Goal: Task Accomplishment & Management: Manage account settings

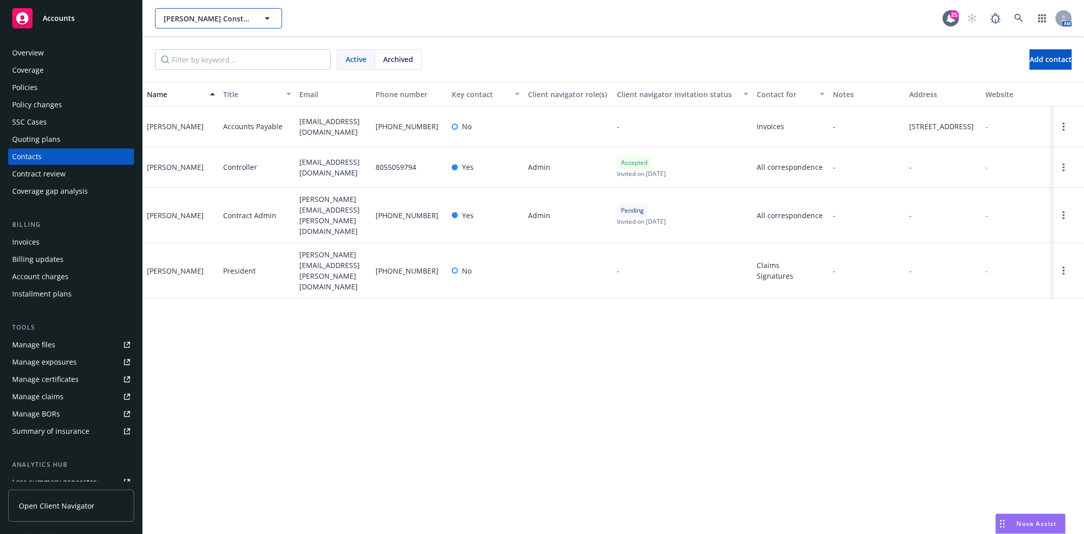
click at [239, 16] on span "Spiess Construction Co., Inc." at bounding box center [208, 18] width 88 height 11
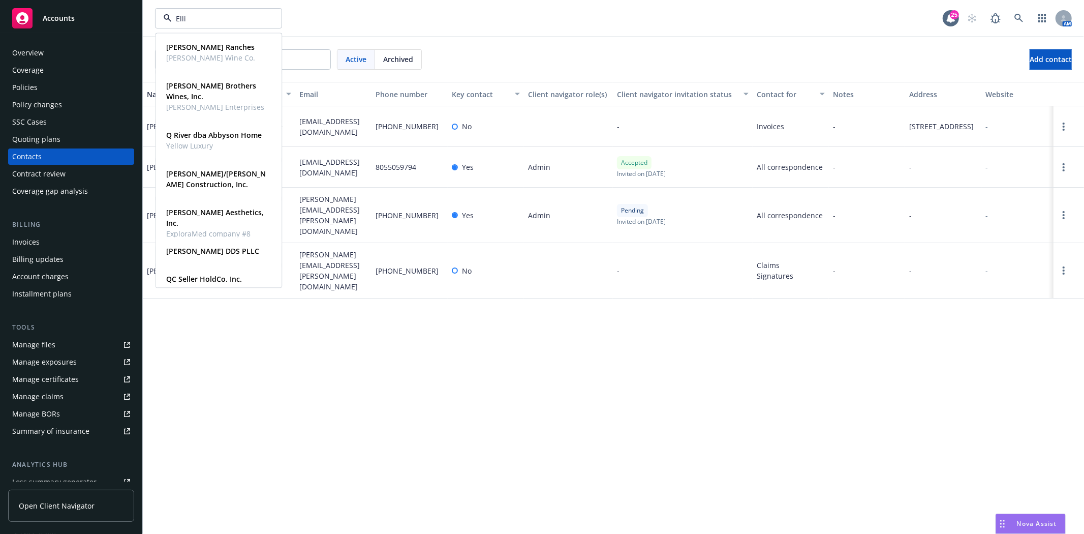
type input "Ellio"
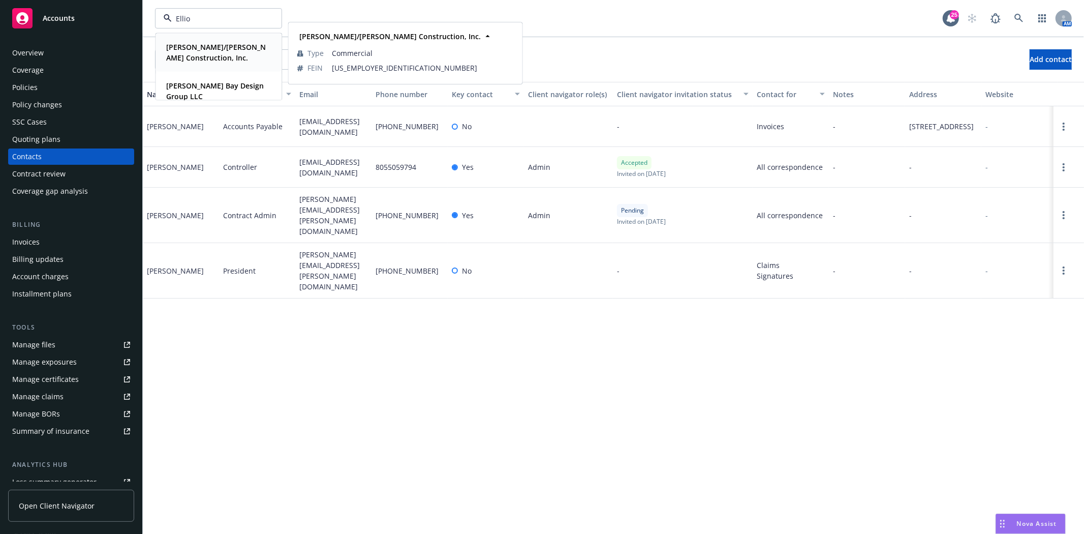
click at [186, 57] on strong "Elliott/Drinkward Construction, Inc." at bounding box center [216, 52] width 100 height 20
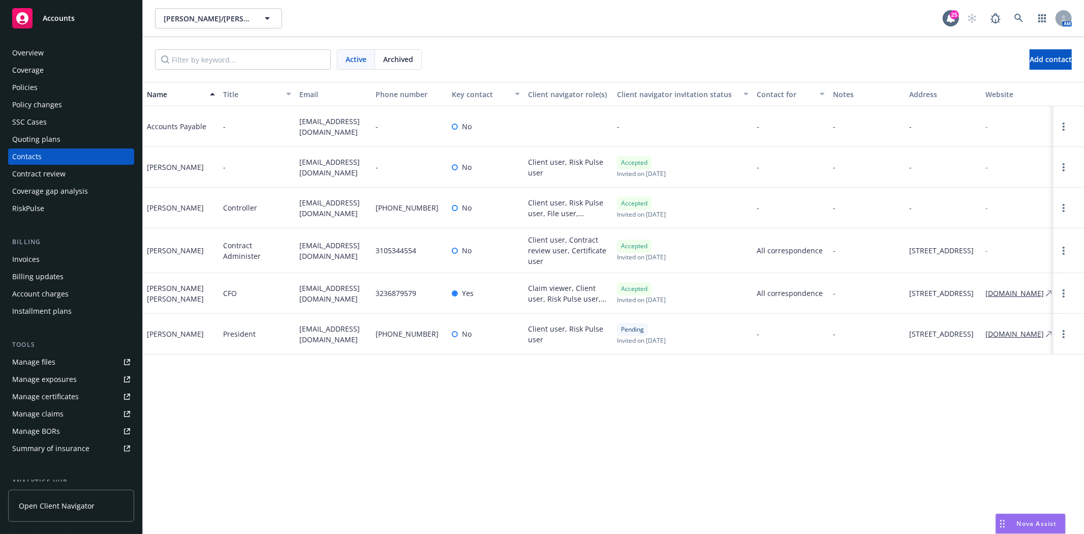
click at [55, 248] on div "Billing Invoices Billing updates Account charges Installment plans" at bounding box center [71, 278] width 126 height 82
click at [54, 256] on div "Invoices" at bounding box center [71, 259] width 118 height 16
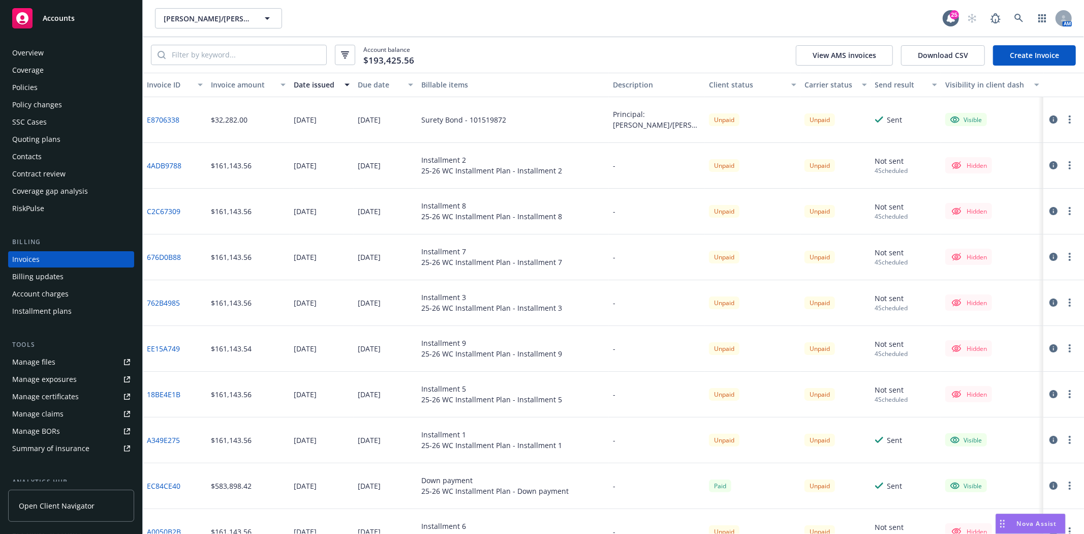
click at [1034, 54] on link "Create Invoice" at bounding box center [1034, 55] width 83 height 20
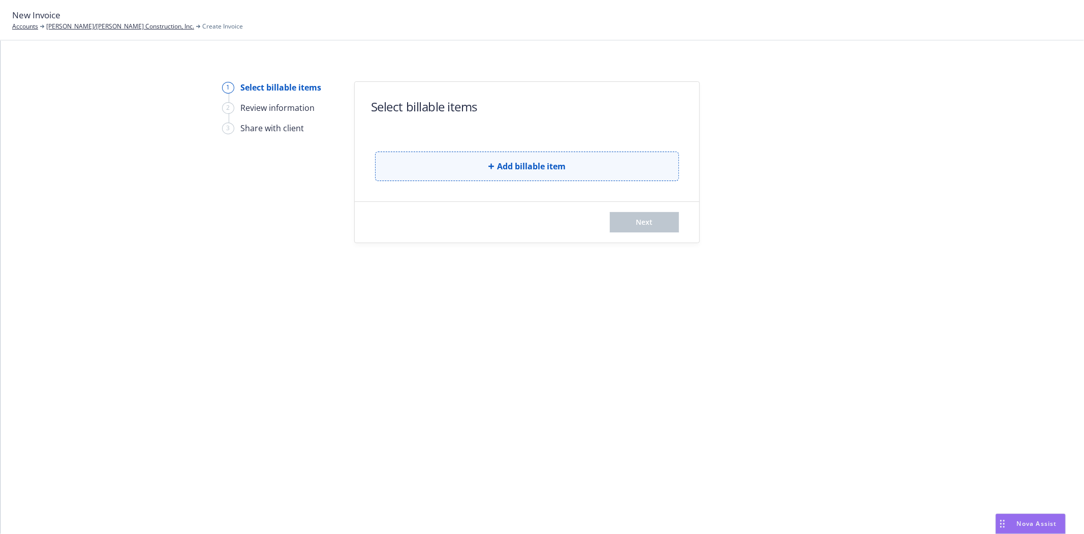
click at [472, 165] on button "Add billable item" at bounding box center [527, 166] width 304 height 29
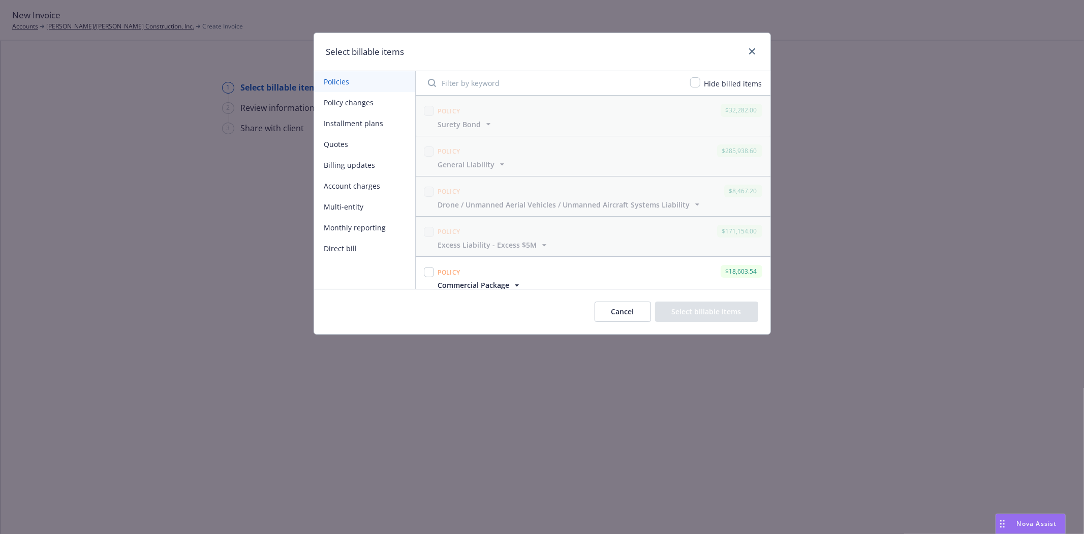
click at [335, 89] on button "Policies" at bounding box center [364, 81] width 101 height 21
click at [558, 87] on input "Filter by keyword" at bounding box center [553, 83] width 262 height 20
type input "sure"
click at [356, 103] on button "Policy changes" at bounding box center [364, 102] width 101 height 21
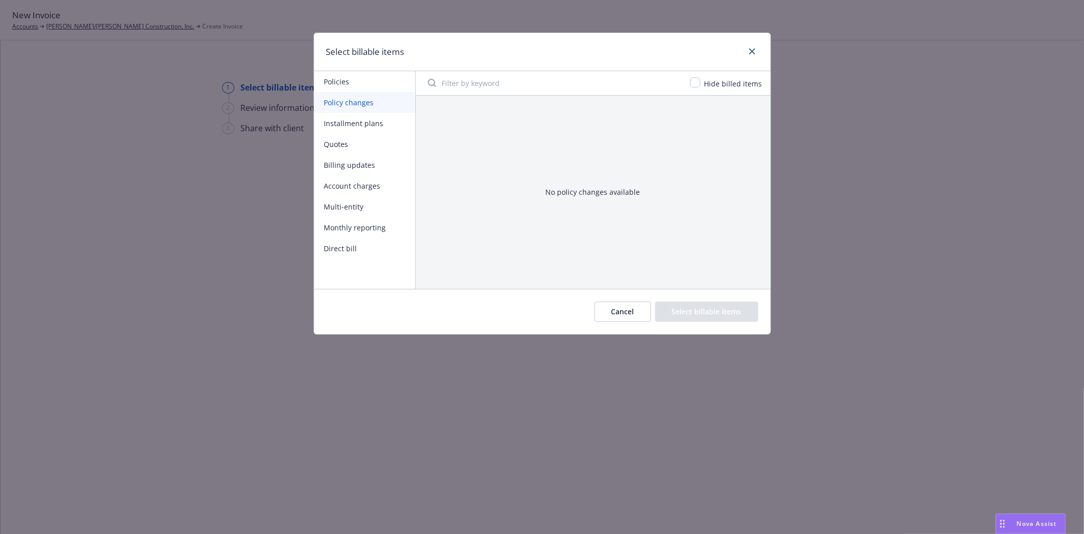
click at [354, 77] on button "Policies" at bounding box center [364, 81] width 101 height 21
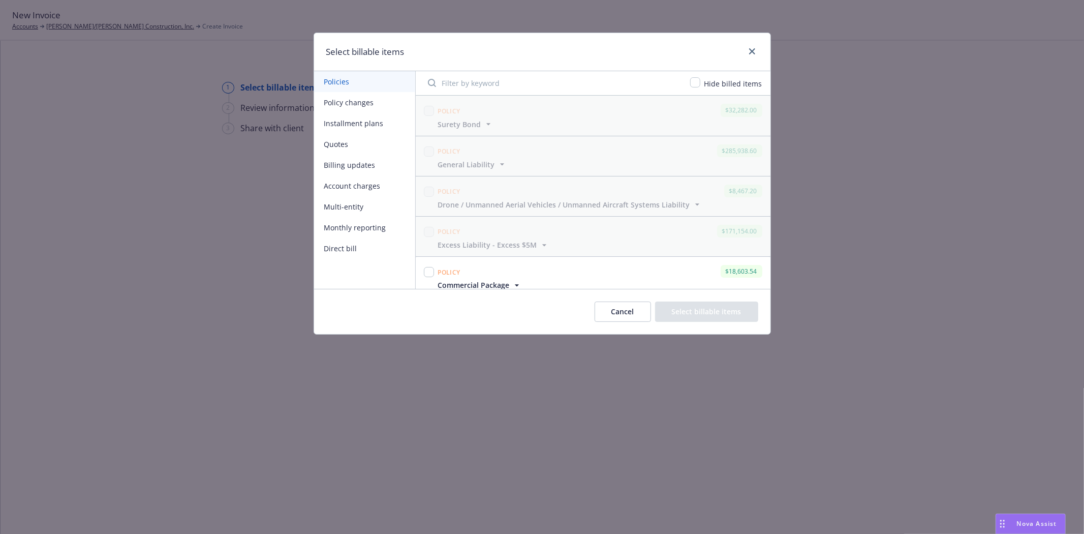
click at [590, 305] on div "Cancel Select billable items" at bounding box center [542, 311] width 457 height 45
click at [621, 313] on button "Cancel" at bounding box center [623, 311] width 56 height 20
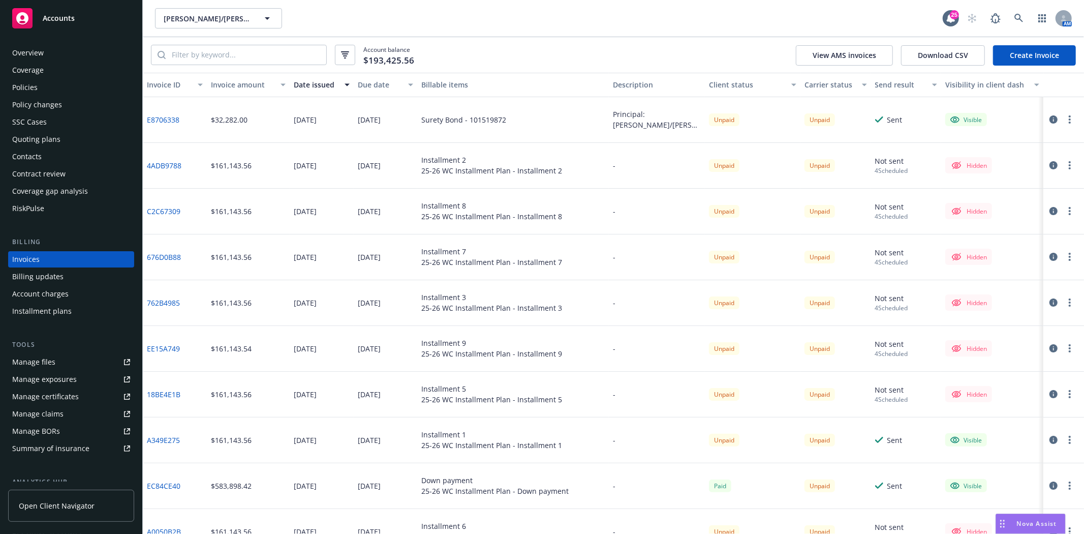
click at [159, 120] on link "E8706338" at bounding box center [163, 119] width 33 height 11
click at [66, 14] on span "Accounts" at bounding box center [59, 18] width 32 height 8
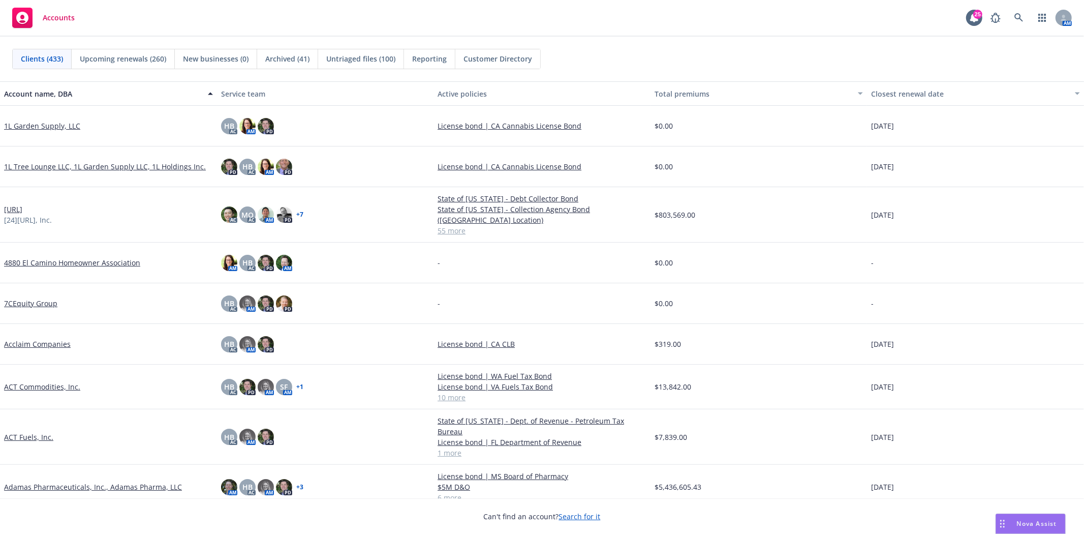
click at [441, 59] on span "Reporting" at bounding box center [429, 58] width 35 height 11
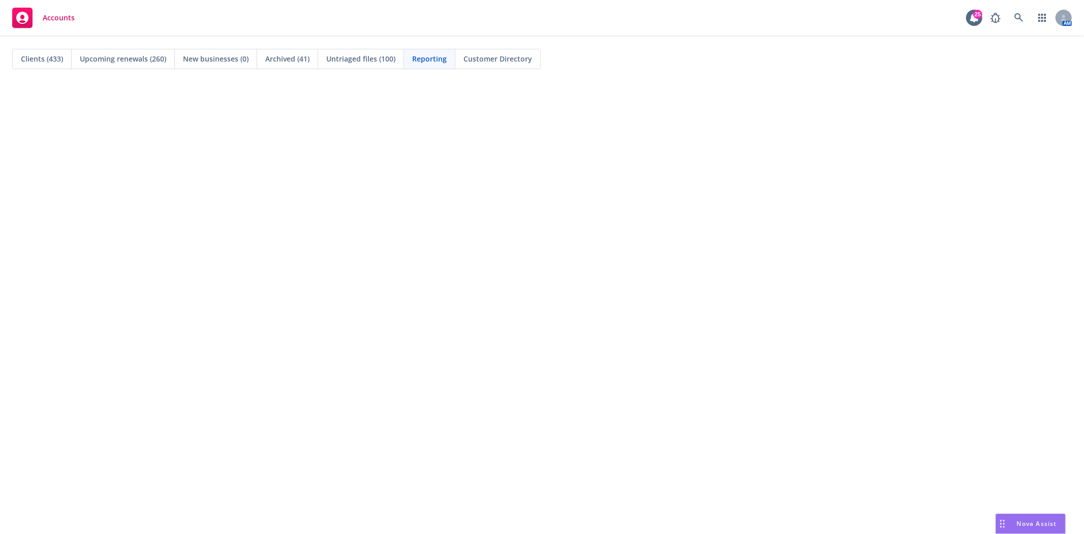
click at [31, 60] on span "Clients (433)" at bounding box center [42, 58] width 42 height 11
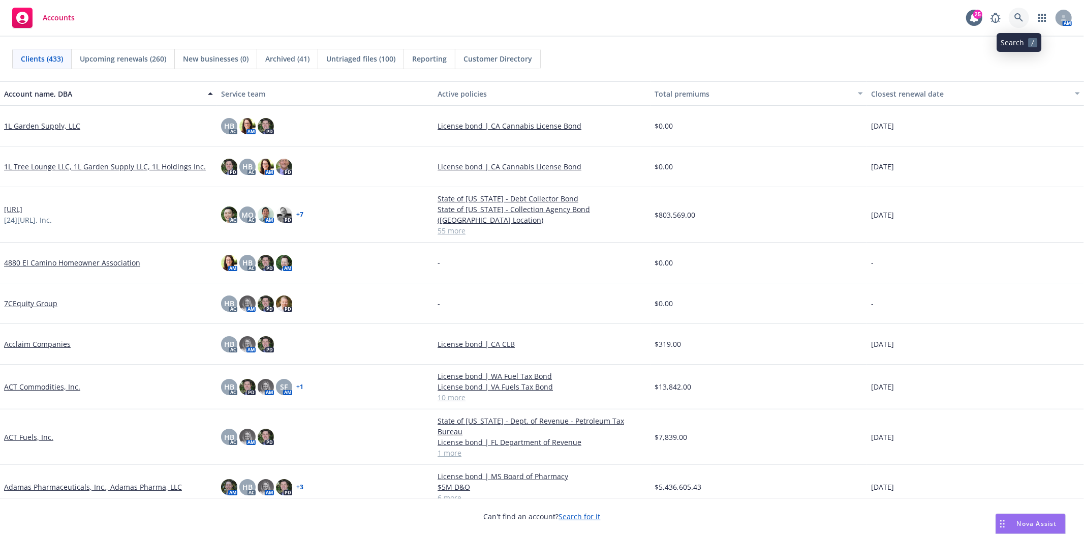
click at [1016, 14] on icon at bounding box center [1019, 17] width 9 height 9
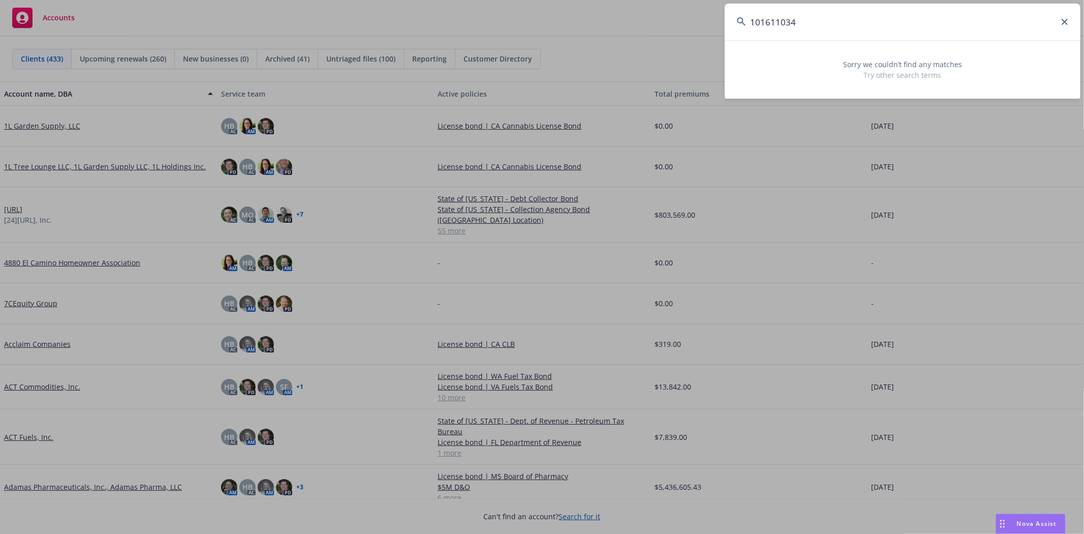
drag, startPoint x: 882, startPoint y: 31, endPoint x: 745, endPoint y: 19, distance: 137.3
click at [745, 19] on div "101611034" at bounding box center [903, 22] width 356 height 37
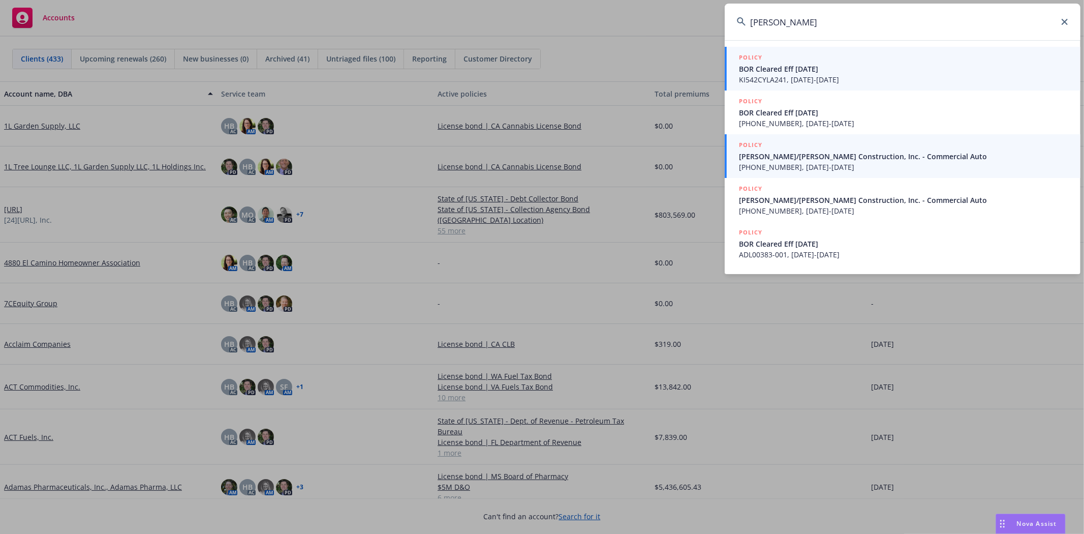
type input "Elliot Drink"
click at [855, 156] on span "Elliott/Drinkward Construction, Inc. - Commercial Auto" at bounding box center [903, 156] width 329 height 11
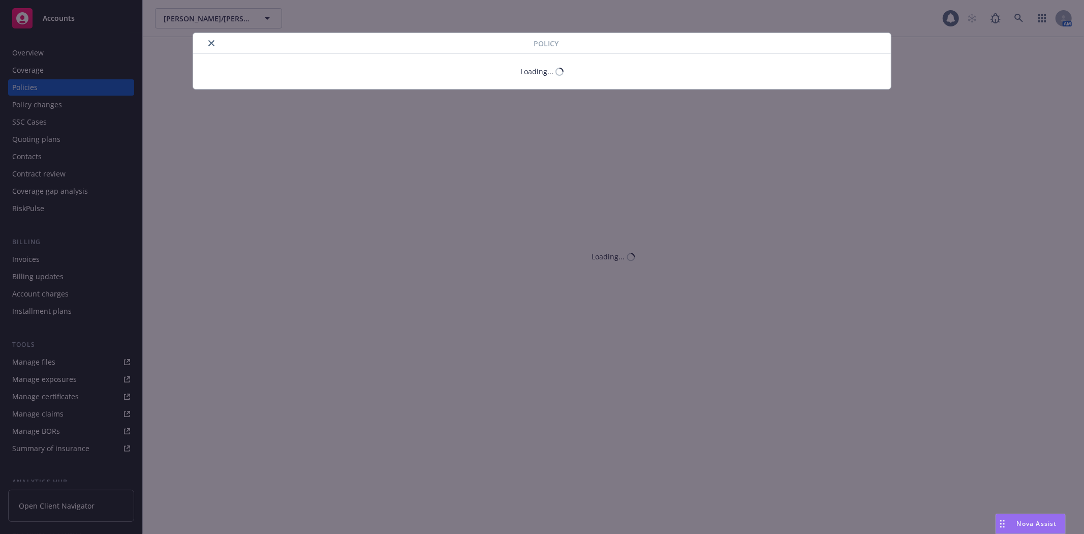
click at [210, 43] on icon "close" at bounding box center [211, 43] width 6 height 6
click at [209, 44] on icon "close" at bounding box center [211, 43] width 6 height 6
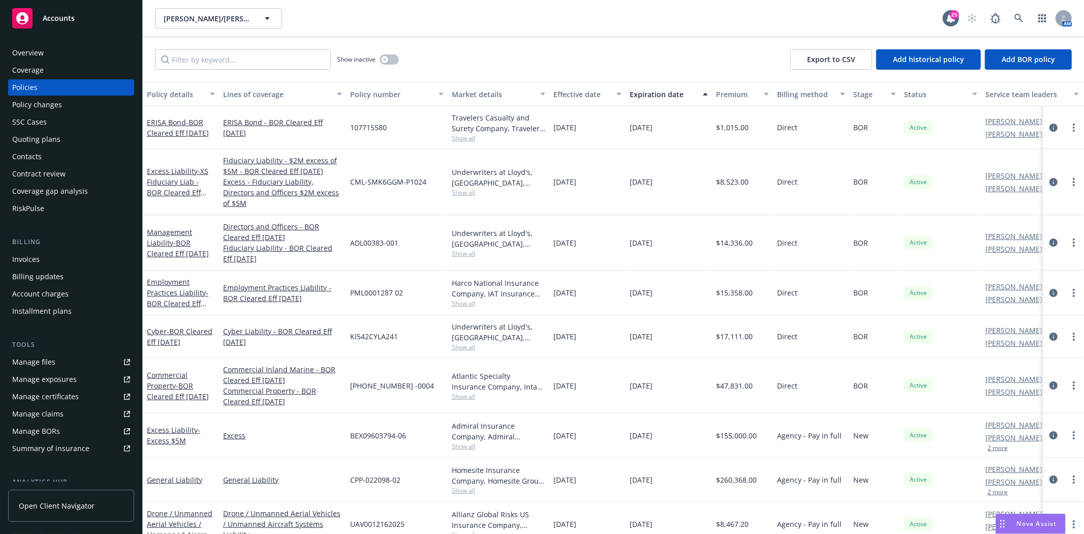
click at [47, 256] on div "Invoices" at bounding box center [71, 259] width 118 height 16
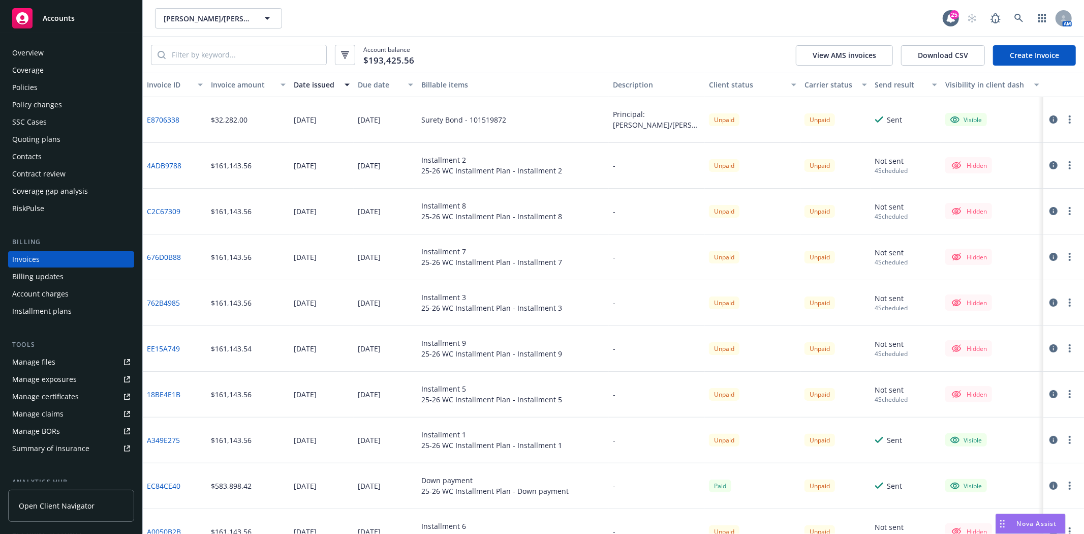
click at [163, 119] on link "E8706338" at bounding box center [163, 119] width 33 height 11
click at [46, 90] on div "Policies" at bounding box center [71, 87] width 118 height 16
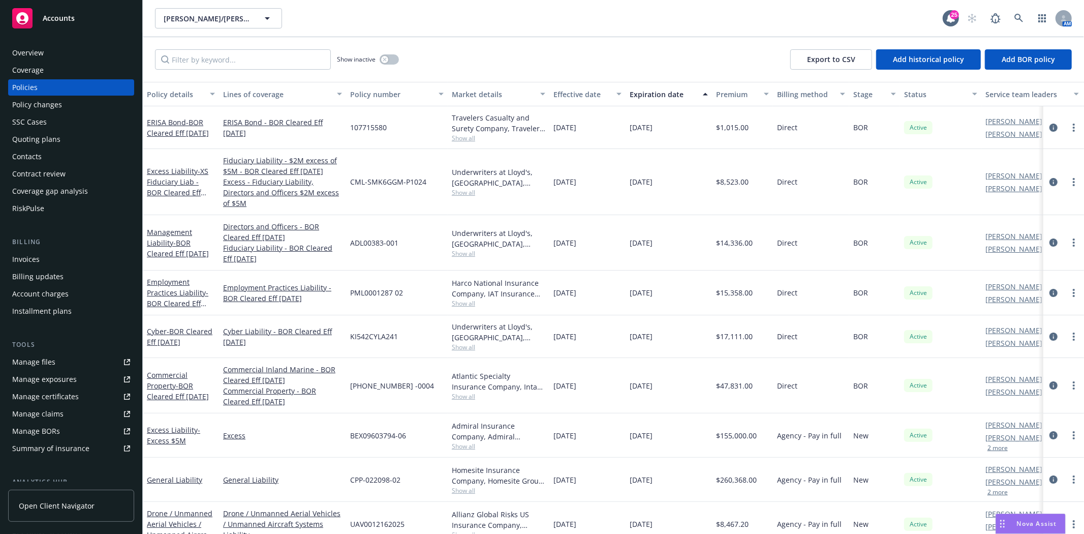
click at [33, 142] on div "Quoting plans" at bounding box center [36, 139] width 48 height 16
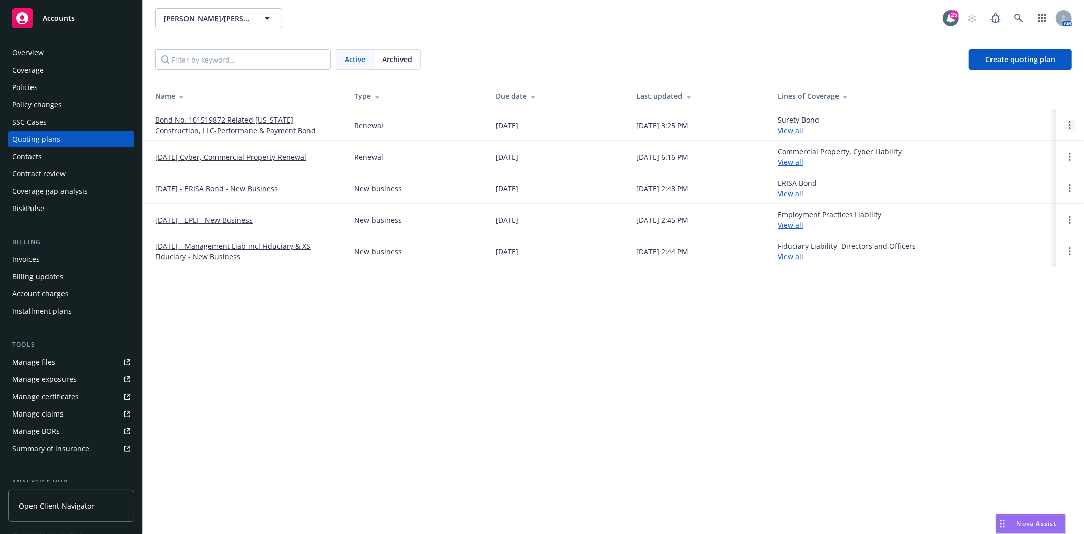
click at [1073, 127] on link "Open options" at bounding box center [1070, 125] width 12 height 12
click at [1005, 119] on span "Archive" at bounding box center [999, 117] width 50 height 10
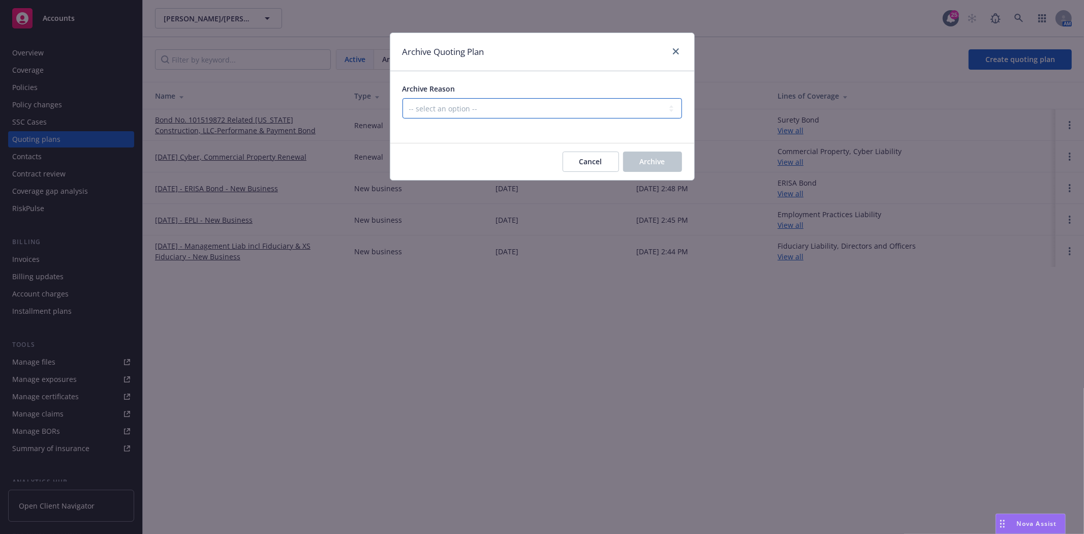
click at [488, 112] on select "-- select an option -- All policies in this renewal plan are auto-renewed Creat…" at bounding box center [543, 108] width 280 height 20
select select "ARCHIVED_RENEWAL_POLICY_AUTO_RENEWED"
click at [403, 98] on select "-- select an option -- All policies in this renewal plan are auto-renewed Creat…" at bounding box center [543, 108] width 280 height 20
click at [662, 163] on span "Archive" at bounding box center [652, 162] width 25 height 10
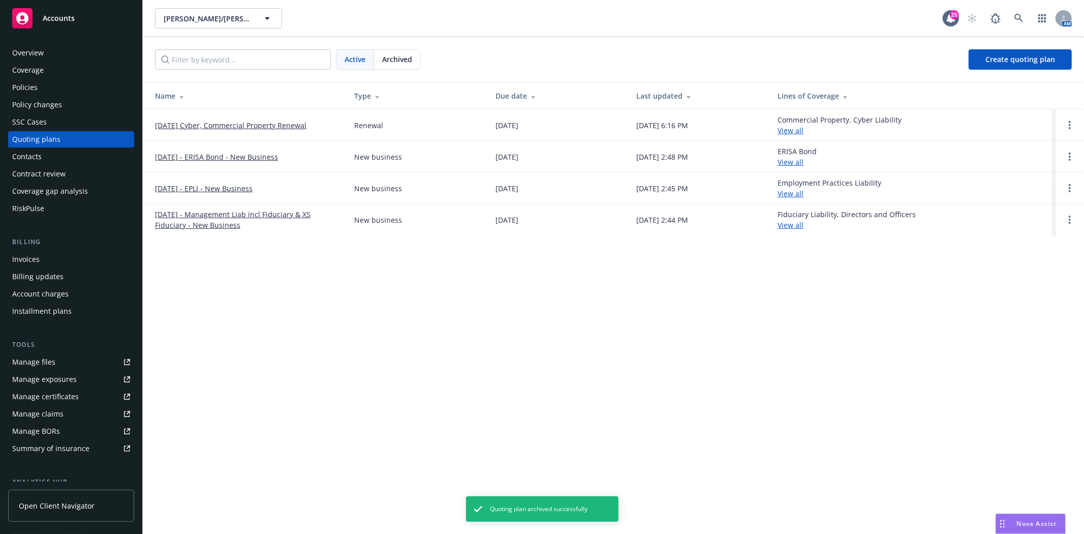
click at [1005, 73] on div "Active Archived Create quoting plan" at bounding box center [614, 59] width 942 height 45
click at [1004, 64] on link "Create quoting plan" at bounding box center [1020, 59] width 103 height 20
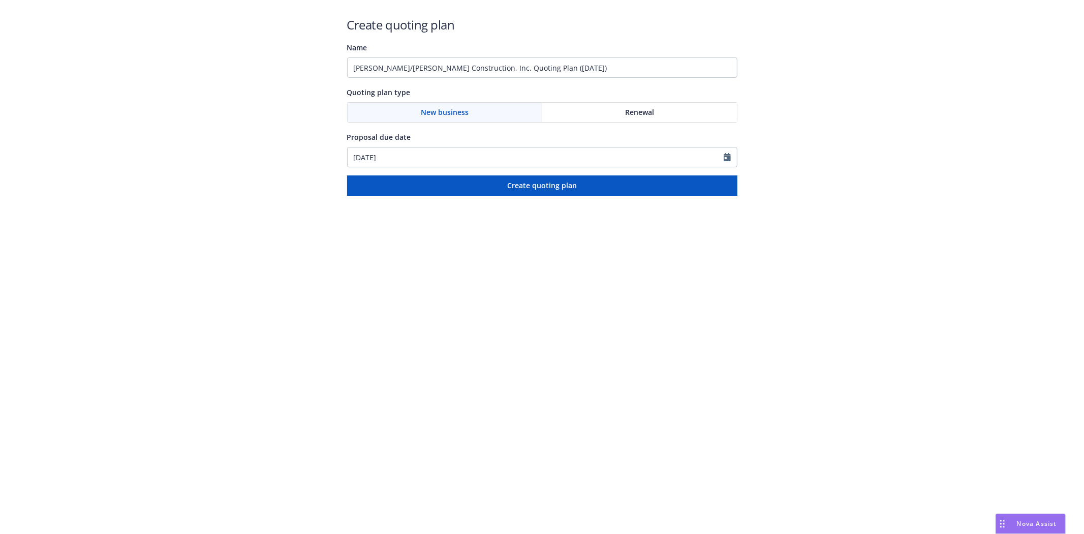
click at [600, 109] on div "Renewal" at bounding box center [639, 112] width 195 height 19
drag, startPoint x: 679, startPoint y: 68, endPoint x: 236, endPoint y: 56, distance: 443.0
click at [236, 56] on div "Create quoting plan Name Elliott/Drinkward Construction, Inc. Quoting Plan (202…" at bounding box center [542, 98] width 1084 height 196
click at [540, 68] on input "Bond #101611034 -" at bounding box center [542, 67] width 390 height 20
click at [595, 70] on input "Bond #101611034 - Benchmark Contractors, Inc." at bounding box center [542, 67] width 390 height 20
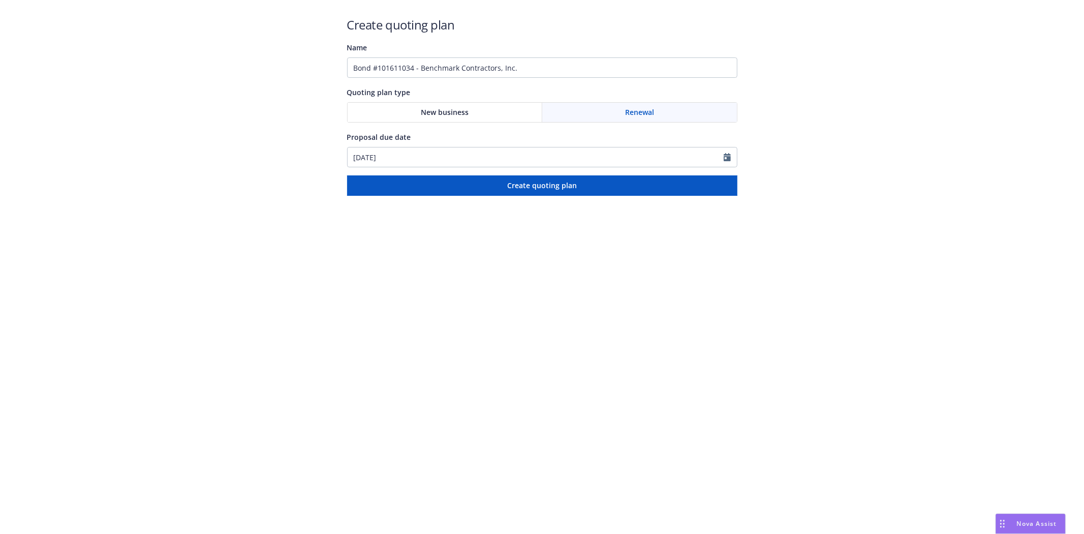
drag, startPoint x: 600, startPoint y: 80, endPoint x: 598, endPoint y: 75, distance: 5.5
click at [600, 79] on div "Create quoting plan Name Bond #101611034 - Benchmark Contractors, Inc. Quoting …" at bounding box center [542, 105] width 390 height 179
click at [598, 75] on input "Bond #101611034 - Benchmark Contractors, Inc." at bounding box center [542, 67] width 390 height 20
paste input "RCV 1 LP Century Restorative Care Village Phase 1-"
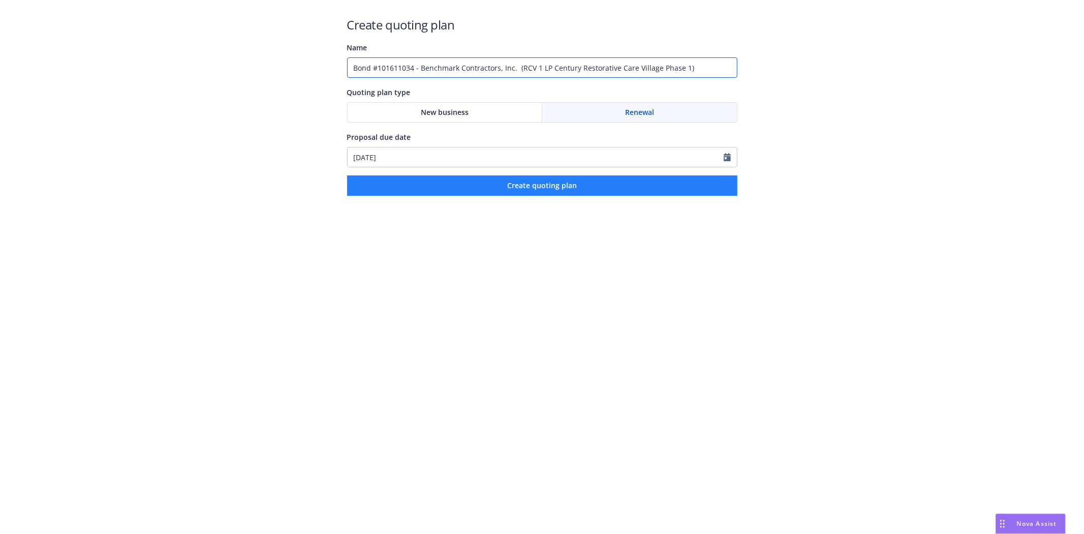
type input "Bond #101611034 - Benchmark Contractors, Inc. (RCV 1 LP Century Restorative Car…"
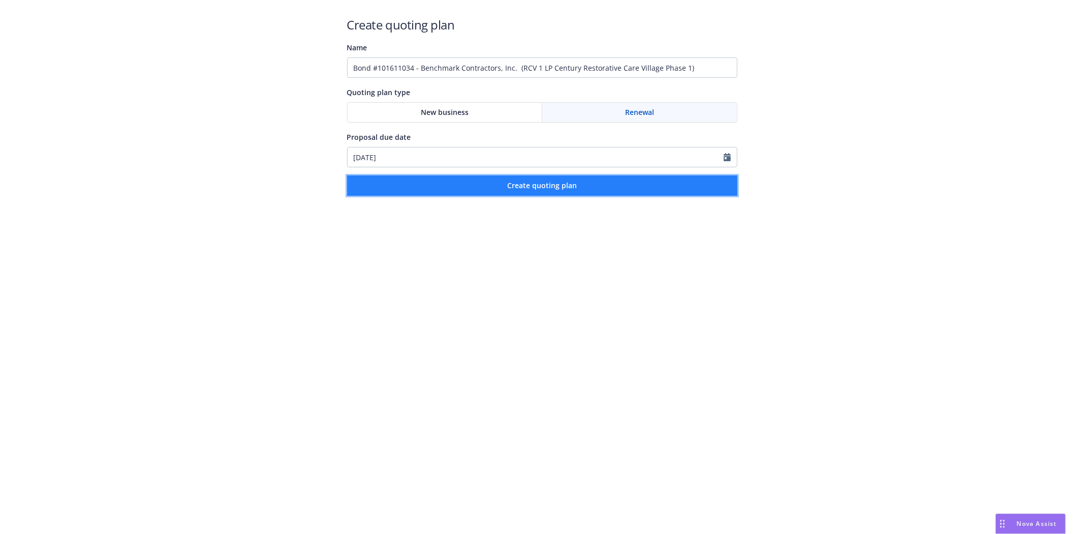
click at [530, 180] on button "Create quoting plan" at bounding box center [542, 185] width 390 height 20
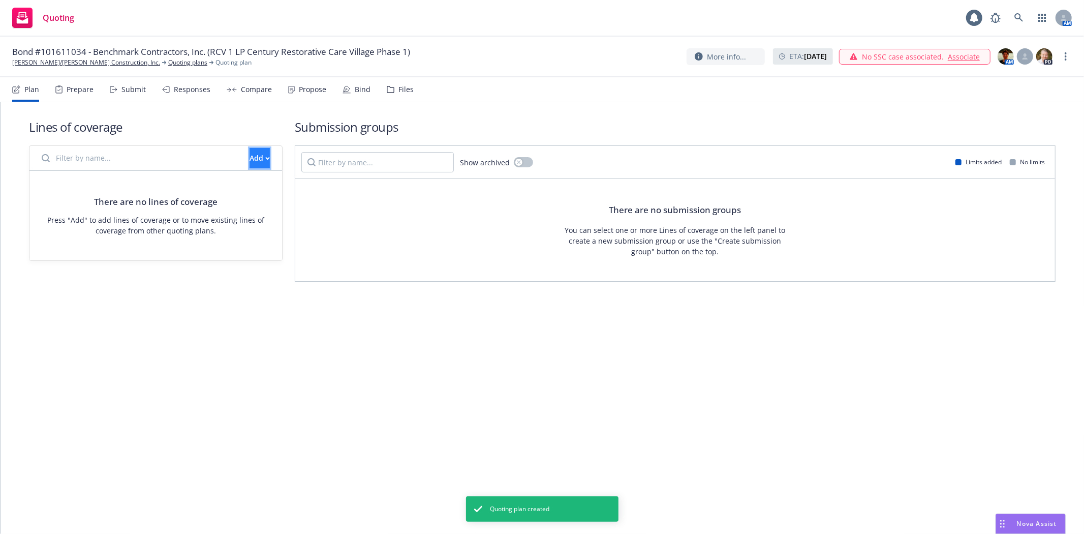
click at [265, 159] on icon "button" at bounding box center [267, 159] width 5 height 4
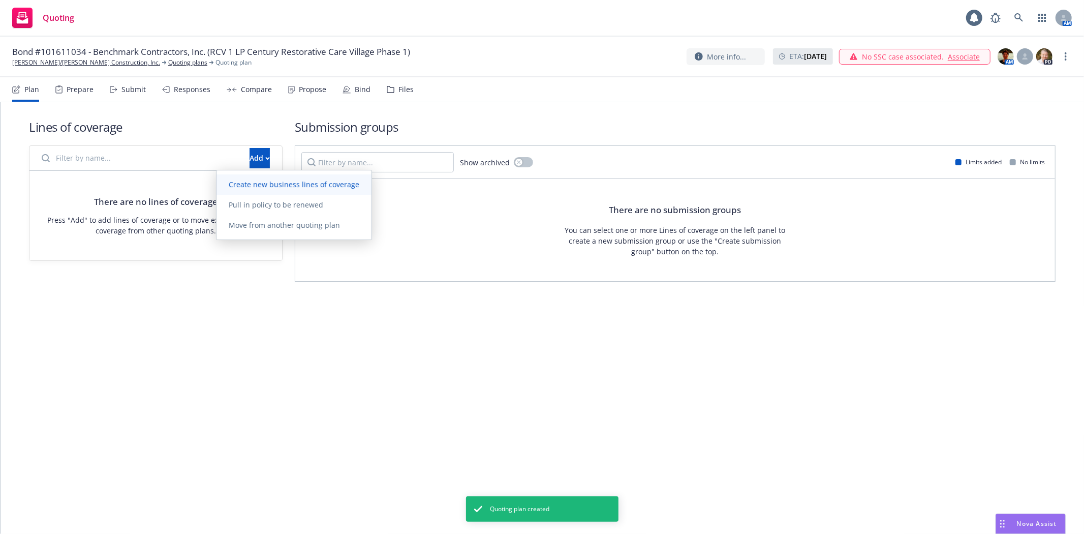
click at [252, 179] on span "Create new business lines of coverage" at bounding box center [294, 184] width 155 height 10
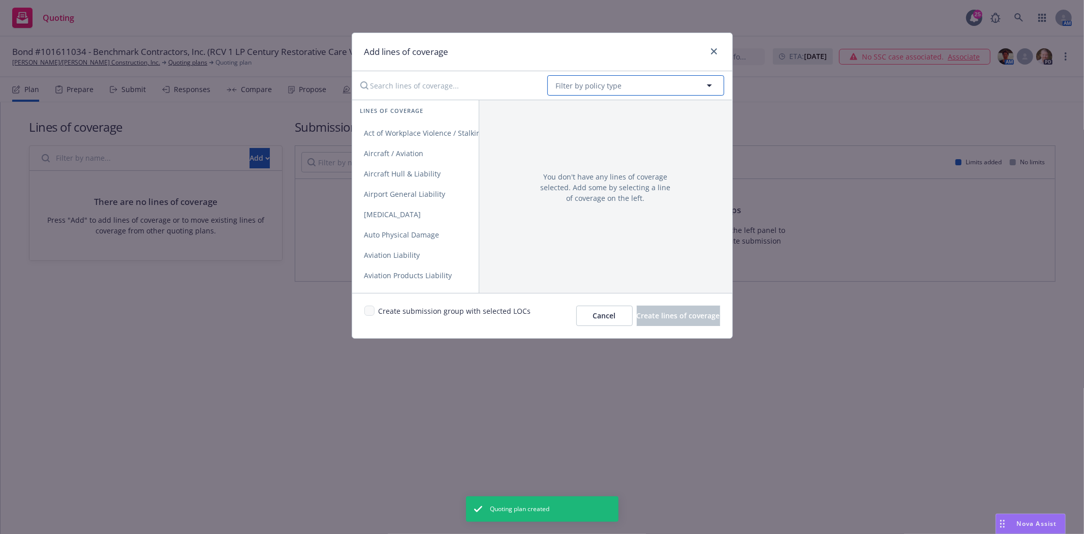
click at [618, 80] on span "Filter by policy type" at bounding box center [589, 85] width 66 height 11
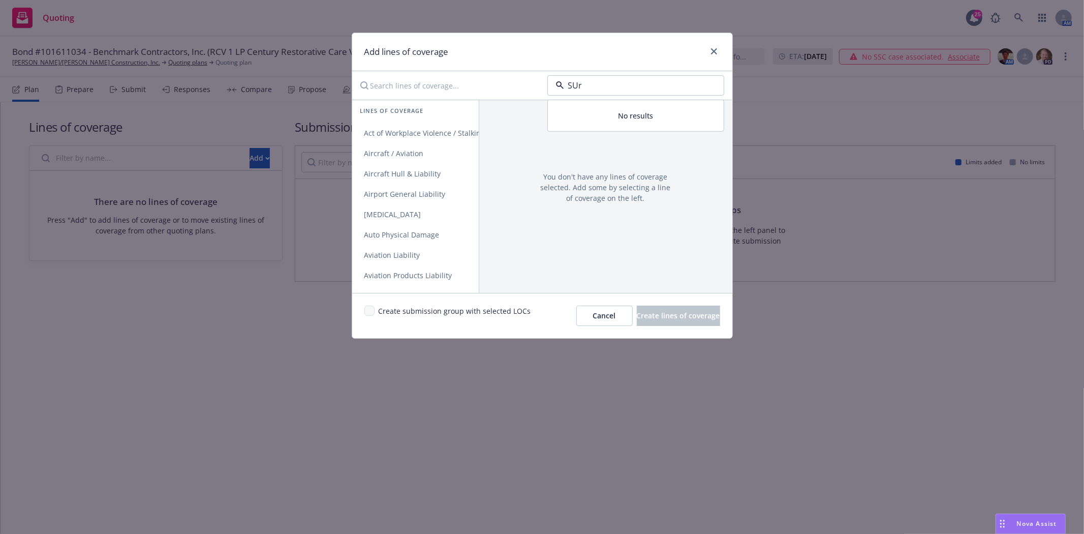
type input "SUre"
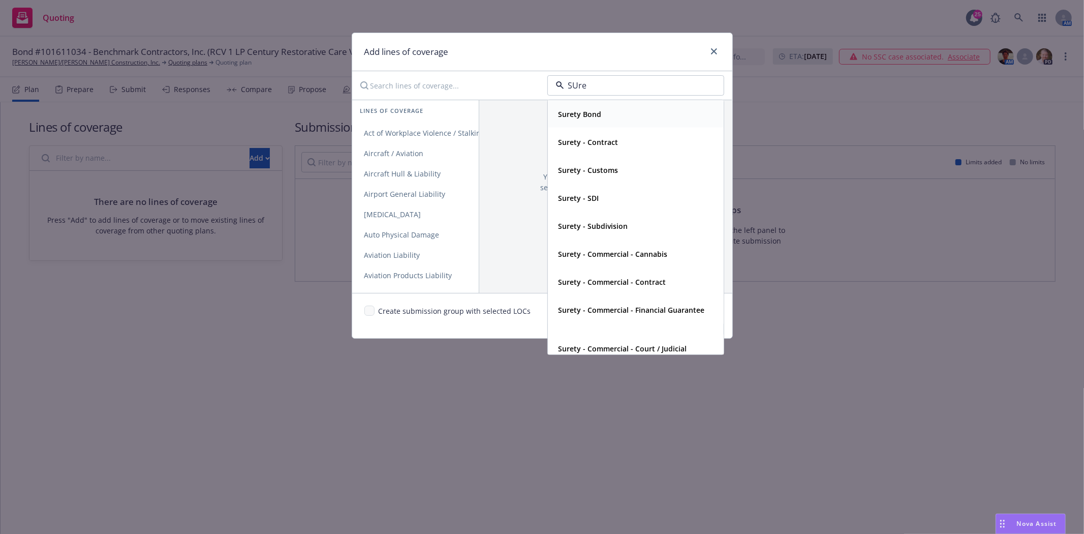
click at [607, 107] on div "Surety Bond" at bounding box center [636, 114] width 163 height 15
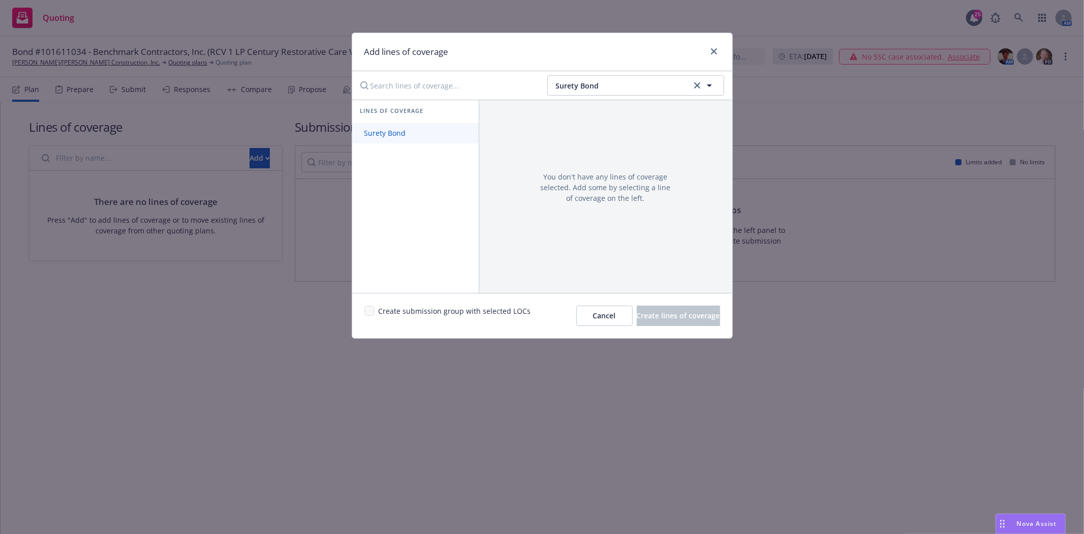
click at [398, 136] on span "Surety Bond" at bounding box center [385, 133] width 66 height 10
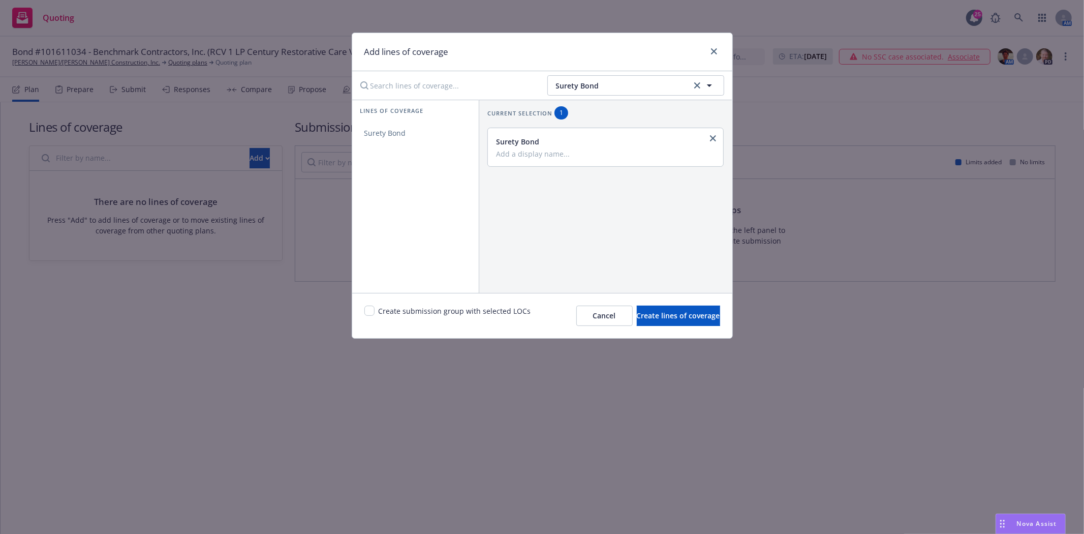
click at [556, 159] on div "Surety Bond" at bounding box center [606, 147] width 236 height 38
click at [557, 153] on input "Add a display name..." at bounding box center [605, 153] width 218 height 9
type input "Contract"
click at [373, 309] on input "checkbox" at bounding box center [370, 311] width 10 height 10
checkbox input "true"
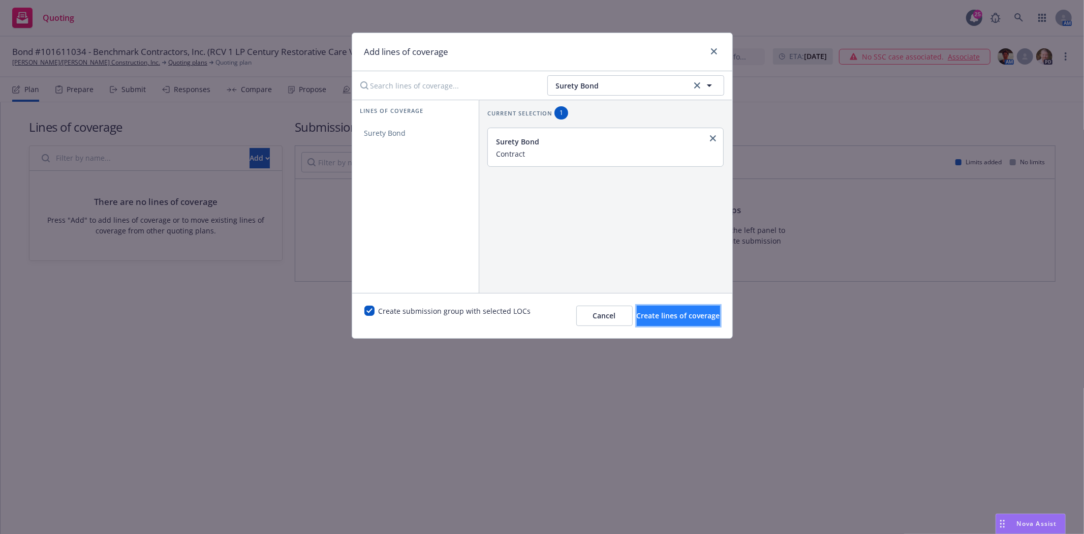
click at [649, 321] on button "Create lines of coverage" at bounding box center [678, 316] width 83 height 20
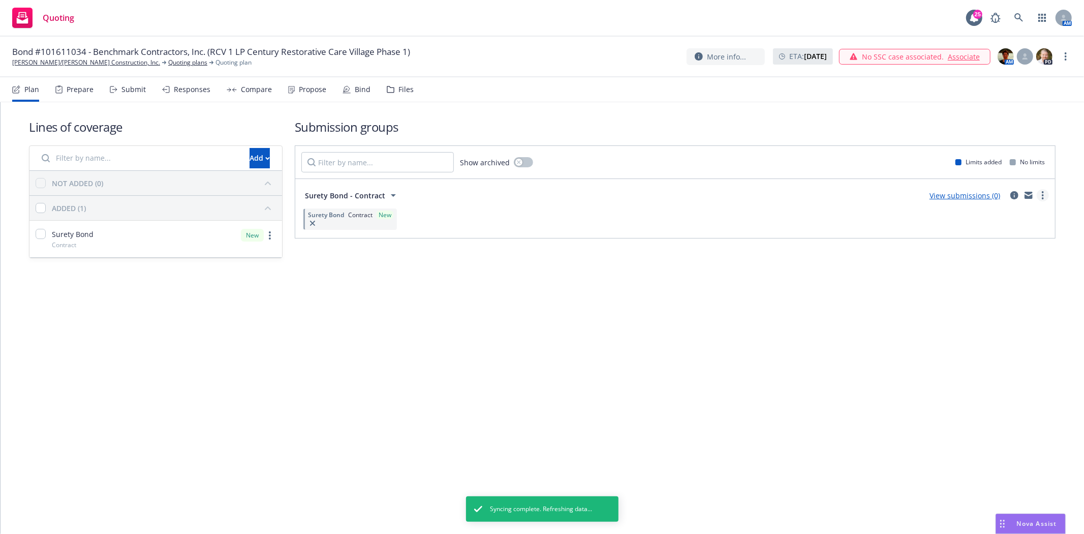
click at [1040, 195] on link "more" at bounding box center [1043, 195] width 12 height 12
click at [973, 326] on link "Create policy (fast track)" at bounding box center [995, 322] width 107 height 20
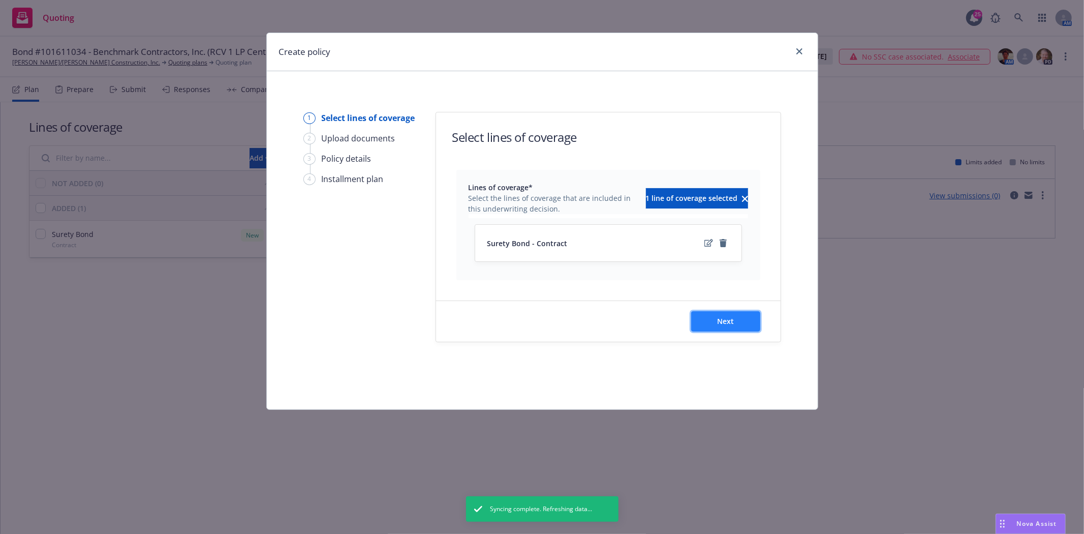
click at [745, 316] on button "Next" at bounding box center [725, 321] width 69 height 20
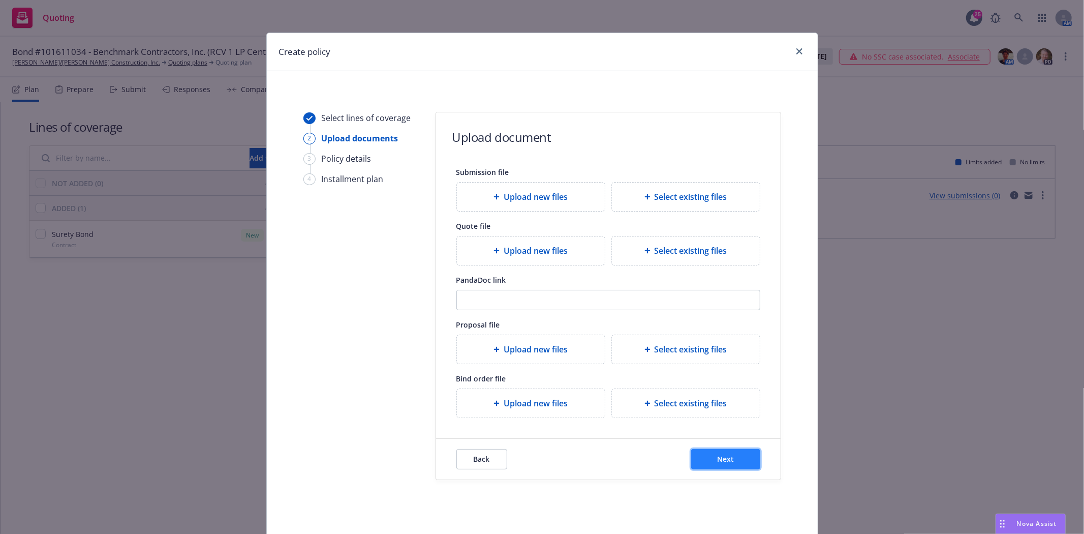
click at [717, 464] on span "Next" at bounding box center [725, 459] width 17 height 10
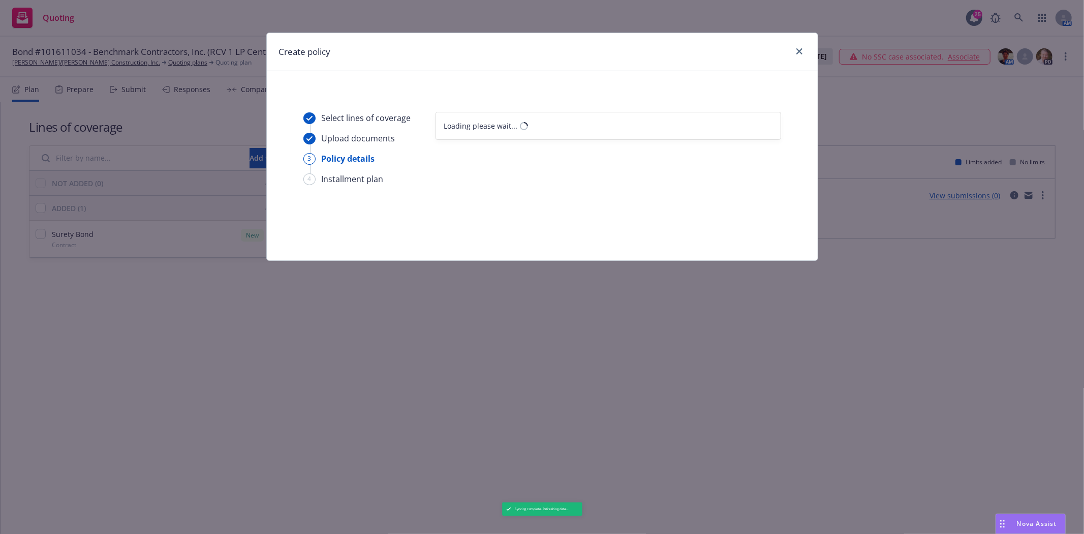
select select "12"
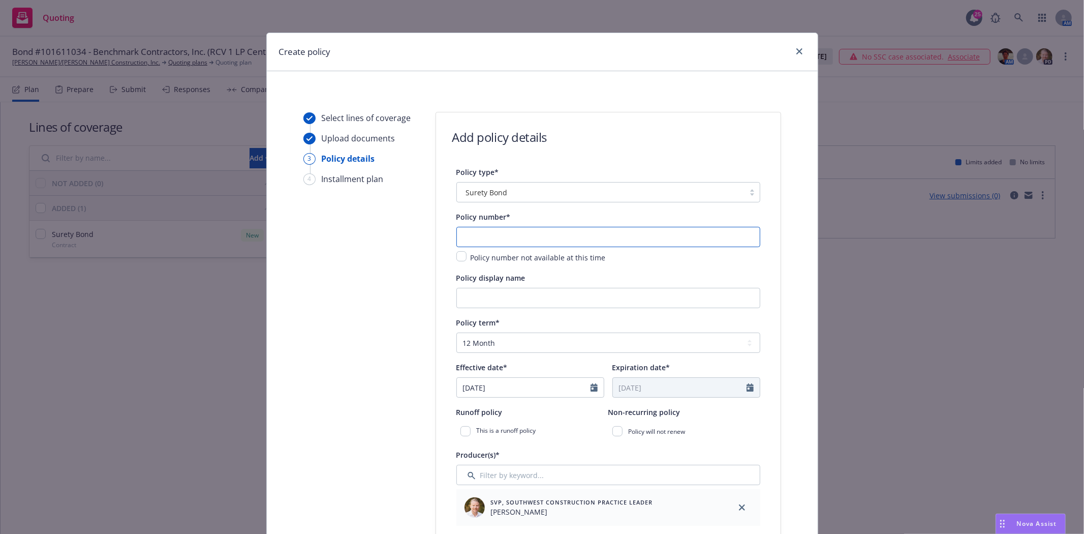
click at [503, 236] on input "text" at bounding box center [609, 237] width 304 height 20
type input "101611034"
click at [502, 306] on input "Policy display name" at bounding box center [609, 298] width 304 height 20
click at [595, 298] on input "Benchmark Contractors, Inc. -" at bounding box center [609, 298] width 304 height 20
paste input "RCV 1 LP Century Restorative Care Village Phase 1-Rough Carpentry/Framing Subco…"
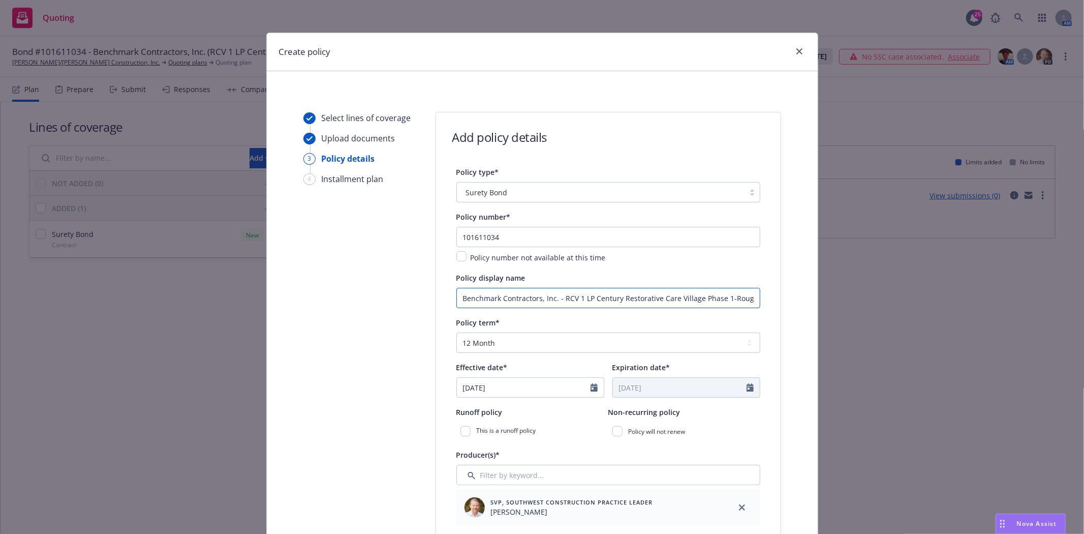
scroll to position [0, 161]
type input "Benchmark Contractors, Inc. - RCV 1 LP Century Restorative Care Village Phase 1…"
select select "8"
click at [517, 382] on input "[DATE]" at bounding box center [524, 387] width 134 height 19
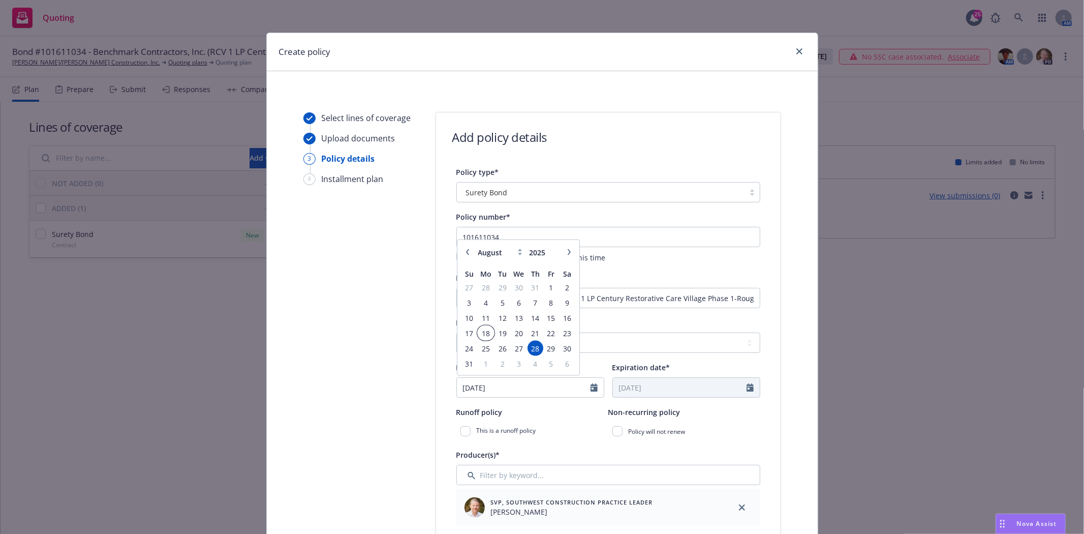
click at [484, 332] on span "18" at bounding box center [485, 333] width 15 height 13
type input "[DATE]"
type input "08/18/2026"
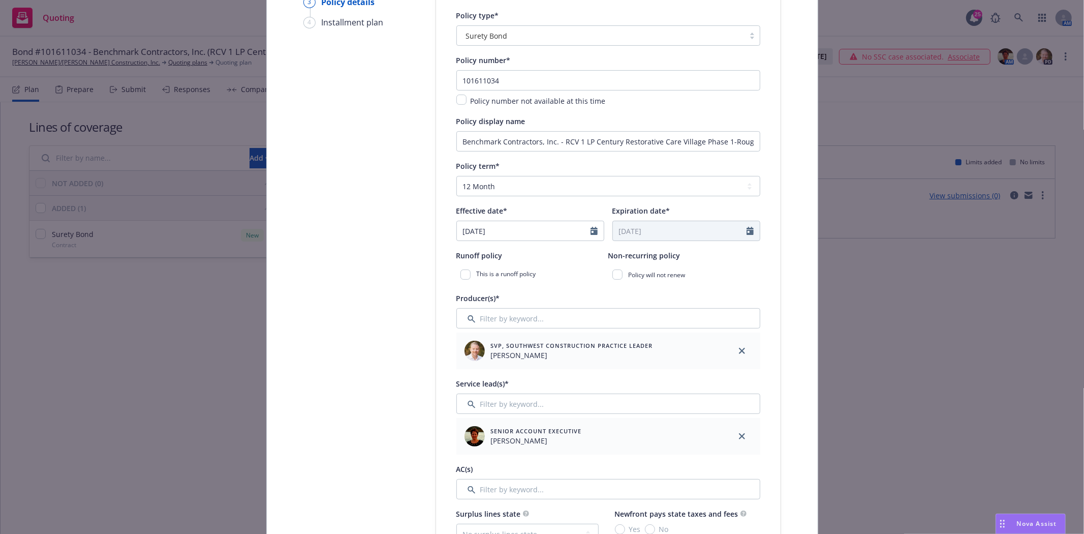
scroll to position [169, 0]
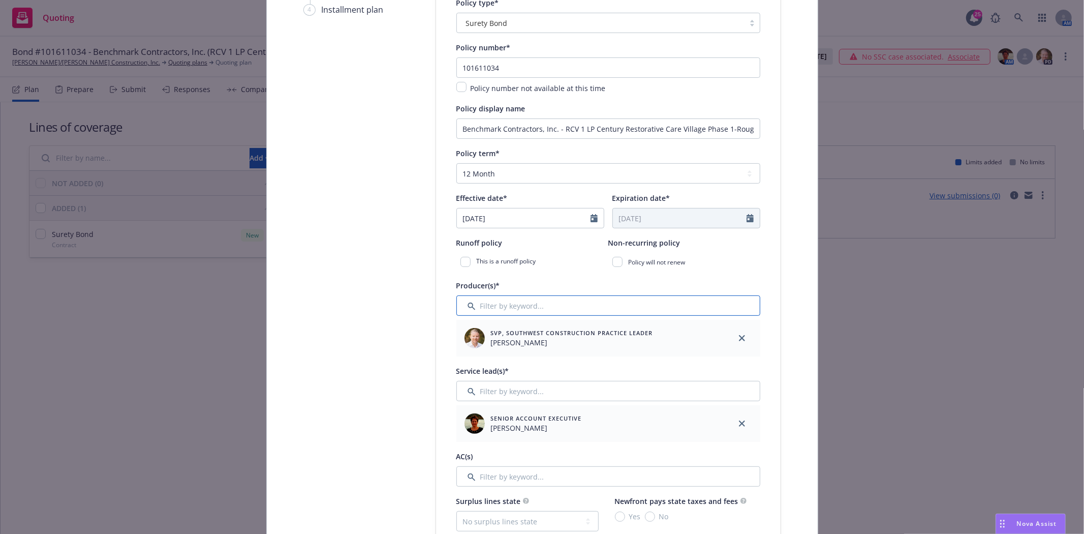
click at [527, 314] on input "Filter by keyword..." at bounding box center [609, 305] width 304 height 20
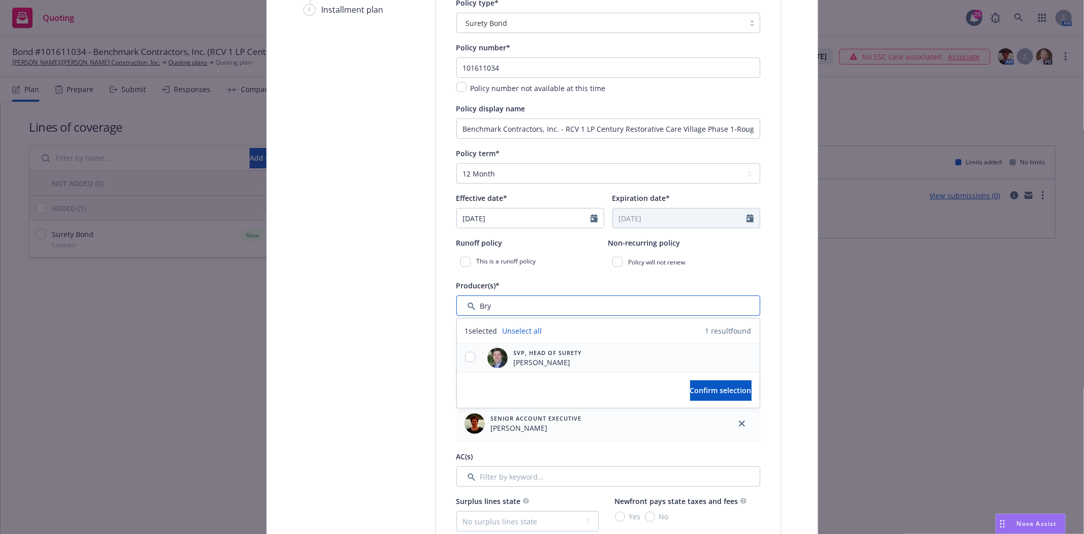
type input "Bry"
click at [465, 354] on input "checkbox" at bounding box center [470, 357] width 10 height 10
checkbox input "true"
click at [704, 388] on span "Confirm selection" at bounding box center [721, 390] width 62 height 10
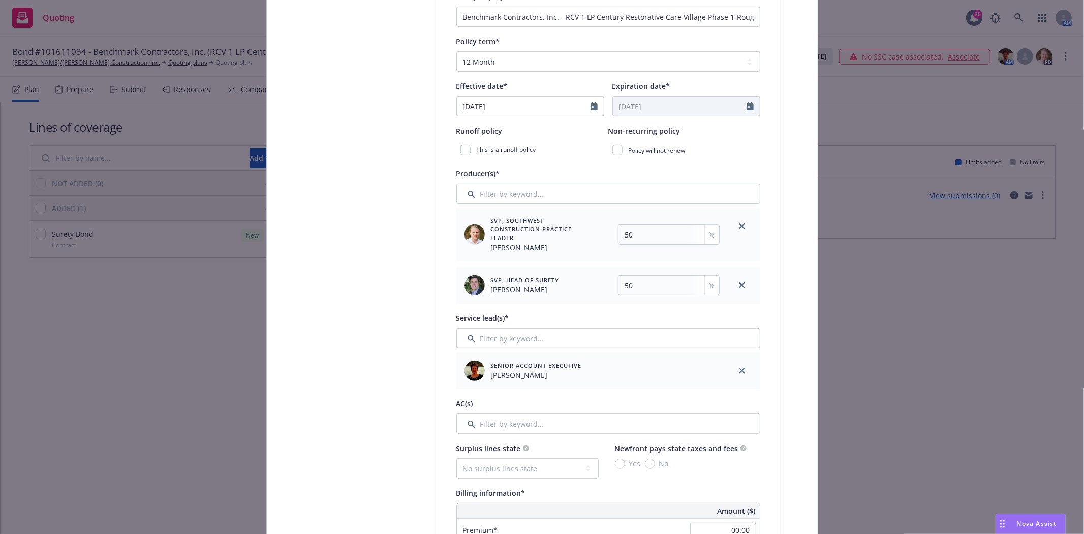
scroll to position [282, 0]
click at [742, 370] on link "close" at bounding box center [742, 370] width 12 height 12
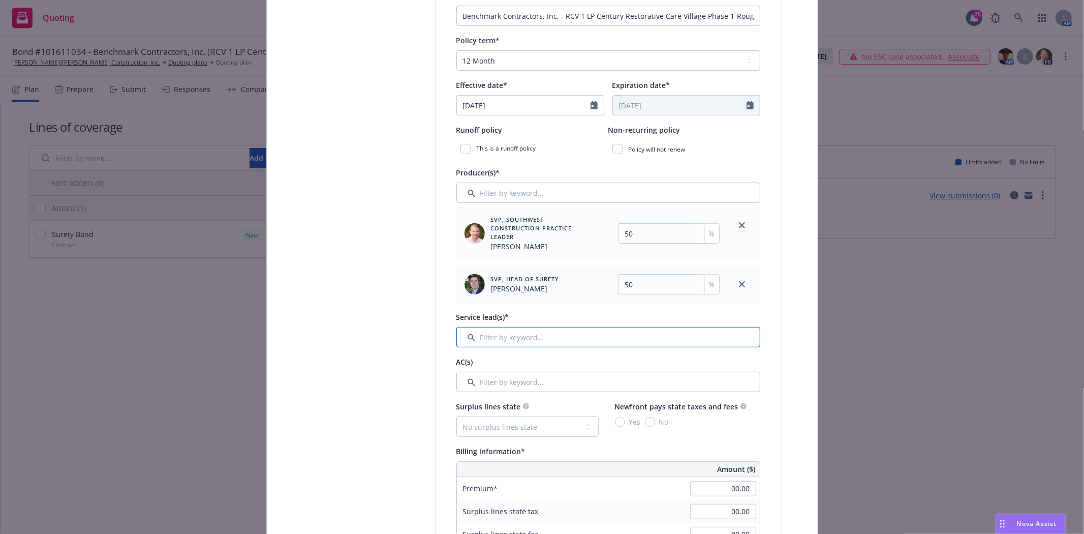
click at [520, 335] on input "Filter by keyword..." at bounding box center [609, 337] width 304 height 20
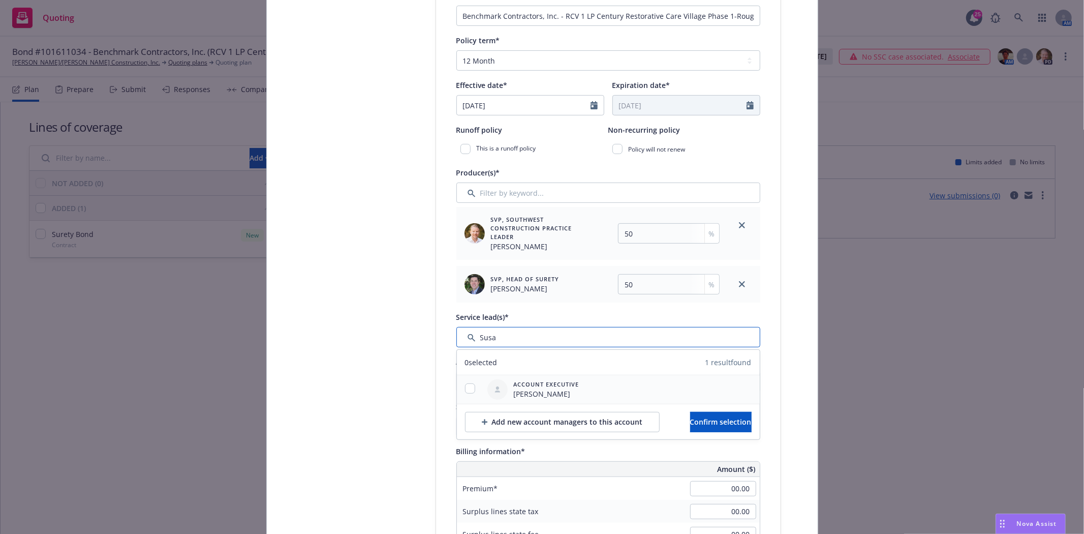
type input "Susa"
click at [467, 390] on input "checkbox" at bounding box center [470, 388] width 10 height 10
checkbox input "true"
click at [690, 418] on span "Confirm selection" at bounding box center [721, 422] width 62 height 10
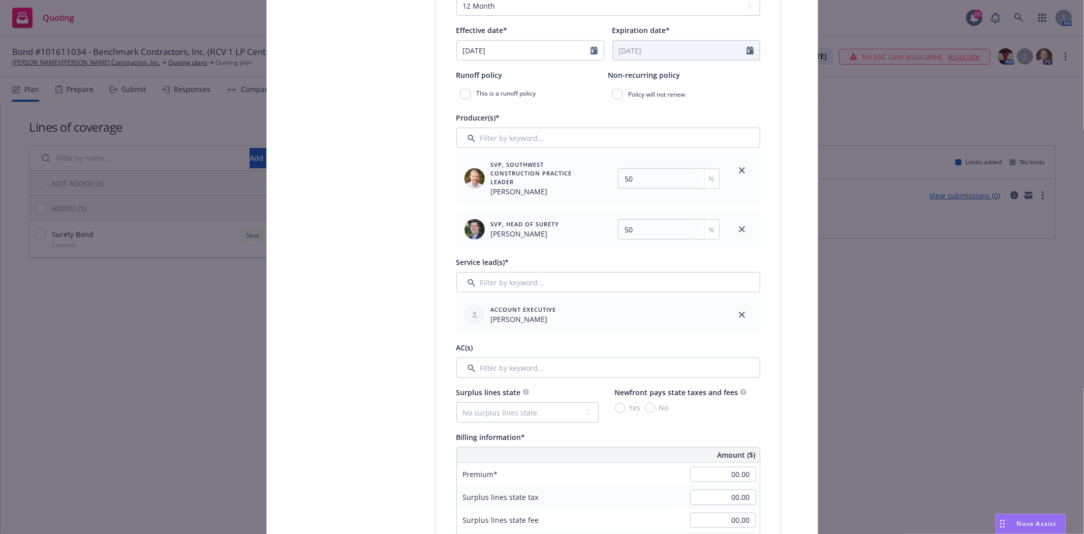
scroll to position [339, 0]
click at [524, 369] on input "Filter by keyword..." at bounding box center [609, 366] width 304 height 20
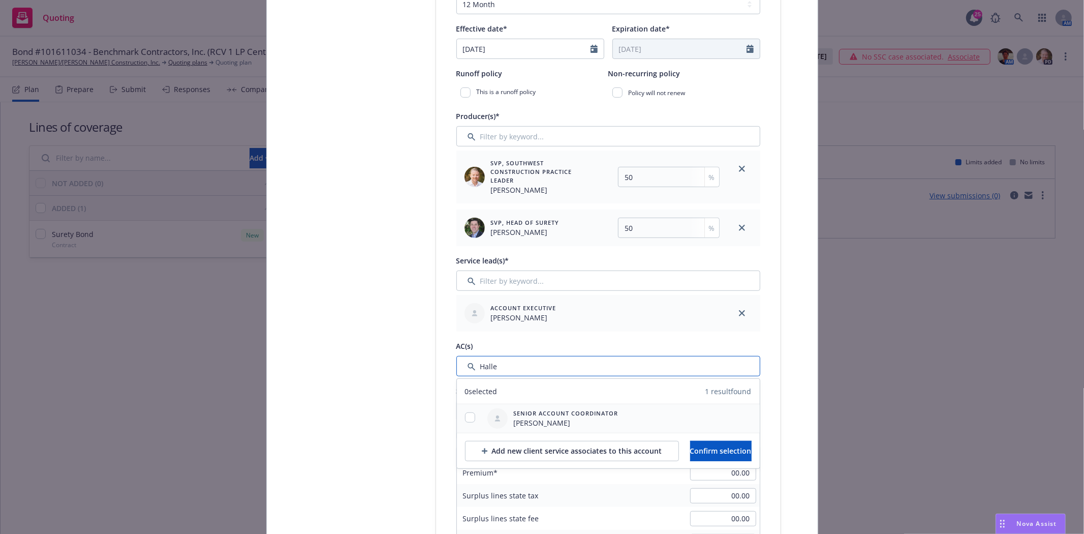
type input "Halle"
click at [465, 418] on input "checkbox" at bounding box center [470, 417] width 10 height 10
checkbox input "true"
click at [739, 453] on span "Confirm selection" at bounding box center [721, 451] width 62 height 10
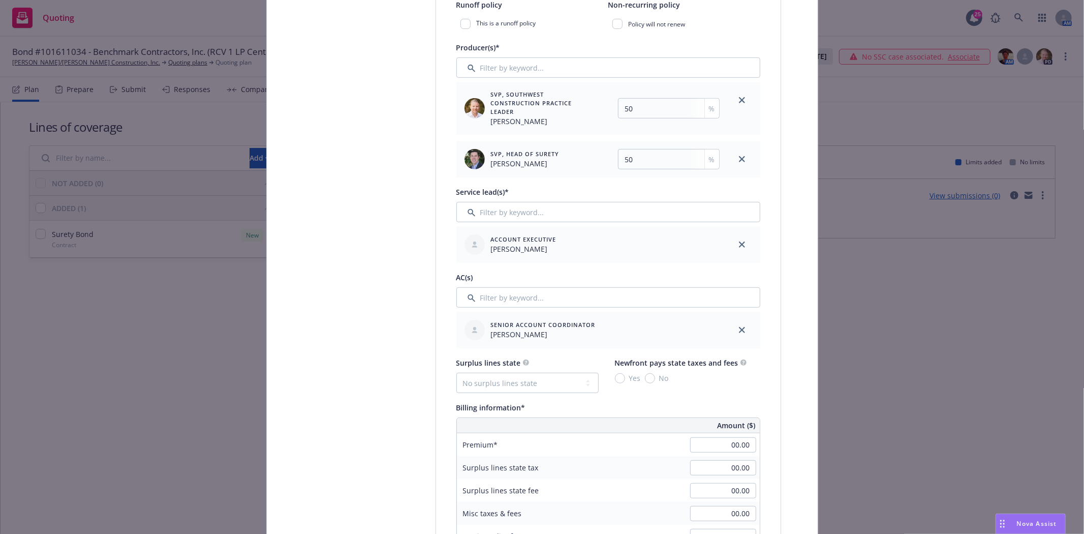
scroll to position [508, 0]
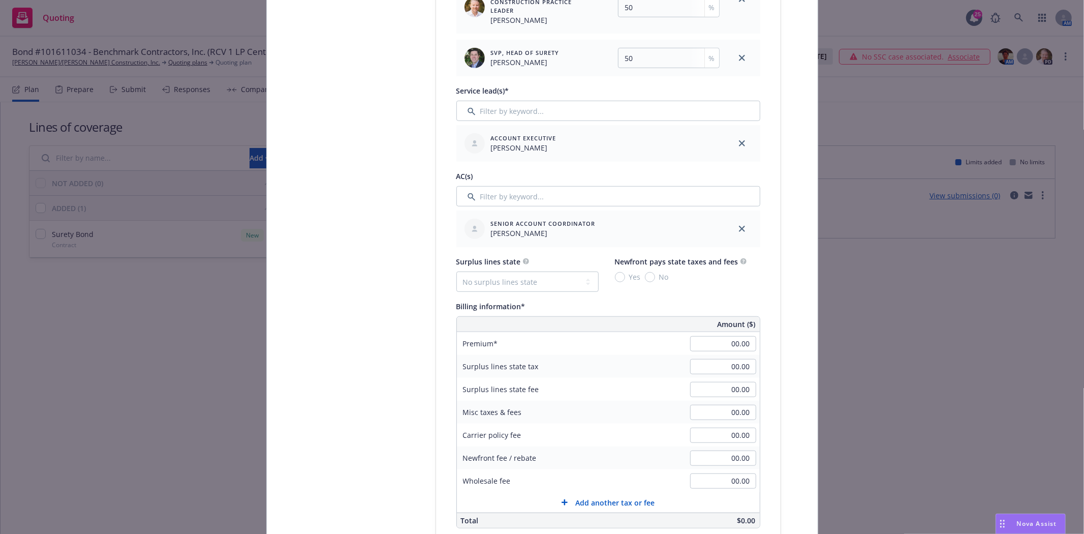
click at [718, 353] on div "00.00" at bounding box center [723, 344] width 73 height 22
click at [727, 341] on input "00.00" at bounding box center [723, 343] width 66 height 15
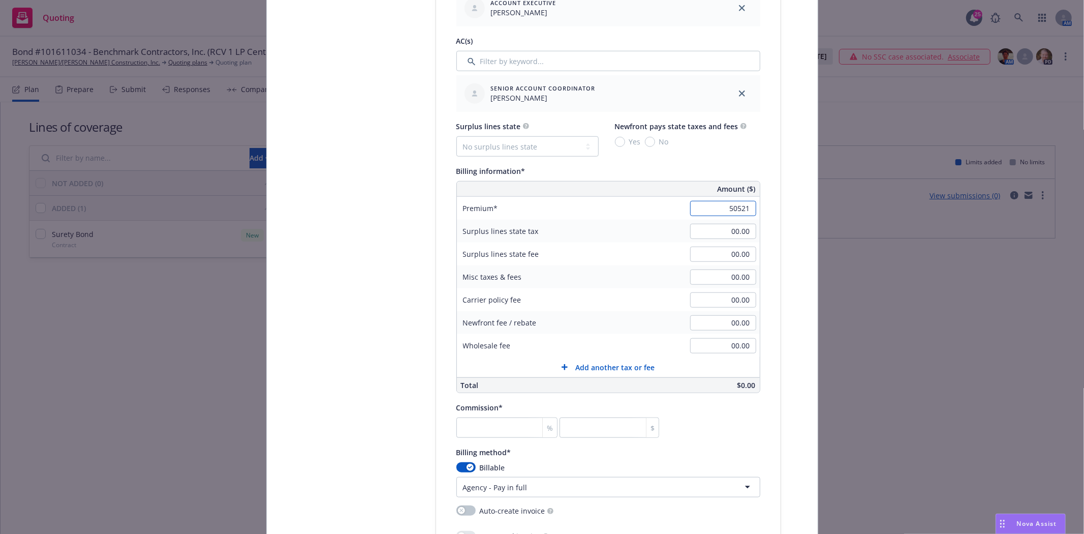
scroll to position [678, 0]
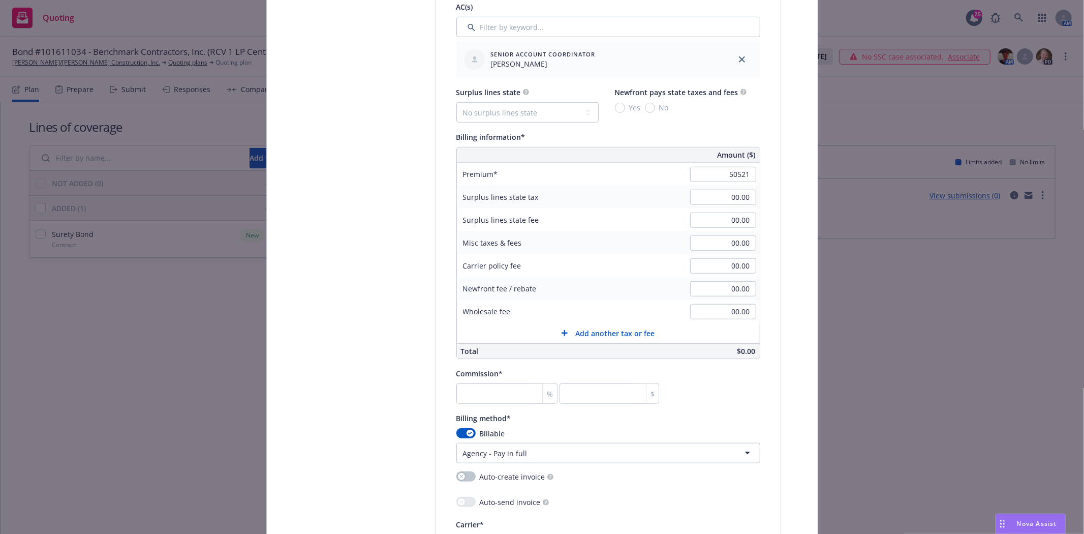
type input "50,521.00"
click at [479, 406] on div "Policy number* 101611034 Policy number not available at this time Policy displa…" at bounding box center [609, 205] width 304 height 1344
click at [485, 397] on input "number" at bounding box center [508, 393] width 102 height 20
type input "3"
type input "1515.63"
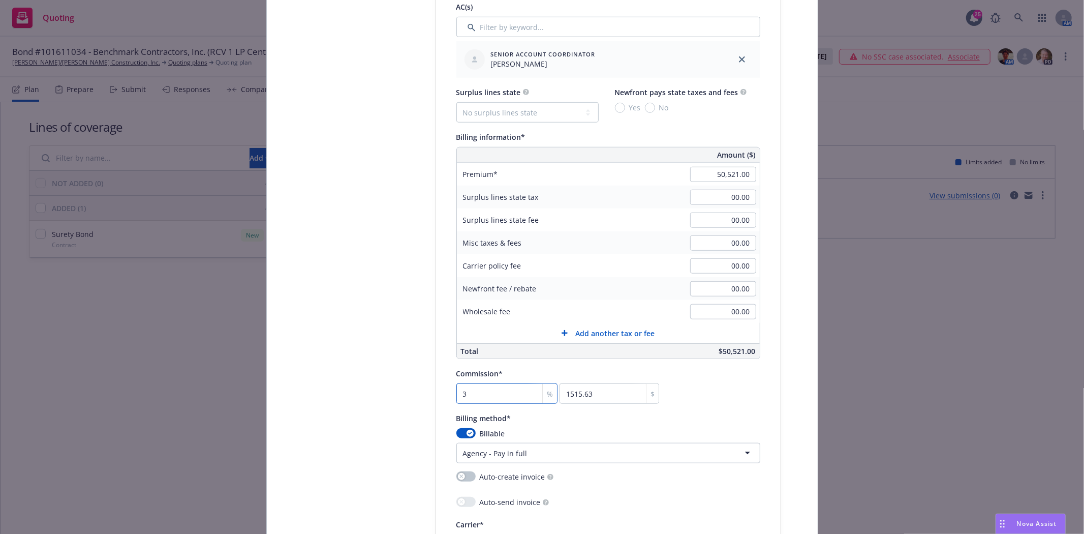
type input "30"
type input "15156.3"
type input "30"
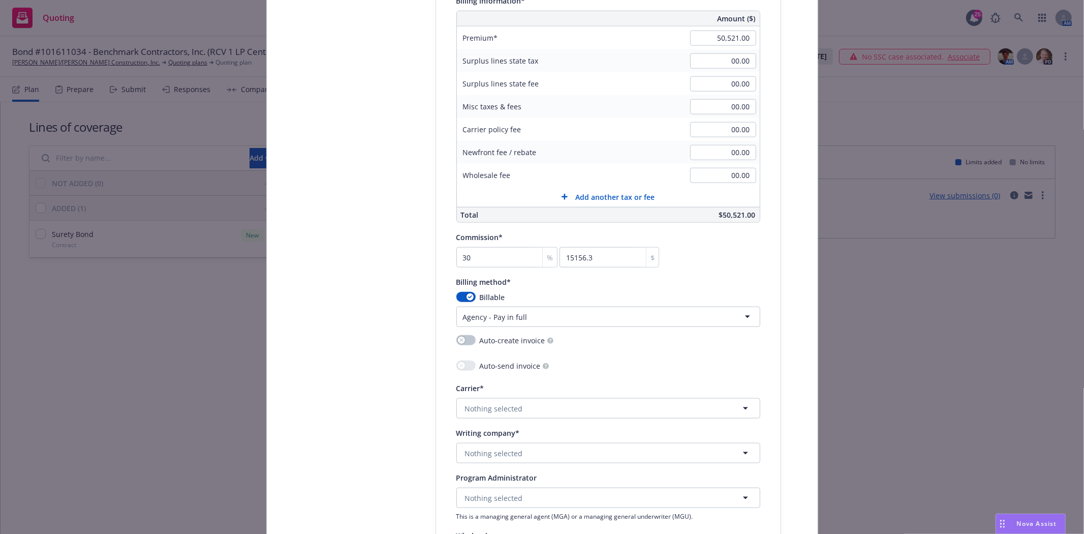
scroll to position [903, 0]
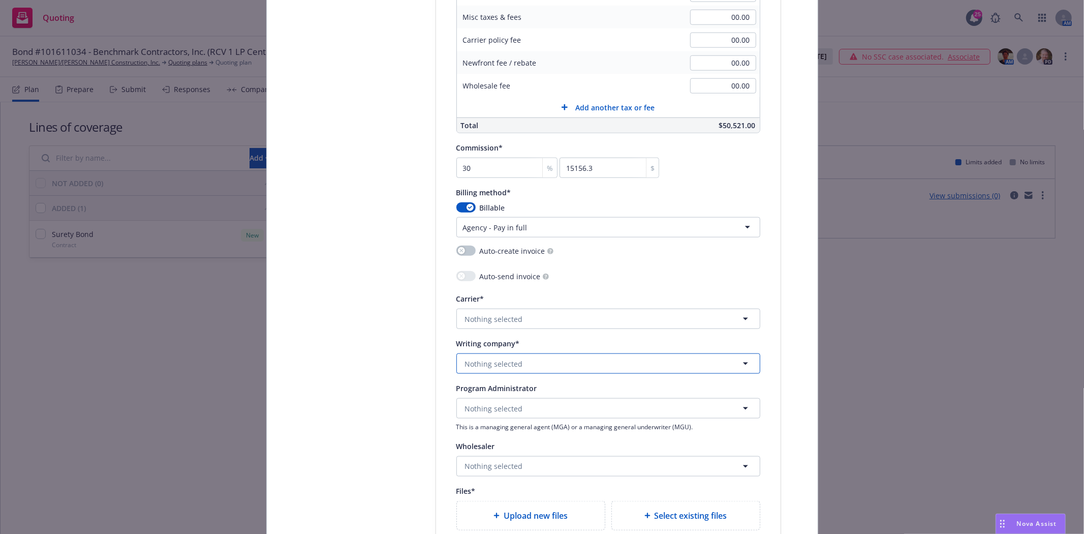
click at [482, 362] on span "Nothing selected" at bounding box center [494, 363] width 58 height 11
type input "Merchants"
click at [517, 293] on span "Domestic - 14494" at bounding box center [535, 296] width 134 height 11
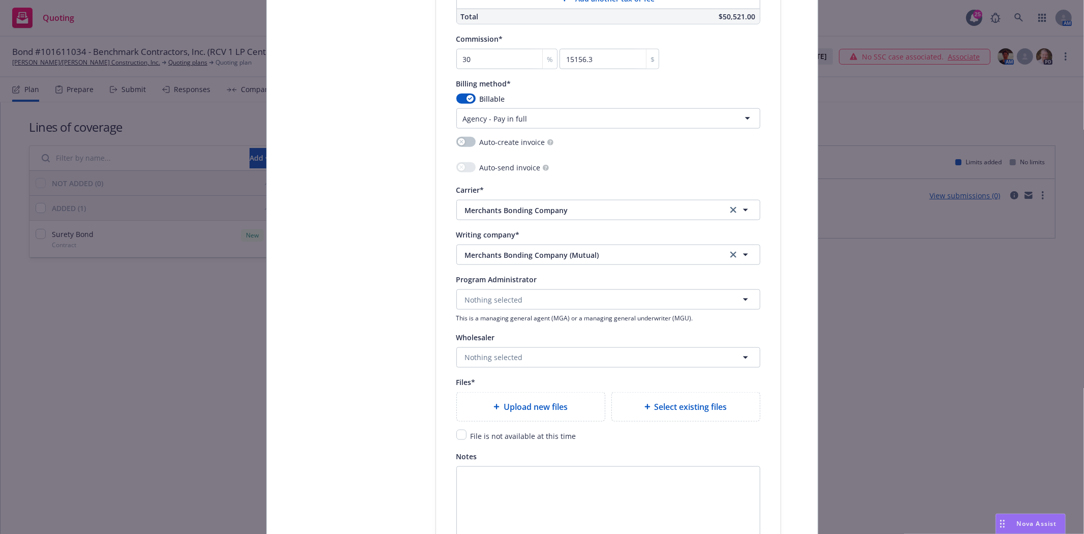
scroll to position [1017, 0]
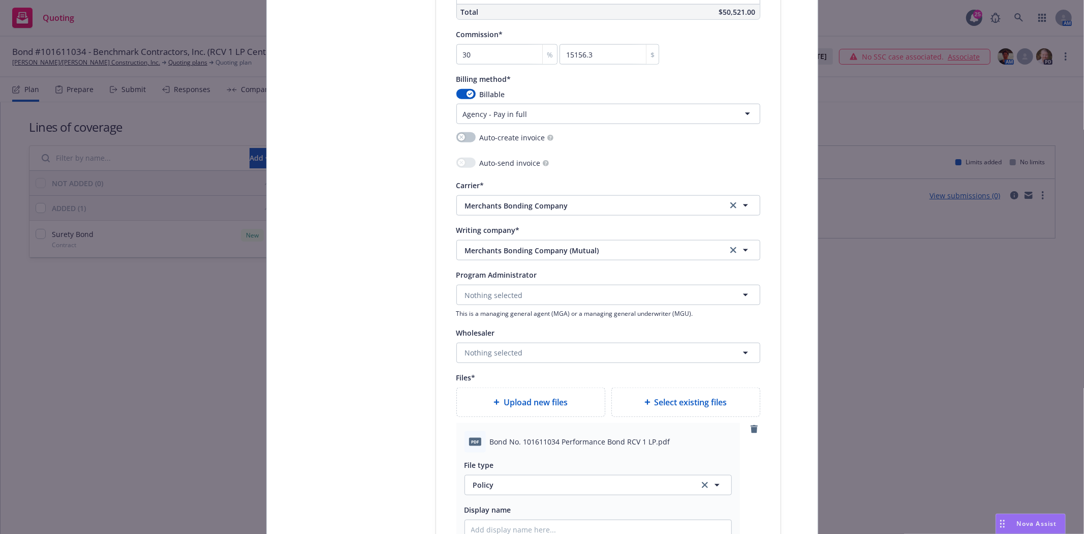
click at [595, 446] on span "Bond No. 101611034 Performance Bond RCV 1 LP.pdf" at bounding box center [580, 441] width 180 height 11
copy span "Bond No. 101611034 Performance Bond RCV 1 LP.pdf"
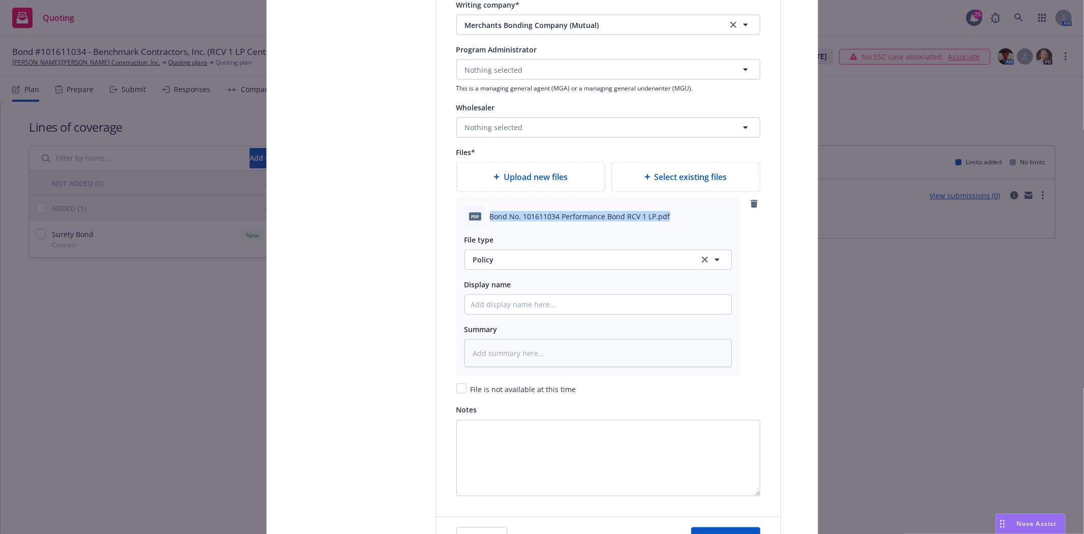
scroll to position [1243, 0]
click at [487, 307] on input "Policy display name" at bounding box center [598, 303] width 266 height 19
paste input "Bond No. 101611034 Performance Bond RCV 1 LP.pdf"
type textarea "x"
type input "Bond No. 101611034 Performance Bond RCV 1 LP.pdf"
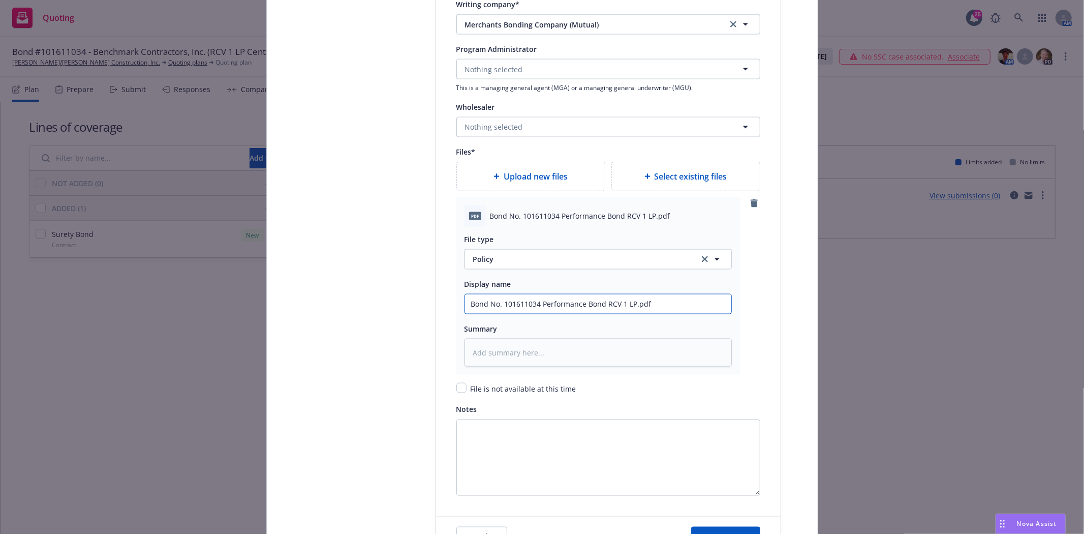
type textarea "x"
type input "Bond No. 101611034 Performance Bond RCV 1 LP.pd"
type textarea "x"
type input "Bond No. 101611034 Performance Bond RCV 1 LP.p"
type textarea "x"
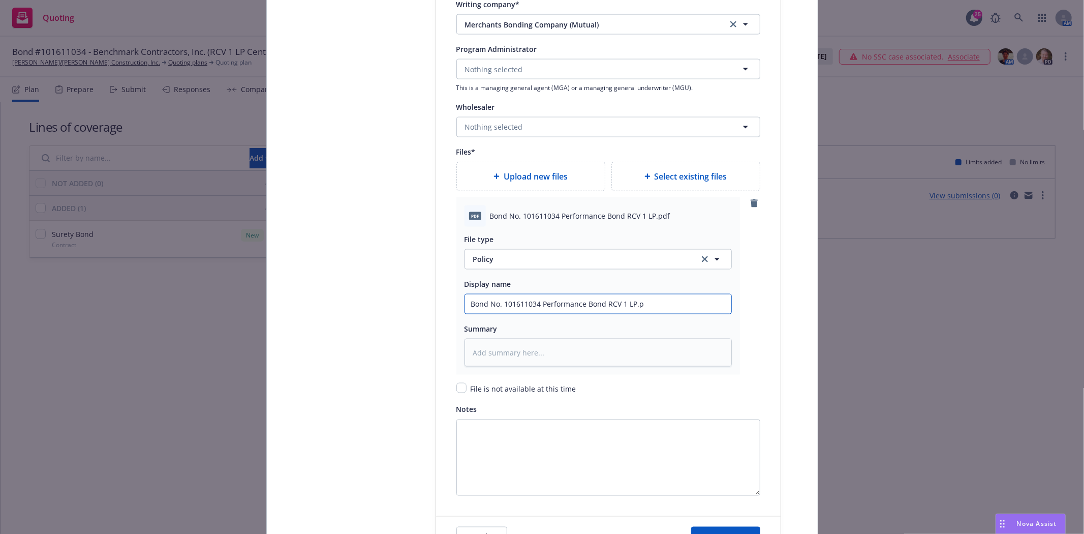
type input "Bond No. 101611034 Performance Bond RCV 1 LP."
type textarea "x"
type input "Bond No. 101611034 Performance Bond RCV 1 LP"
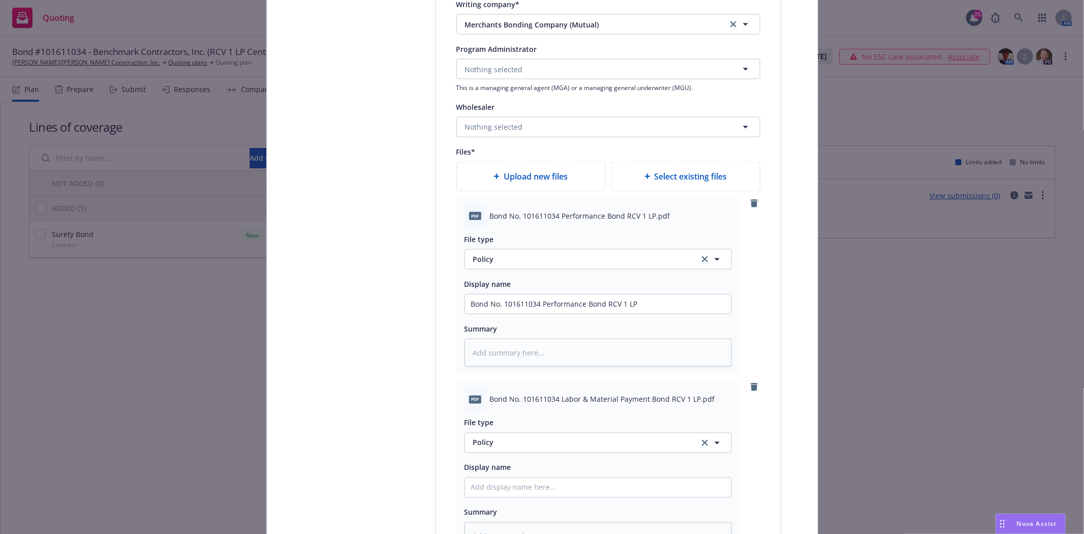
click at [530, 403] on span "Bond No. 101611034 Labor & Material Payment Bond RCV 1 LP.pdf" at bounding box center [602, 399] width 225 height 11
copy span "Bond No. 101611034 Labor & Material Payment Bond RCV 1 LP.pdf"
click at [497, 314] on input "Policy display name" at bounding box center [598, 303] width 266 height 19
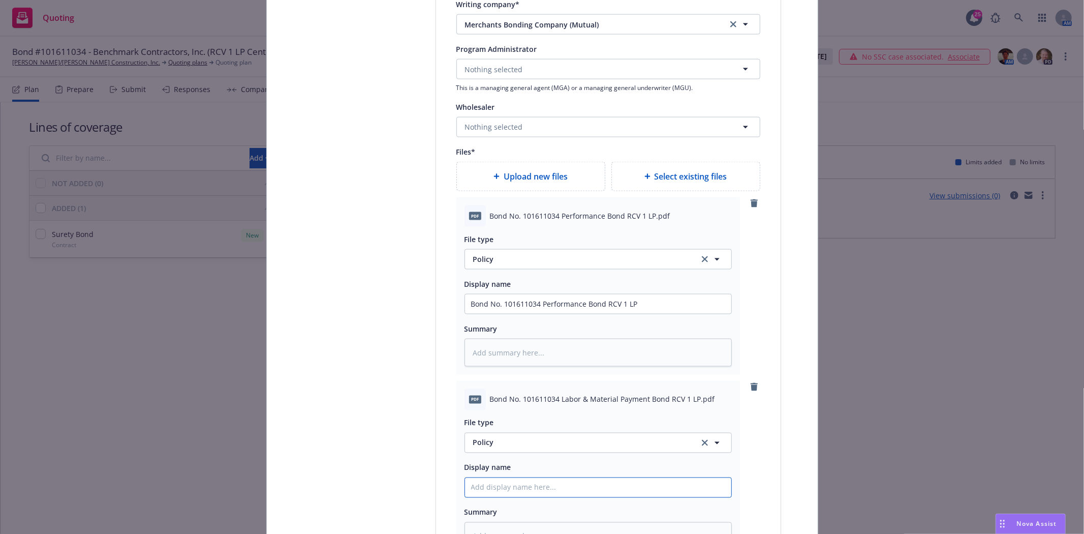
paste input "Bond No. 101611034 Labor & Material Payment Bond RCV 1 LP.pdf"
type textarea "x"
type input "Bond No. 101611034 Labor & Material Payment Bond RCV 1 LP.pdf"
type textarea "x"
type input "Bond No. 101611034 Labor & Material Payment Bond RCV 1 LP.pd"
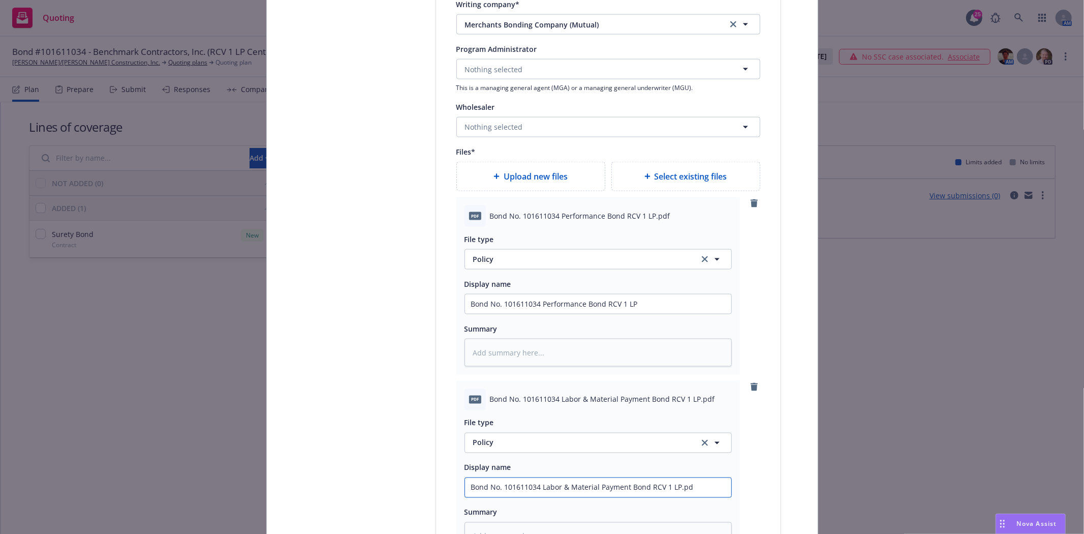
type textarea "x"
type input "Bond No. 101611034 Labor & Material Payment Bond RCV 1 LP.p"
type textarea "x"
type input "Bond No. 101611034 Labor & Material Payment Bond RCV 1 LP."
type textarea "x"
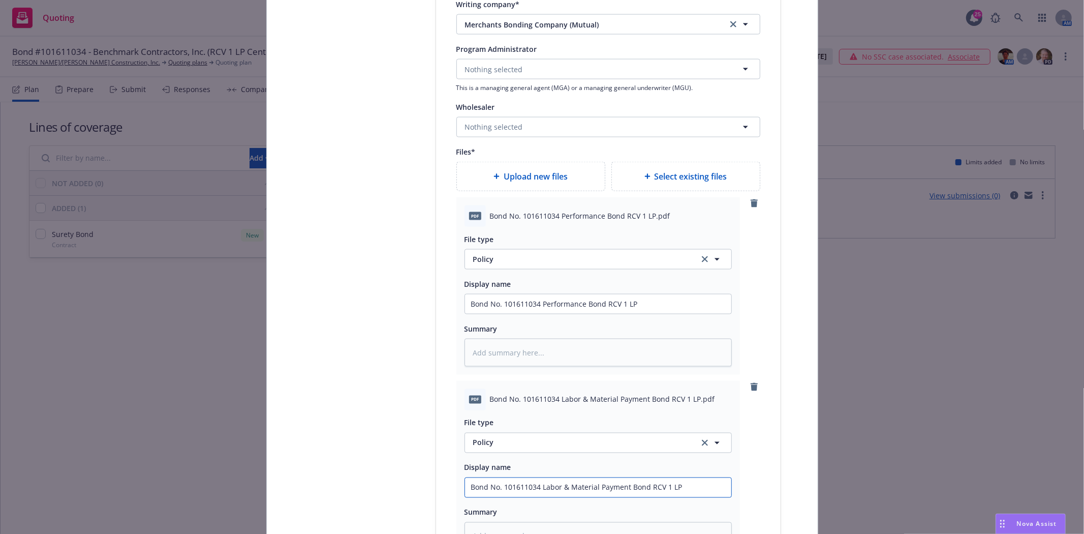
scroll to position [1186, 0]
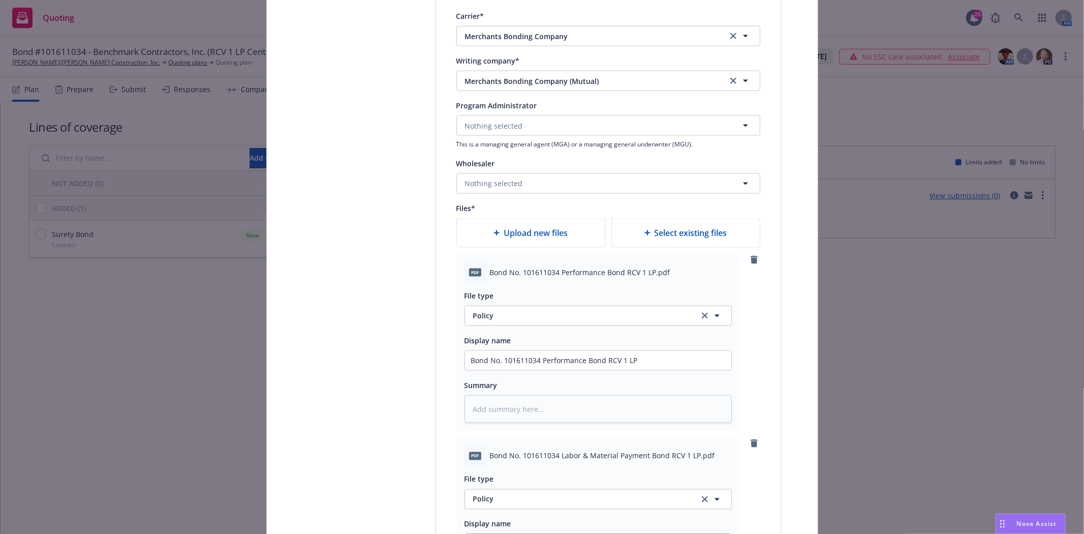
type input "Bond No. 101611034 Labor & Material Payment Bond RCV 1 LP"
type textarea "x"
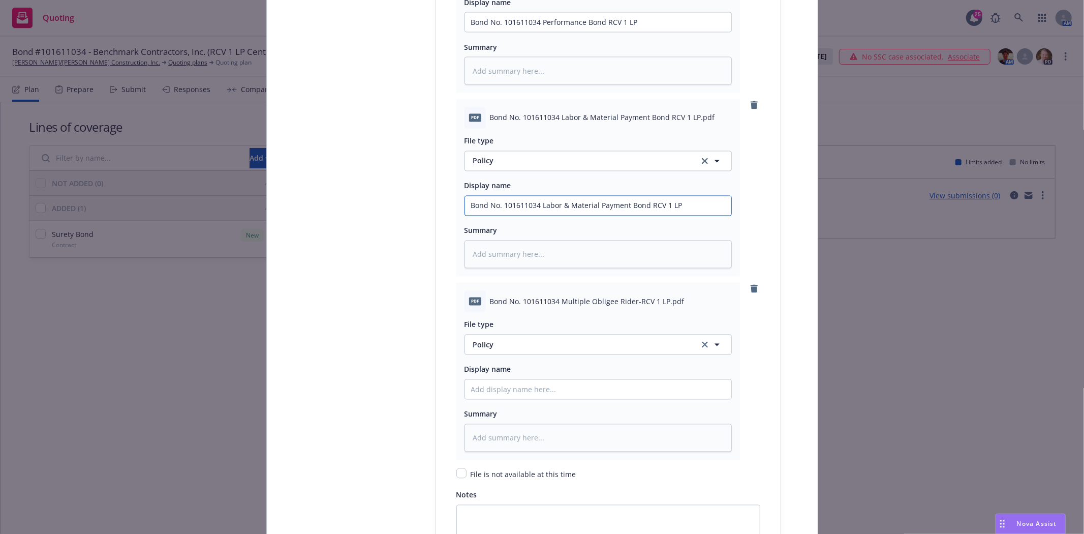
scroll to position [1525, 0]
click at [493, 349] on span "Policy" at bounding box center [580, 344] width 214 height 11
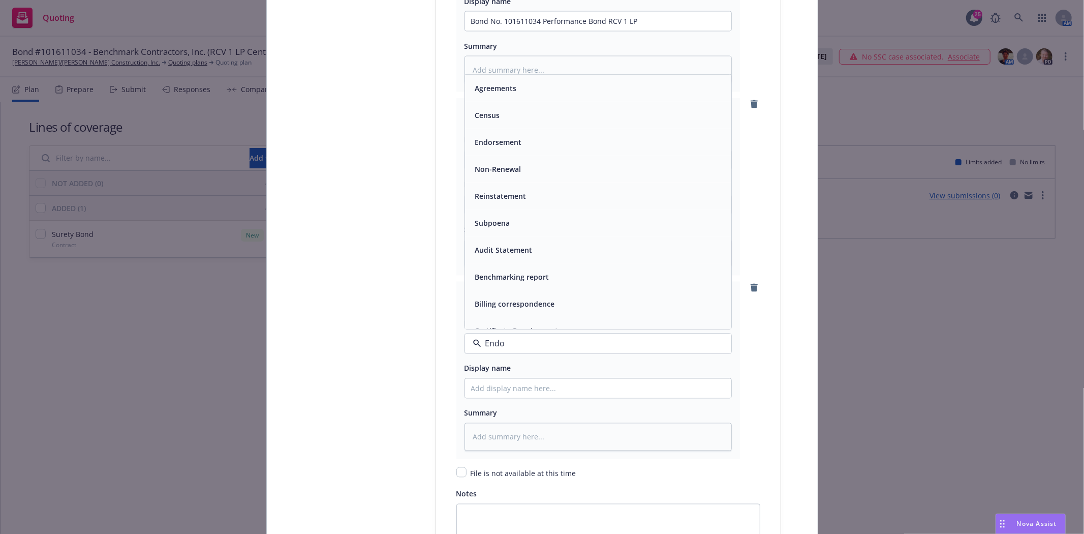
type input "Endor"
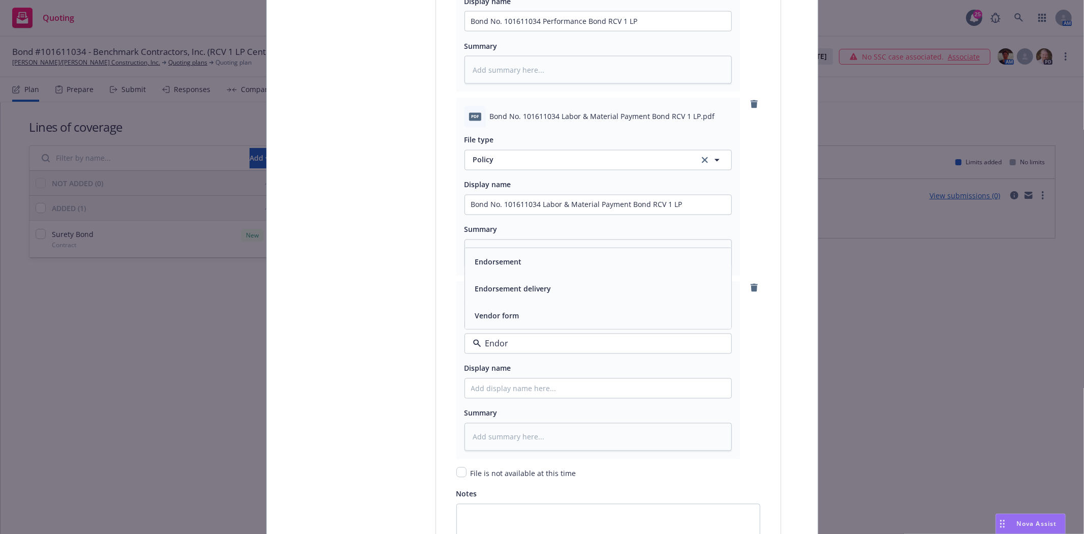
click at [512, 264] on span "Endorsement" at bounding box center [498, 261] width 47 height 11
click at [502, 306] on span "Bond No. 101611034 Multiple Obligee Rider-RCV 1 LP.pdf" at bounding box center [587, 300] width 195 height 11
copy span "Bond No. 101611034 Multiple Obligee Rider-RCV 1 LP.pdf"
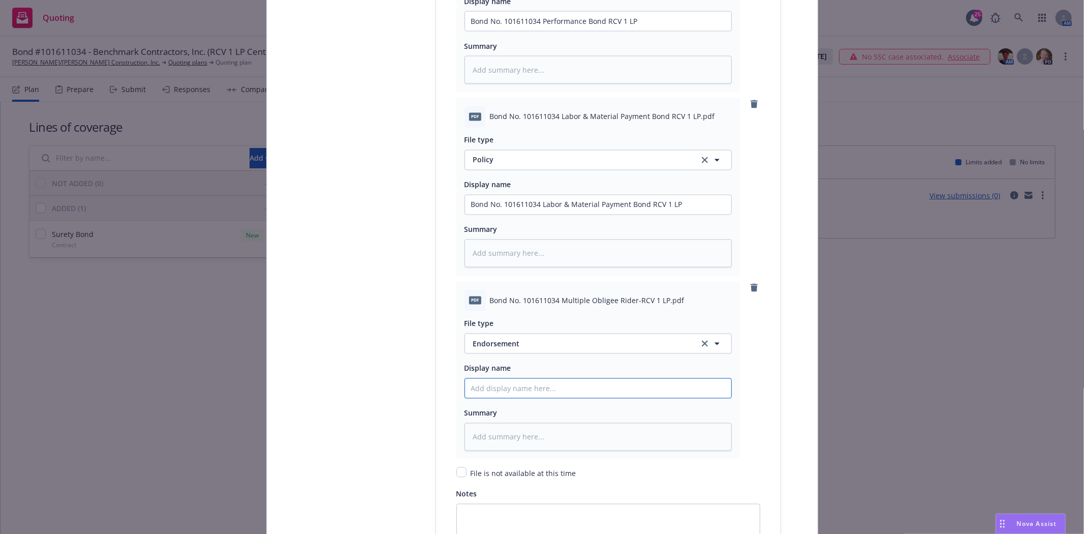
click at [479, 31] on input "Policy display name" at bounding box center [598, 21] width 266 height 19
paste input "Bond No. 101611034 Multiple Obligee Rider-RCV 1 LP.pdf"
type textarea "x"
type input "Bond No. 101611034 Multiple Obligee Rider-RCV 1 LP.pdf"
type textarea "x"
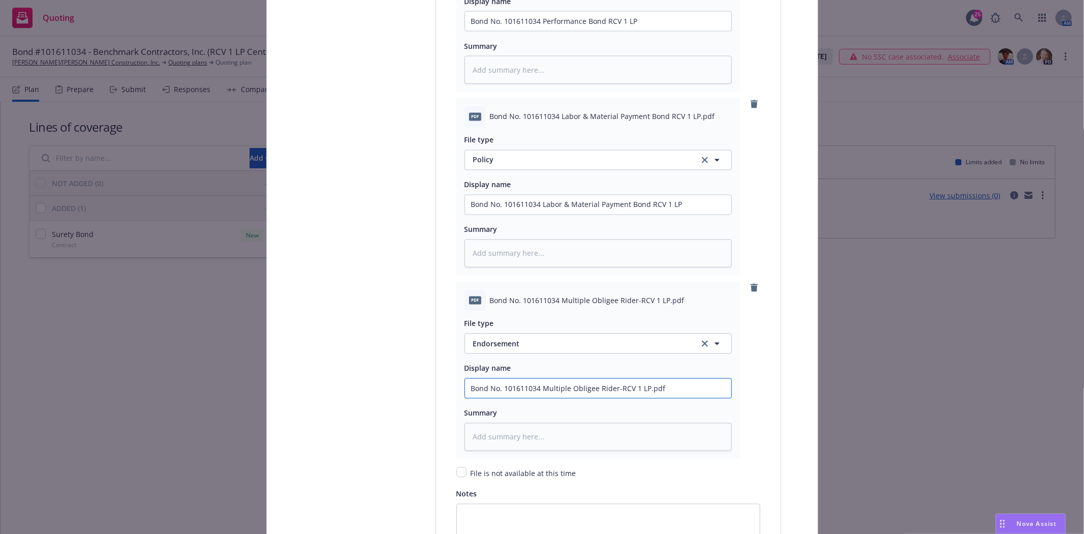
type input "Bond No. 101611034 Multiple Obligee Rider-RCV 1 LP.pd"
type textarea "x"
type input "Bond No. 101611034 Multiple Obligee Rider-RCV 1 LP.p"
type textarea "x"
type input "Bond No. 101611034 Multiple Obligee Rider-RCV 1 LP."
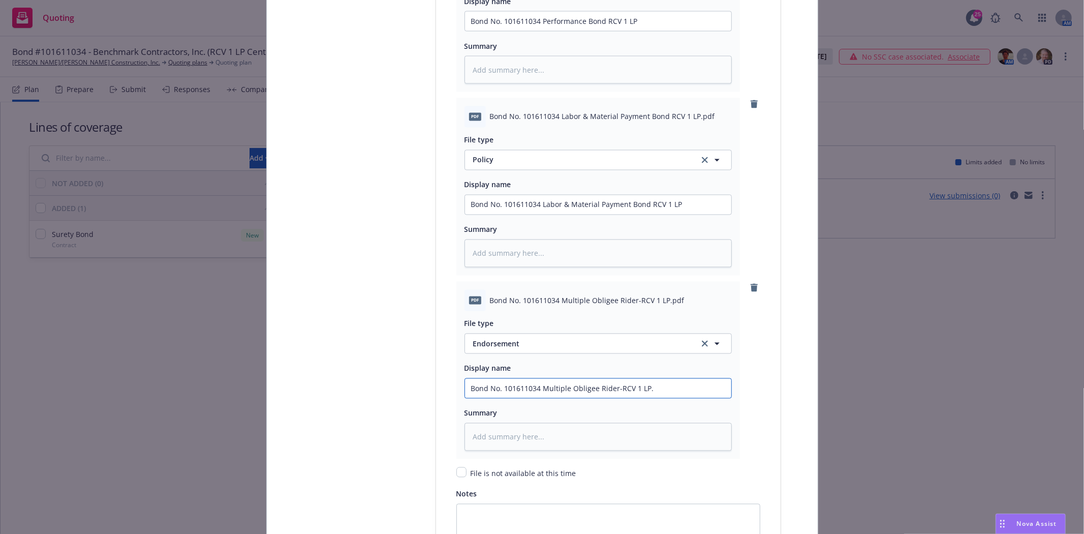
type textarea "x"
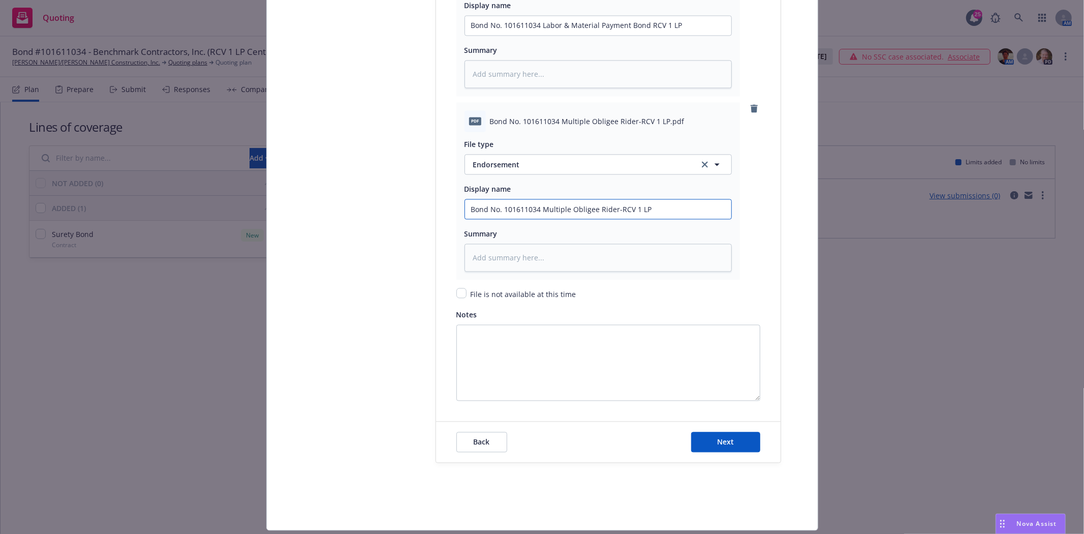
scroll to position [1739, 0]
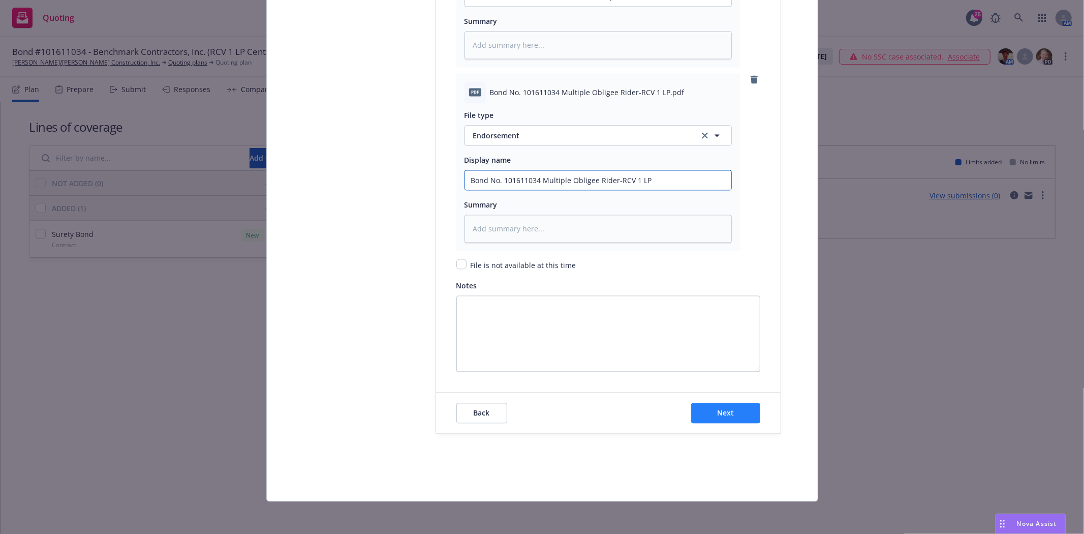
type input "Bond No. 101611034 Multiple Obligee Rider-RCV 1 LP"
click at [691, 417] on button "Next" at bounding box center [725, 413] width 69 height 20
type textarea "x"
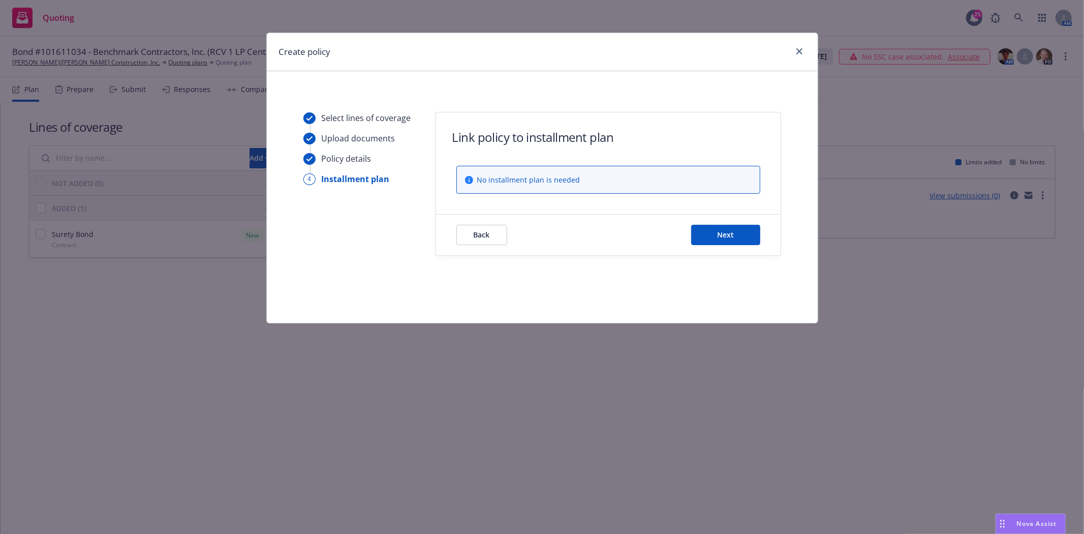
scroll to position [0, 0]
click at [722, 234] on span "Next" at bounding box center [725, 235] width 17 height 10
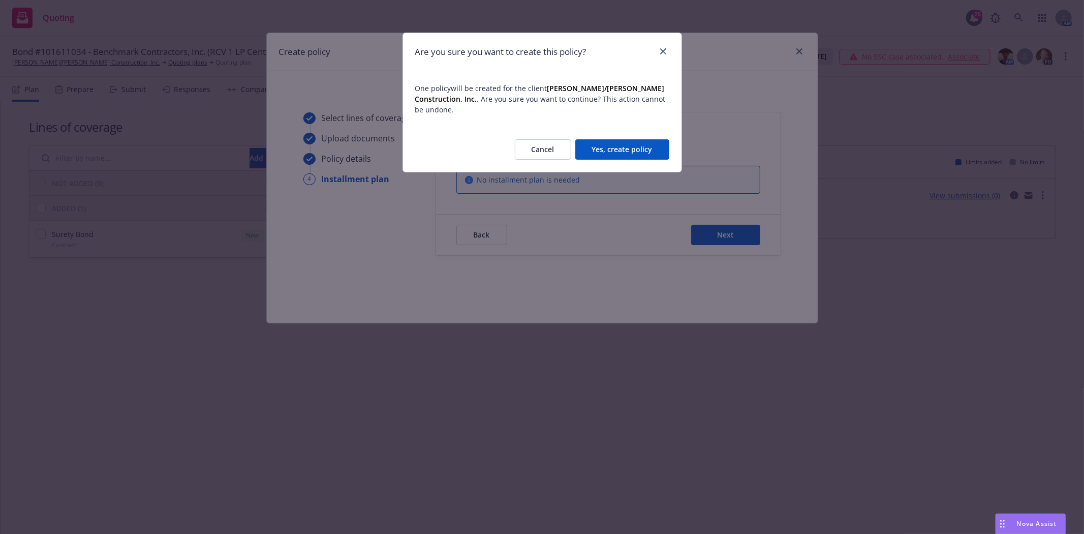
click at [622, 141] on button "Yes, create policy" at bounding box center [623, 149] width 94 height 20
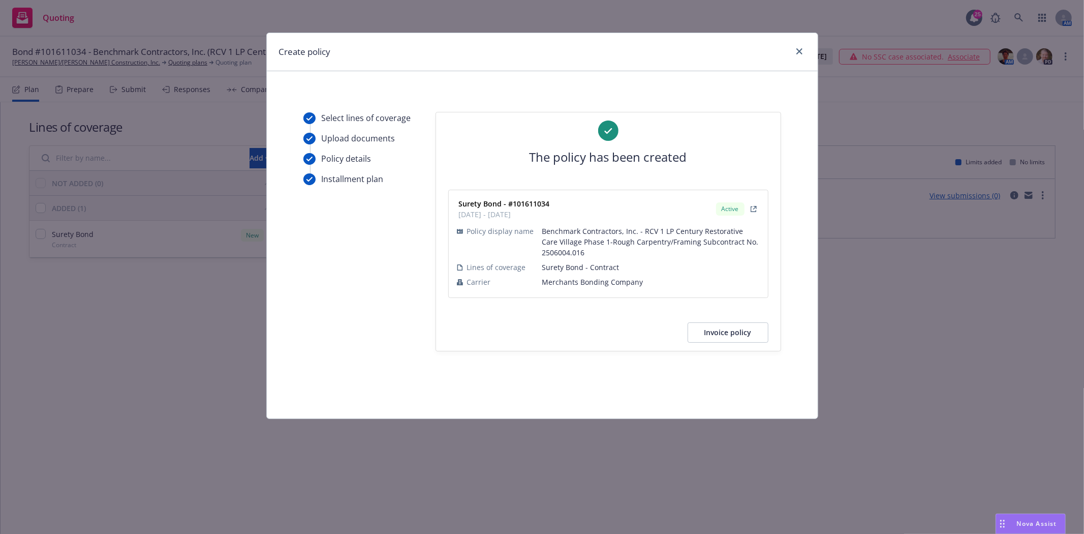
click at [722, 333] on button "Invoice policy" at bounding box center [728, 332] width 81 height 20
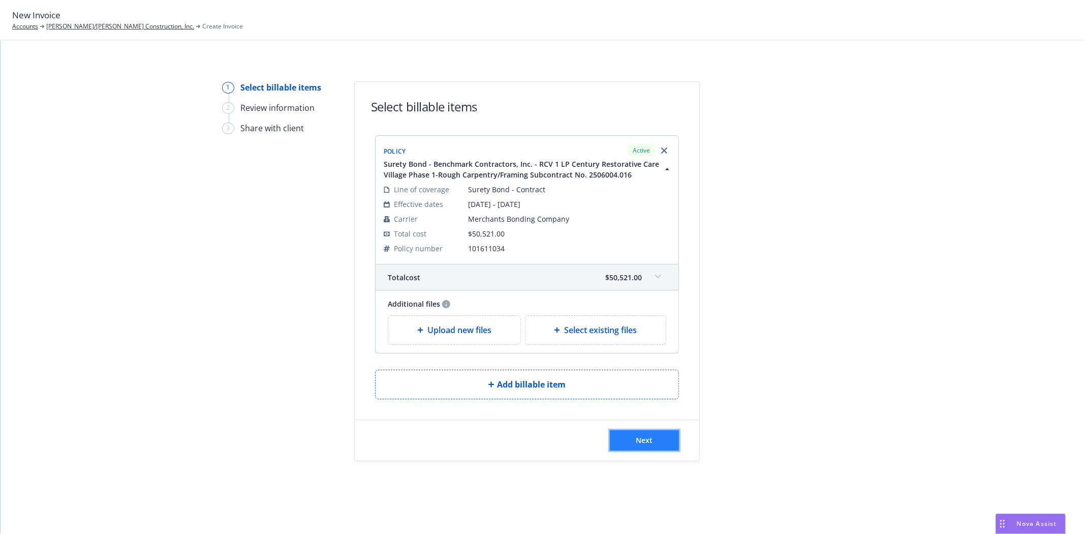
click at [649, 438] on span "Next" at bounding box center [645, 440] width 17 height 10
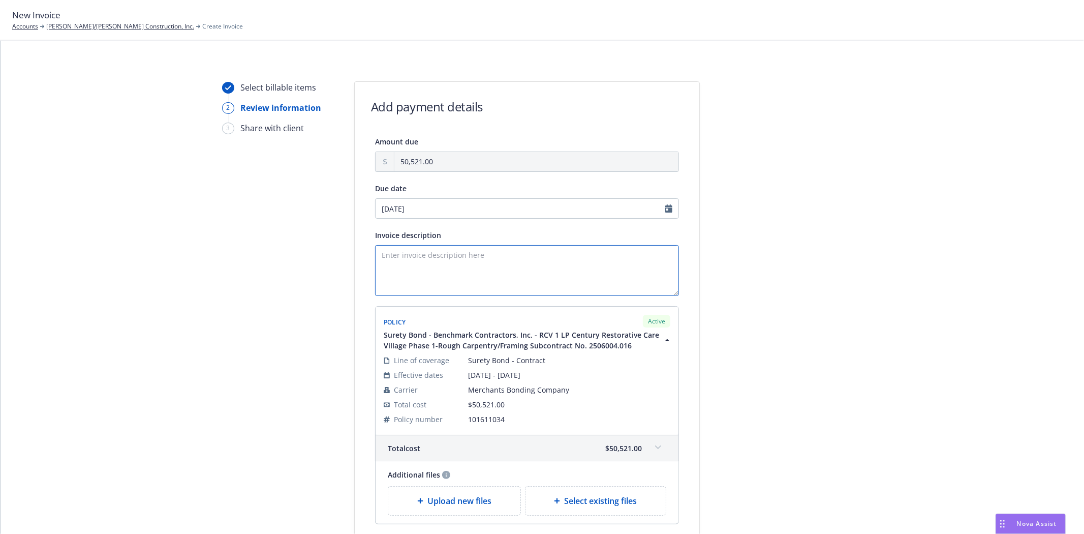
click at [404, 277] on textarea "Invoice description" at bounding box center [527, 270] width 304 height 51
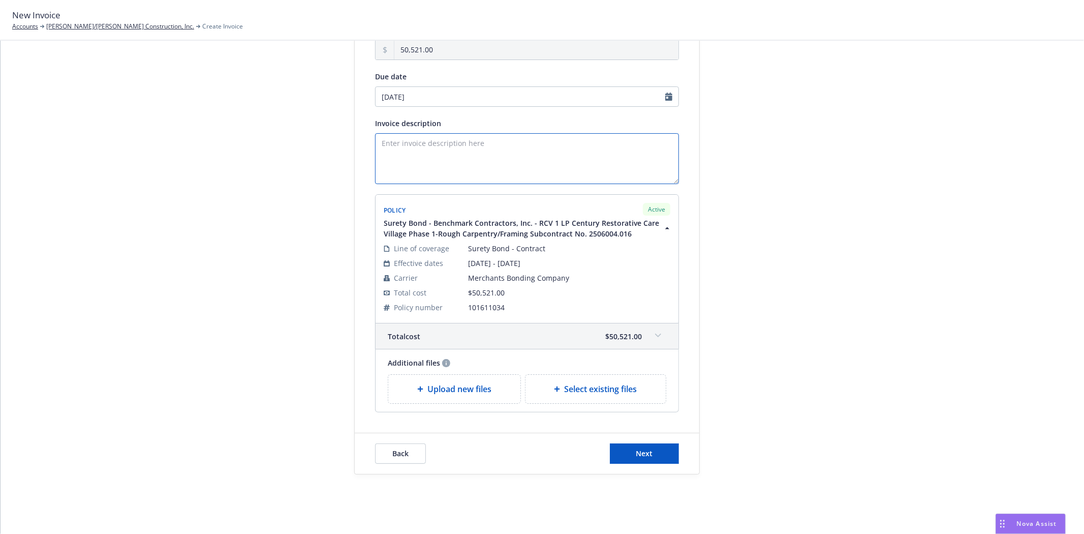
scroll to position [118, 0]
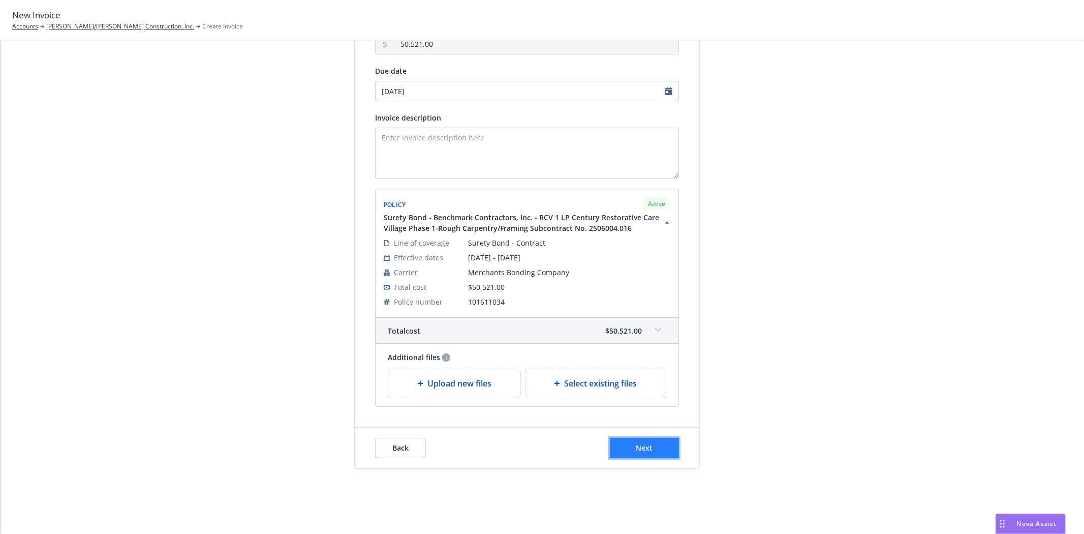
click at [655, 445] on button "Next" at bounding box center [644, 448] width 69 height 20
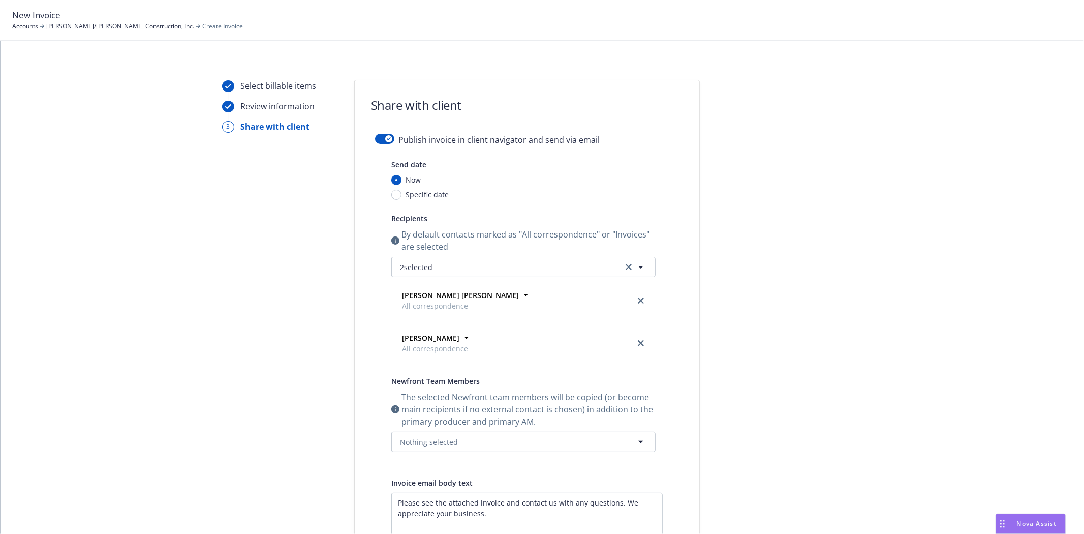
scroll to position [0, 0]
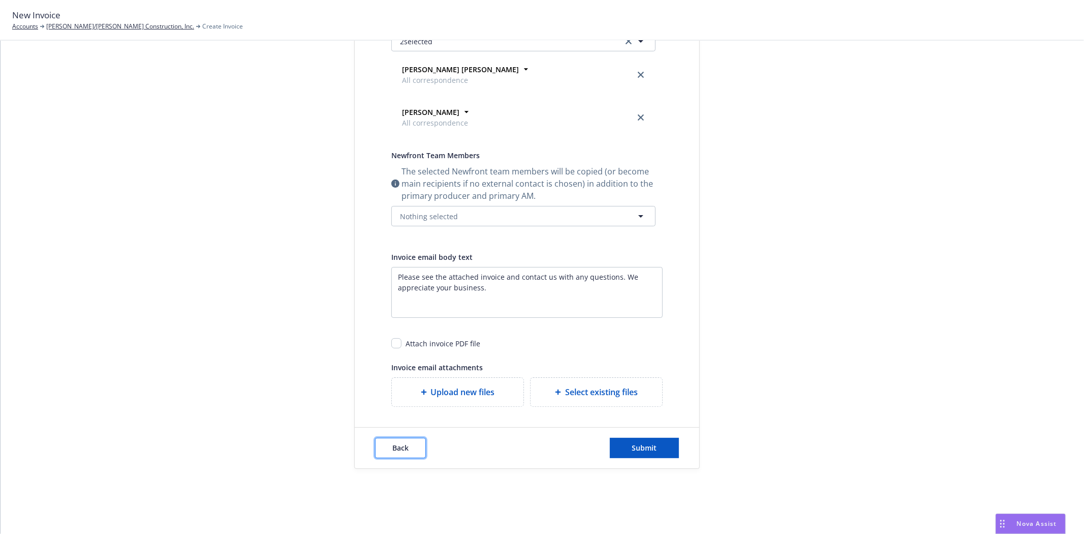
click at [387, 450] on button "Back" at bounding box center [400, 448] width 51 height 20
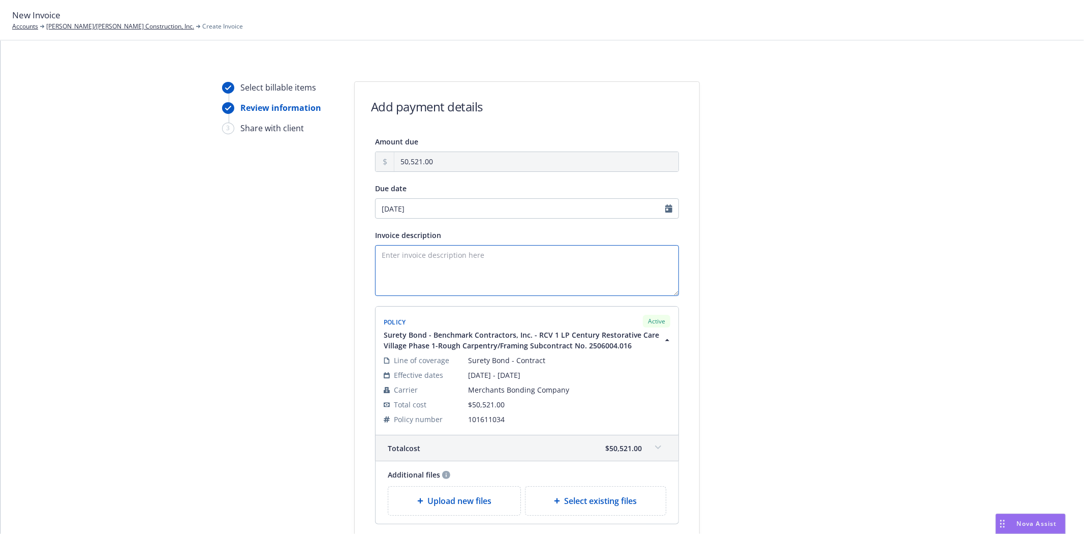
click at [422, 268] on textarea "Invoice description" at bounding box center [527, 270] width 304 height 51
click at [439, 258] on textarea "Principal:" at bounding box center [527, 270] width 304 height 51
paste textarea "Elliott/DrinkwardConstruction,Inc."
click at [468, 253] on textarea "Principal: Elliott/DrinkwardConstruction,Inc." at bounding box center [527, 270] width 304 height 51
click at [510, 255] on textarea "Principal: Elliott/Drinkward Construction,Inc." at bounding box center [527, 270] width 304 height 51
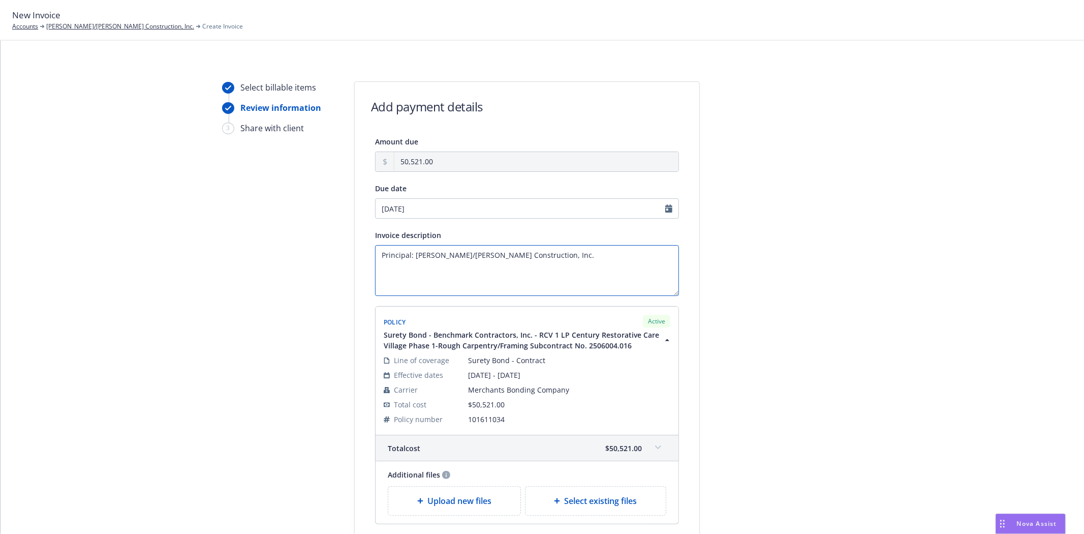
click at [568, 261] on textarea "Principal: Elliott/Drinkward Construction, Inc." at bounding box center [527, 270] width 304 height 51
click at [426, 261] on textarea "Principal: Elliott/Drinkward Construction, Inc. Obligee:" at bounding box center [527, 270] width 304 height 51
paste textarea "Benchmark Contractors, Inc."
click at [454, 291] on textarea "Principal: Elliott/Drinkward Construction, Inc. Obligee: Benchmark Contractors,…" at bounding box center [527, 270] width 304 height 51
paste textarea "RCV 1 LP Century Restorative Care Village Phase 1-Rough Carpentry/Framing Subco…"
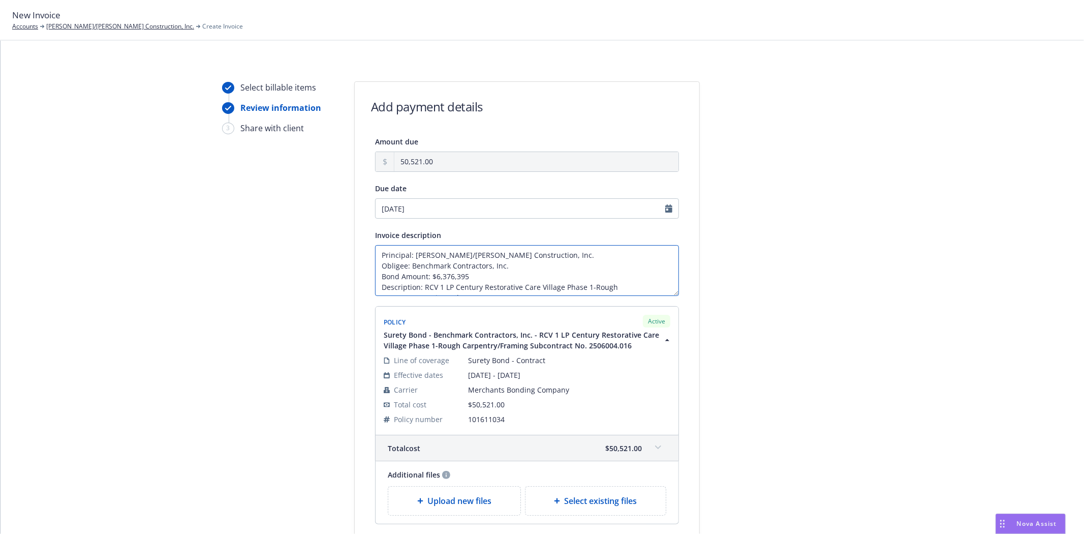
scroll to position [7, 0]
click at [378, 290] on textarea "Principal: Elliott/Drinkward Construction, Inc. Obligee: Benchmark Contractors,…" at bounding box center [527, 270] width 304 height 51
click at [563, 293] on textarea "Principal: Elliott/Drinkward Construction, Inc. Obligee: Benchmark Contractors,…" at bounding box center [527, 270] width 304 height 51
type textarea "Principal: [PERSON_NAME]/[PERSON_NAME] Construction, Inc. Obligee: Benchmark Co…"
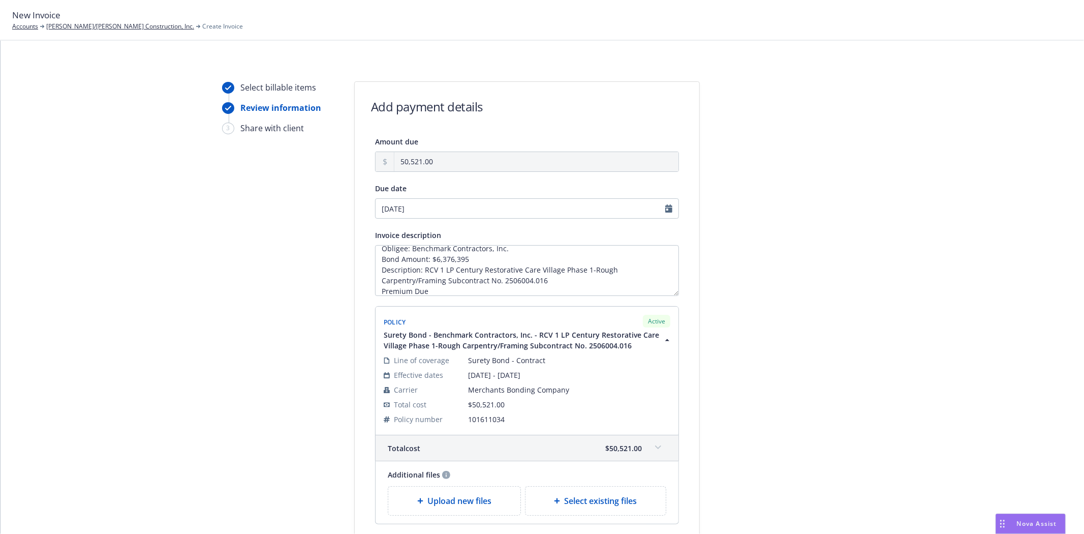
click at [954, 336] on div "Select billable items Review information 3 Share with client Add payment detail…" at bounding box center [543, 333] width 1060 height 505
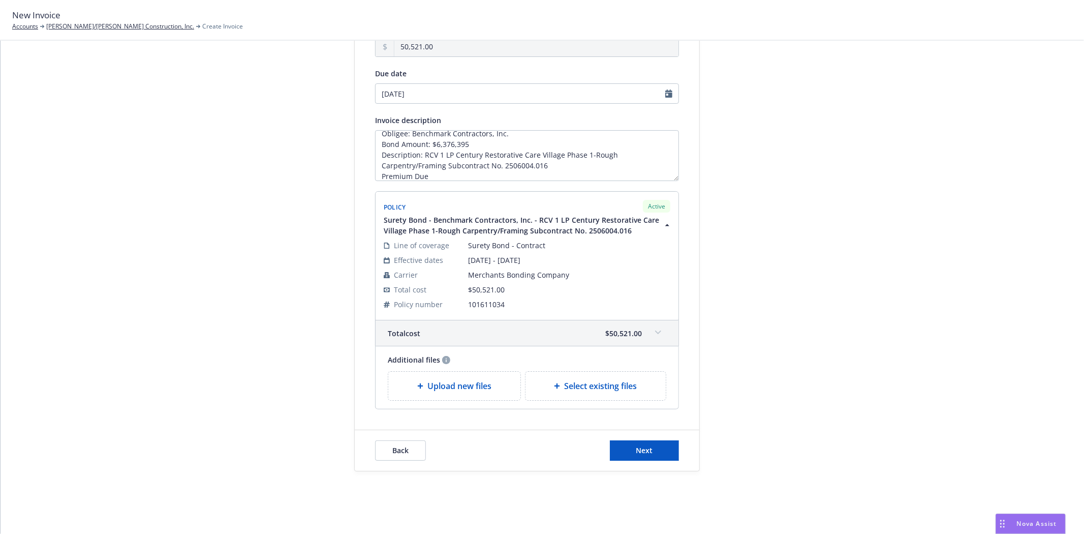
scroll to position [118, 0]
click at [633, 441] on button "Next" at bounding box center [644, 448] width 69 height 20
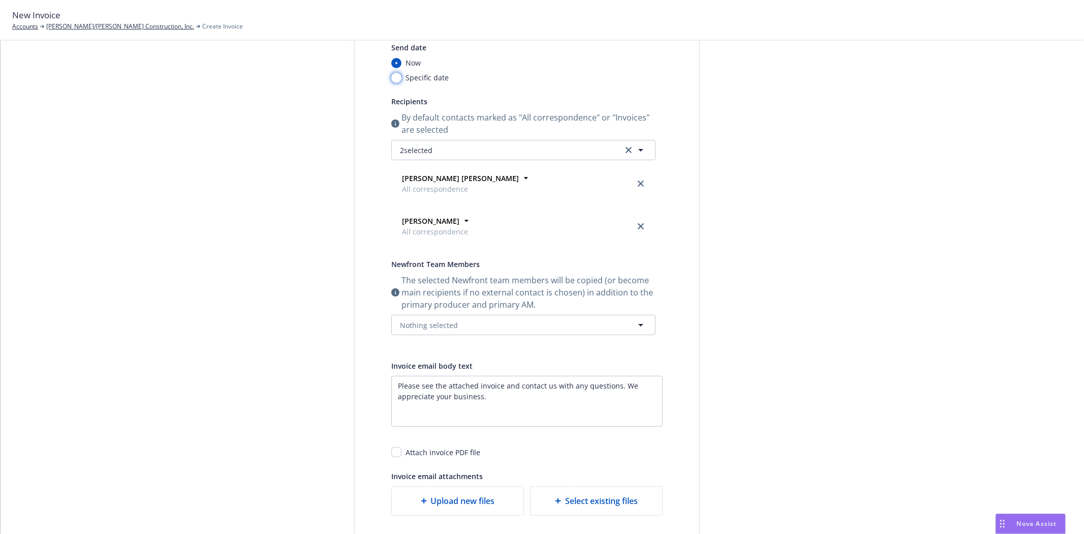
click at [394, 78] on input "Specific date" at bounding box center [396, 78] width 10 height 10
radio input "true"
radio input "false"
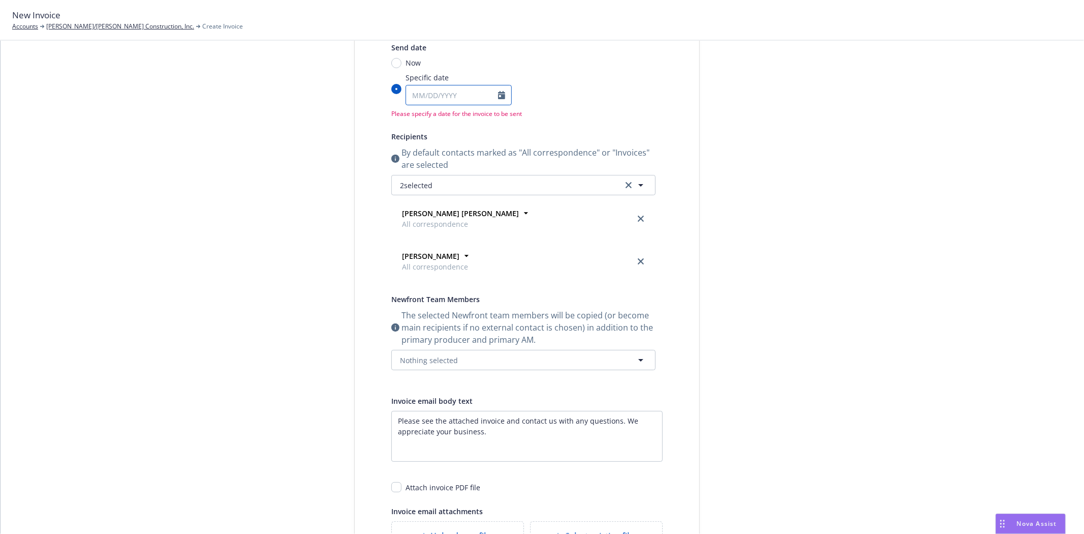
click at [502, 97] on icon "Calendar" at bounding box center [501, 95] width 7 height 8
select select "8"
click at [431, 234] on span "1" at bounding box center [435, 230] width 15 height 13
click at [402, 94] on input "Specific date January February March April May June July August September Octob…" at bounding box center [396, 89] width 10 height 10
type input "[DATE]"
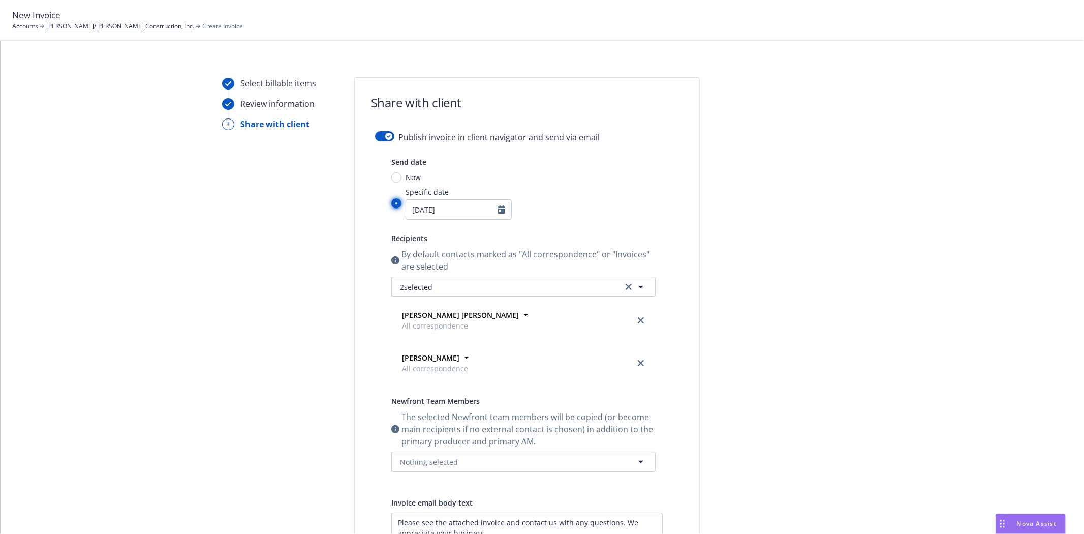
scroll to position [0, 0]
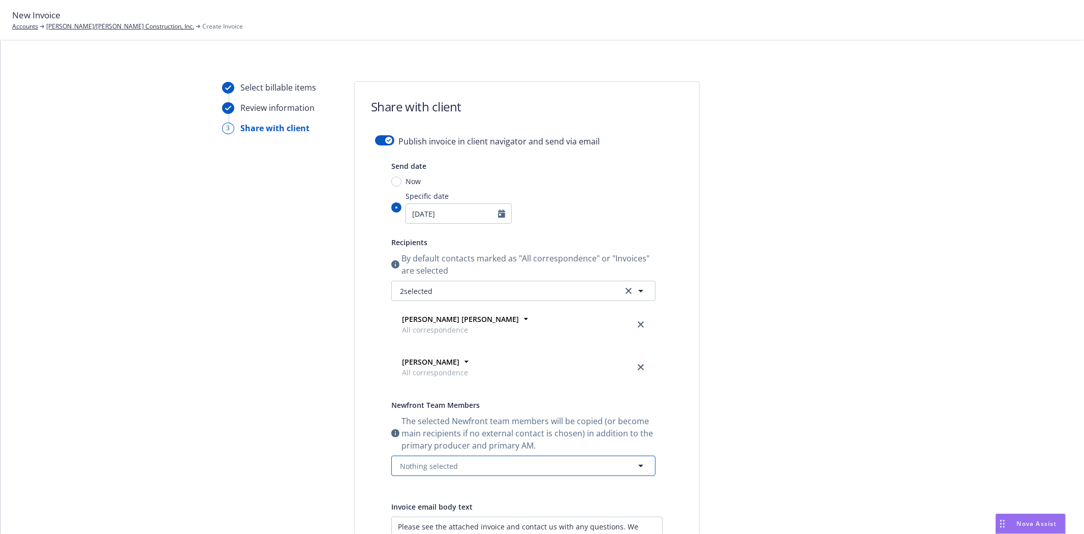
click at [439, 465] on span "Nothing selected" at bounding box center [429, 466] width 58 height 11
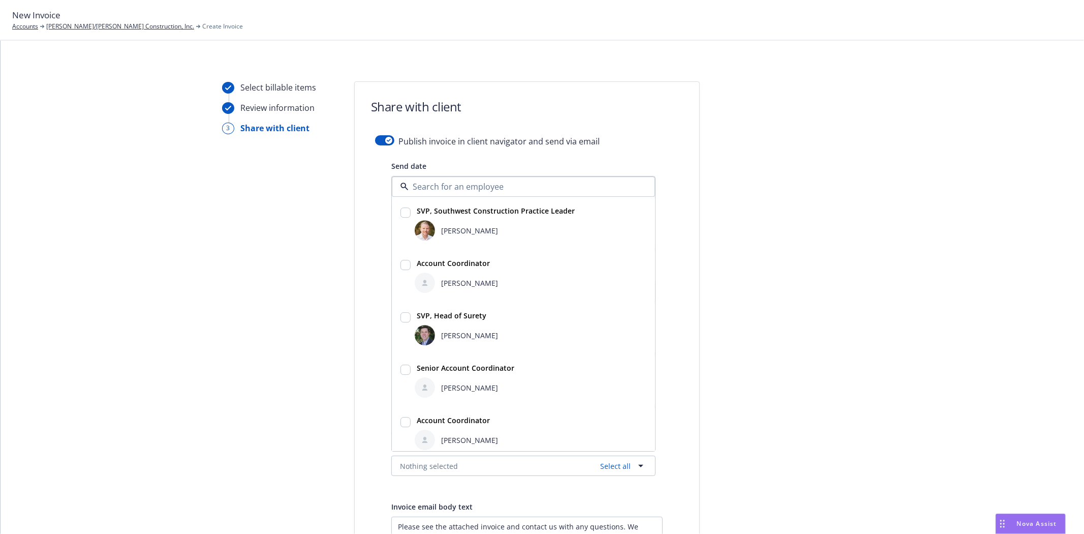
click at [426, 332] on img at bounding box center [425, 335] width 20 height 20
checkbox input "true"
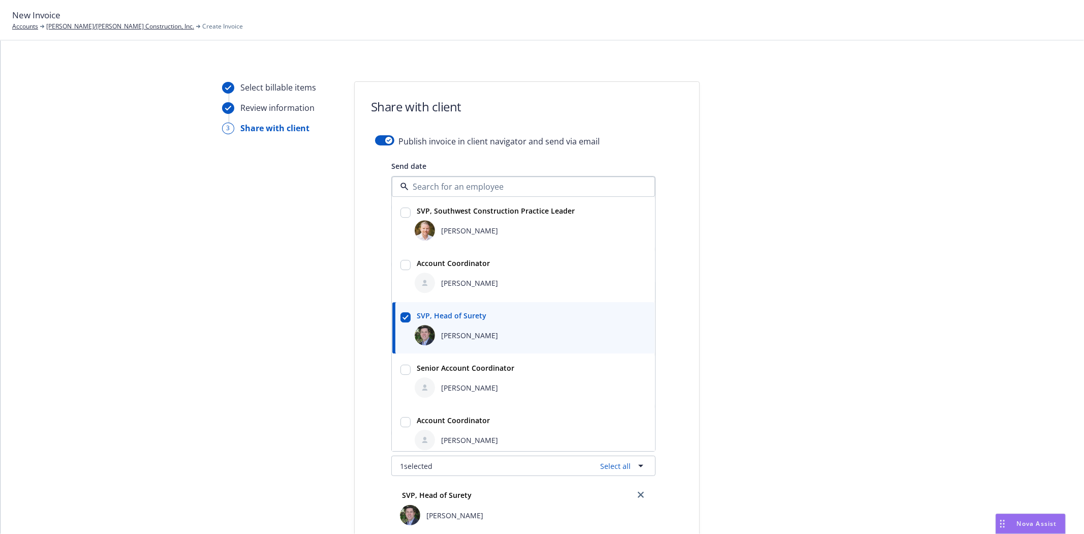
click at [443, 383] on span "[PERSON_NAME]" at bounding box center [469, 387] width 57 height 11
checkbox input "true"
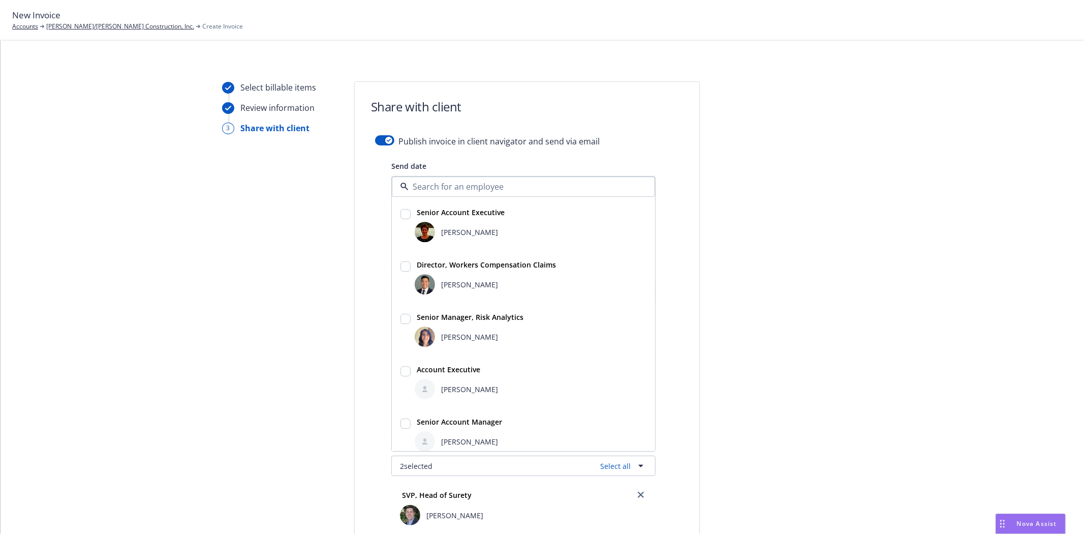
scroll to position [269, 0]
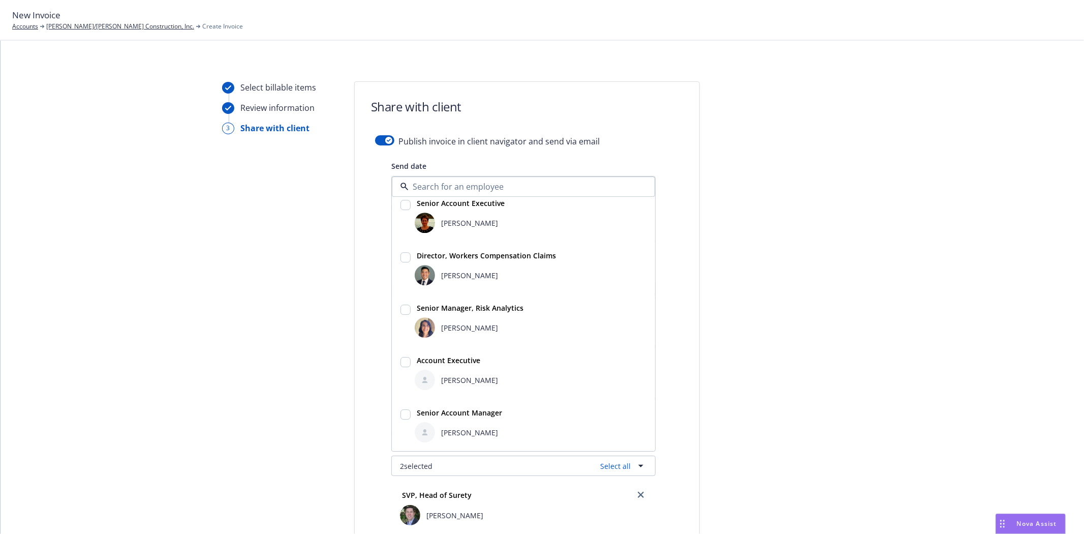
click at [424, 383] on div at bounding box center [425, 380] width 20 height 20
checkbox input "true"
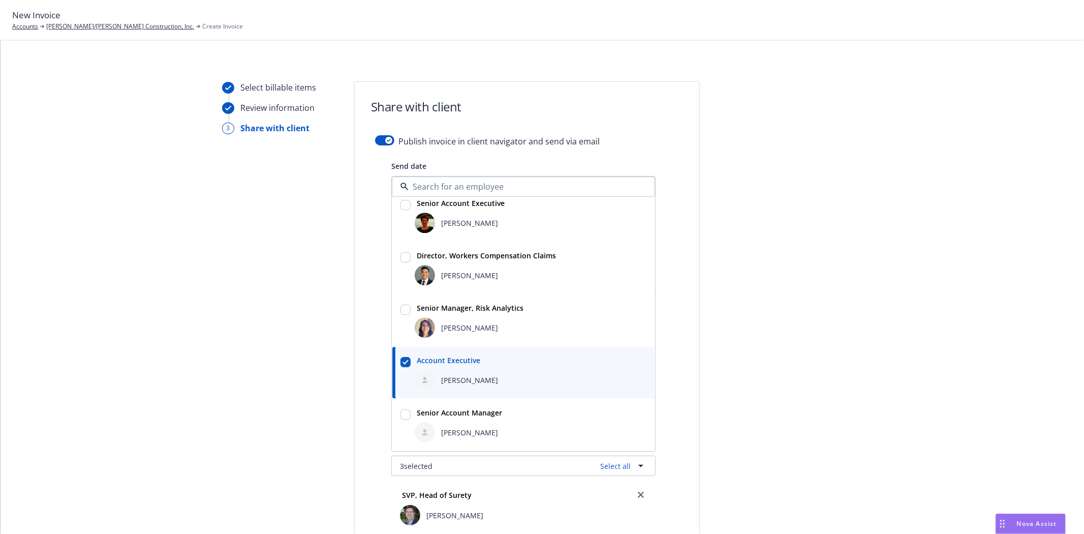
click at [223, 361] on div "Select billable items Review information 3 Share with client" at bounding box center [278, 476] width 112 height 790
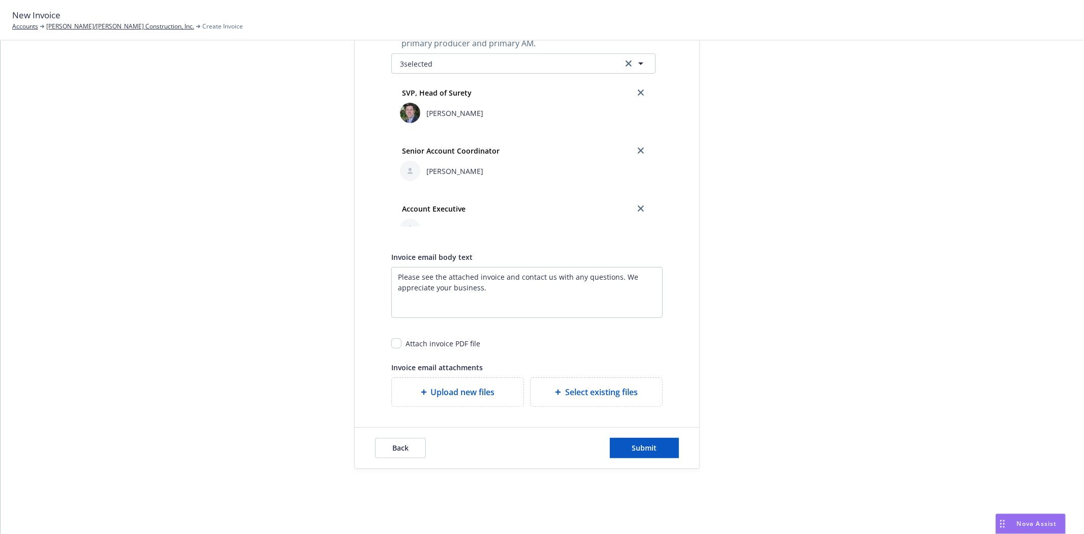
scroll to position [403, 0]
click at [393, 343] on input "checkbox" at bounding box center [396, 343] width 10 height 10
checkbox input "true"
click at [631, 441] on button "Submit" at bounding box center [644, 448] width 69 height 20
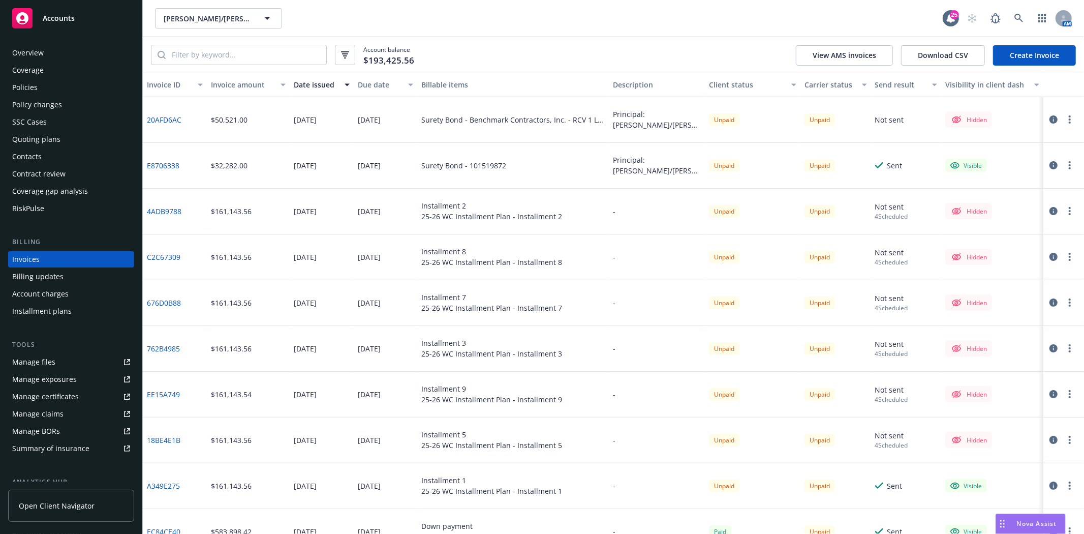
click at [1064, 120] on button "button" at bounding box center [1070, 119] width 12 height 12
click at [162, 118] on link "20AFD6AC" at bounding box center [164, 119] width 35 height 11
click at [63, 84] on div "Policies" at bounding box center [71, 87] width 118 height 16
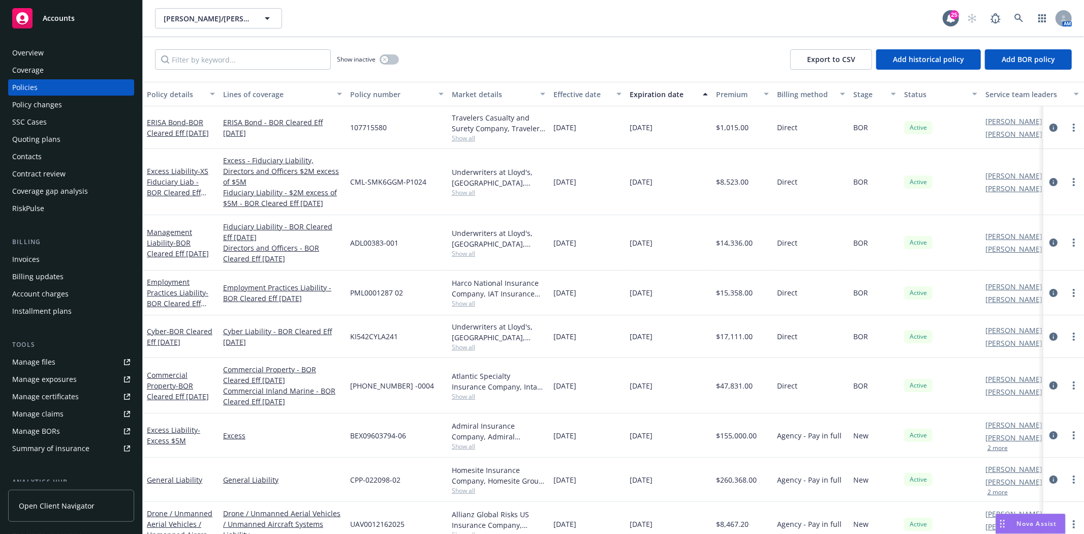
click at [73, 143] on div "Quoting plans" at bounding box center [71, 139] width 118 height 16
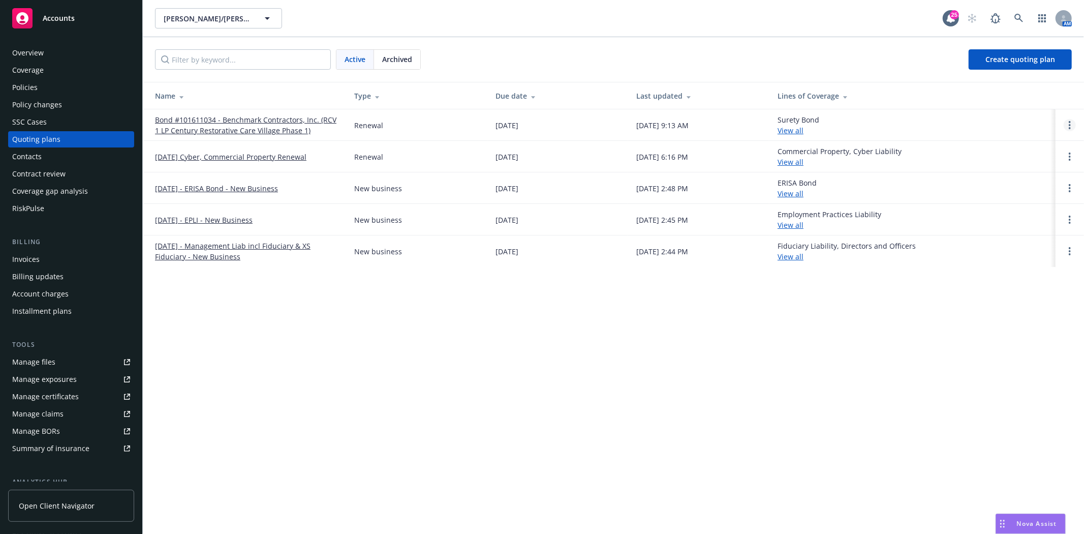
click at [1068, 123] on link "Open options" at bounding box center [1070, 125] width 12 height 12
click at [1030, 125] on link "Archive" at bounding box center [1018, 117] width 89 height 20
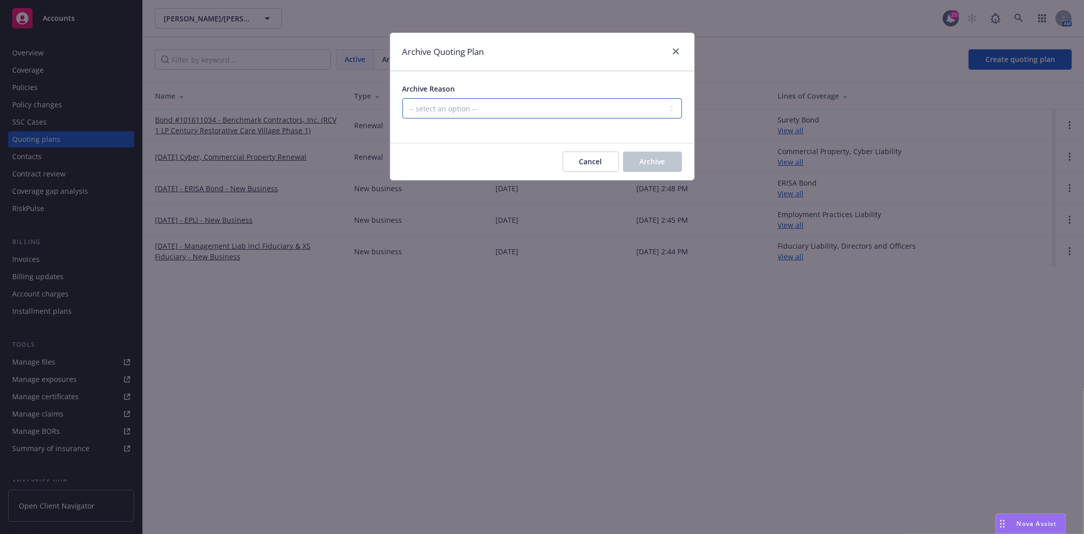
click at [459, 103] on select "-- select an option -- All policies in this renewal plan are auto-renewed Creat…" at bounding box center [543, 108] width 280 height 20
select select "ARCHIVED_RENEWAL_POLICY_AUTO_RENEWED"
click at [403, 98] on select "-- select an option -- All policies in this renewal plan are auto-renewed Creat…" at bounding box center [543, 108] width 280 height 20
click at [653, 163] on span "Archive" at bounding box center [652, 162] width 25 height 10
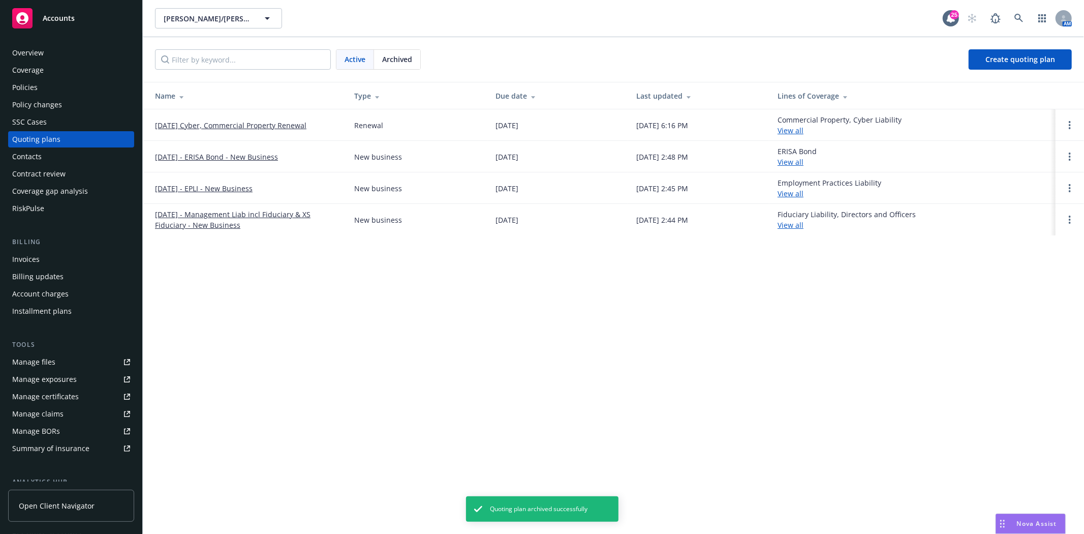
click at [62, 258] on div "Invoices" at bounding box center [71, 259] width 118 height 16
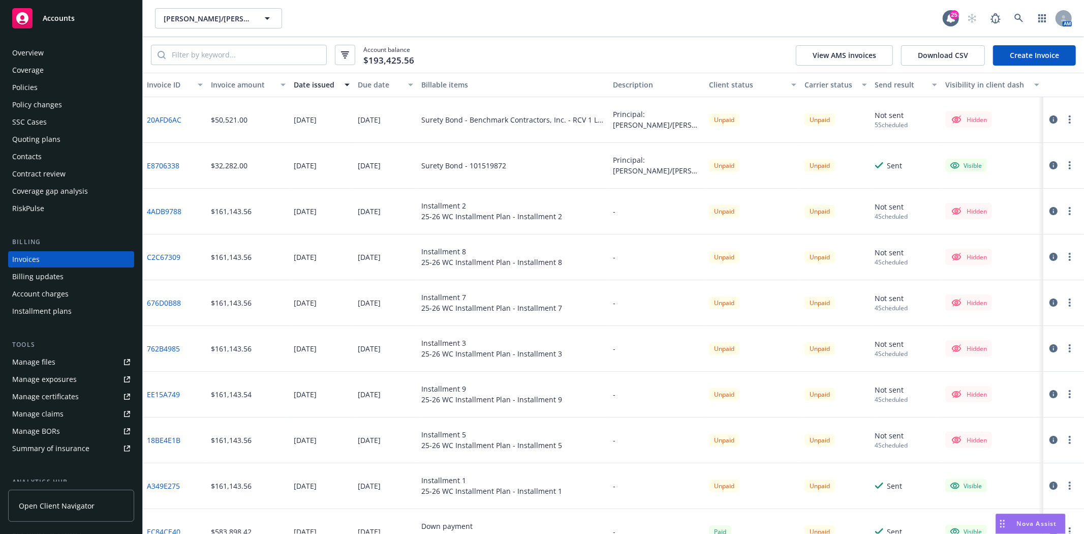
click at [42, 89] on div "Policies" at bounding box center [71, 87] width 118 height 16
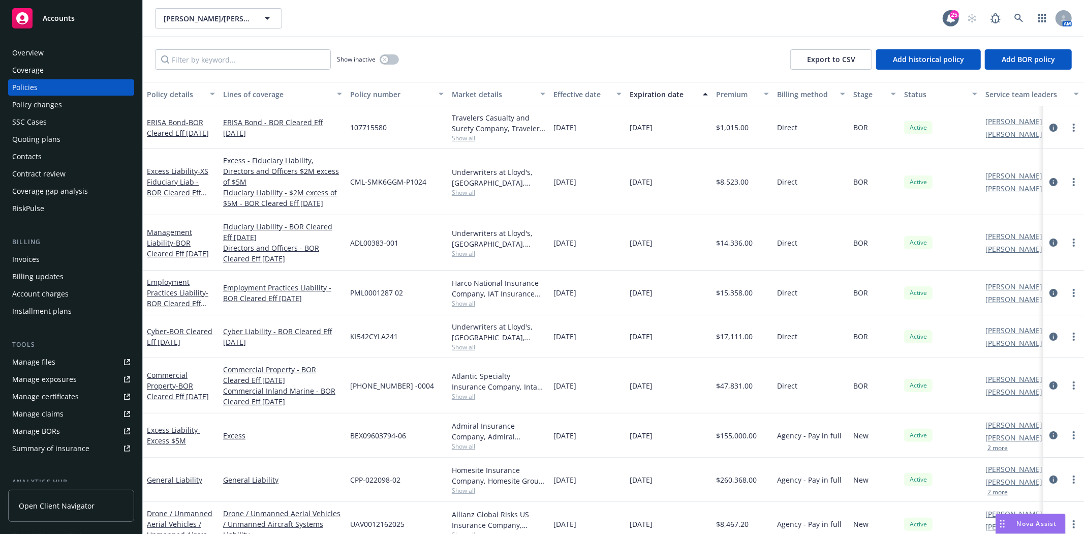
click at [40, 137] on div "Quoting plans" at bounding box center [36, 139] width 48 height 16
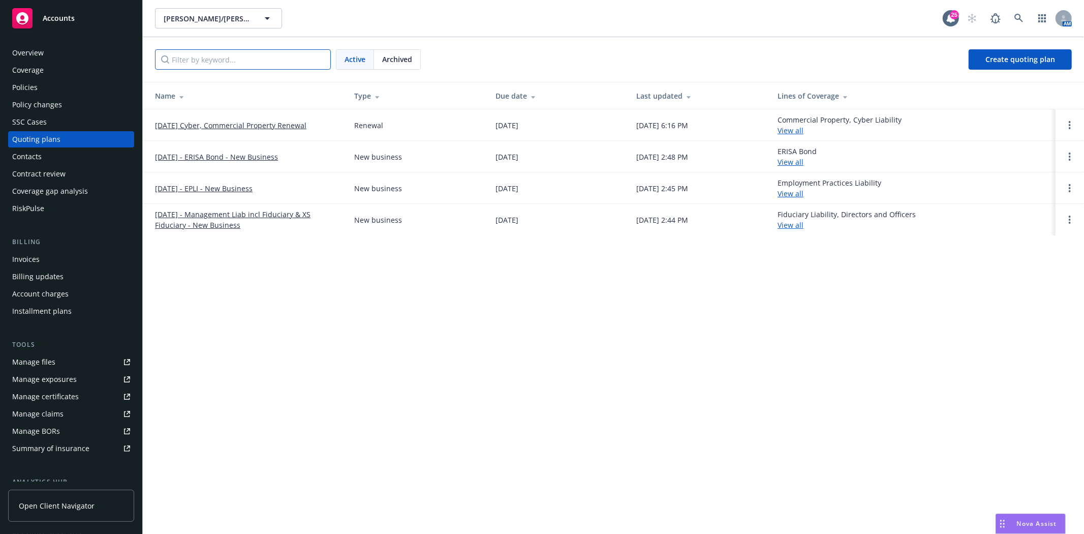
click at [206, 58] on input "Filter by keyword..." at bounding box center [243, 59] width 176 height 20
drag, startPoint x: 80, startPoint y: 88, endPoint x: 85, endPoint y: 84, distance: 5.8
click at [80, 88] on div "Policies" at bounding box center [71, 87] width 118 height 16
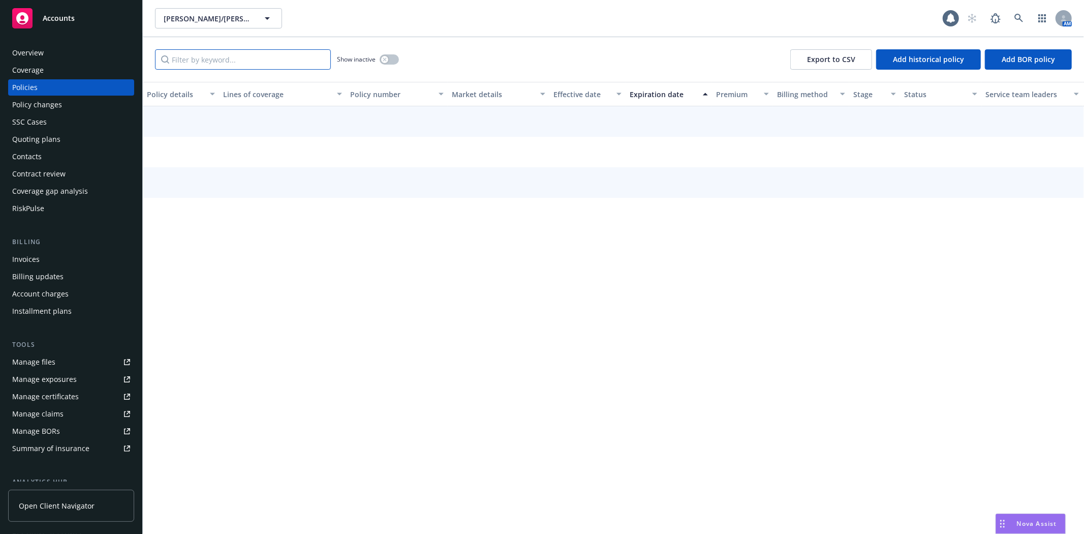
click at [257, 62] on input "Filter by keyword..." at bounding box center [243, 59] width 176 height 20
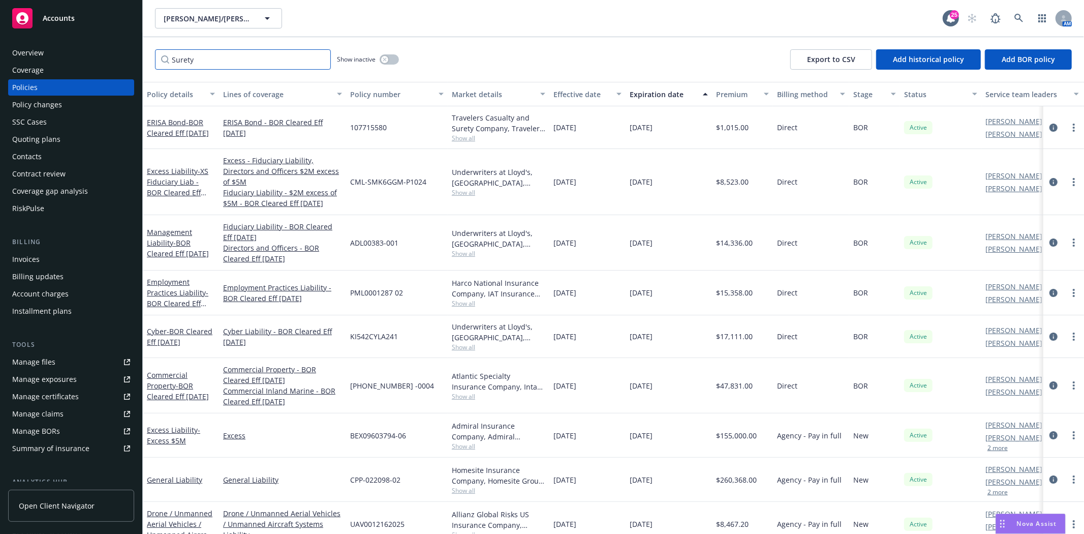
type input "Surety"
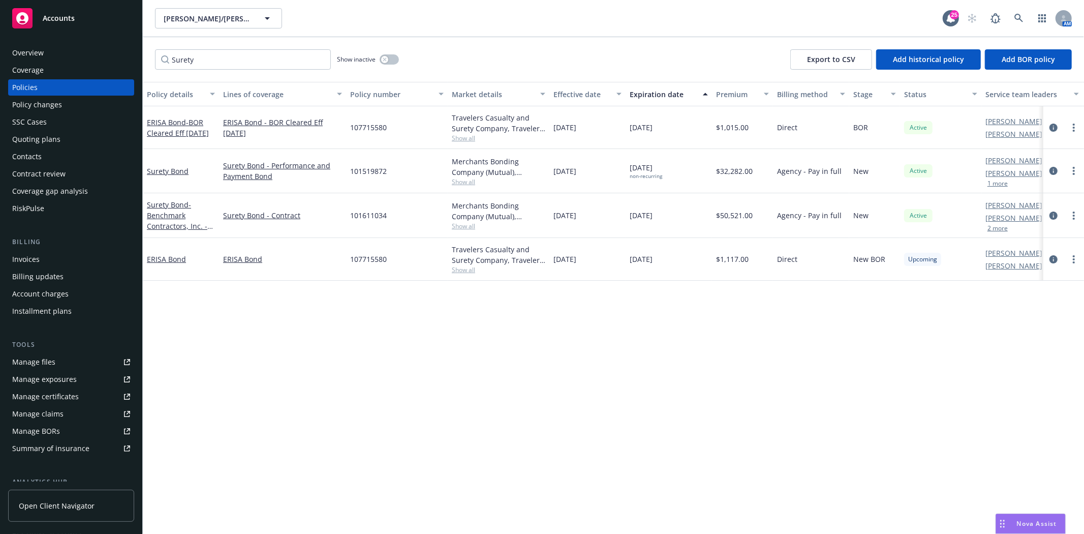
drag, startPoint x: 65, startPoint y: 140, endPoint x: 82, endPoint y: 141, distance: 17.9
click at [65, 140] on div "Quoting plans" at bounding box center [71, 139] width 118 height 16
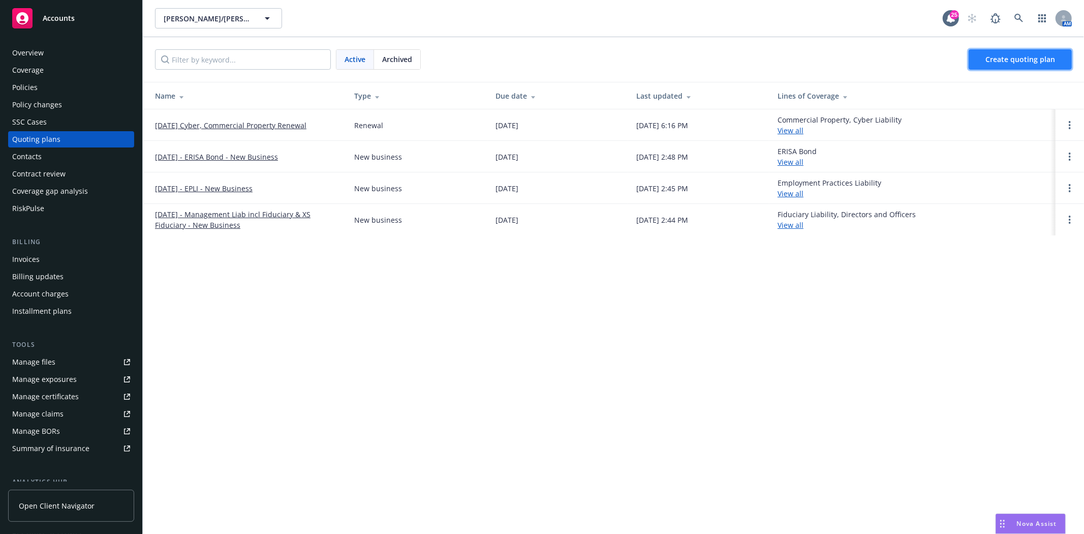
click at [1023, 62] on span "Create quoting plan" at bounding box center [1021, 59] width 70 height 10
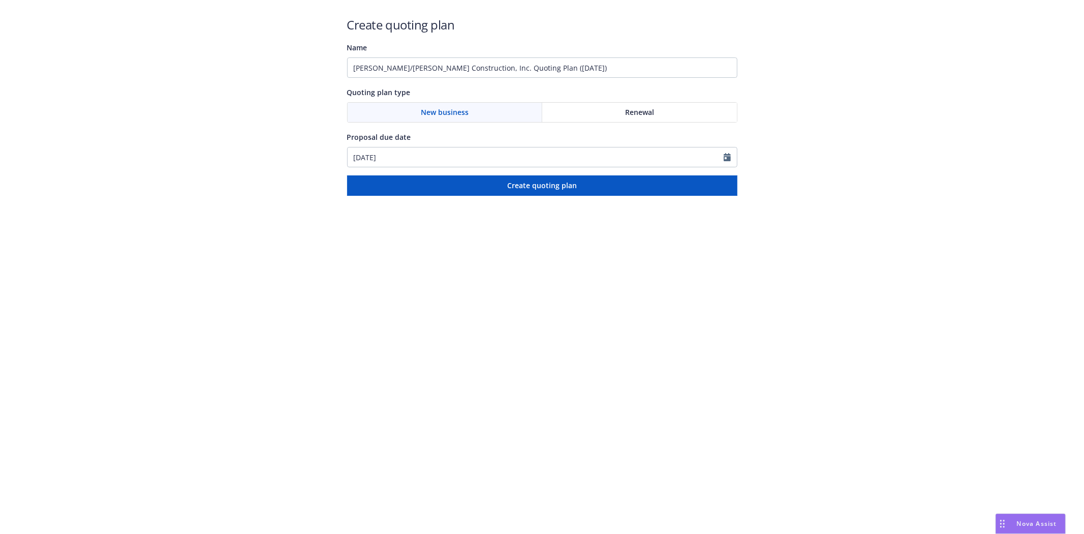
click at [642, 99] on div "Quoting plan type New business Renewal" at bounding box center [542, 104] width 390 height 37
click at [642, 106] on div "Renewal" at bounding box center [639, 112] width 195 height 19
drag, startPoint x: 593, startPoint y: 63, endPoint x: 12, endPoint y: 37, distance: 581.7
click at [12, 37] on div "Create quoting plan Name [PERSON_NAME]/[PERSON_NAME] Construction, Inc. Quoting…" at bounding box center [542, 98] width 1084 height 196
click at [548, 61] on input "Bond #101611033 - Benchmark Contractors, Inc. (" at bounding box center [542, 67] width 390 height 20
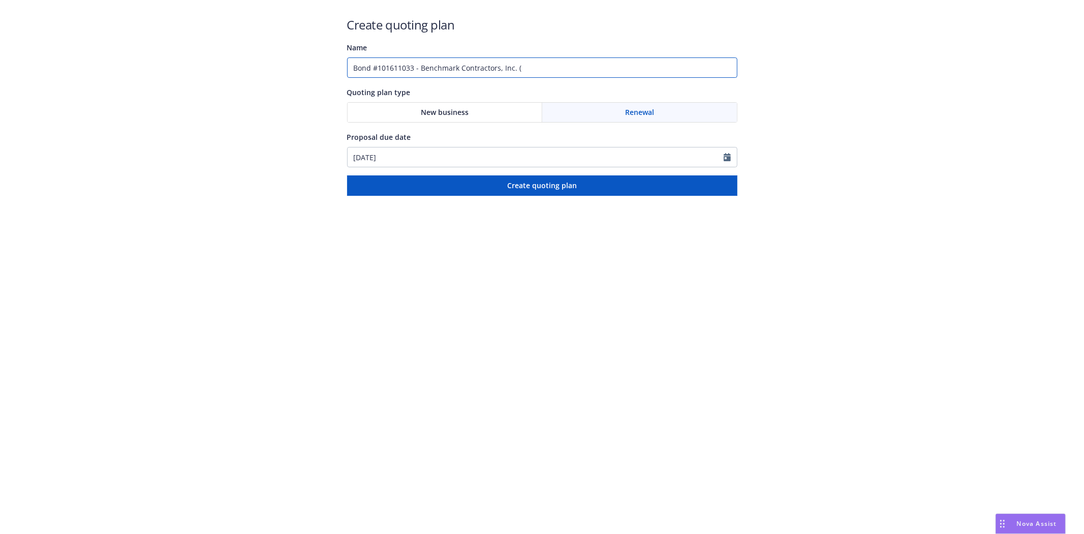
paste input "Toyon Gardens Rough Carpentry/Framing"
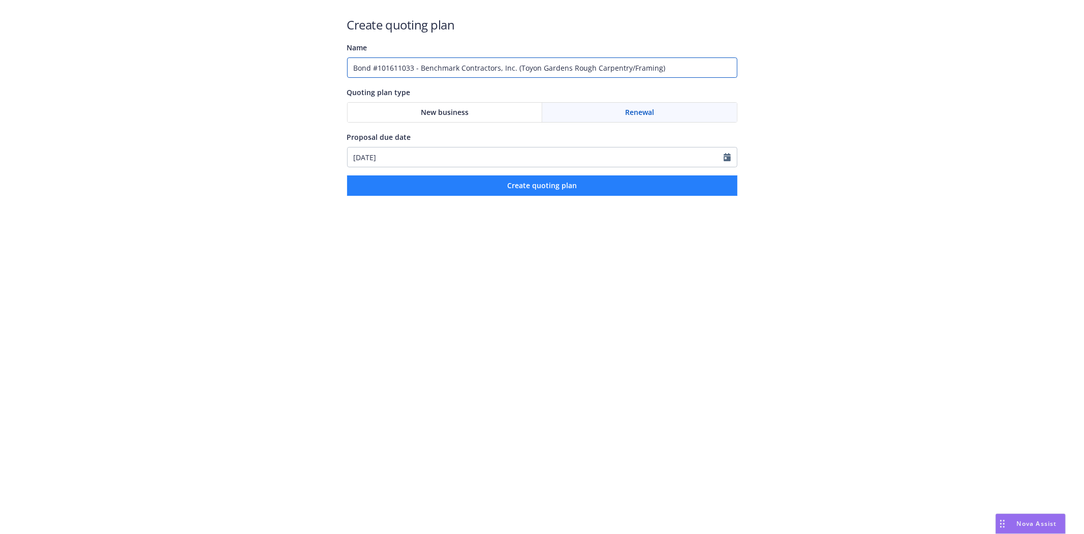
type input "Bond #101611033 - Benchmark Contractors, Inc. (Toyon Gardens Rough Carpentry/Fr…"
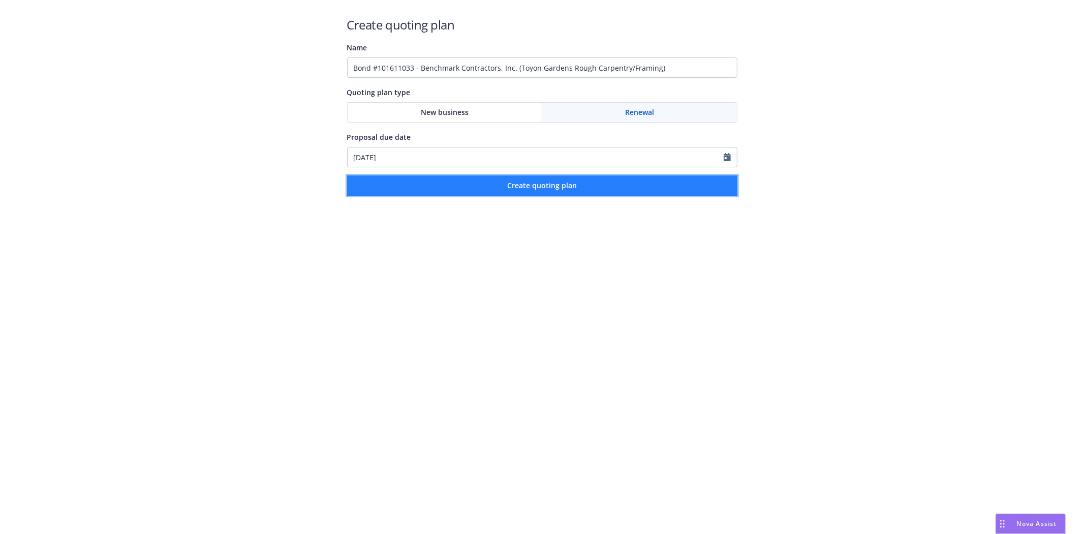
click at [440, 178] on button "Create quoting plan" at bounding box center [542, 185] width 390 height 20
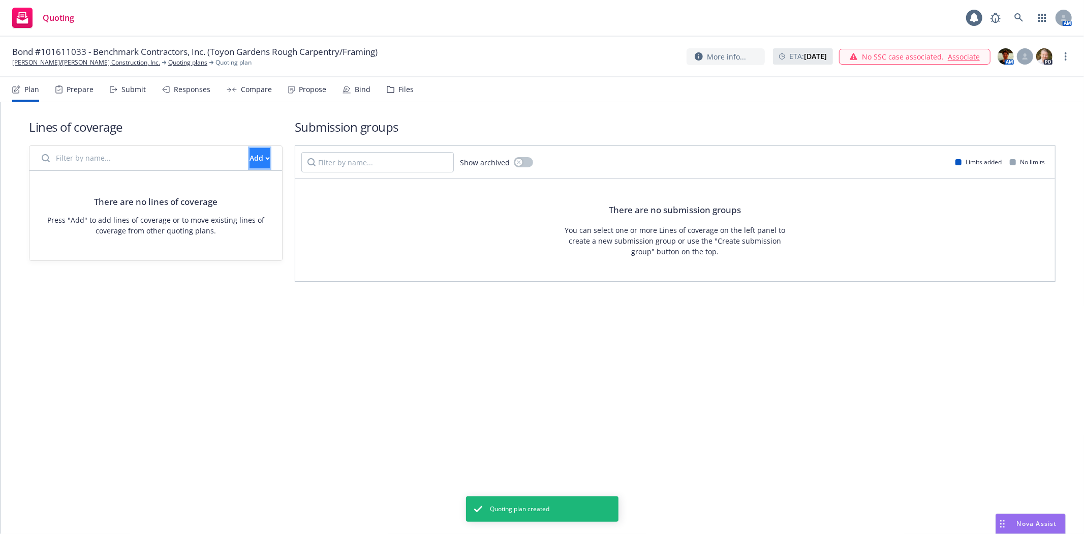
click at [250, 154] on div "Add" at bounding box center [260, 157] width 20 height 19
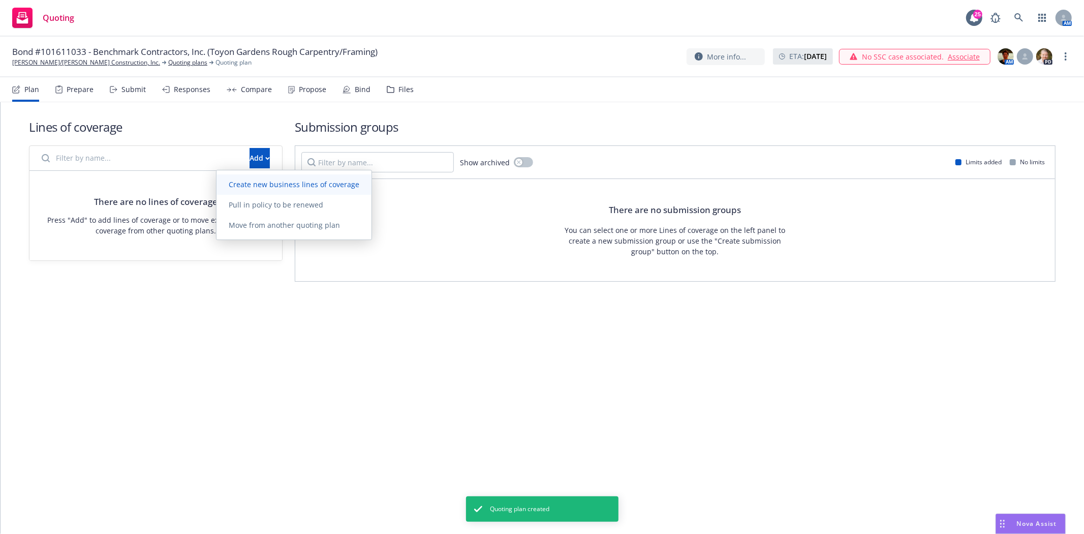
click at [243, 178] on link "Create new business lines of coverage" at bounding box center [294, 184] width 155 height 20
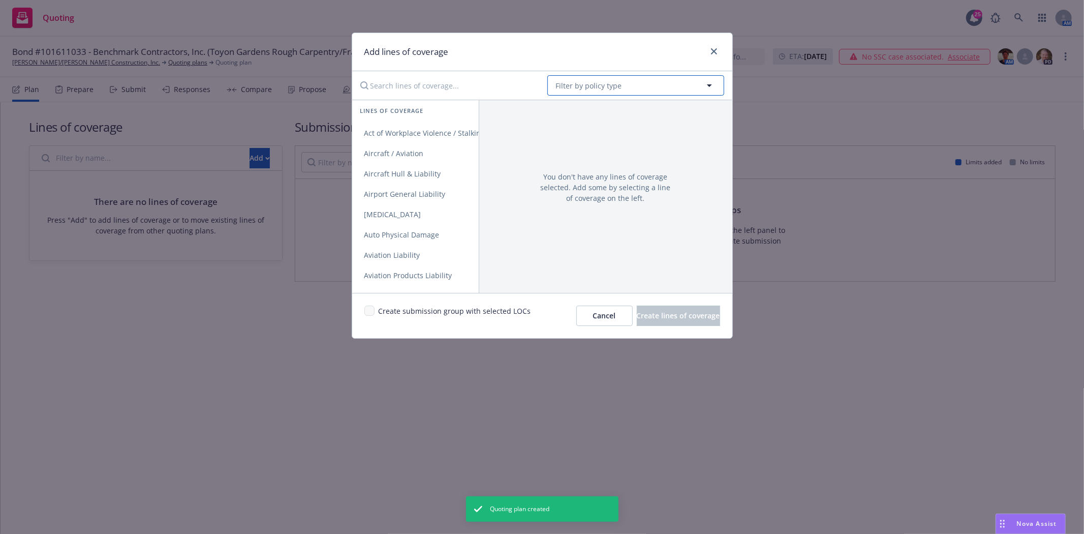
click at [643, 83] on button "Filter by policy type" at bounding box center [636, 85] width 177 height 20
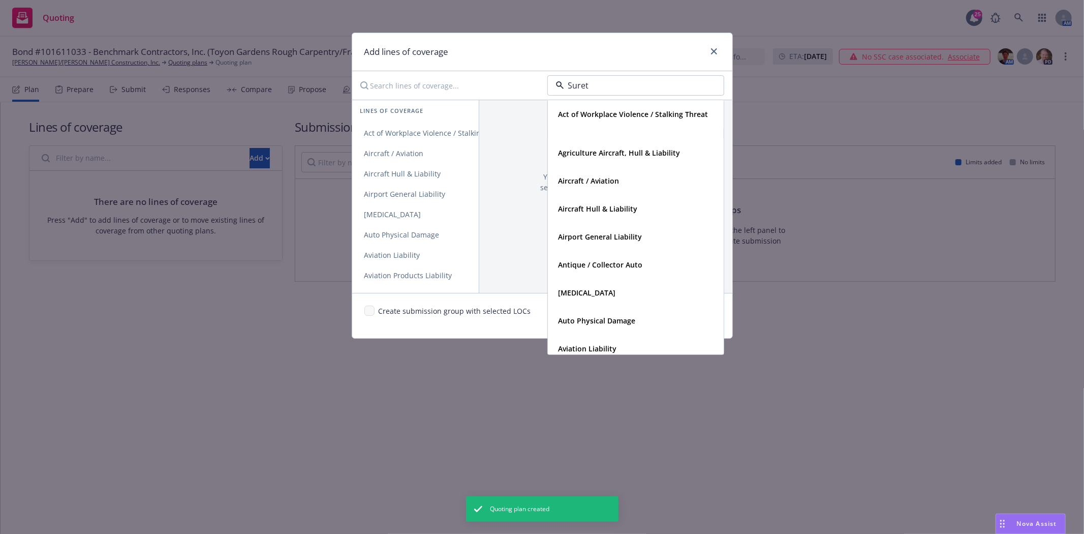
type input "Surety"
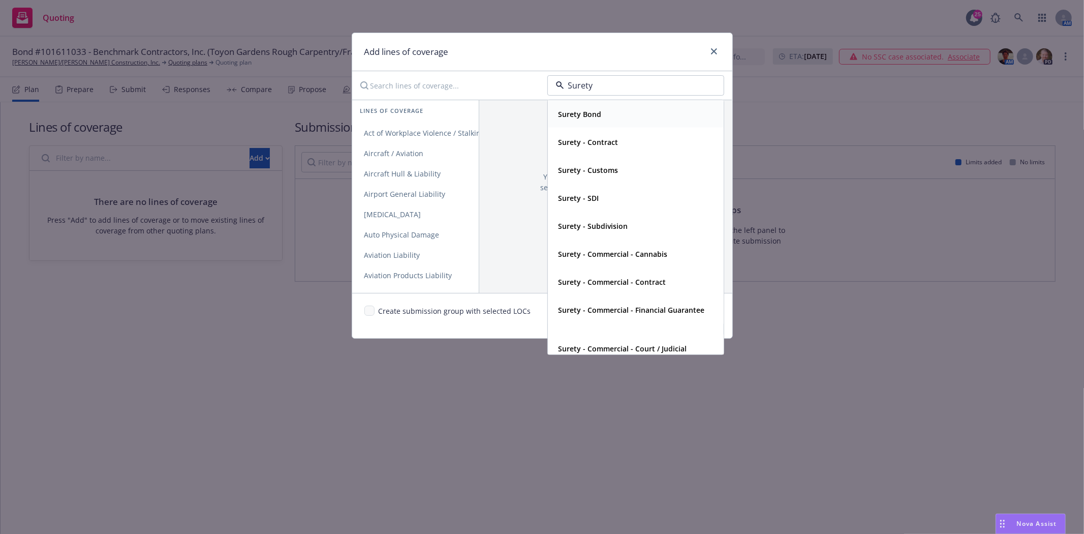
click at [615, 104] on div "Surety Bond" at bounding box center [636, 114] width 175 height 27
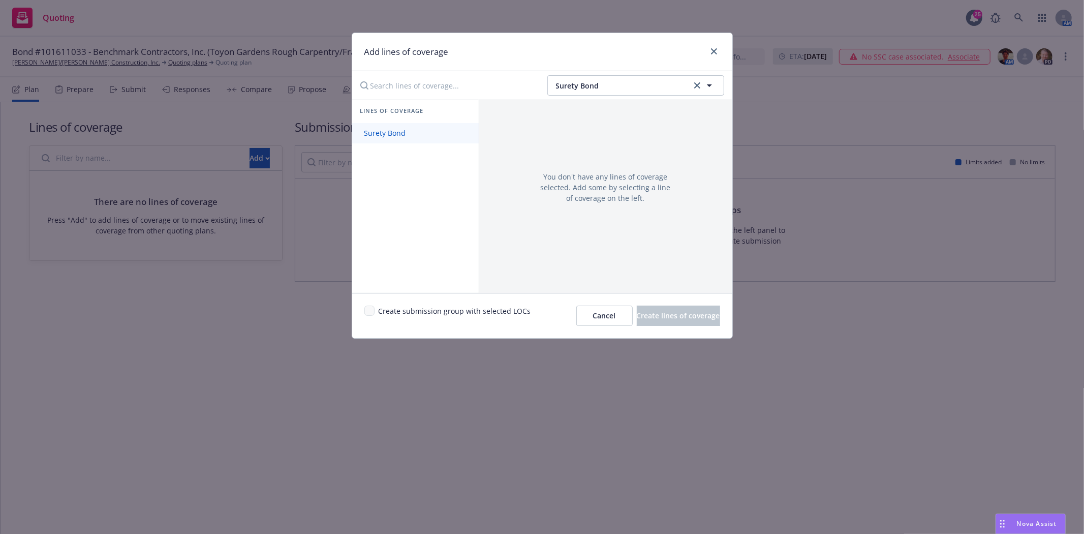
click at [388, 136] on span "Surety Bond" at bounding box center [385, 133] width 66 height 10
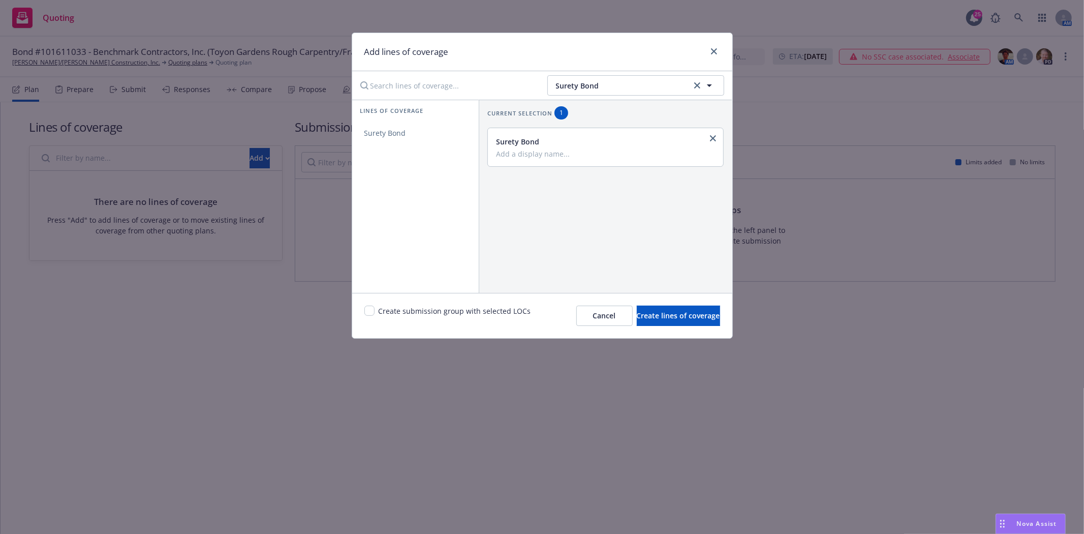
click at [561, 158] on input "Add a display name..." at bounding box center [605, 153] width 218 height 9
type input "Contract"
click at [365, 309] on input "checkbox" at bounding box center [370, 311] width 10 height 10
checkbox input "true"
click at [637, 311] on span "Create lines of coverage" at bounding box center [678, 316] width 83 height 10
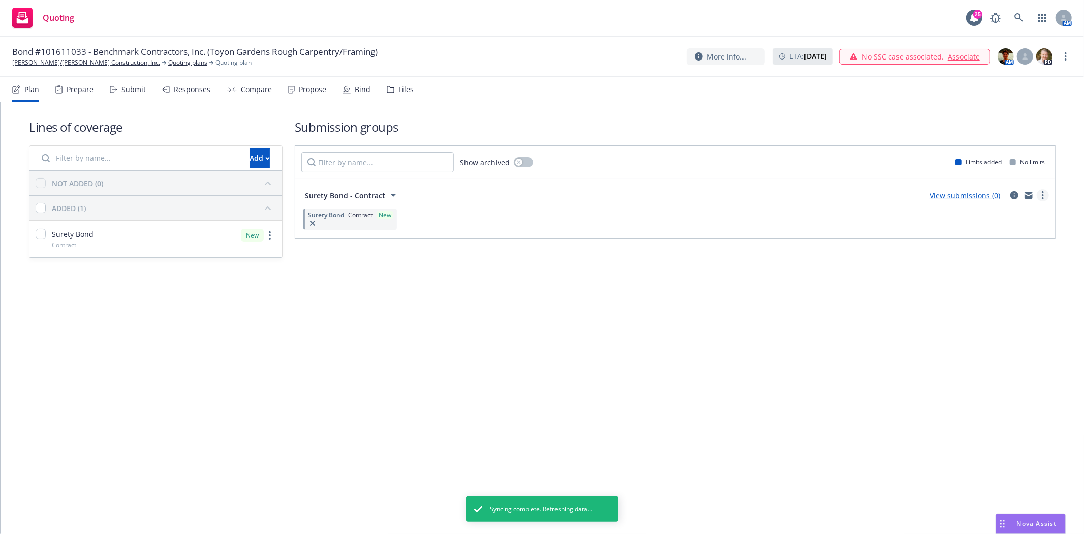
click at [1044, 194] on link "more" at bounding box center [1043, 195] width 12 height 12
click at [986, 316] on link "Create policy (fast track)" at bounding box center [995, 322] width 107 height 20
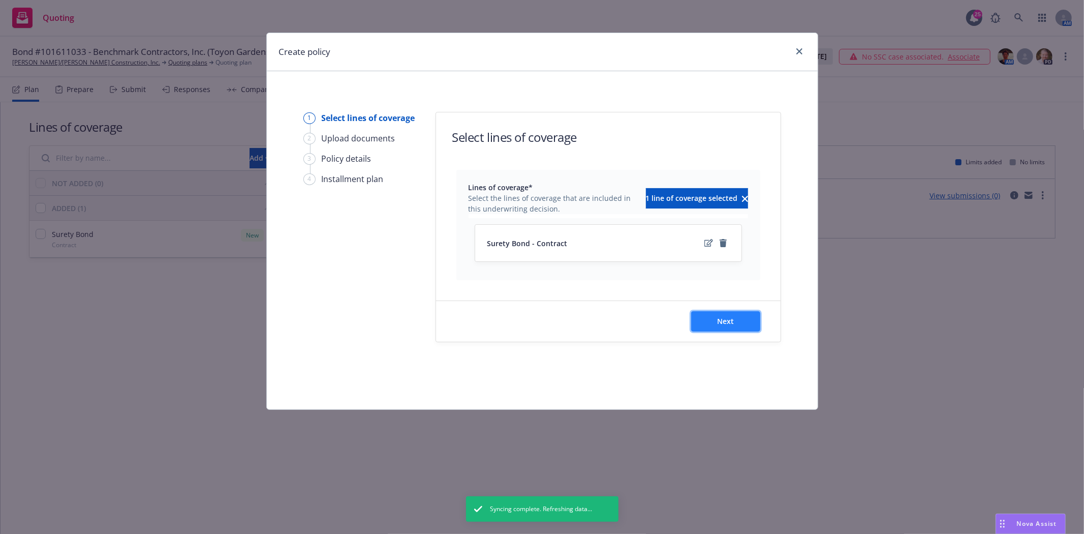
click at [734, 321] on button "Next" at bounding box center [725, 321] width 69 height 20
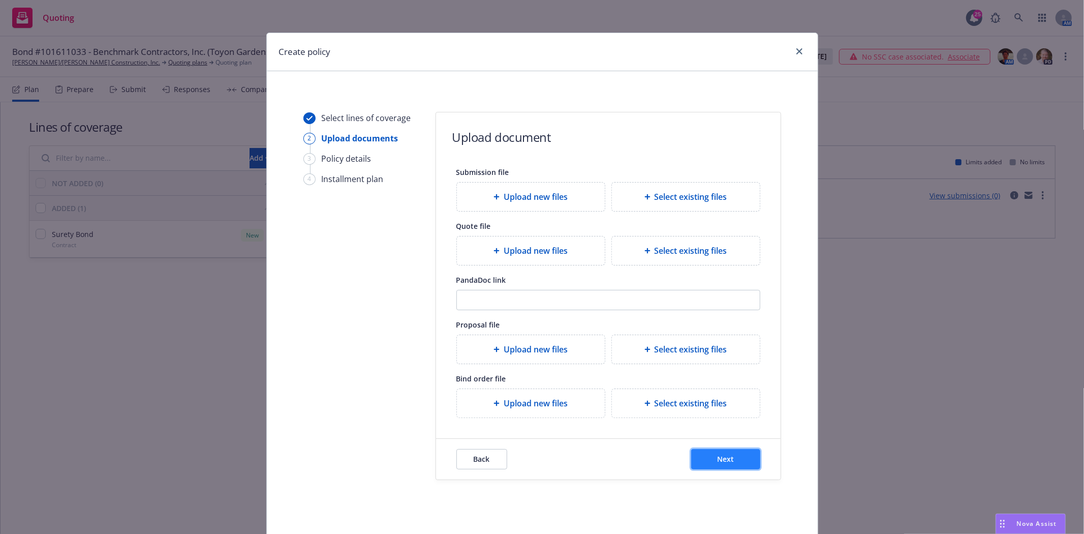
click at [718, 469] on button "Next" at bounding box center [725, 459] width 69 height 20
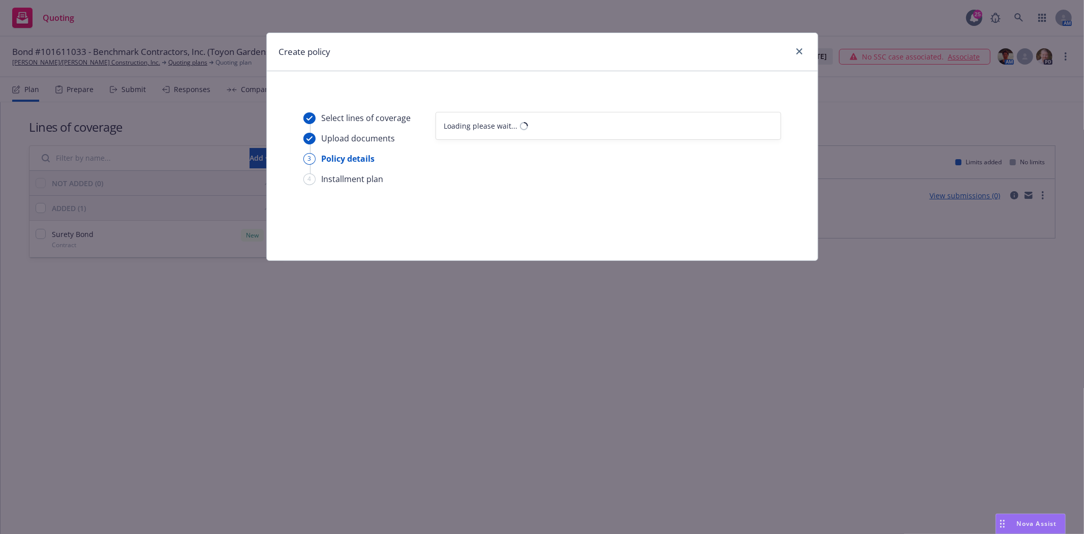
select select "12"
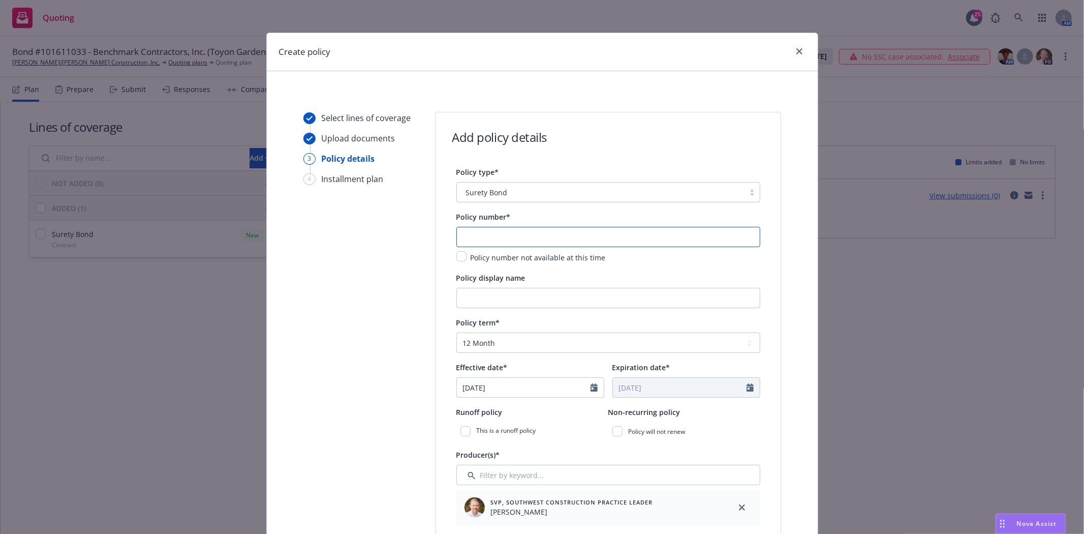
click at [473, 238] on input "text" at bounding box center [609, 237] width 304 height 20
type input "101611033"
click at [499, 286] on div "Policy display name" at bounding box center [609, 290] width 304 height 37
click at [496, 297] on input "Policy display name" at bounding box center [609, 298] width 304 height 20
click at [493, 304] on input "Policy display name" at bounding box center [609, 298] width 304 height 20
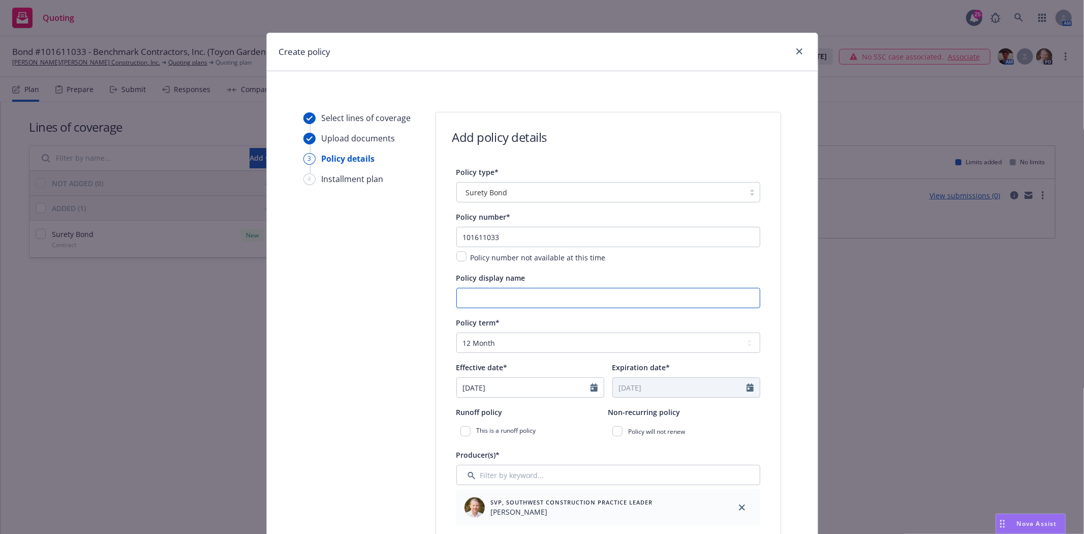
paste input "Benchmark Contractors, Inc."
click at [592, 295] on input "Benchmark Contractors, Inc. -" at bounding box center [609, 298] width 304 height 20
paste input "Toyon Gardens Rough Carpentry/Framing"
type input "Benchmark Contractors, Inc. - Toyon Gardens Rough Carpentry/Framing"
select select "8"
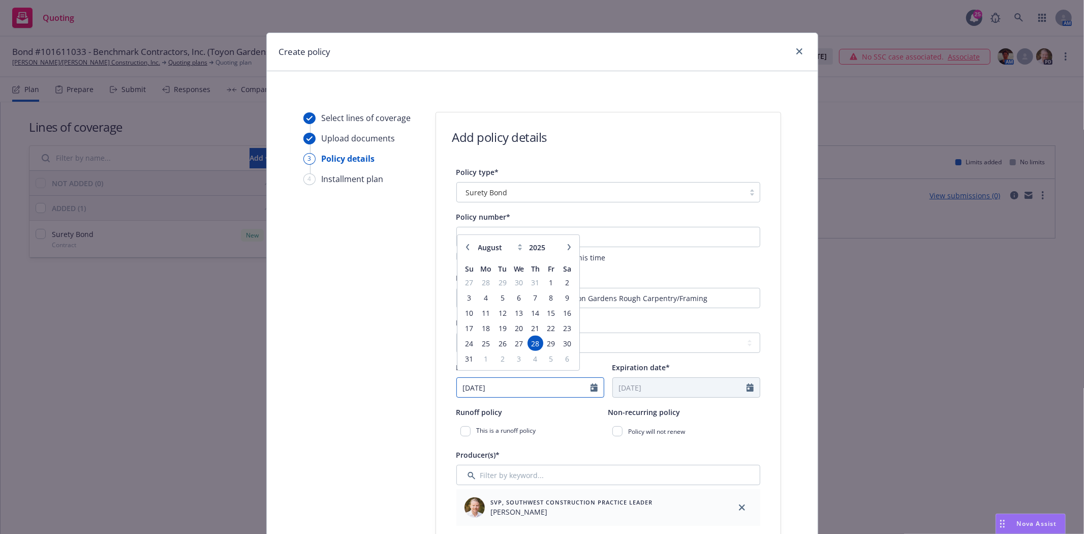
click at [536, 388] on input "[DATE]" at bounding box center [524, 387] width 134 height 19
click at [547, 334] on span "22" at bounding box center [552, 333] width 14 height 13
type input "08/22/2025"
type input "08/22/2026"
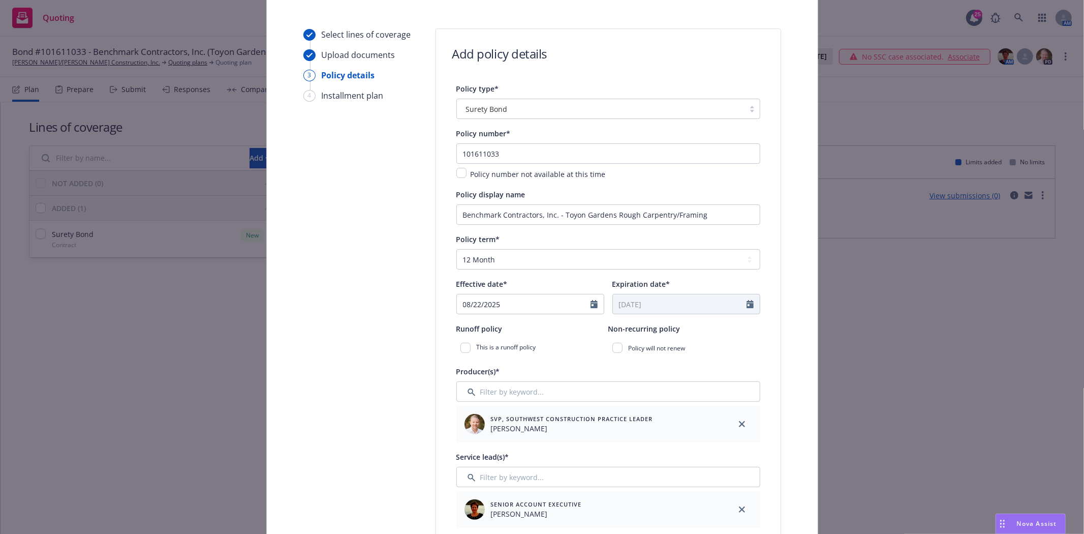
scroll to position [169, 0]
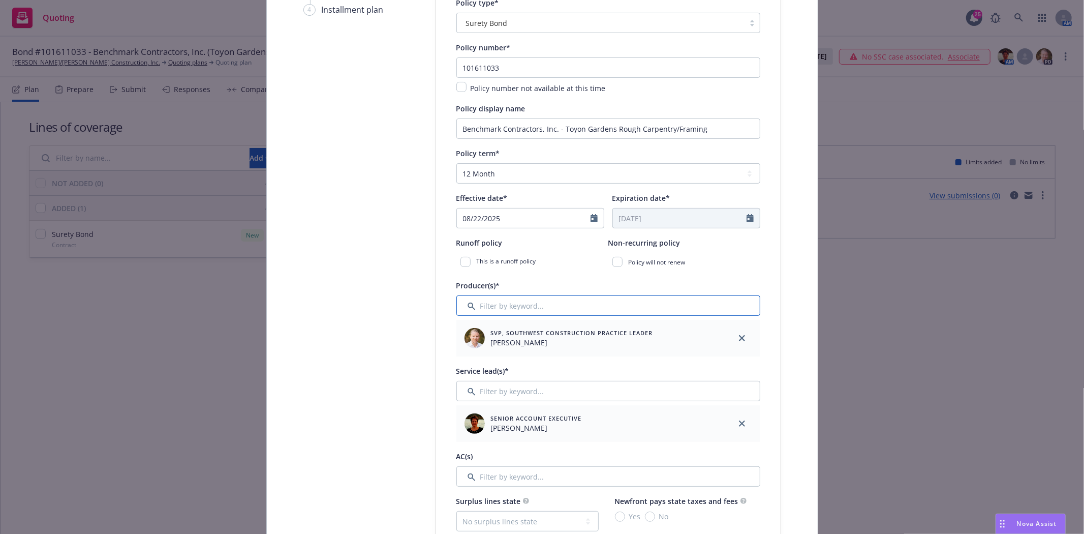
click at [607, 307] on input "Filter by keyword..." at bounding box center [609, 305] width 304 height 20
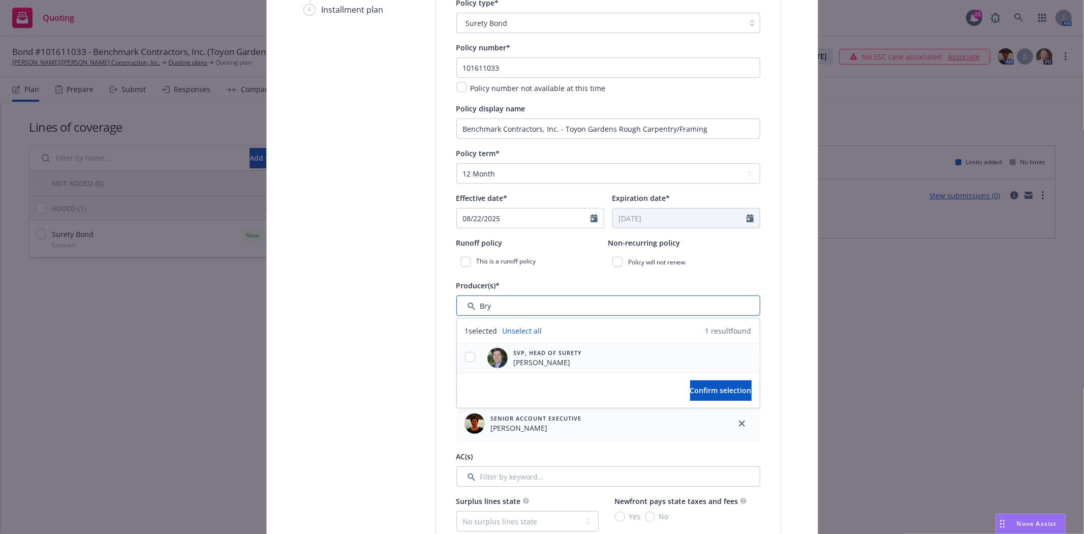
type input "Bry"
click at [468, 358] on input "checkbox" at bounding box center [470, 357] width 10 height 10
checkbox input "true"
click at [704, 388] on span "Confirm selection" at bounding box center [721, 390] width 62 height 10
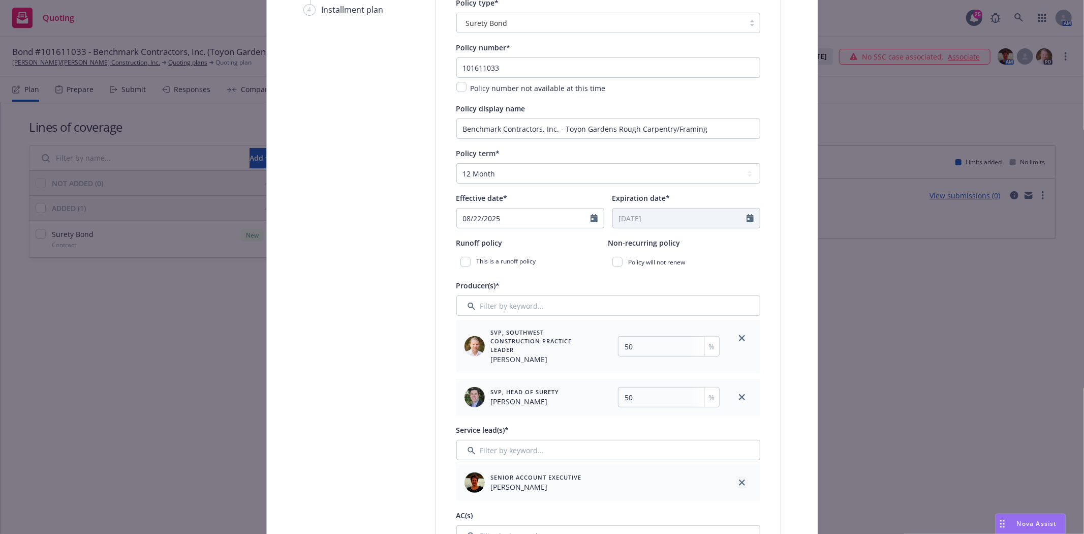
click at [739, 480] on link "close" at bounding box center [742, 482] width 12 height 12
click at [600, 450] on input "Filter by keyword..." at bounding box center [609, 450] width 304 height 20
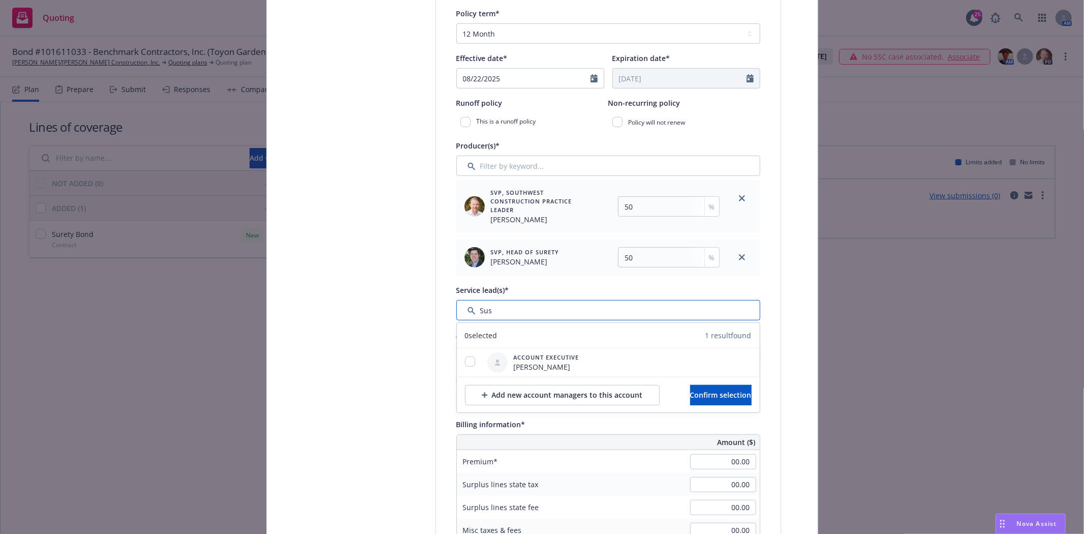
scroll to position [339, 0]
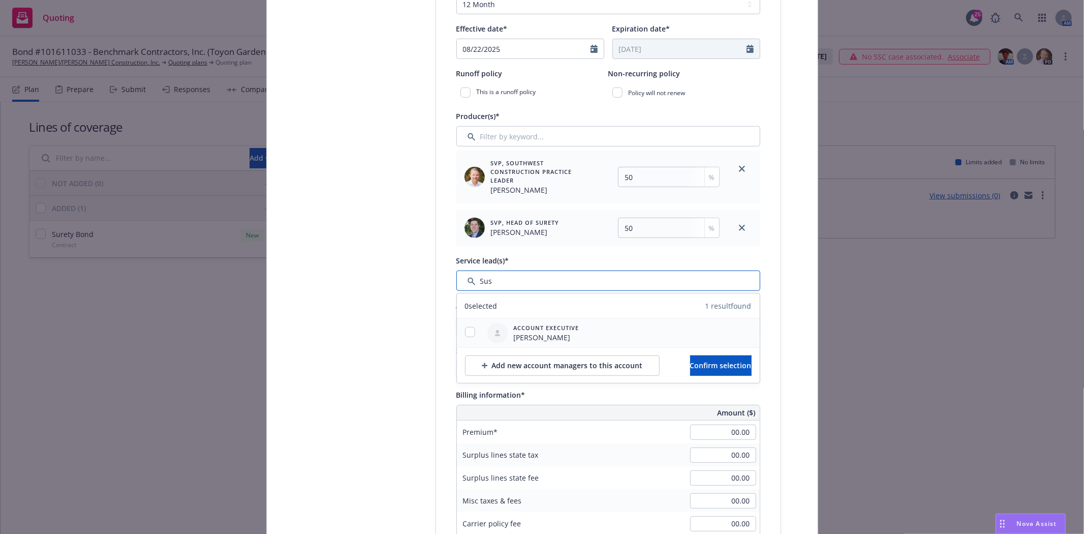
type input "Sus"
click at [469, 335] on input "checkbox" at bounding box center [470, 332] width 10 height 10
checkbox input "true"
click at [702, 367] on span "Confirm selection" at bounding box center [721, 365] width 62 height 10
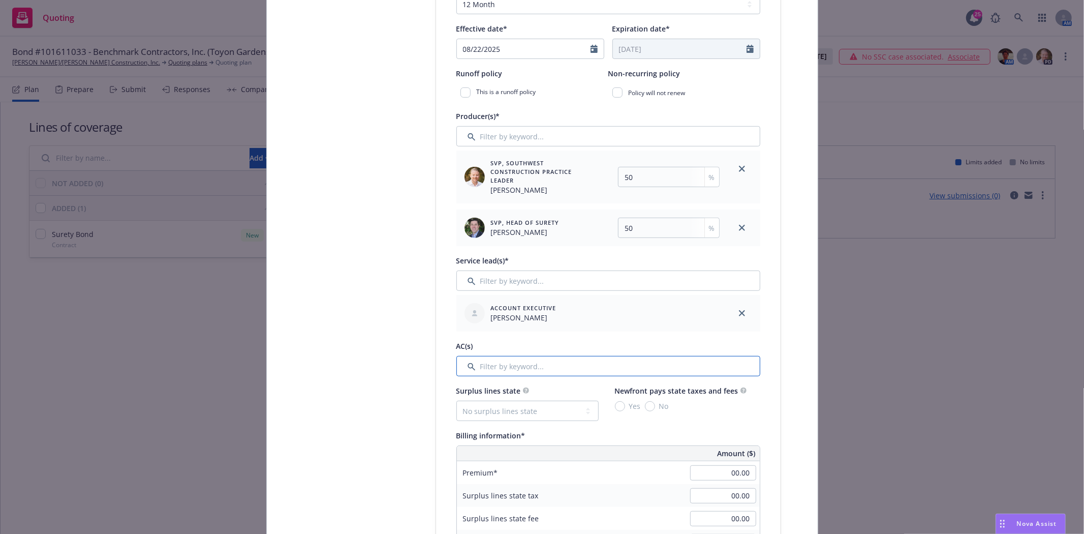
click at [518, 366] on input "Filter by keyword..." at bounding box center [609, 366] width 304 height 20
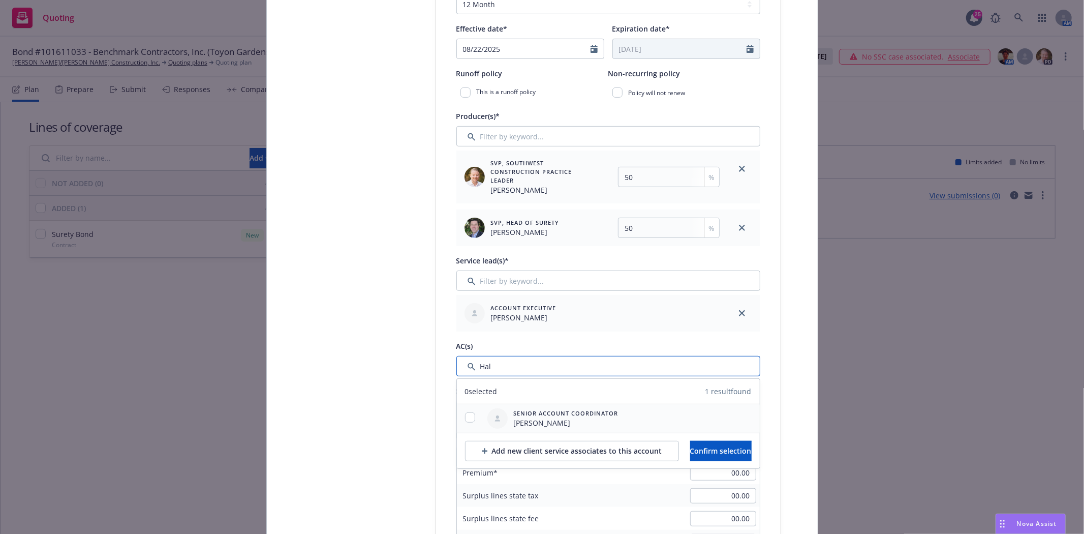
type input "Hal"
click at [465, 422] on input "checkbox" at bounding box center [470, 417] width 10 height 10
checkbox input "true"
click at [715, 453] on span "Confirm selection" at bounding box center [721, 451] width 62 height 10
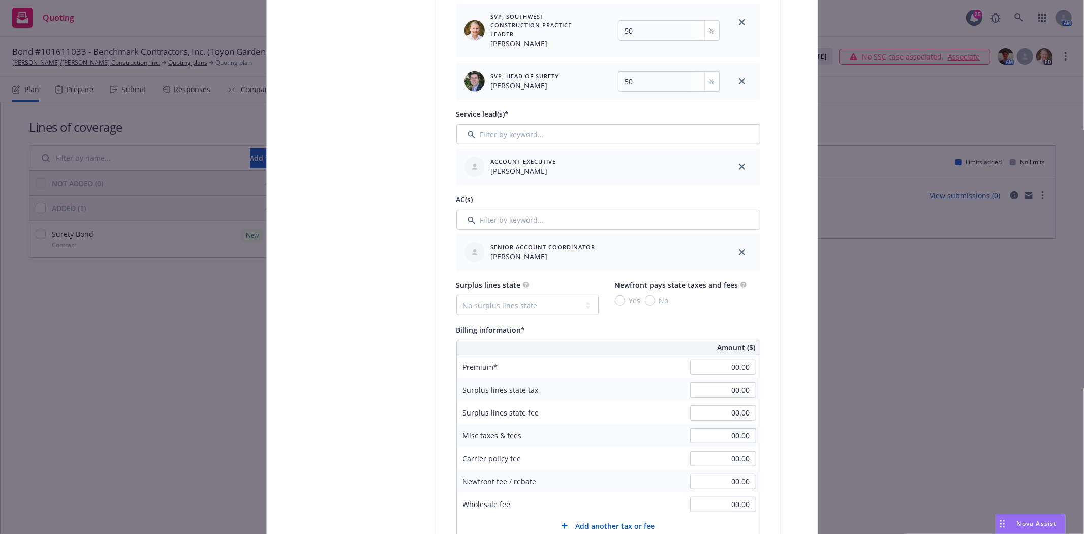
scroll to position [508, 0]
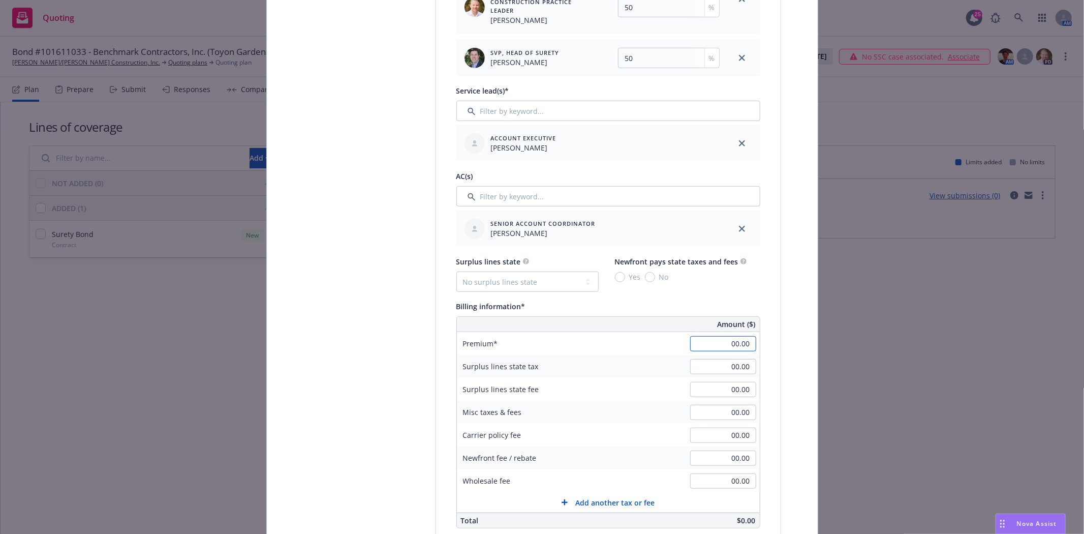
click at [717, 343] on input "00.00" at bounding box center [723, 343] width 66 height 15
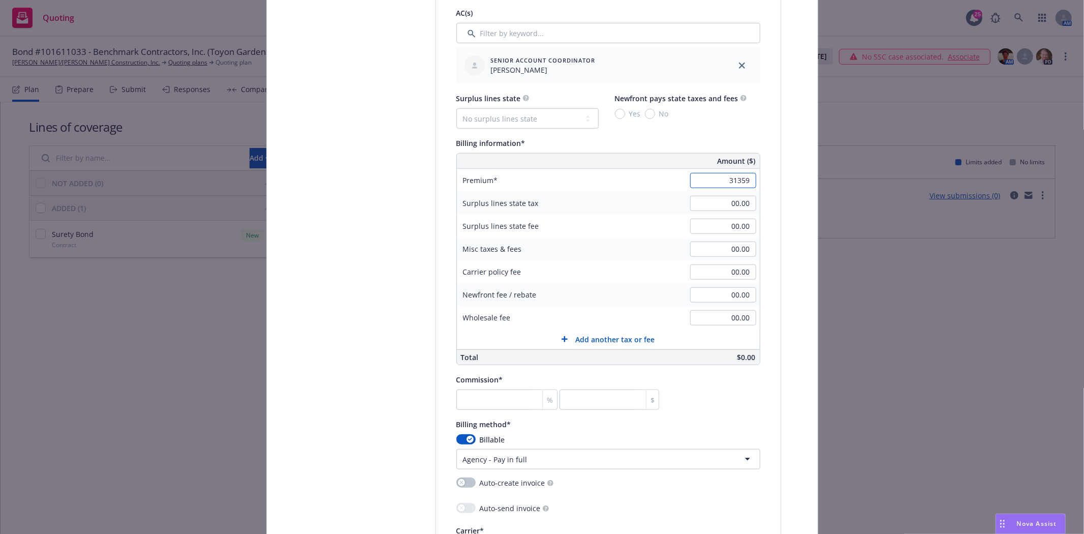
scroll to position [678, 0]
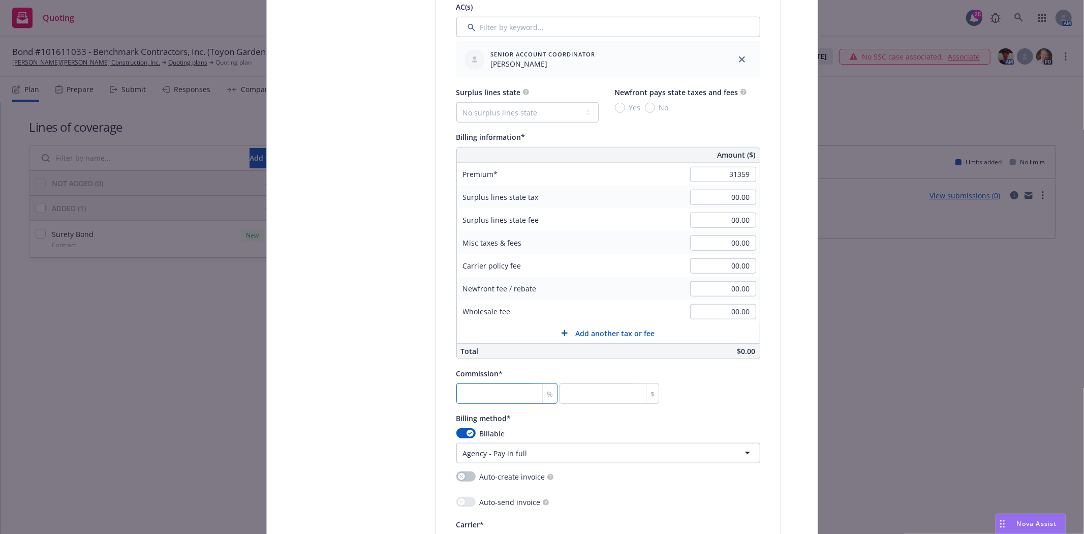
type input "31,359.00"
click at [484, 400] on input "number" at bounding box center [508, 393] width 102 height 20
type input "3"
type input "940.77"
type input "30"
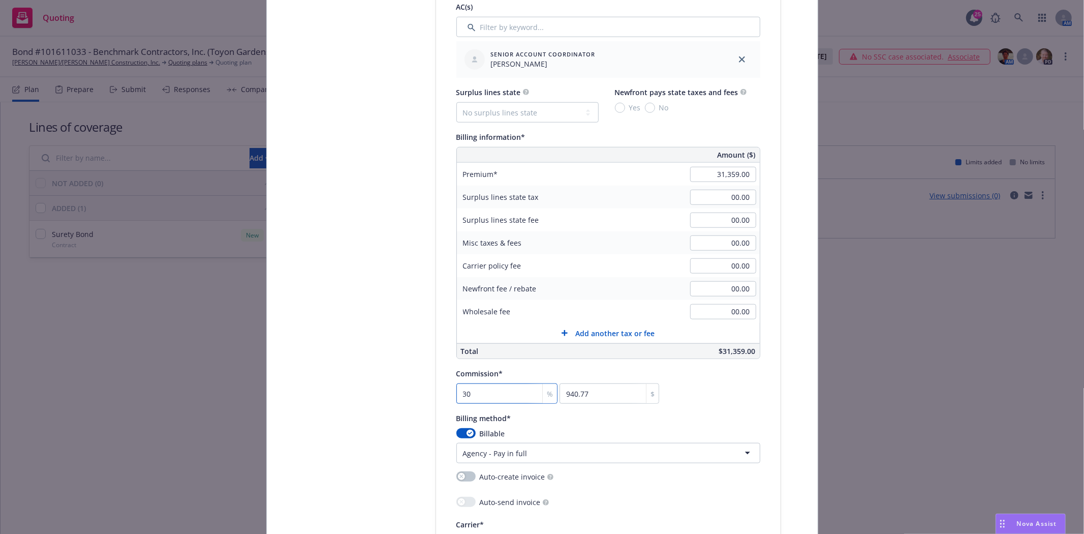
type input "9407.7"
type input "30"
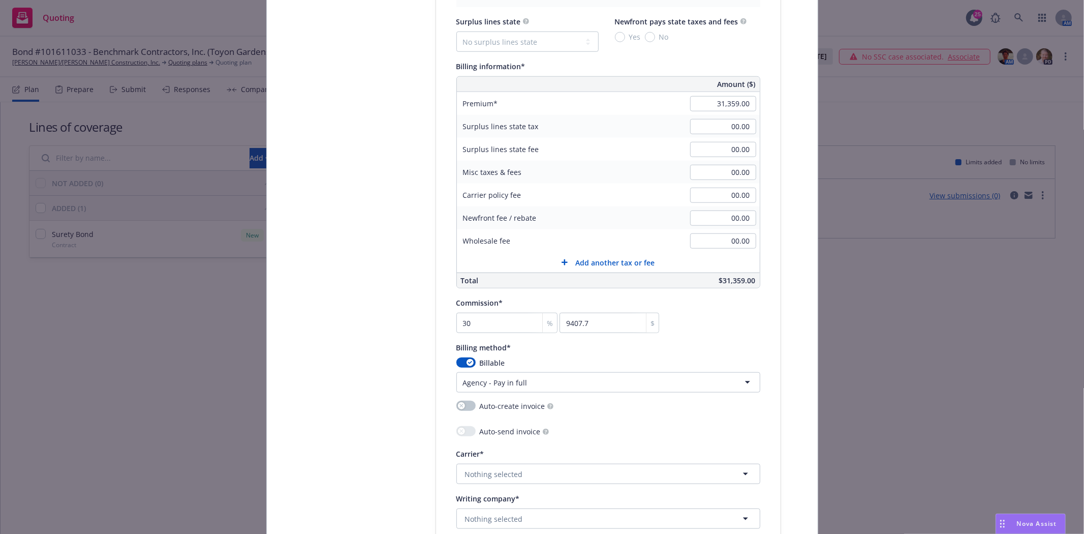
scroll to position [791, 0]
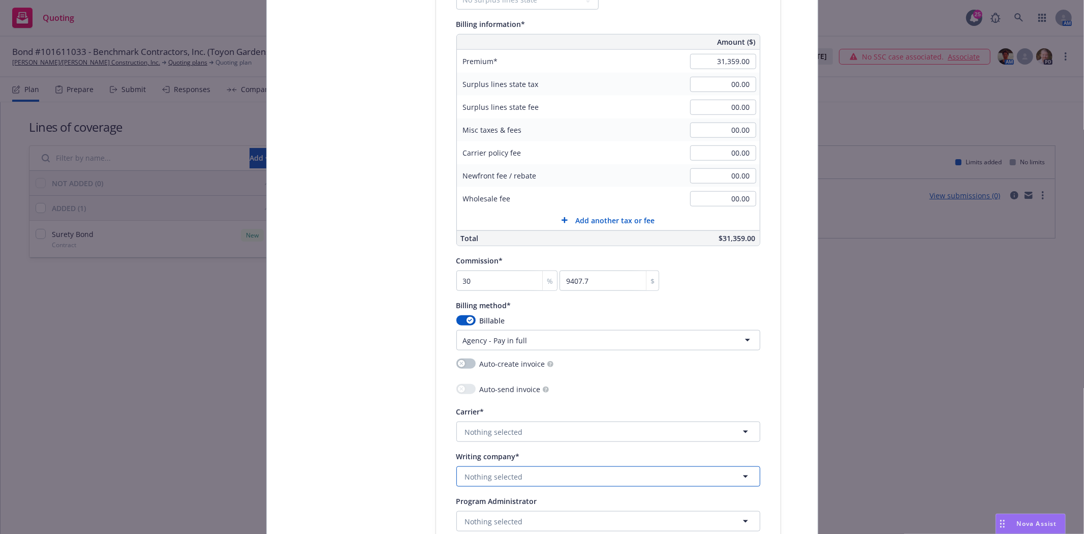
click at [494, 476] on span "Nothing selected" at bounding box center [494, 476] width 58 height 11
type input "Merchants"
click at [524, 403] on strong "Merchants Bonding Company (Mutual)" at bounding box center [535, 399] width 134 height 10
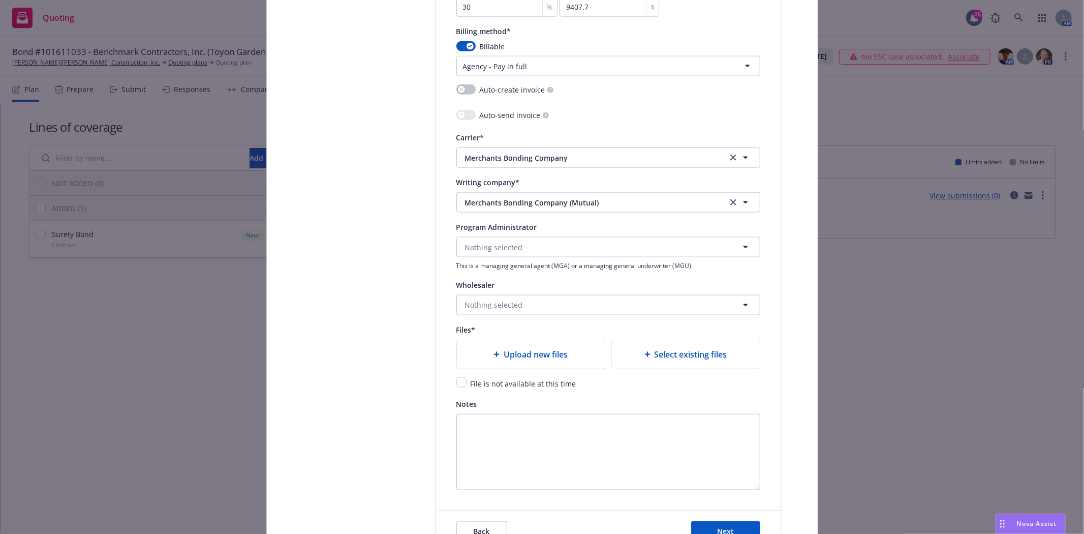
scroll to position [1073, 0]
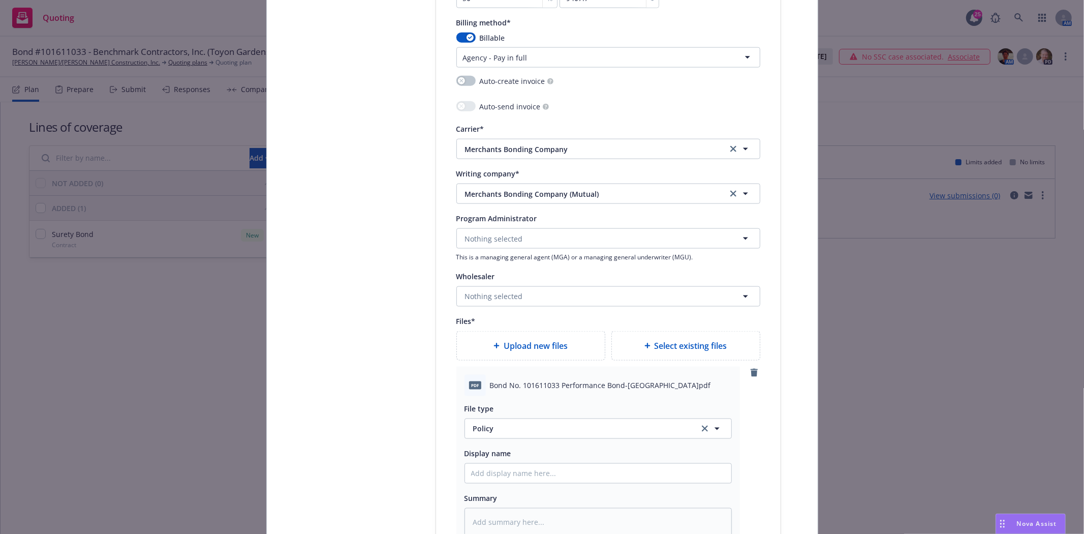
click at [499, 390] on span "Bond No. 101611033 Performance Bond-Toyon Gardens.pdf" at bounding box center [600, 385] width 221 height 11
copy span "Bond No. 101611033 Performance Bond-Toyon Gardens.pdf"
click at [478, 479] on input "Policy display name" at bounding box center [598, 473] width 266 height 19
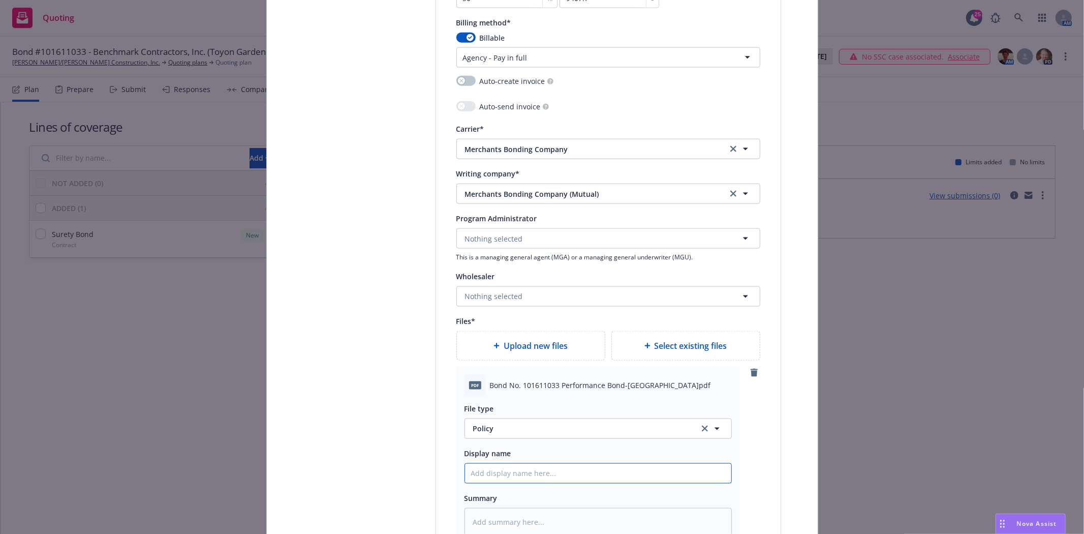
paste input "Bond No. 101611033 Performance Bond-Toyon Gardens.pdf"
type textarea "x"
type input "Bond No. 101611033 Performance Bond-Toyon Gardens.pdf"
type textarea "x"
type input "Bond No. 101611033 Performance Bond-Toyon Gardens.pd"
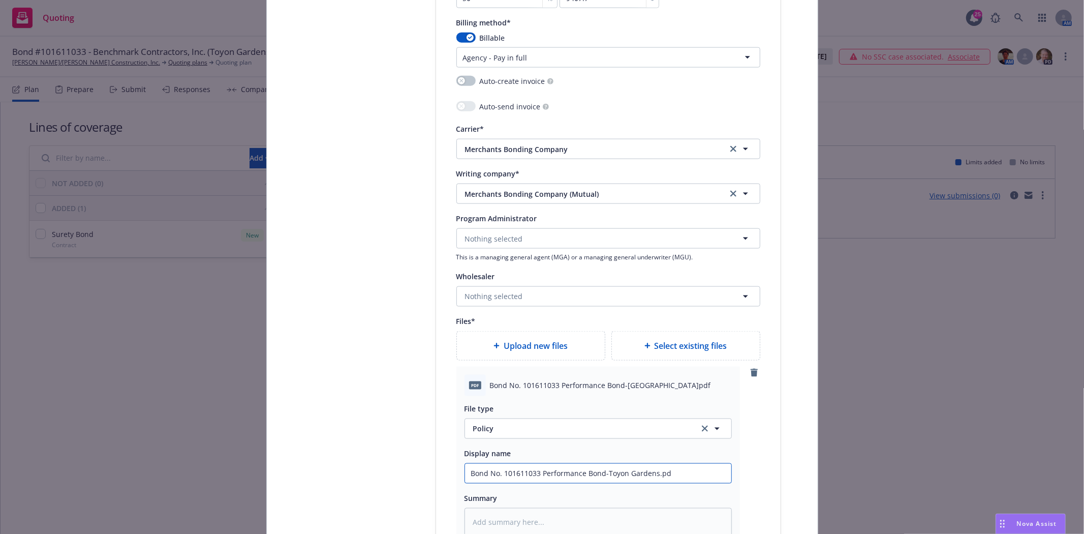
type textarea "x"
type input "Bond No. 101611033 Performance Bond-Toyon Gardens.p"
type textarea "x"
type input "Bond No. 101611033 Performance Bond-Toyon Gardens."
type textarea "x"
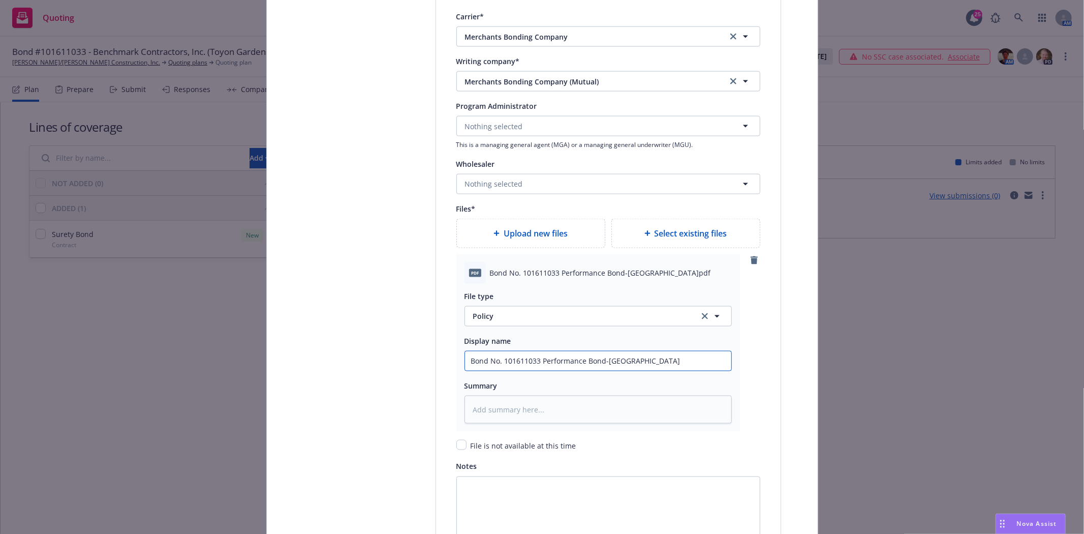
scroll to position [1186, 0]
type input "Bond No. 101611033 Performance Bond-Toyon Gardens"
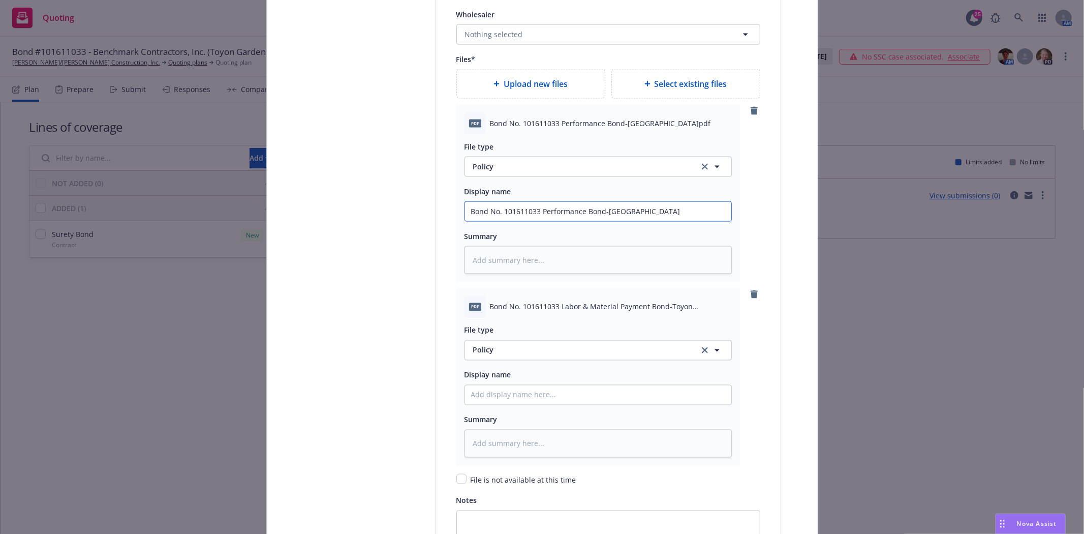
scroll to position [1355, 0]
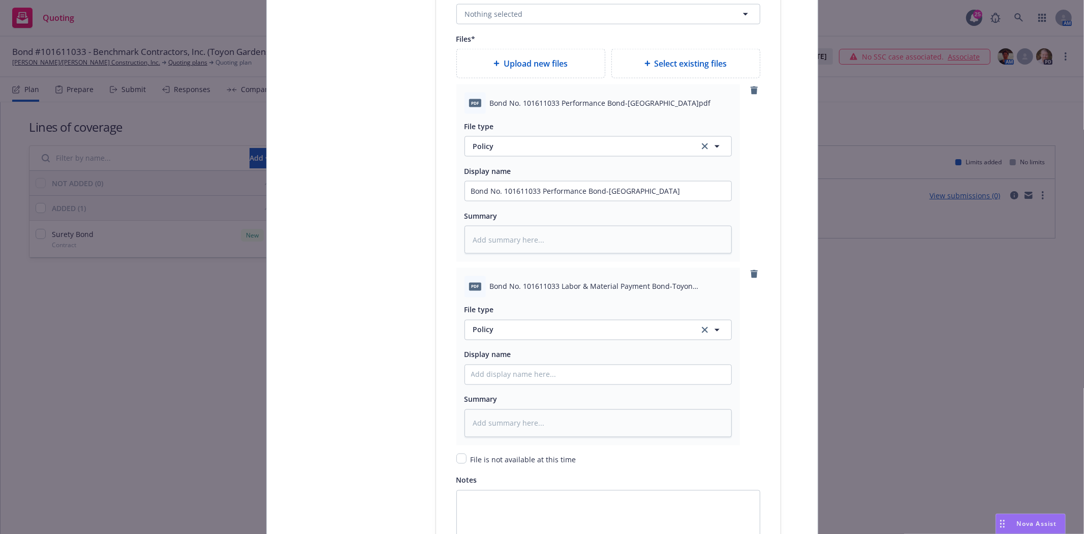
click at [515, 292] on span "Bond No. 101611033 Labor & Material Payment Bond-Toyon Gardens.pdf" at bounding box center [611, 286] width 242 height 11
copy span "Bond No. 101611033 Labor & Material Payment Bond-Toyon Gardens.pdf"
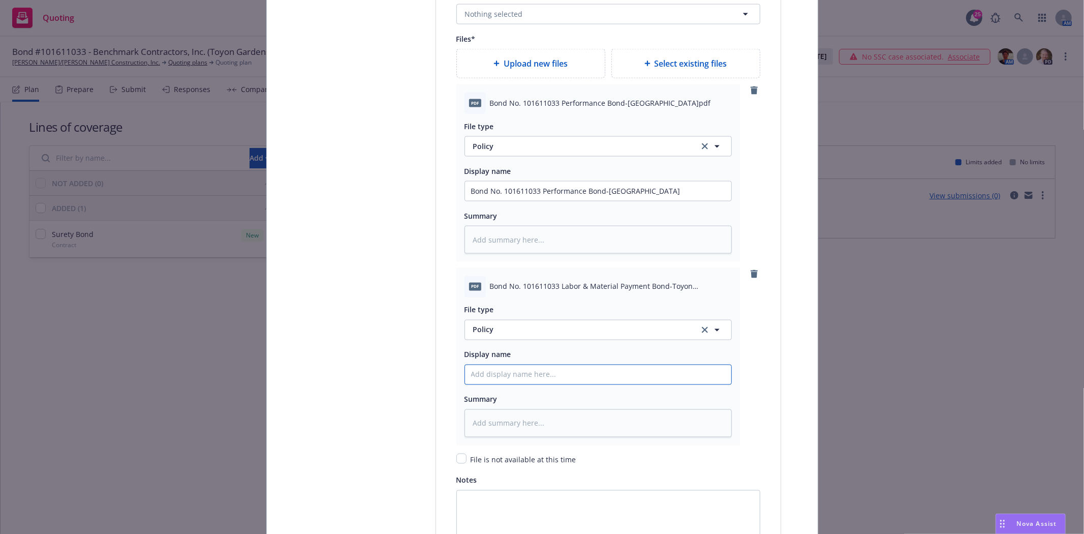
click at [512, 201] on input "Policy display name" at bounding box center [598, 191] width 266 height 19
paste input "Bond No. 101611033 Labor & Material Payment Bond-Toyon Gardens.pdf"
type textarea "x"
type input "Bond No. 101611033 Labor & Material Payment Bond-Toyon Gardens.pdf"
type textarea "x"
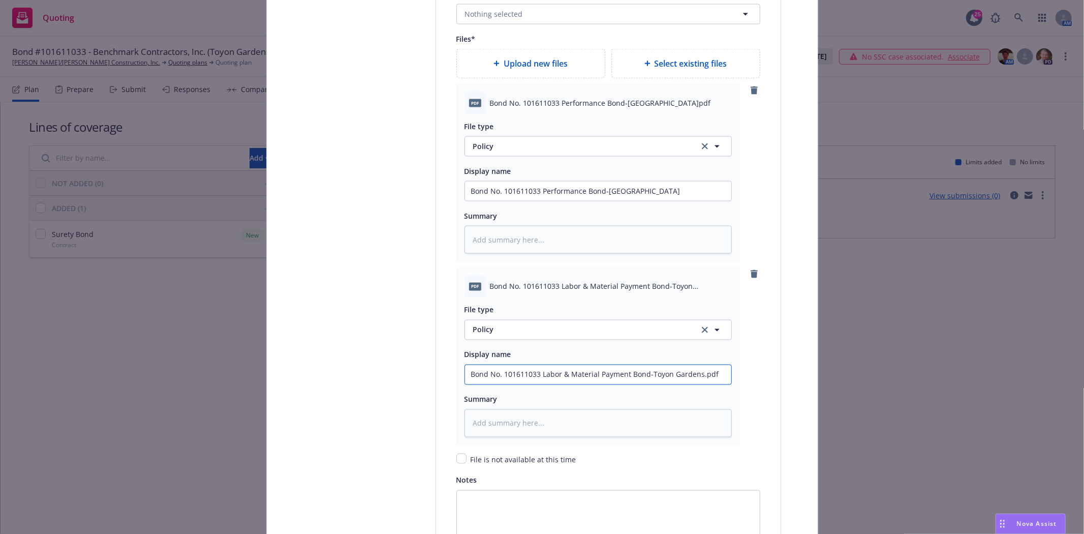
type input "Bond No. 101611033 Labor & Material Payment Bond-Toyon Gardens.pd"
type textarea "x"
type input "Bond No. 101611033 Labor & Material Payment Bond-Toyon Gardens.p"
type textarea "x"
type input "Bond No. 101611033 Labor & Material Payment Bond-Toyon Gardens."
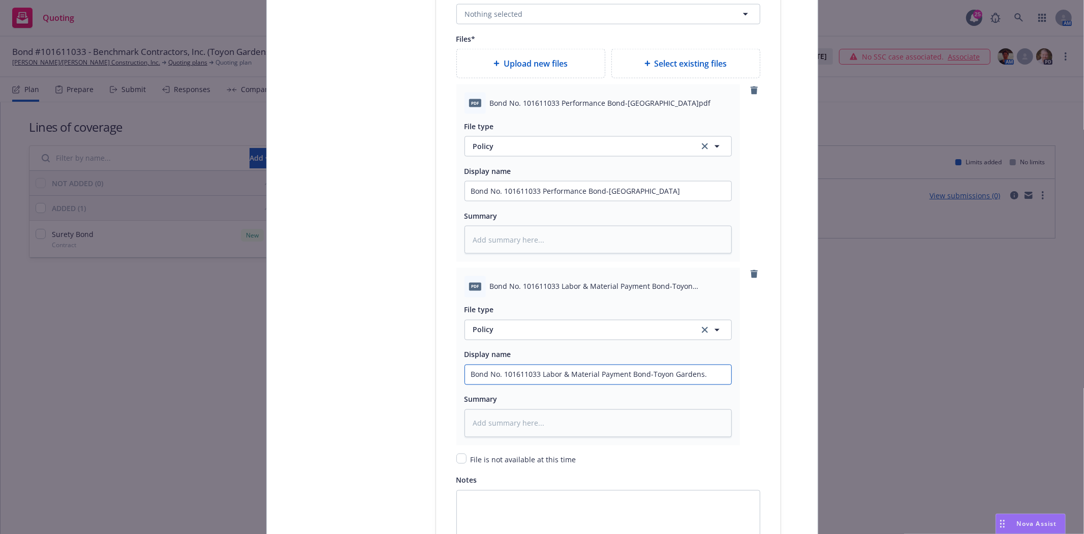
type textarea "x"
type input "Bond No. 101611033 Labor & Material Payment Bond-Toyon Gardens"
type textarea "x"
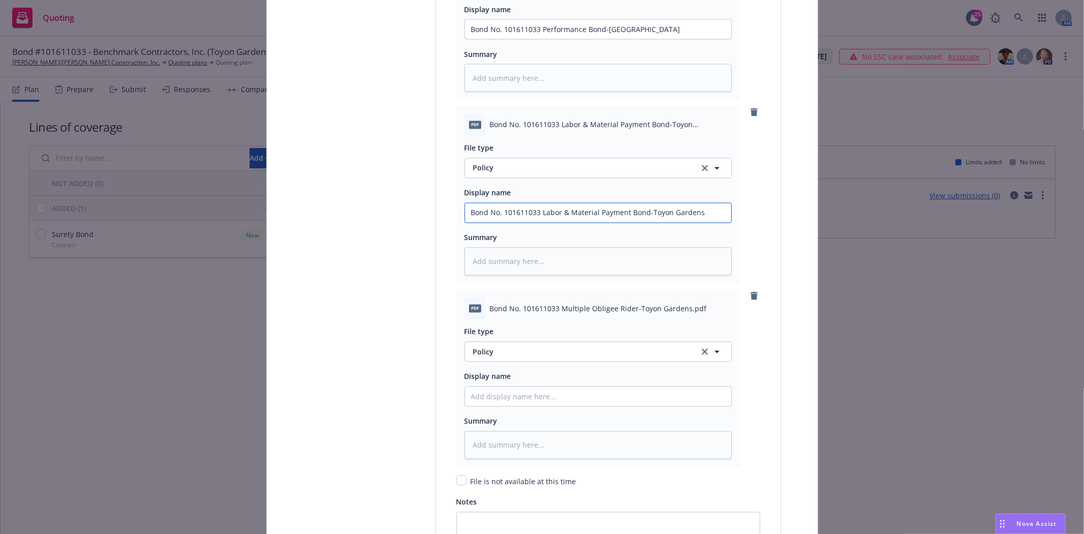
scroll to position [1525, 0]
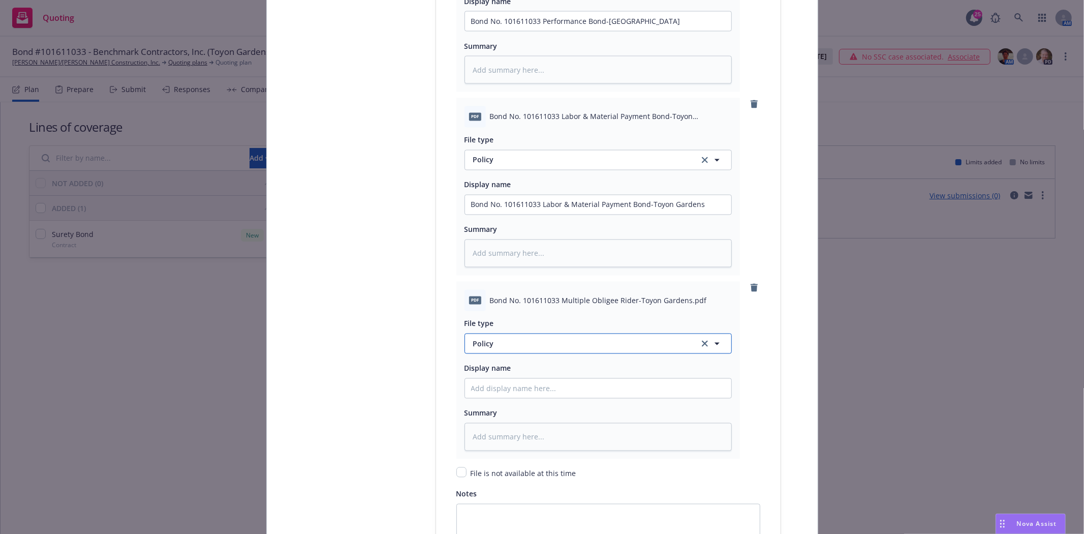
click at [501, 354] on button "Policy" at bounding box center [598, 344] width 267 height 20
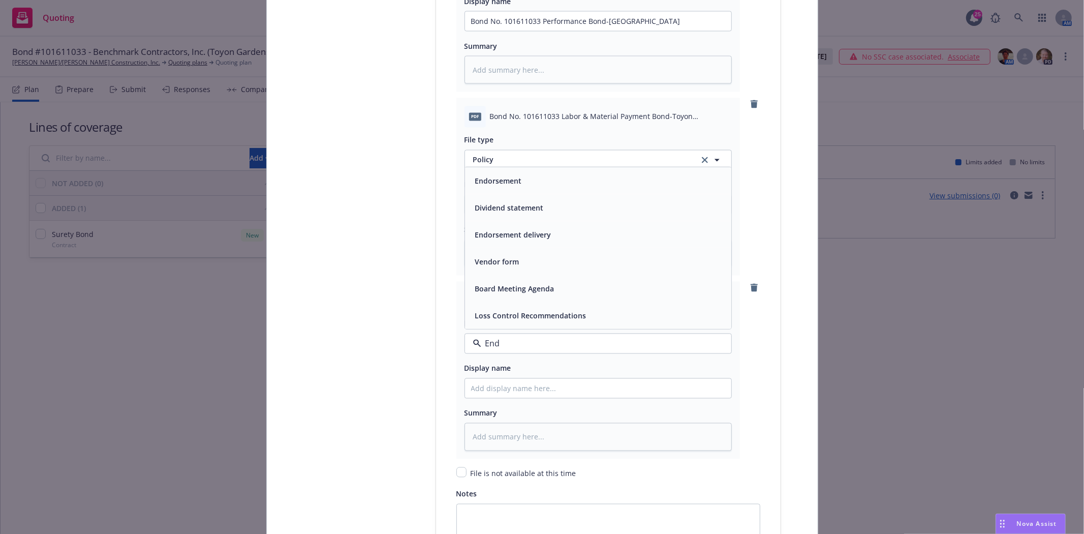
type input "Endo"
click at [525, 266] on div "Endorsement" at bounding box center [598, 261] width 254 height 15
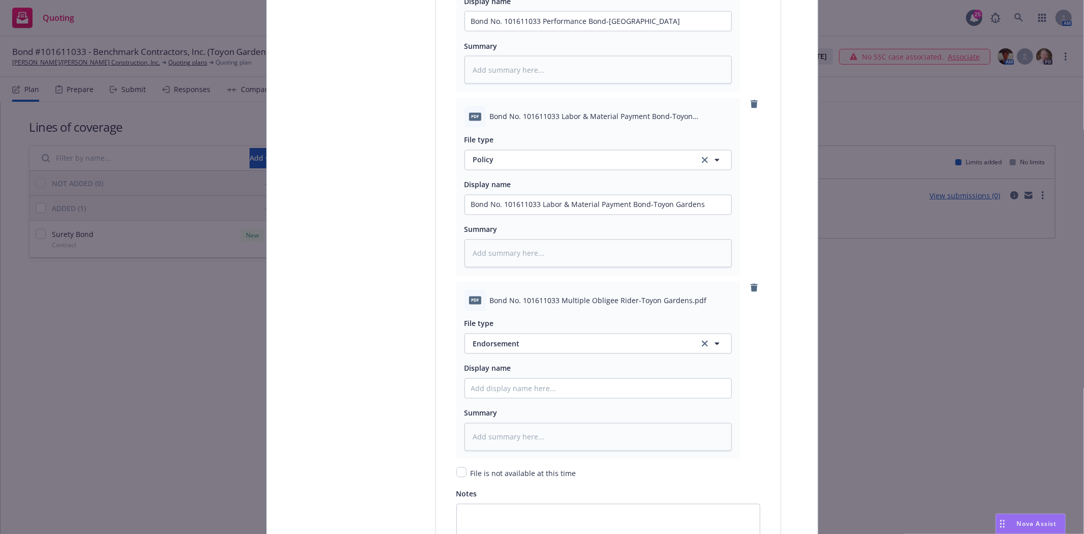
click at [508, 306] on span "Bond No. 101611033 Multiple Obligee Rider-Toyon Gardens.pdf" at bounding box center [598, 300] width 217 height 11
copy span "Bond No. 101611033 Multiple Obligee Rider-Toyon Gardens.pdf"
click at [489, 31] on input "Policy display name" at bounding box center [598, 21] width 266 height 19
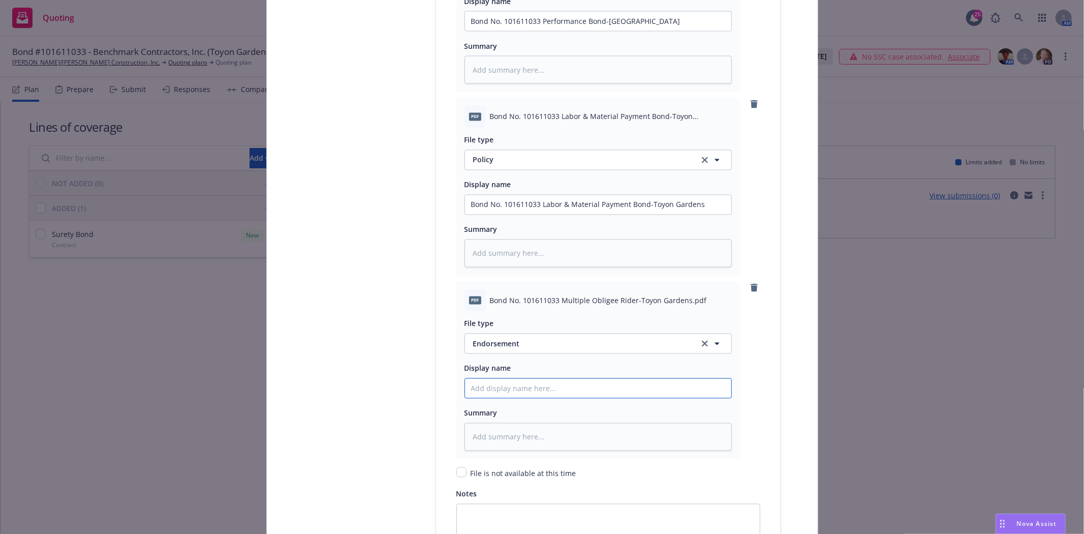
paste input "Bond No. 101611033 Multiple Obligee Rider-Toyon Gardens.pdf"
type textarea "x"
type input "Bond No. 101611033 Multiple Obligee Rider-Toyon Gardens.pdf"
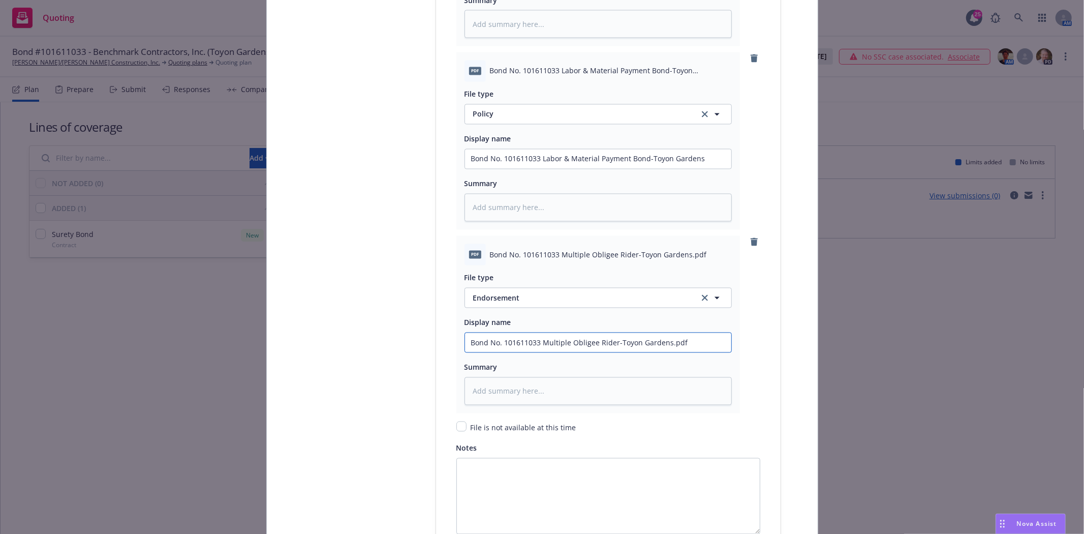
scroll to position [1582, 0]
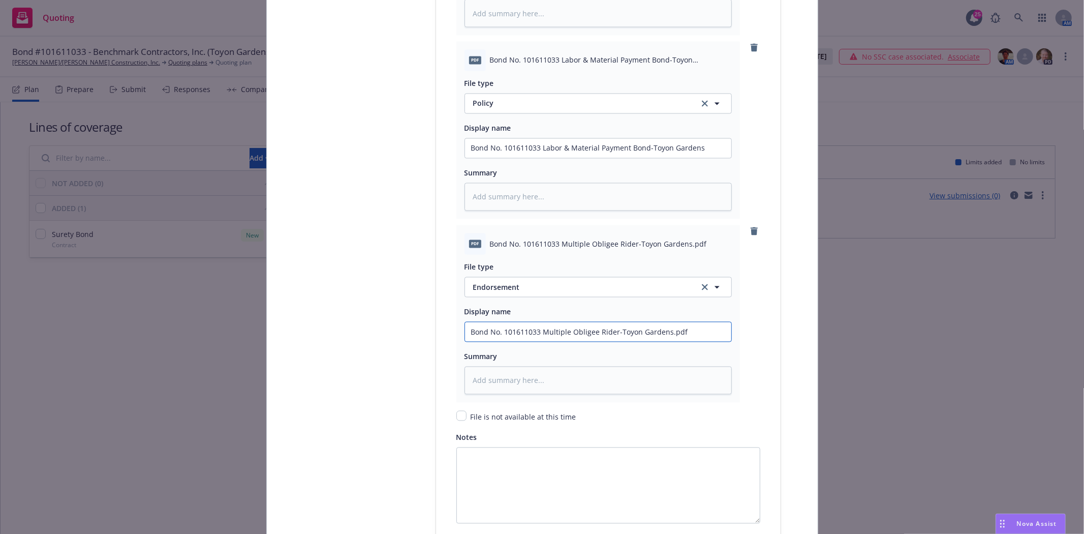
type textarea "x"
type input "Bond No. 101611033 Multiple Obligee Rider-Toyon Gardens.pd"
type textarea "x"
type input "Bond No. 101611033 Multiple Obligee Rider-Toyon Gardens.p"
type textarea "x"
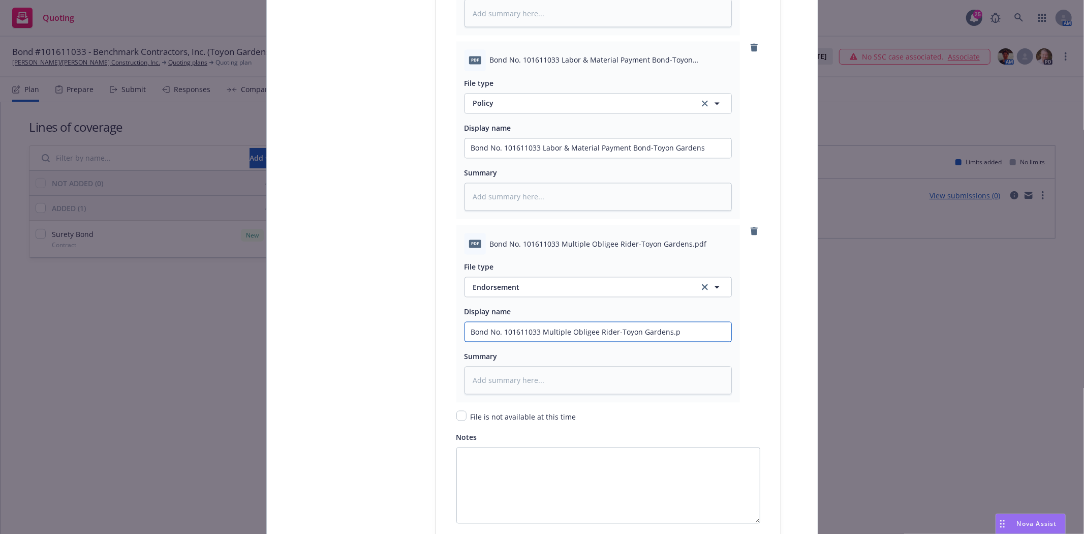
type input "Bond No. 101611033 Multiple Obligee Rider-Toyon Gardens."
type textarea "x"
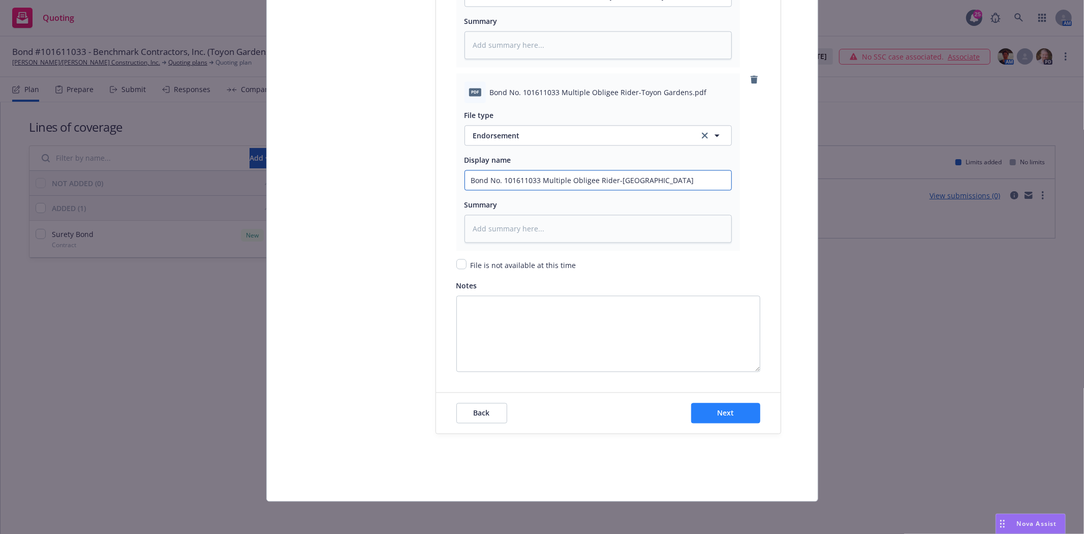
type input "Bond No. 101611033 Multiple Obligee Rider-Toyon Gardens"
click at [695, 410] on button "Next" at bounding box center [725, 413] width 69 height 20
type textarea "x"
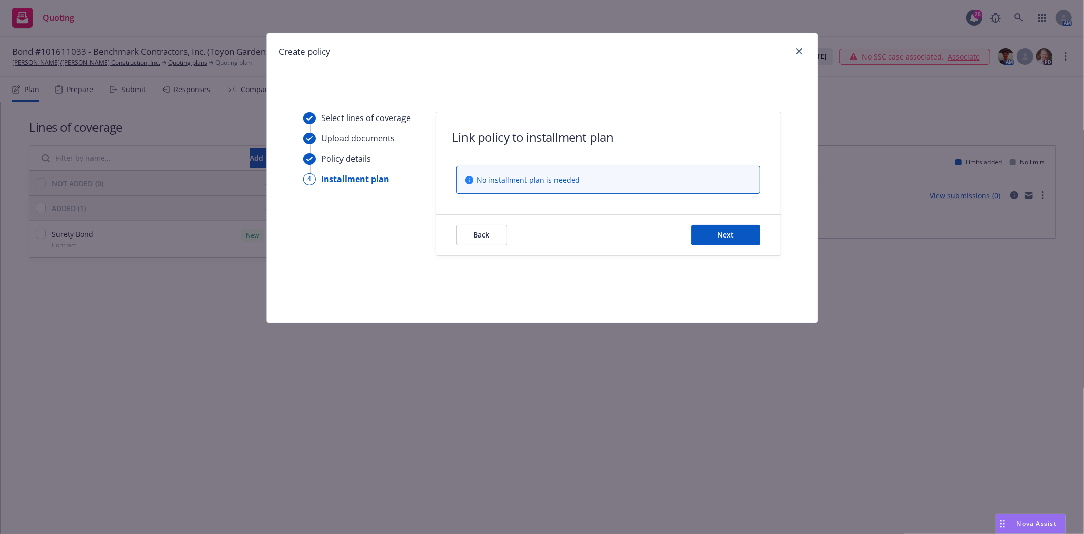
scroll to position [0, 0]
click at [698, 234] on button "Next" at bounding box center [725, 235] width 69 height 20
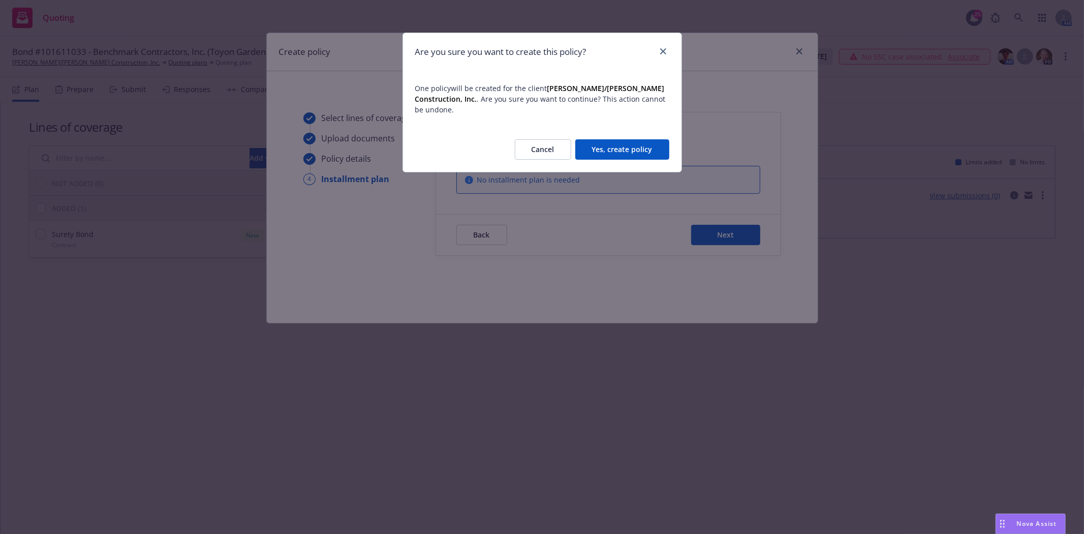
click at [612, 144] on button "Yes, create policy" at bounding box center [623, 149] width 94 height 20
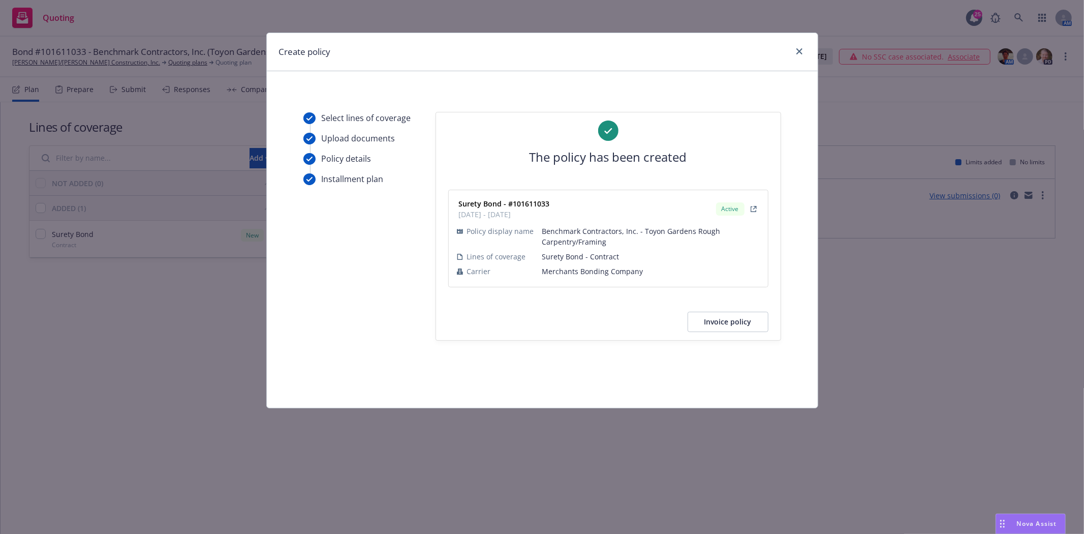
click at [740, 324] on button "Invoice policy" at bounding box center [728, 322] width 81 height 20
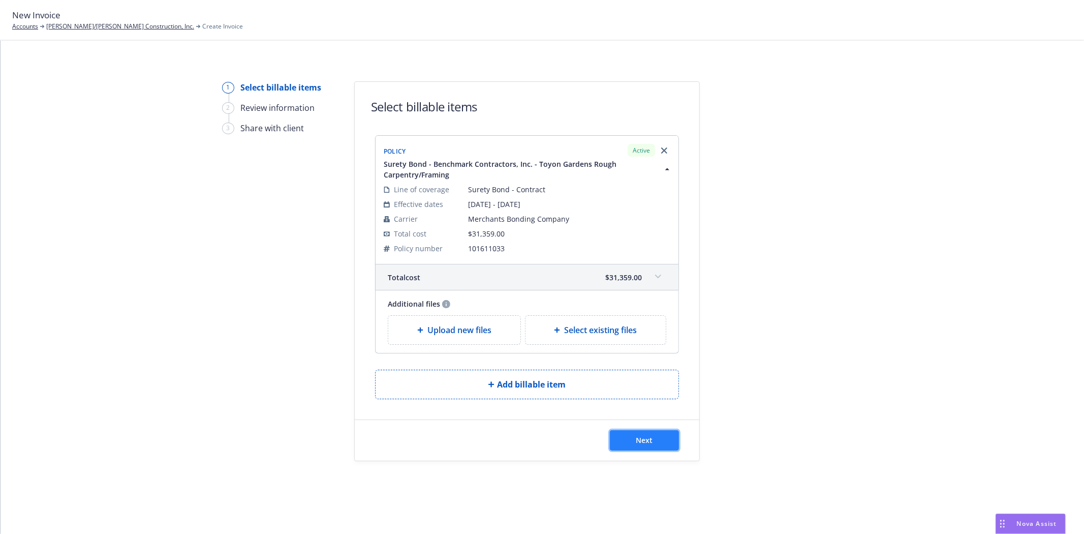
click at [655, 446] on button "Next" at bounding box center [644, 440] width 69 height 20
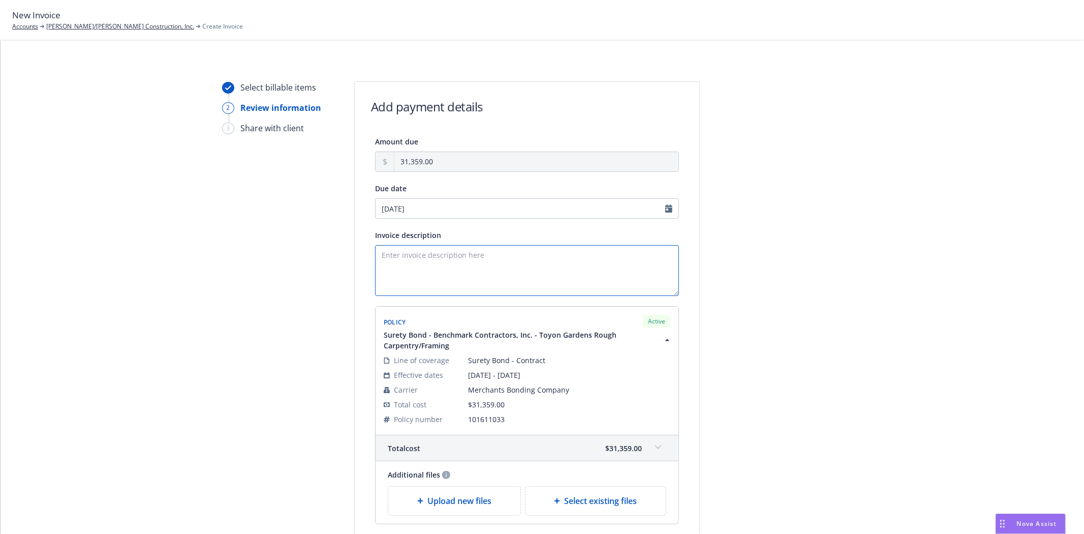
click at [430, 268] on textarea "Invoice description" at bounding box center [527, 270] width 304 height 51
click at [457, 253] on textarea "Principal:" at bounding box center [527, 270] width 304 height 51
paste textarea "[PERSON_NAME]/DrinkwardConstruction,Inc."
click at [468, 253] on textarea "Principal: [PERSON_NAME]/DrinkwardConstruction,Inc." at bounding box center [527, 270] width 304 height 51
click at [514, 253] on textarea "Principal: Elliott/Drinkward Construction,Inc." at bounding box center [527, 270] width 304 height 51
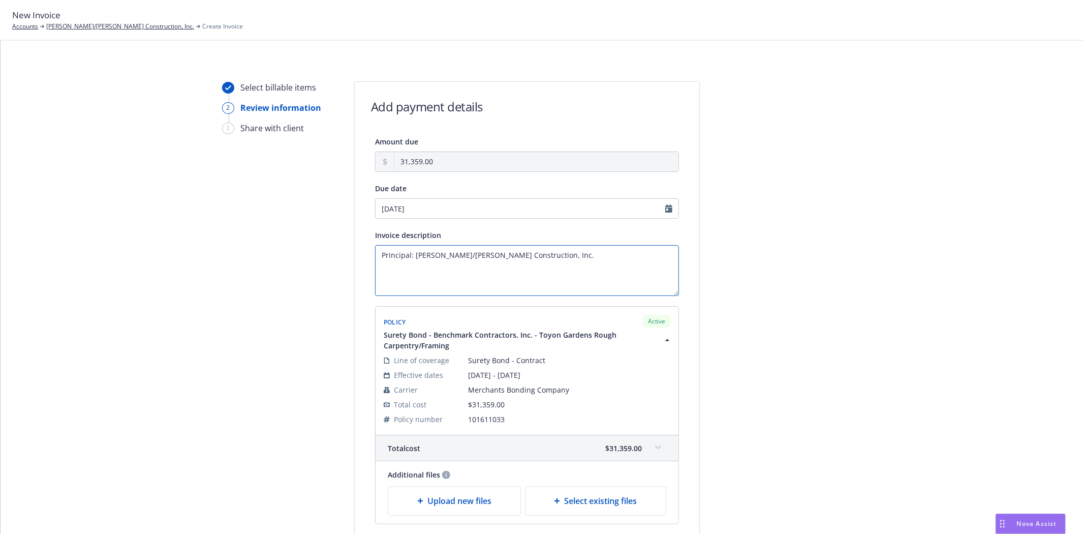
click at [555, 259] on textarea "Principal: Elliott/Drinkward Construction, Inc." at bounding box center [527, 270] width 304 height 51
click at [435, 268] on textarea "Principal: Elliott/Drinkward Construction, Inc. Obligee:" at bounding box center [527, 270] width 304 height 51
paste textarea "Benchmark Contractors, Inc."
click at [437, 290] on textarea "Principal: Elliott/Drinkward Construction, Inc. Obligee: Benchmark Contractors,…" at bounding box center [527, 270] width 304 height 51
paste textarea "Toyon Gardens Rough Carpentry/Framing"
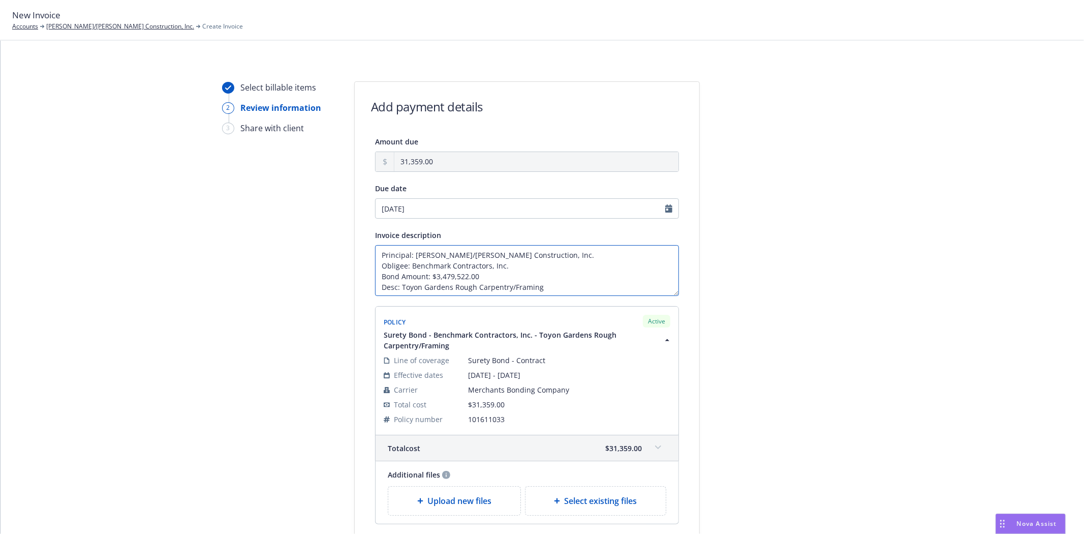
scroll to position [7, 0]
type textarea "Principal: Elliott/Drinkward Construction, Inc. Obligee: Benchmark Contractors,…"
click at [758, 271] on div at bounding box center [791, 333] width 142 height 505
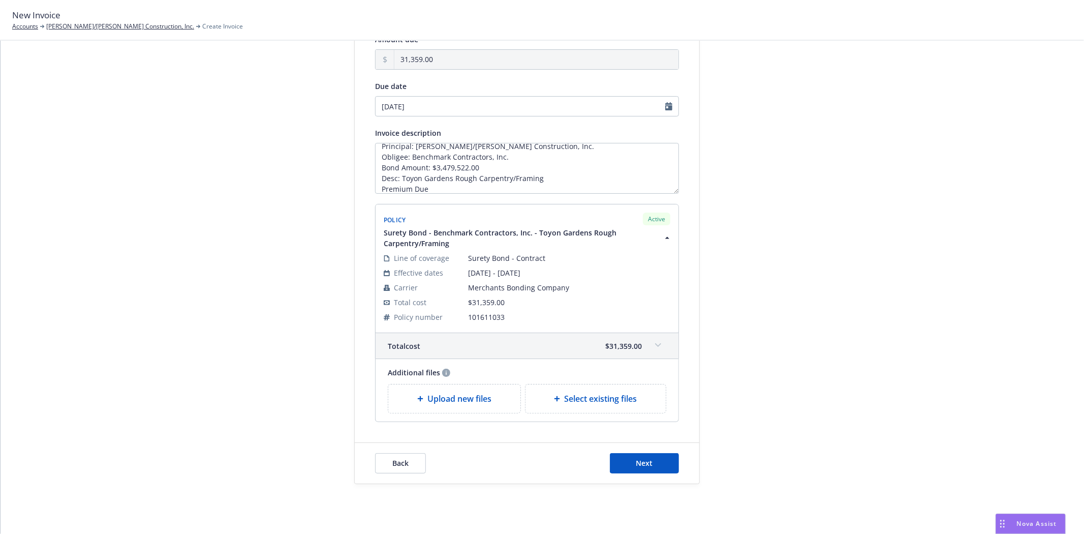
scroll to position [118, 0]
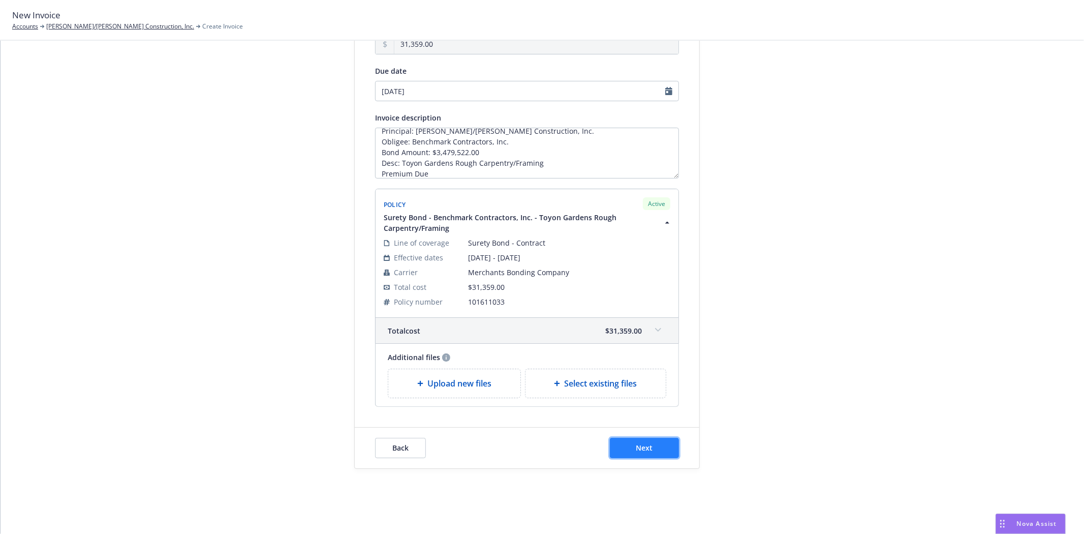
click at [650, 444] on button "Next" at bounding box center [644, 448] width 69 height 20
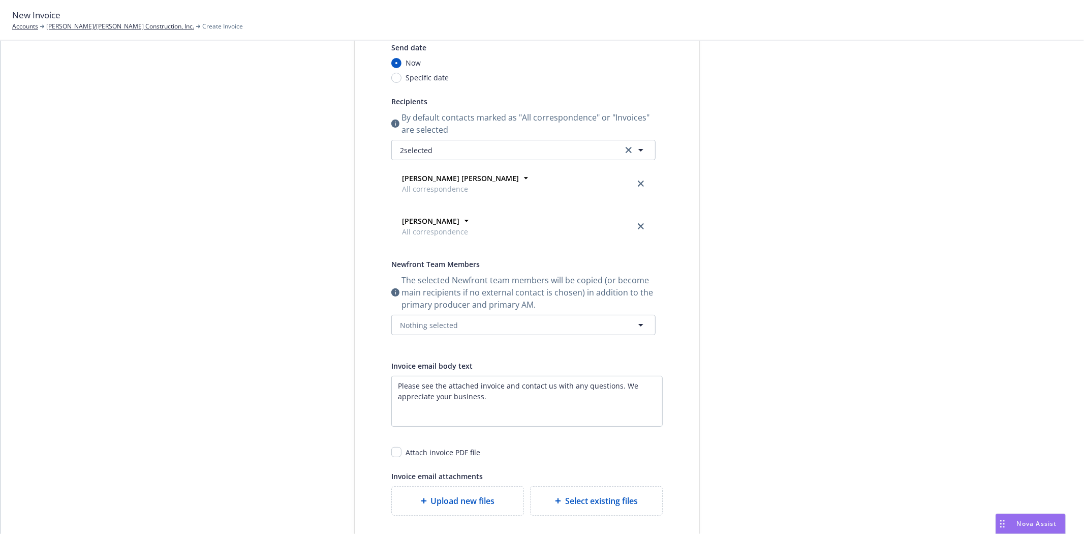
scroll to position [6, 0]
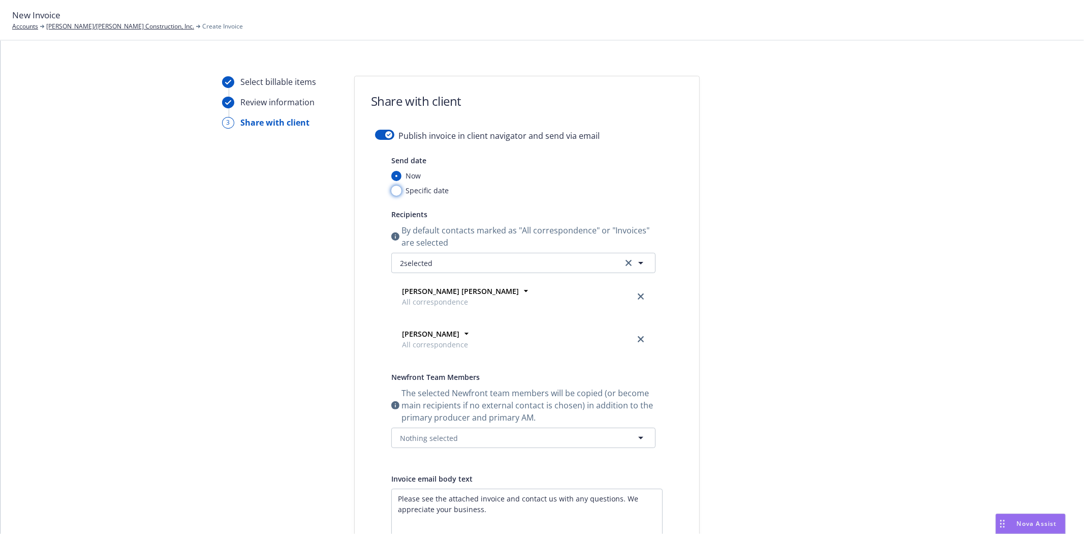
click at [391, 191] on input "Specific date" at bounding box center [396, 191] width 10 height 10
radio input "true"
radio input "false"
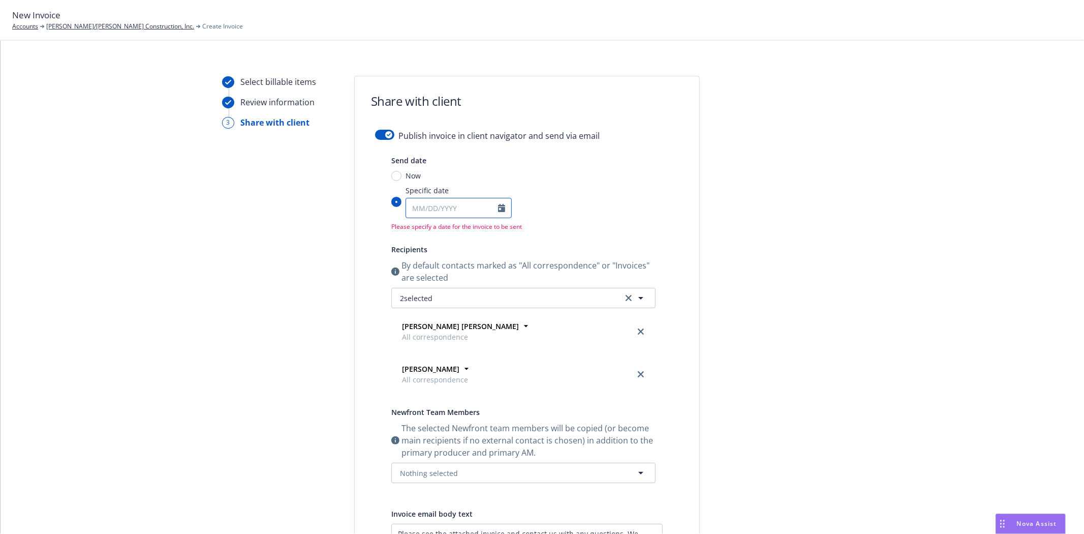
click at [450, 207] on input "Specific date" at bounding box center [452, 207] width 92 height 19
select select "8"
click at [431, 347] on span "1" at bounding box center [435, 343] width 15 height 13
click at [402, 207] on input "Specific date January February March April May June July August September Octob…" at bounding box center [396, 202] width 10 height 10
type input "[DATE]"
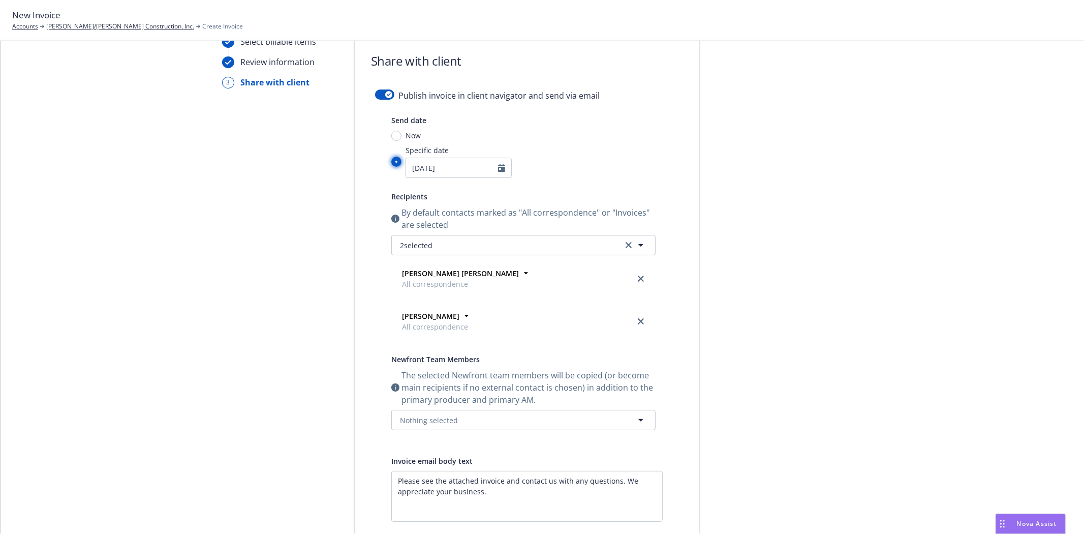
scroll to position [62, 0]
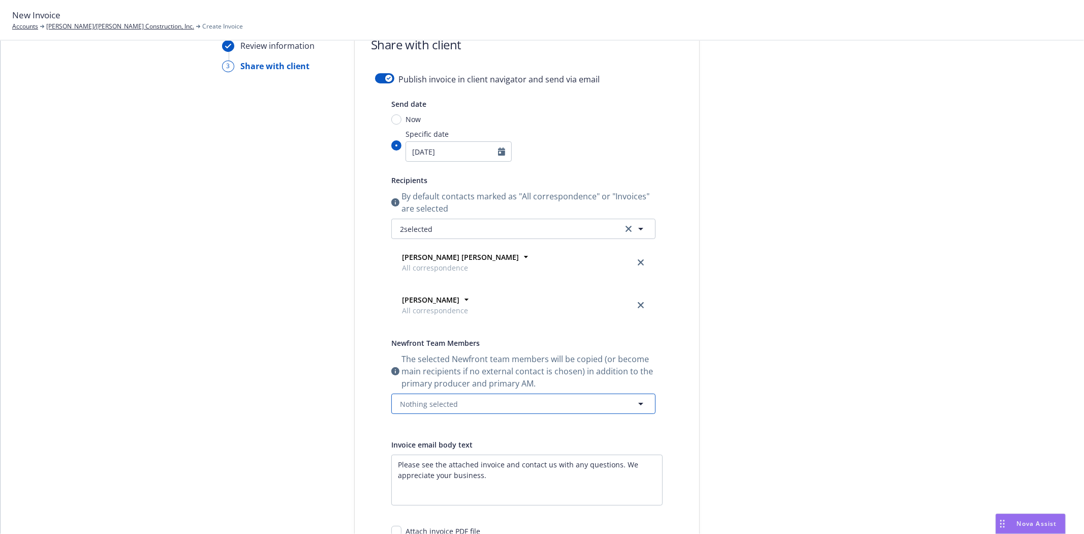
click at [440, 402] on span "Nothing selected" at bounding box center [429, 404] width 58 height 11
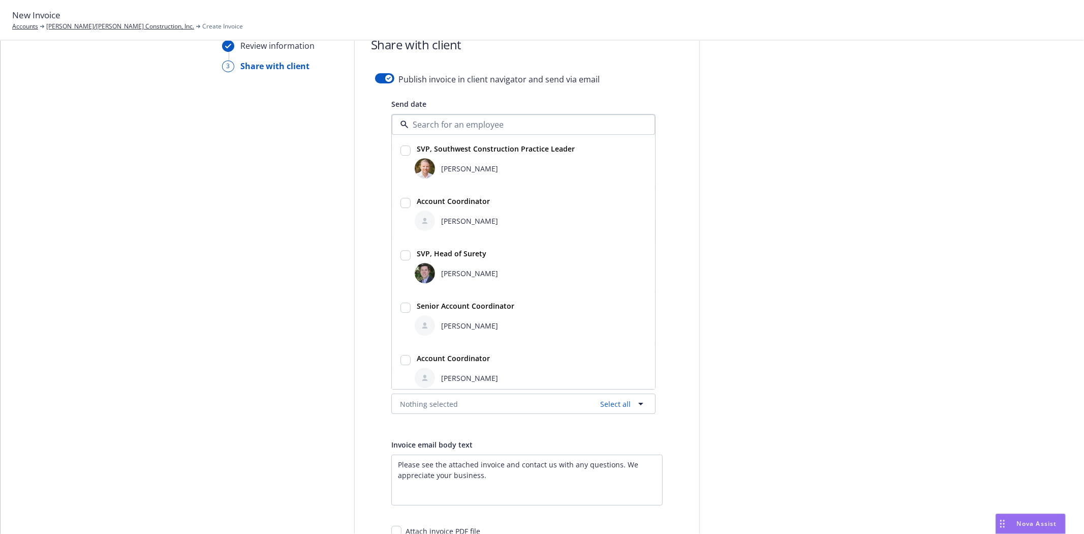
click at [774, 259] on div at bounding box center [791, 337] width 142 height 637
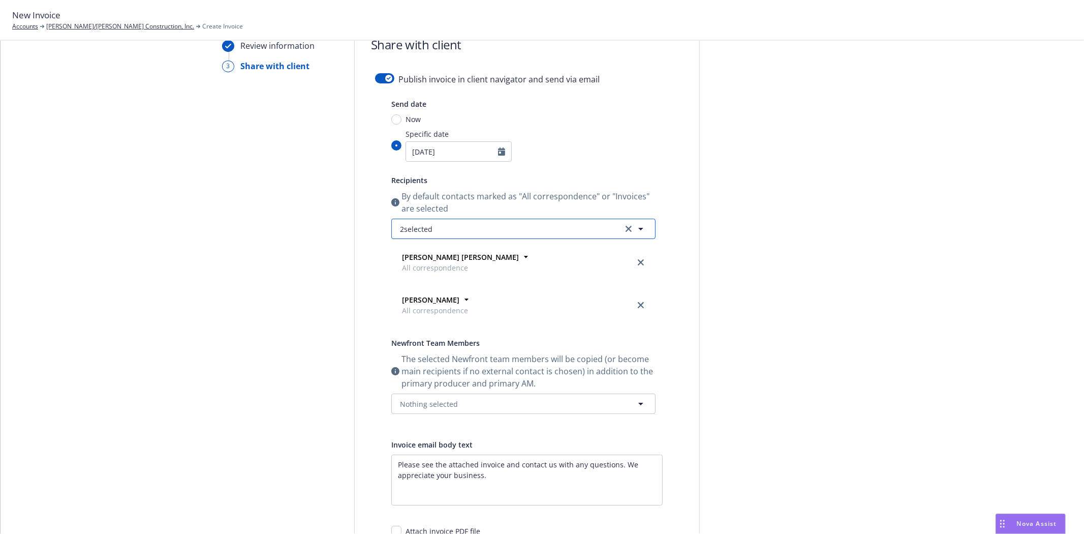
click at [453, 226] on button "2 selected" at bounding box center [523, 229] width 264 height 20
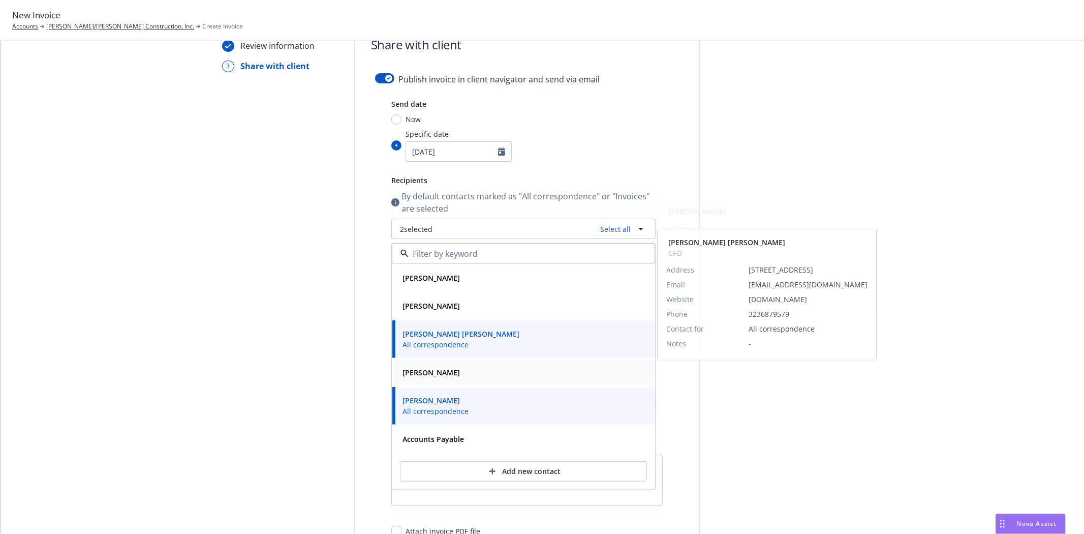
scroll to position [118, 0]
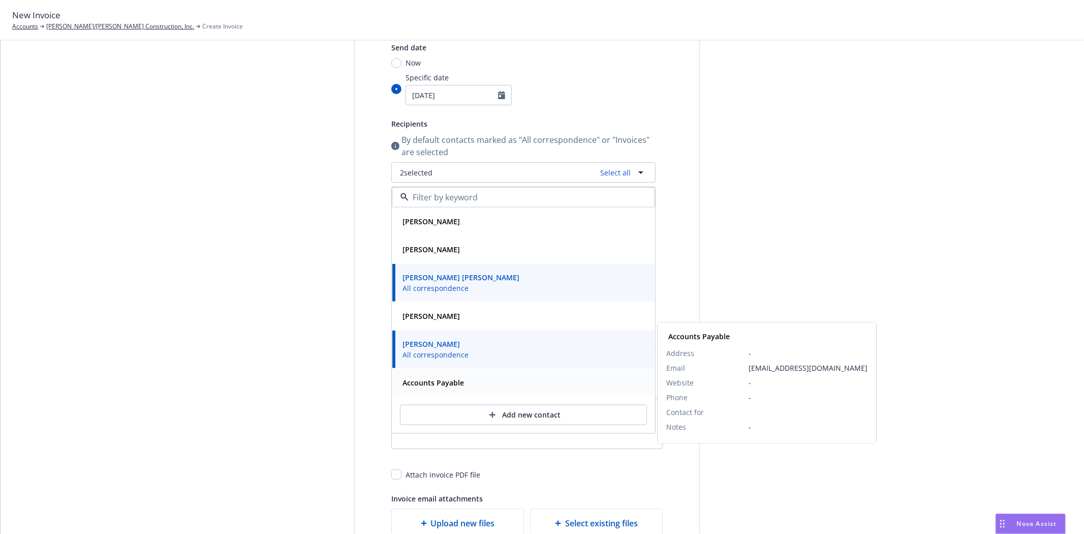
click at [439, 390] on div "Accounts Payable" at bounding box center [524, 382] width 262 height 27
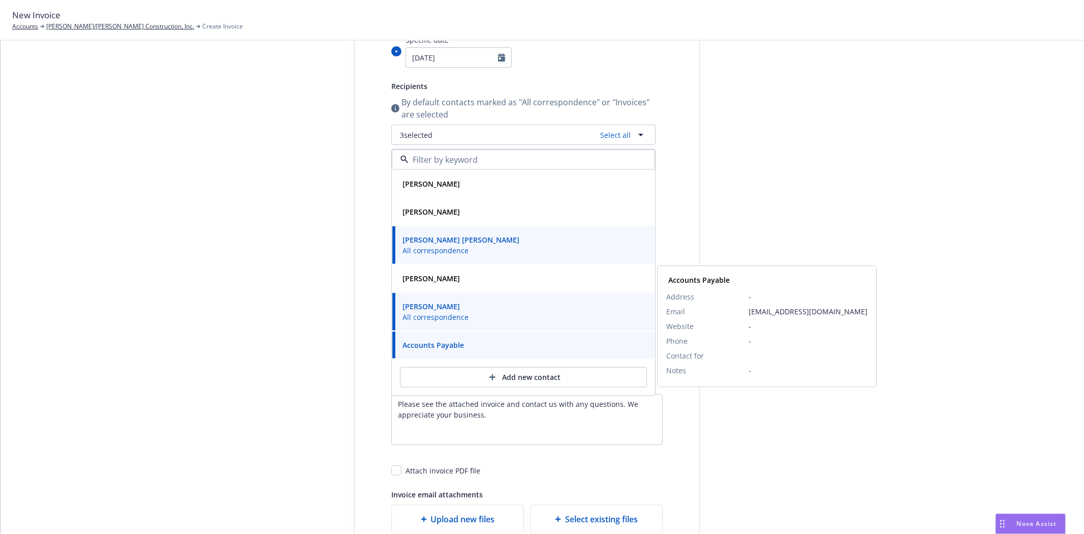
scroll to position [175, 0]
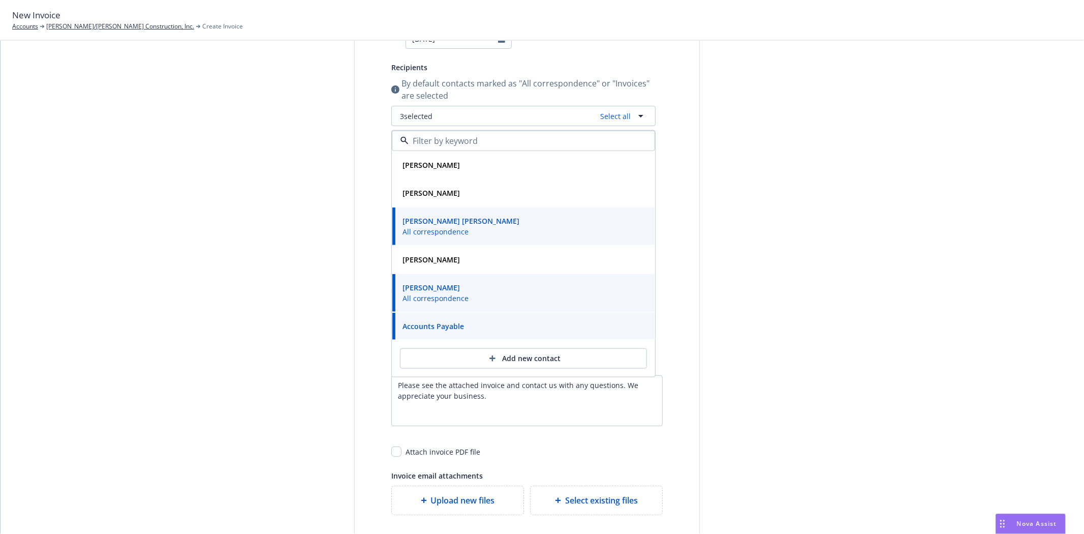
click at [208, 337] on div "Select billable items Review information 3 Share with client Share with client …" at bounding box center [543, 241] width 1060 height 671
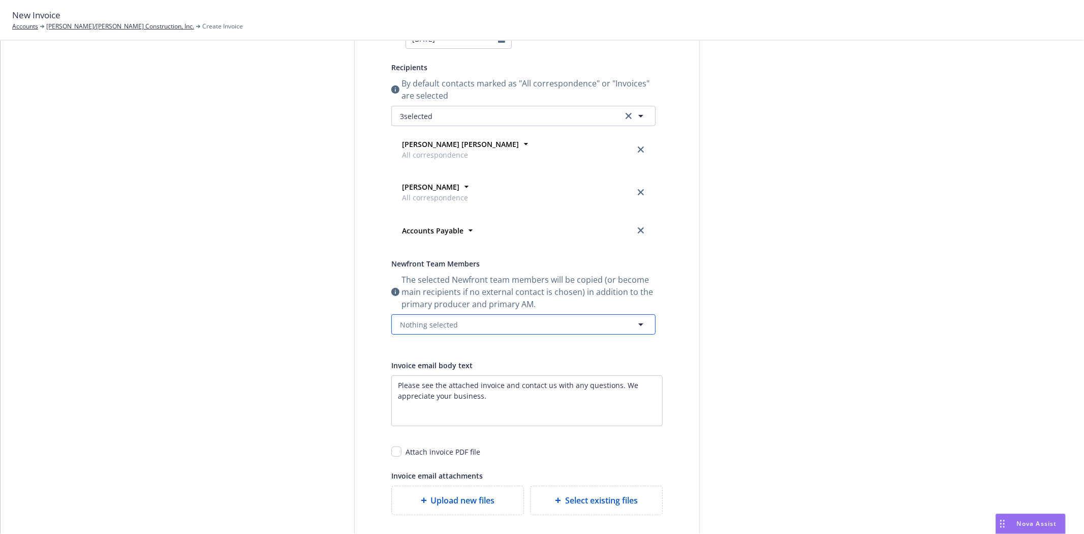
click at [419, 324] on span "Nothing selected" at bounding box center [429, 324] width 58 height 11
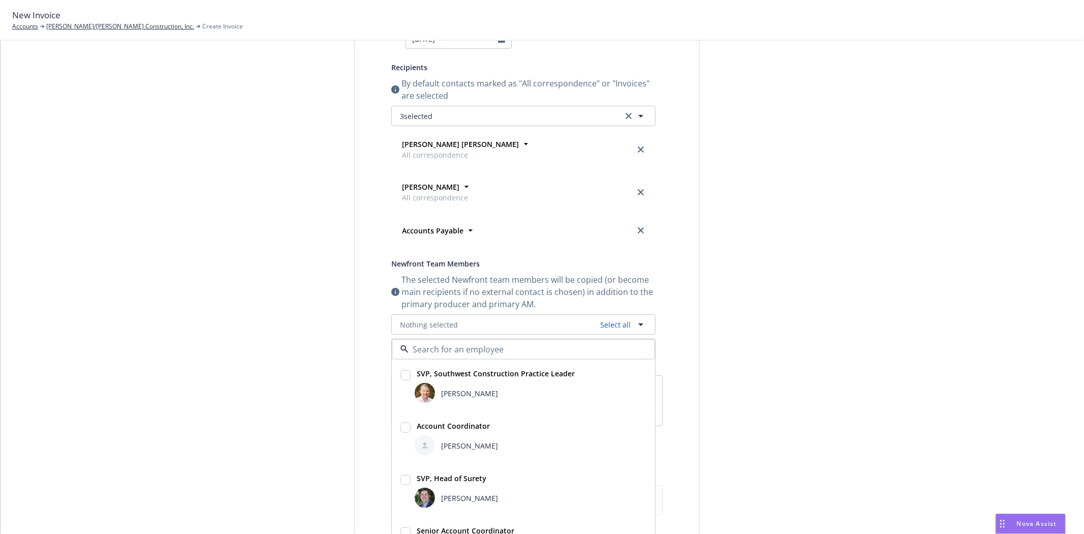
click at [449, 388] on span "[PERSON_NAME]" at bounding box center [469, 392] width 57 height 11
checkbox input "true"
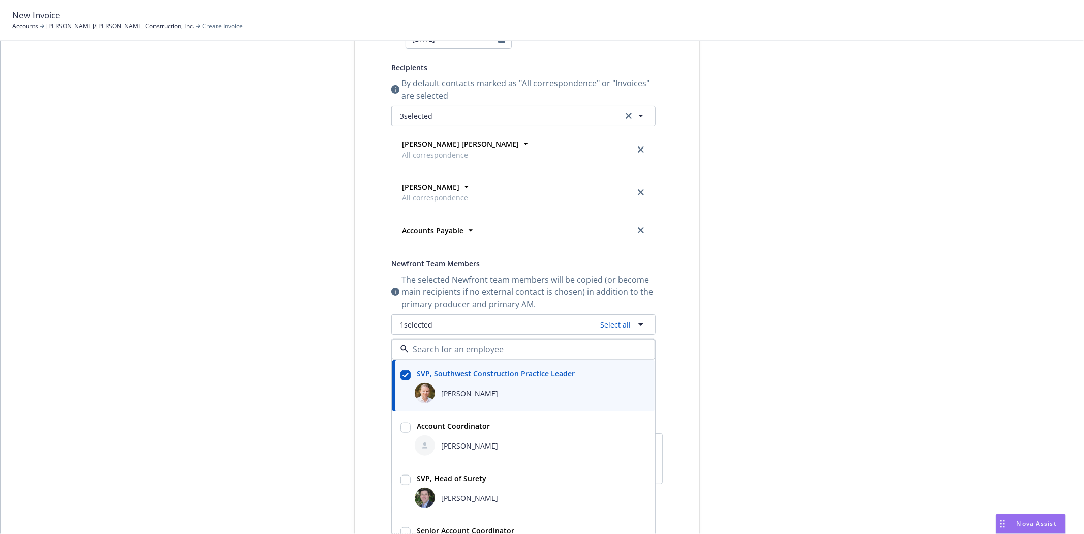
click at [434, 490] on div "[PERSON_NAME]" at bounding box center [531, 498] width 232 height 20
checkbox input "true"
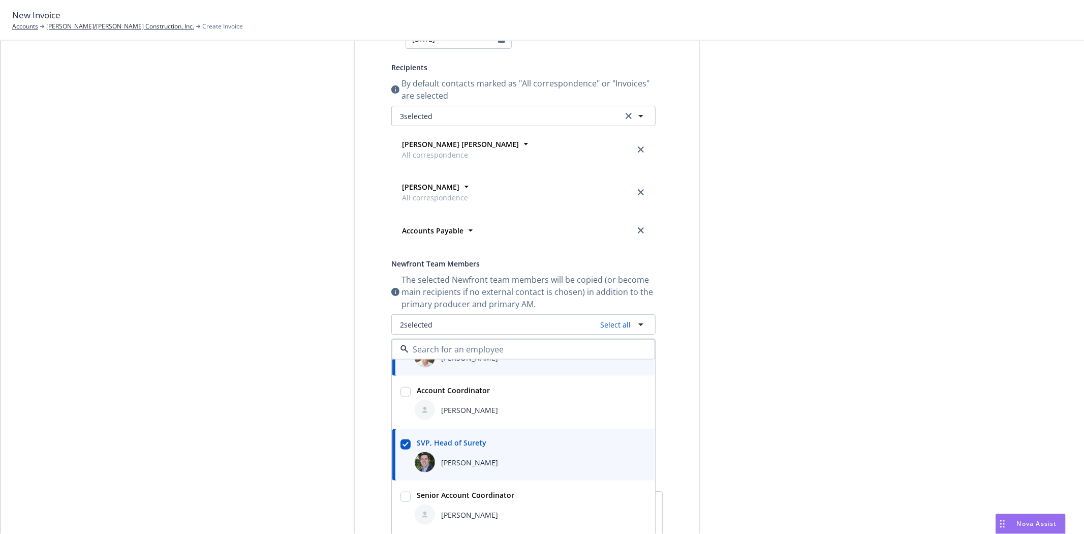
scroll to position [0, 0]
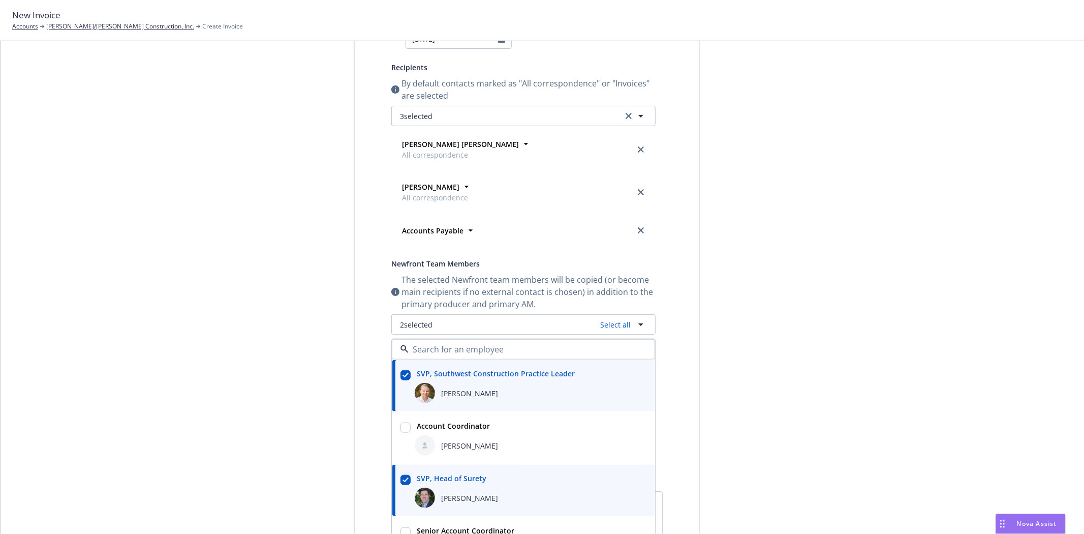
click at [474, 387] on div "[PERSON_NAME]" at bounding box center [531, 393] width 232 height 20
checkbox input "false"
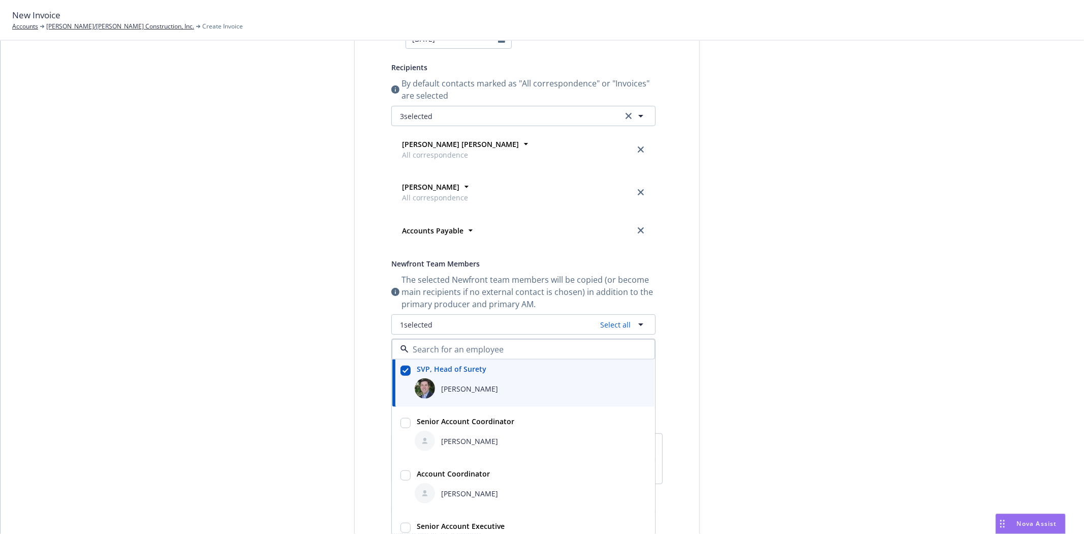
scroll to position [113, 0]
click at [451, 434] on span "[PERSON_NAME]" at bounding box center [469, 437] width 57 height 11
checkbox input "true"
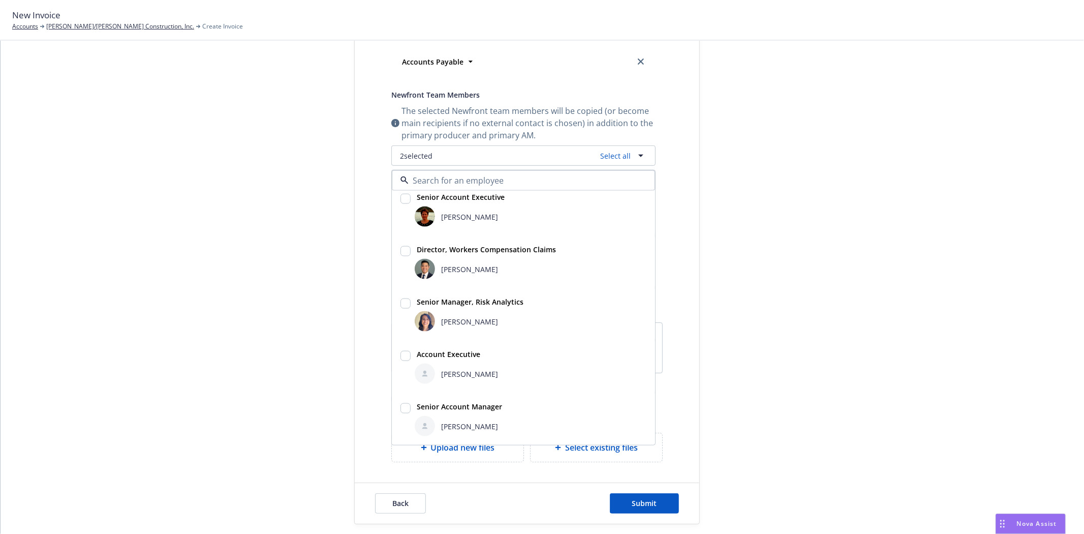
scroll to position [344, 0]
click at [443, 368] on span "[PERSON_NAME]" at bounding box center [469, 373] width 57 height 11
checkbox input "true"
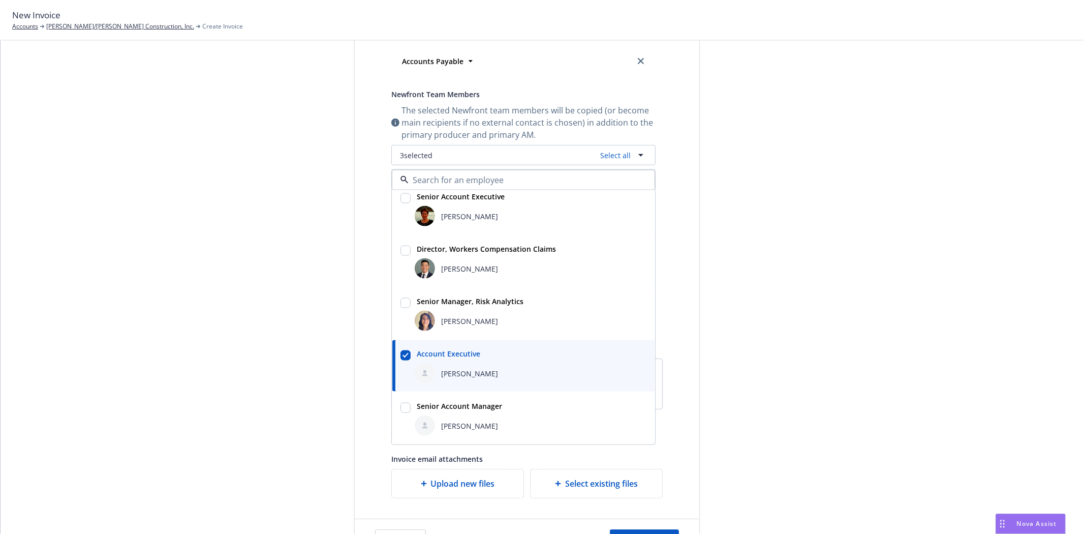
click at [342, 357] on div "Select billable items Review information 3 Share with client Share with client …" at bounding box center [543, 148] width 1060 height 823
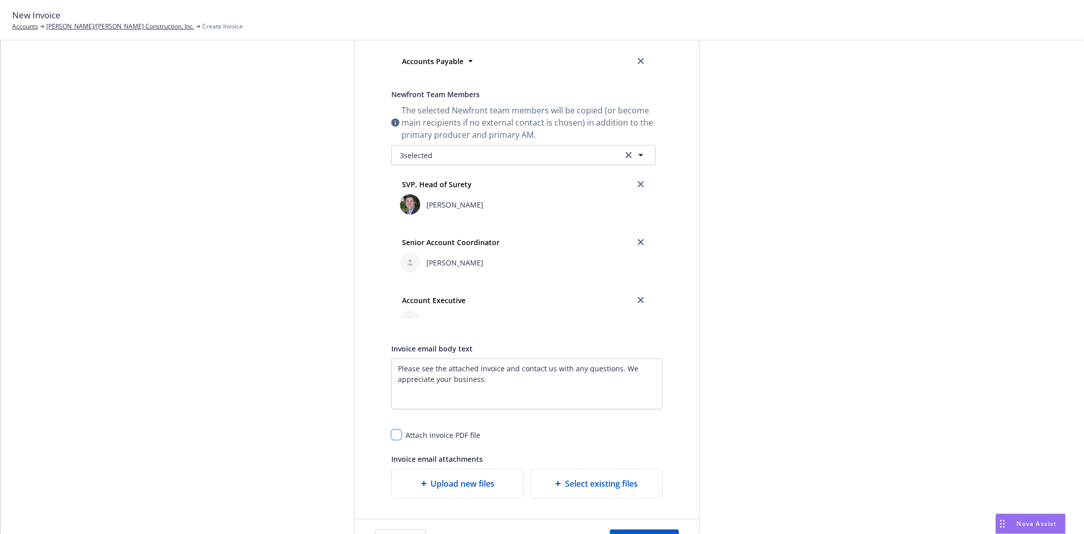
click at [391, 435] on input "checkbox" at bounding box center [396, 435] width 10 height 10
checkbox input "true"
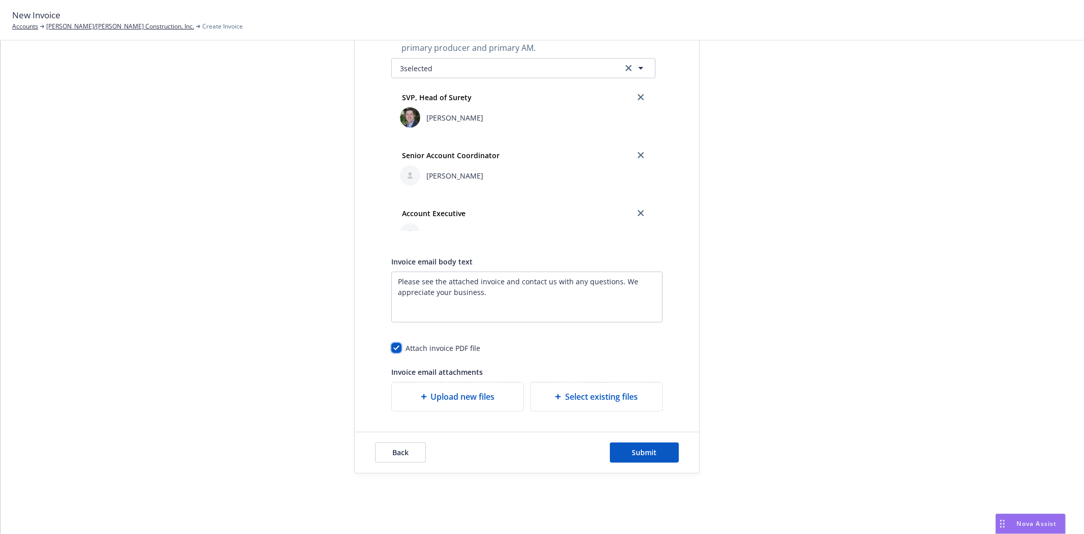
scroll to position [437, 0]
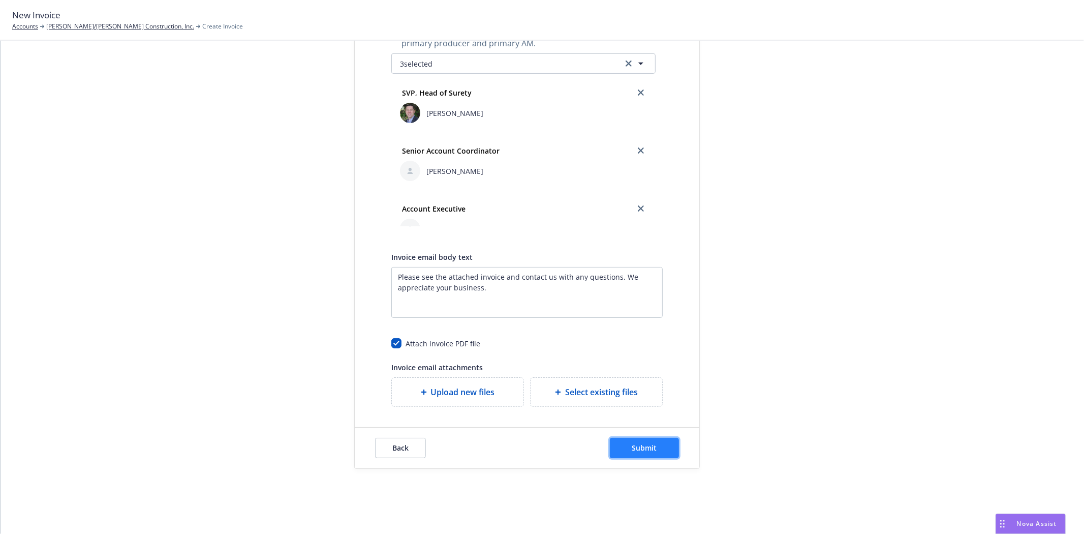
click at [665, 443] on button "Submit" at bounding box center [644, 448] width 69 height 20
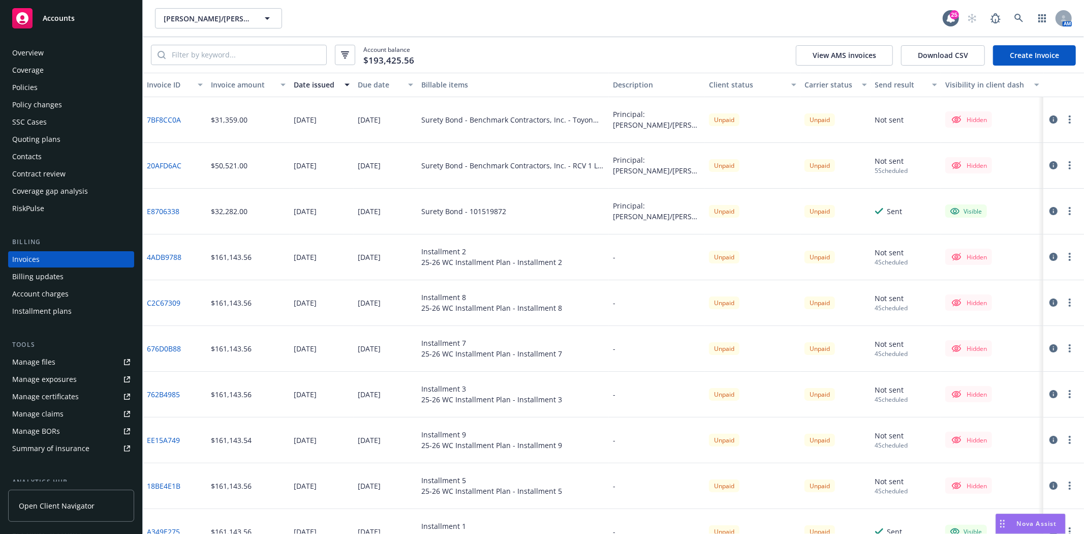
click at [1064, 163] on button "button" at bounding box center [1070, 165] width 12 height 12
click at [974, 191] on link "Edit invoice" at bounding box center [1003, 186] width 130 height 20
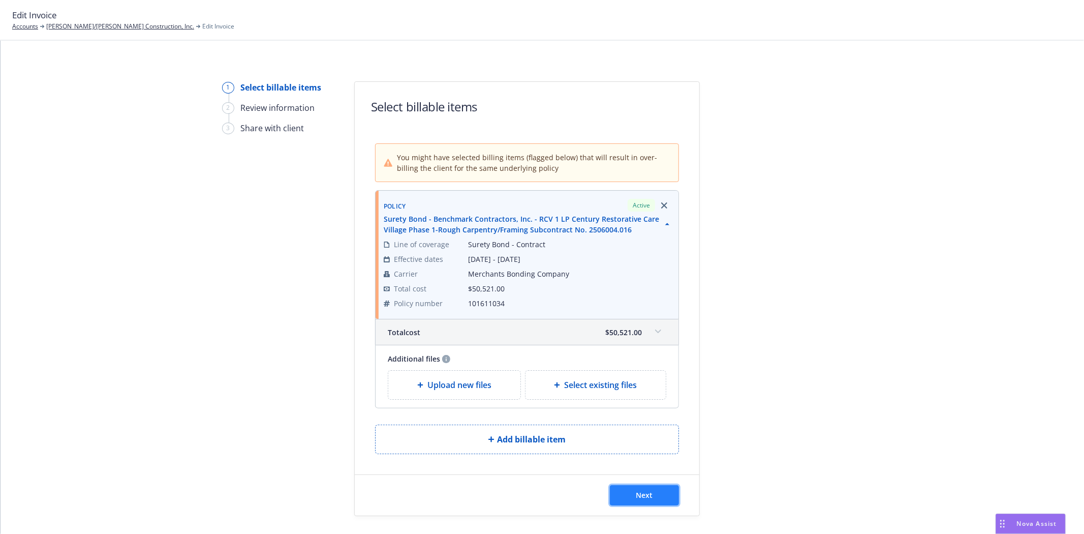
click at [641, 488] on button "Next" at bounding box center [644, 495] width 69 height 20
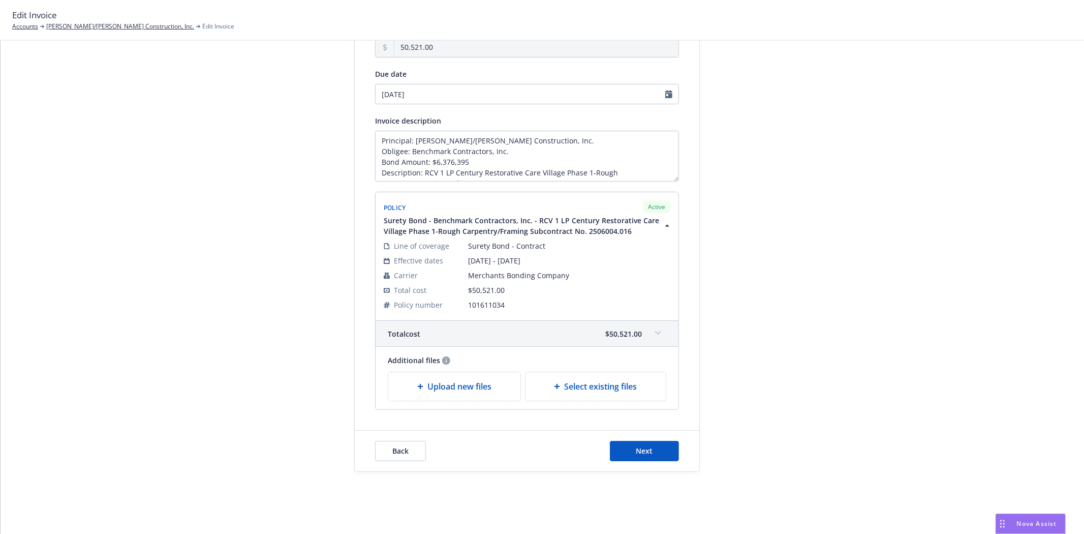
scroll to position [118, 0]
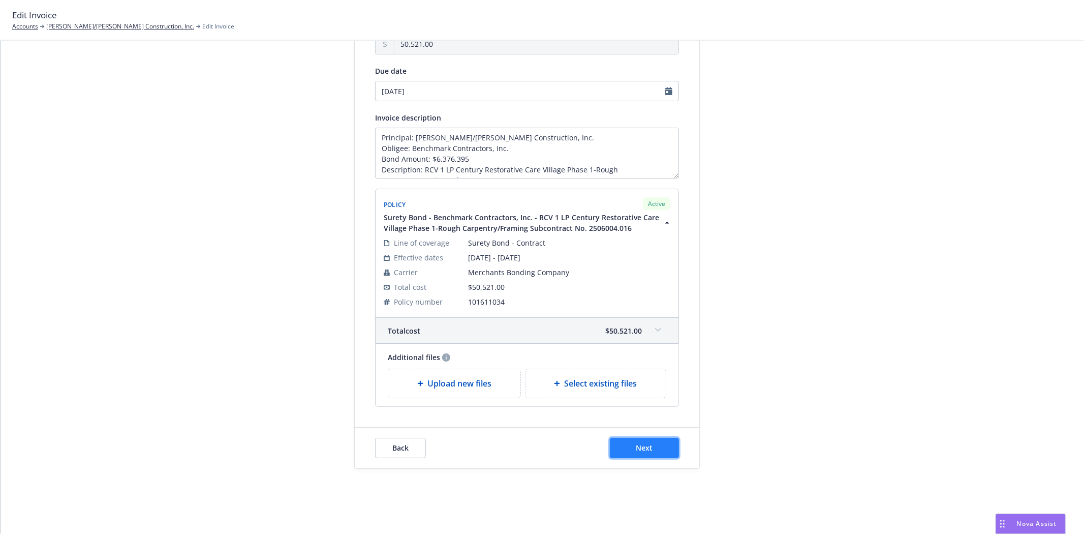
click at [639, 450] on span "Next" at bounding box center [645, 448] width 17 height 10
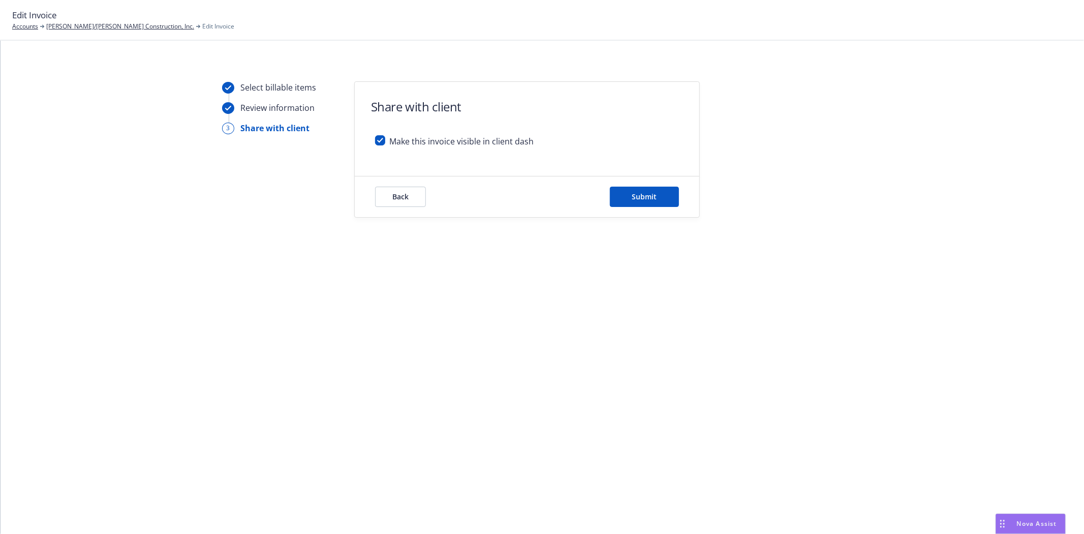
scroll to position [0, 0]
click at [382, 200] on button "Back" at bounding box center [400, 197] width 51 height 20
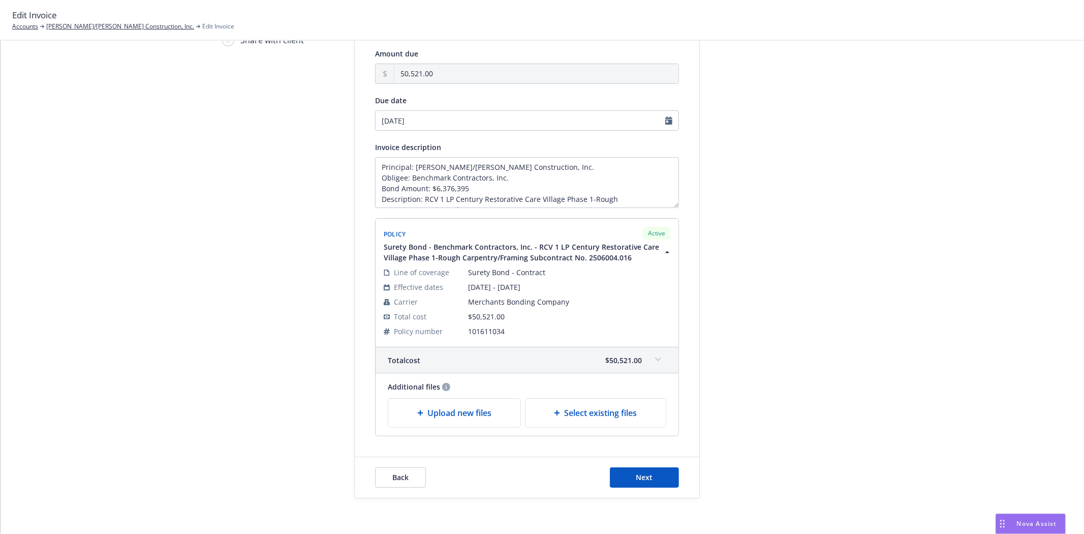
scroll to position [62, 0]
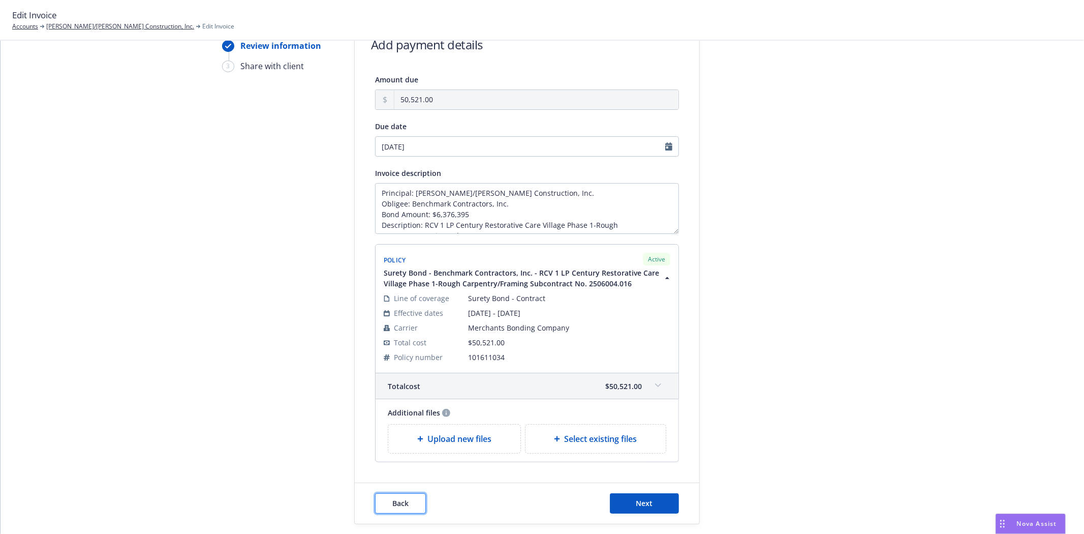
click at [385, 497] on button "Back" at bounding box center [400, 503] width 51 height 20
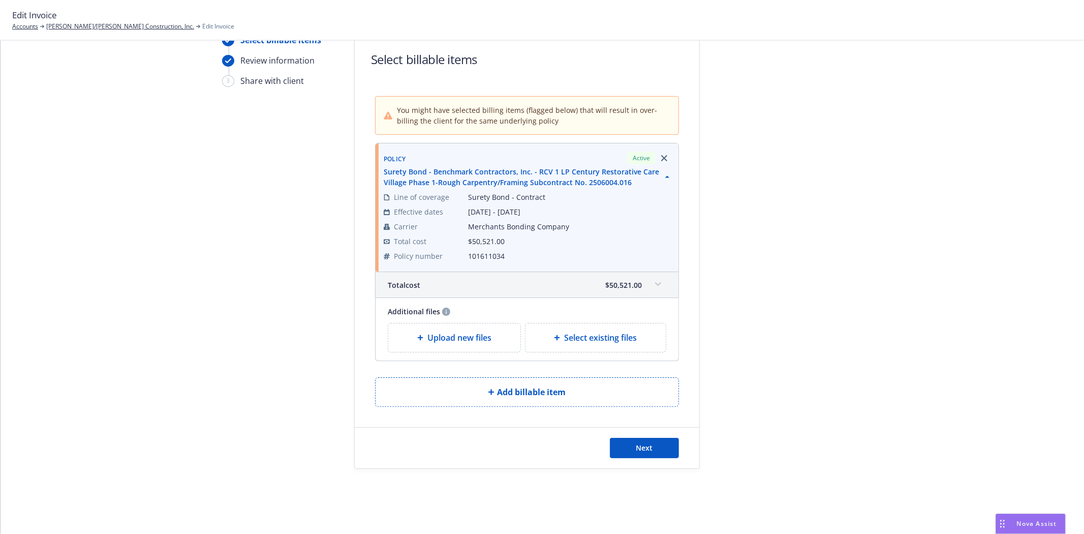
scroll to position [0, 0]
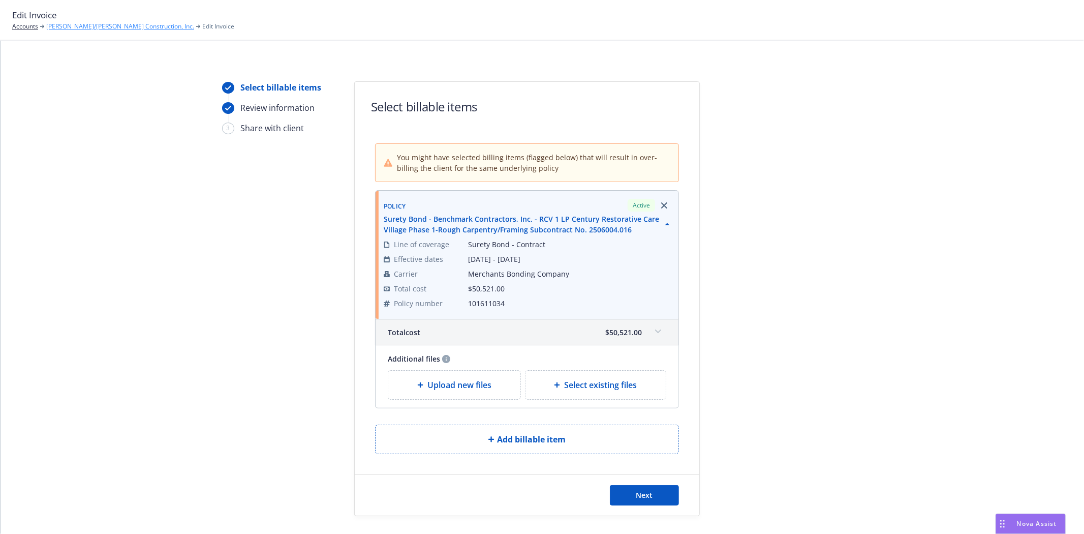
click at [80, 23] on link "[PERSON_NAME]/[PERSON_NAME] Construction, Inc." at bounding box center [120, 26] width 148 height 9
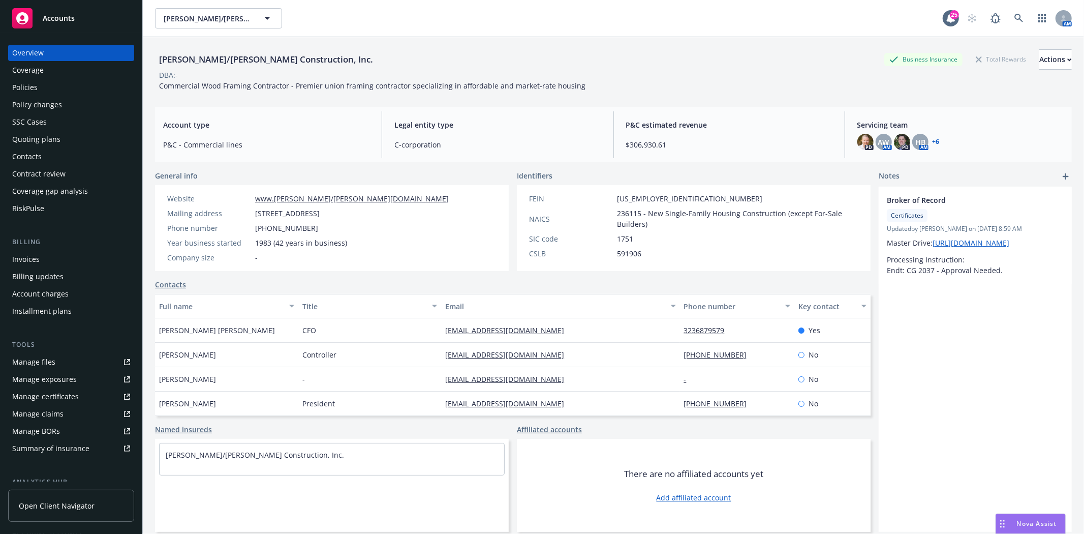
click at [103, 14] on div "Accounts" at bounding box center [71, 18] width 118 height 20
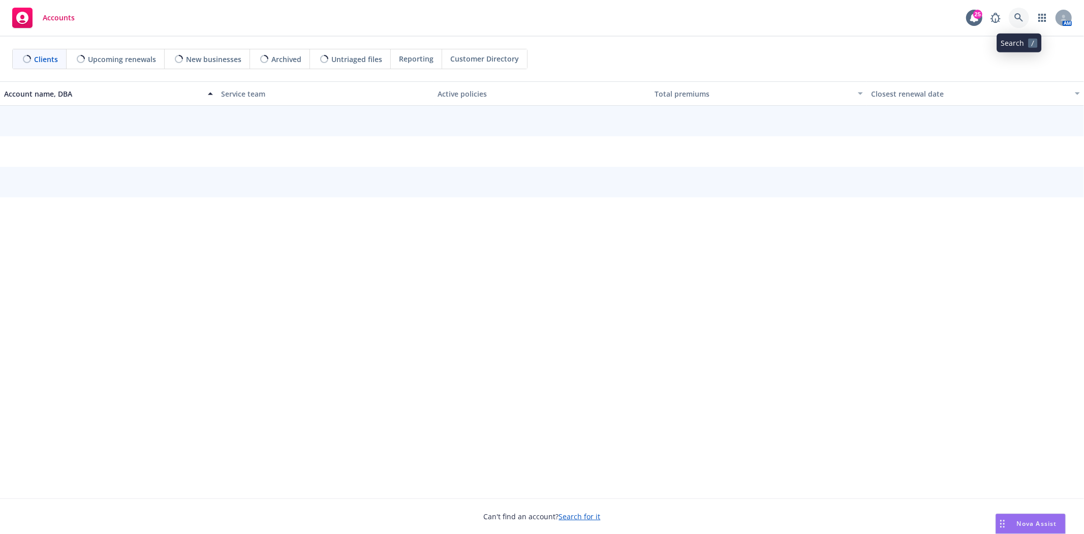
click at [1014, 18] on link at bounding box center [1019, 18] width 20 height 20
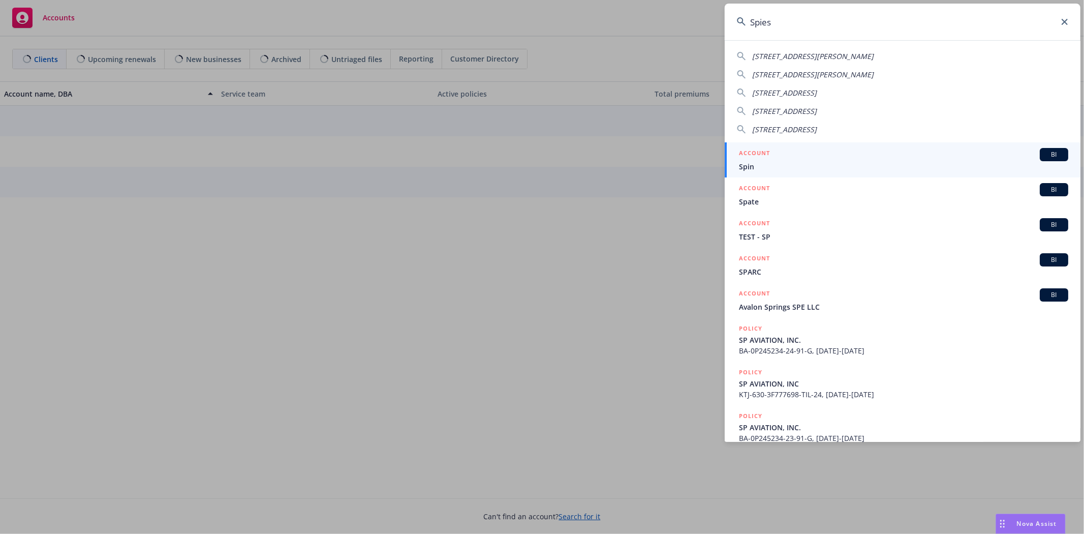
type input "[PERSON_NAME]"
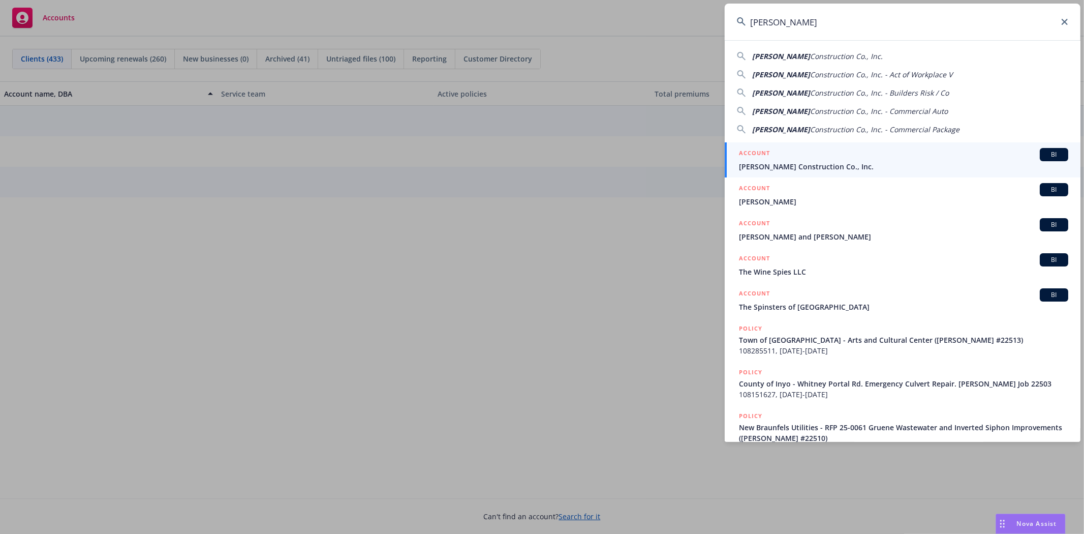
click at [763, 160] on div "ACCOUNT BI" at bounding box center [903, 154] width 329 height 13
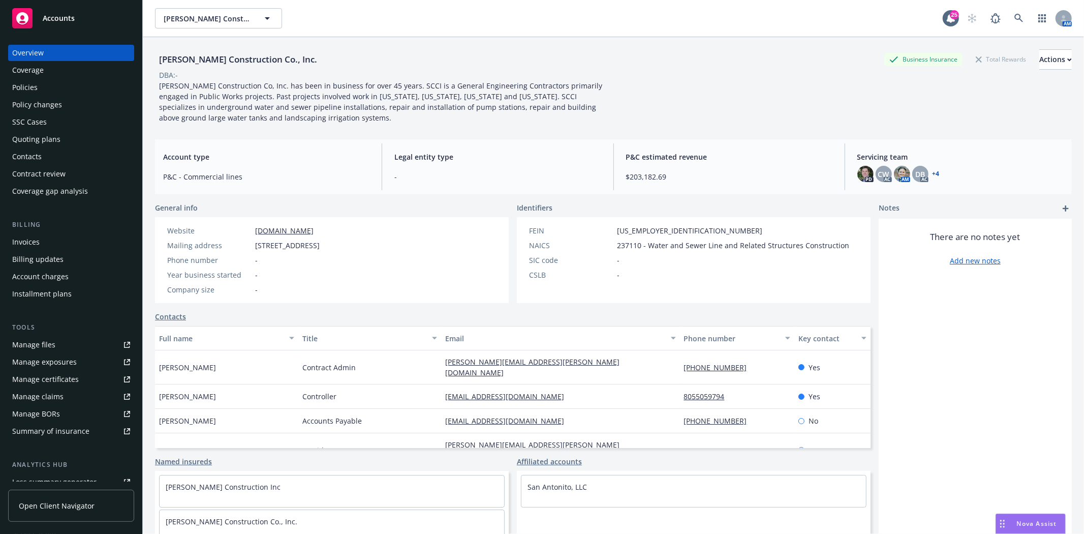
click at [67, 24] on div "Accounts" at bounding box center [71, 18] width 118 height 20
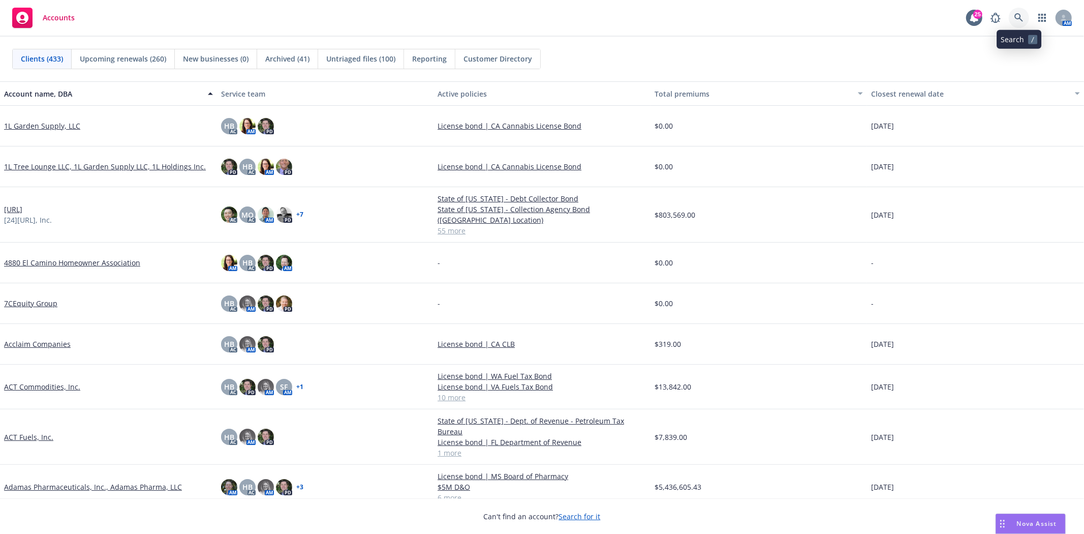
click at [1019, 17] on icon at bounding box center [1019, 17] width 9 height 9
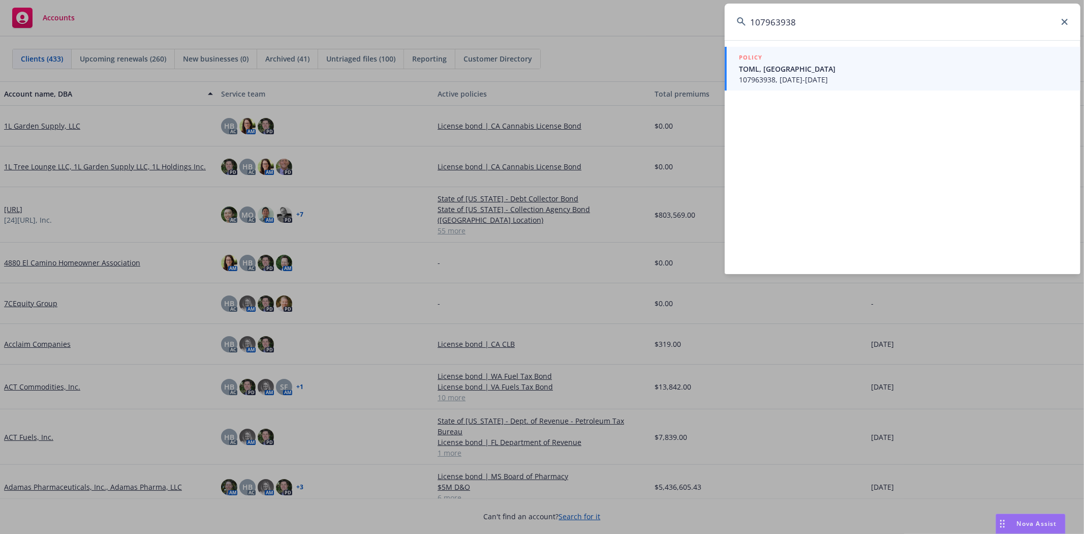
type input "107963938"
click at [794, 64] on span "TOML, [GEOGRAPHIC_DATA]" at bounding box center [903, 69] width 329 height 11
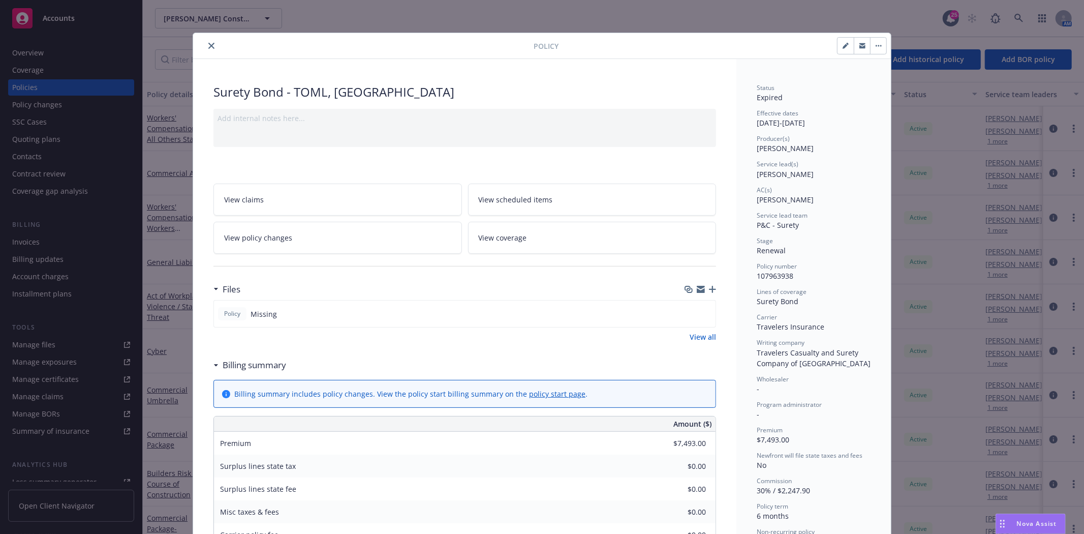
click at [843, 47] on icon "button" at bounding box center [845, 46] width 5 height 5
select select "RENEWAL"
select select "6"
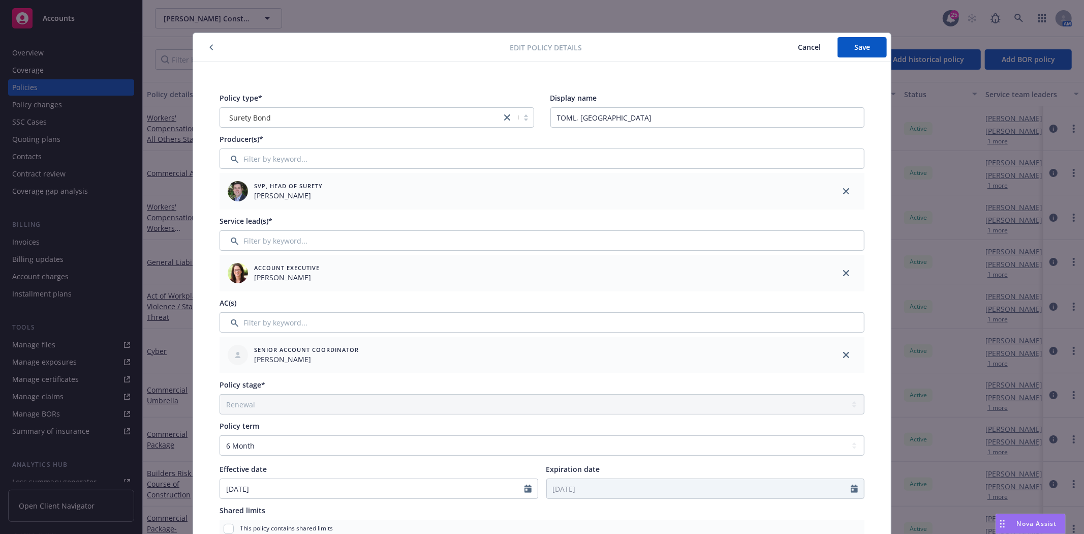
click at [205, 47] on button "button" at bounding box center [211, 47] width 12 height 12
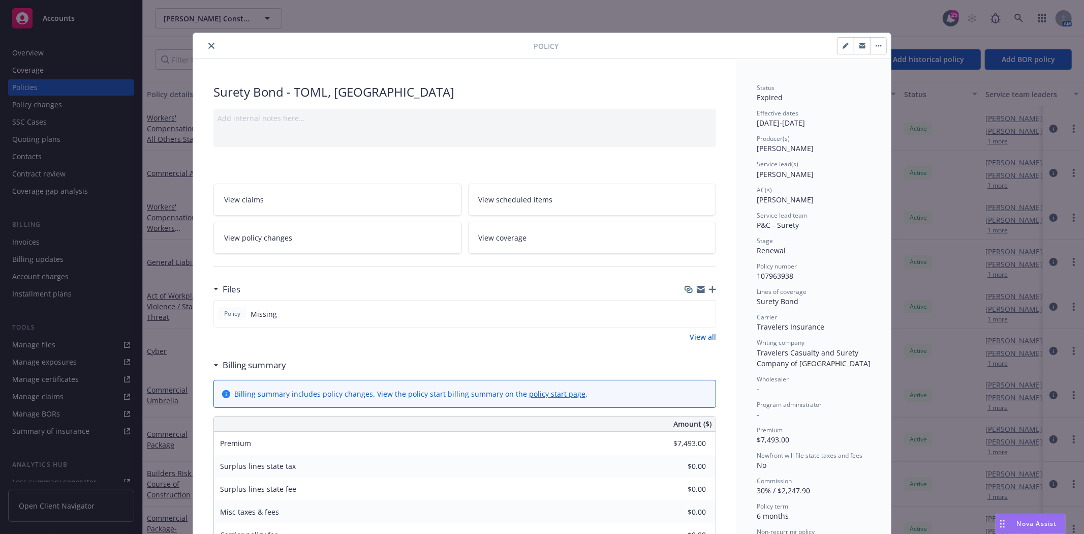
click at [208, 48] on icon "close" at bounding box center [211, 46] width 6 height 6
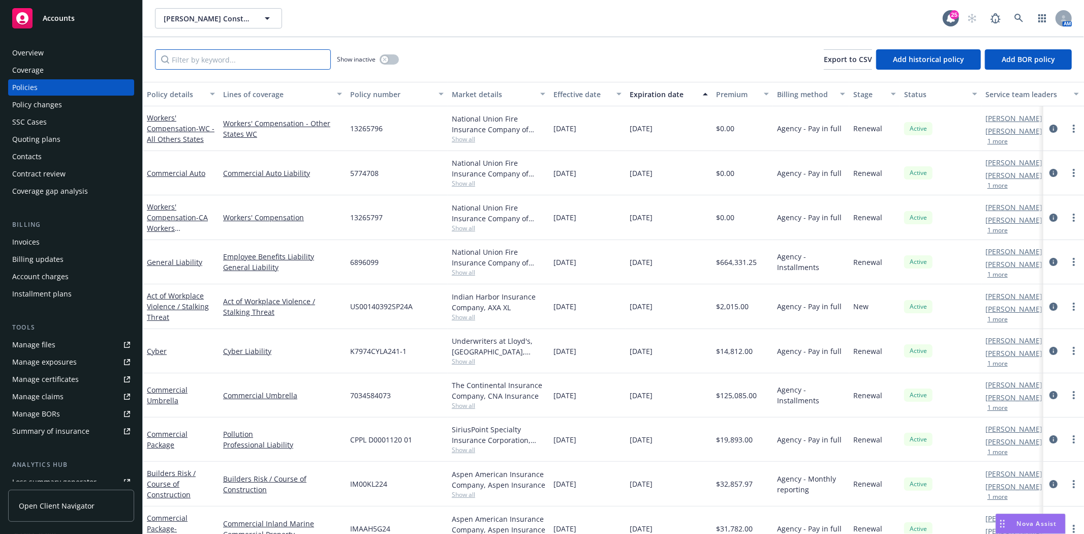
click at [252, 65] on input "Filter by keyword..." at bounding box center [243, 59] width 176 height 20
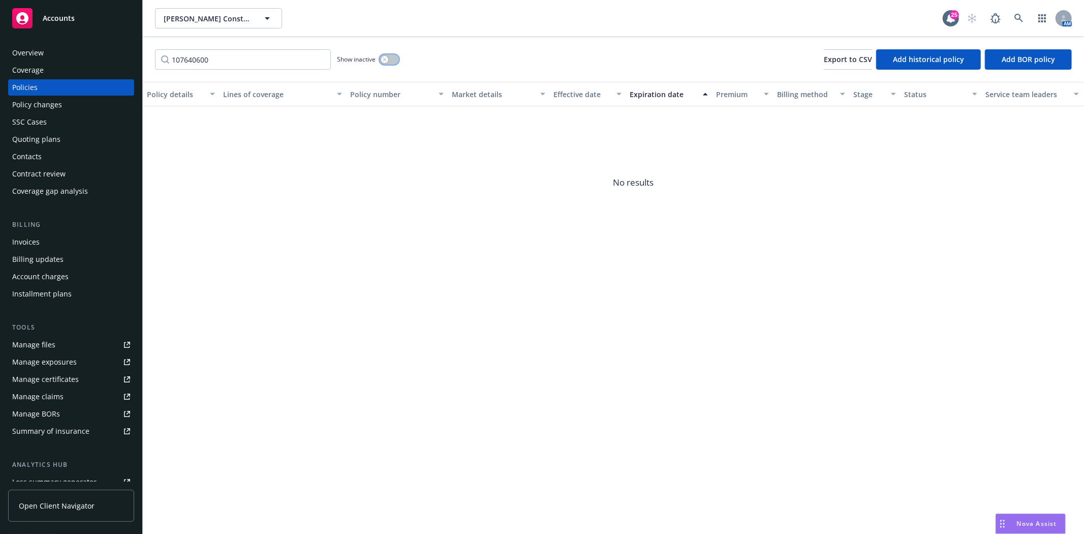
click at [394, 62] on button "button" at bounding box center [389, 59] width 19 height 10
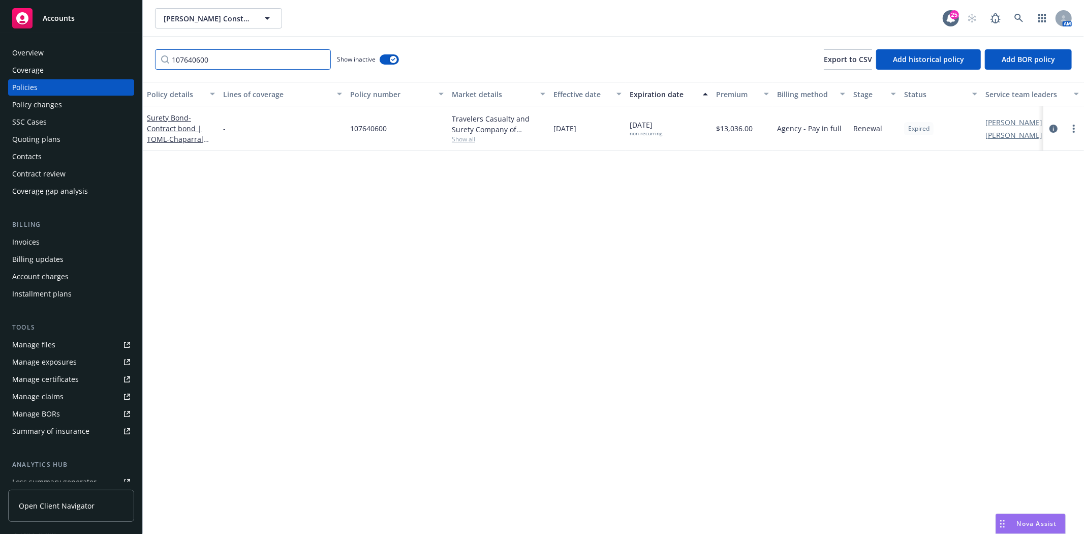
click at [224, 59] on input "107640600" at bounding box center [243, 59] width 176 height 20
click at [240, 58] on input "108079604" at bounding box center [243, 59] width 176 height 20
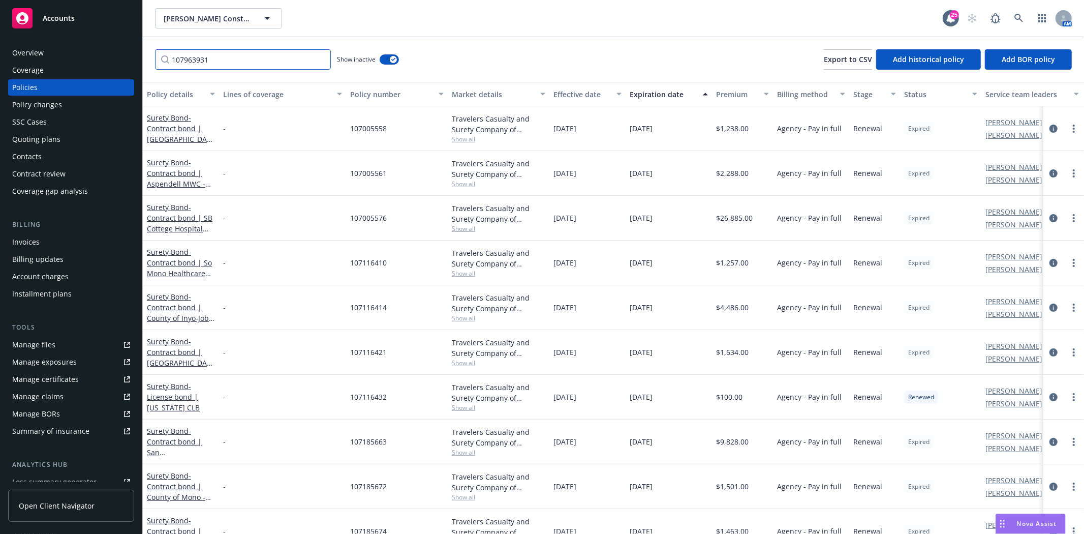
type input "107963931"
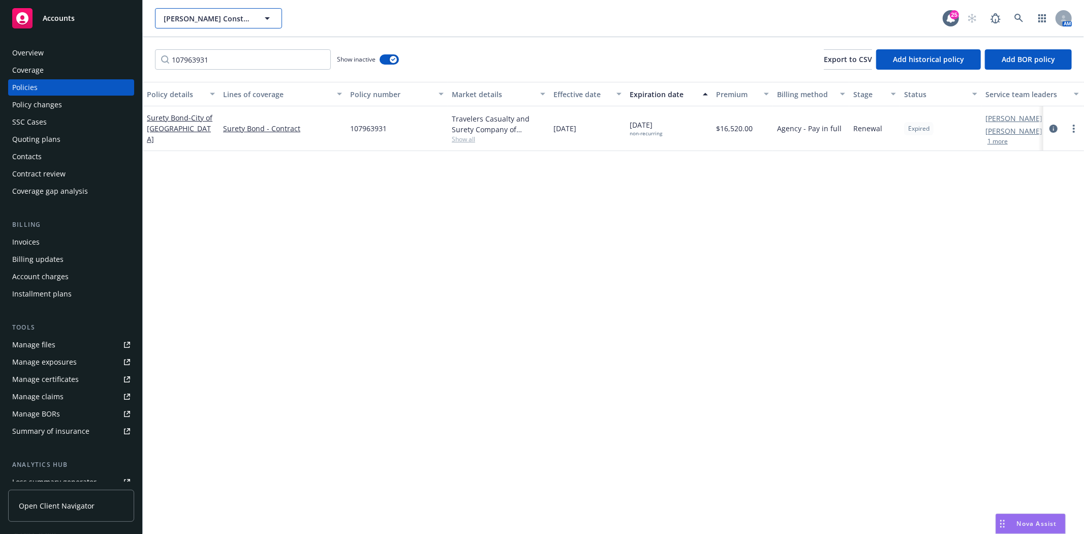
click at [197, 17] on span "[PERSON_NAME] Construction Co., Inc." at bounding box center [208, 18] width 88 height 11
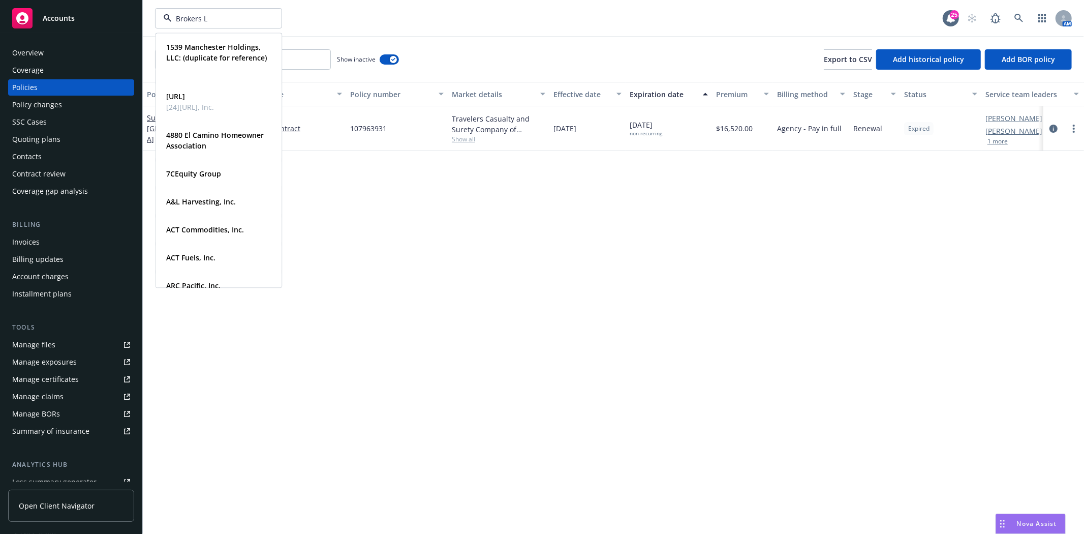
type input "Brokers Lo"
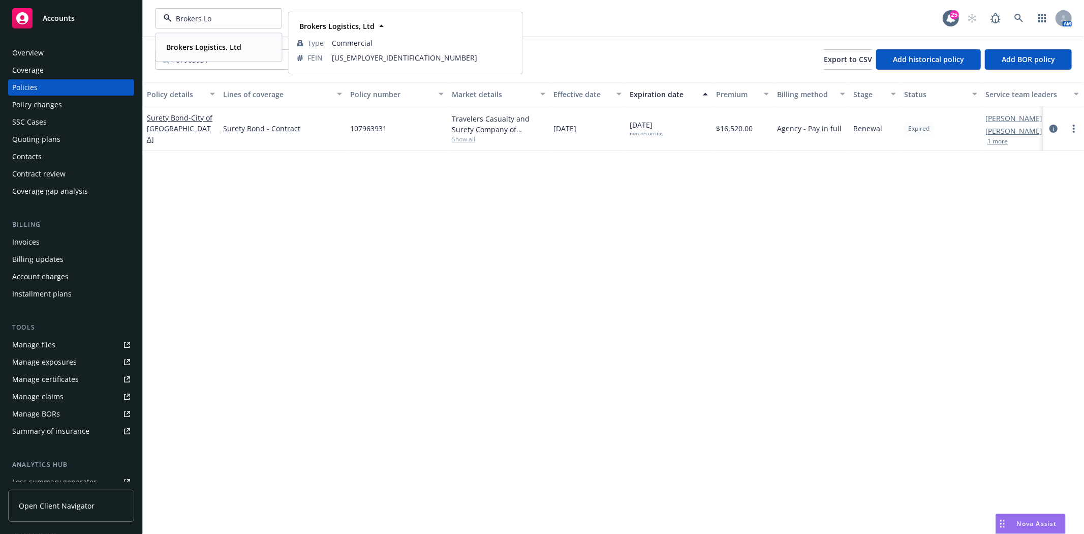
click at [198, 37] on div "Brokers Logistics, Ltd Type Commercial FEIN [US_EMPLOYER_IDENTIFICATION_NUMBER]" at bounding box center [218, 47] width 125 height 27
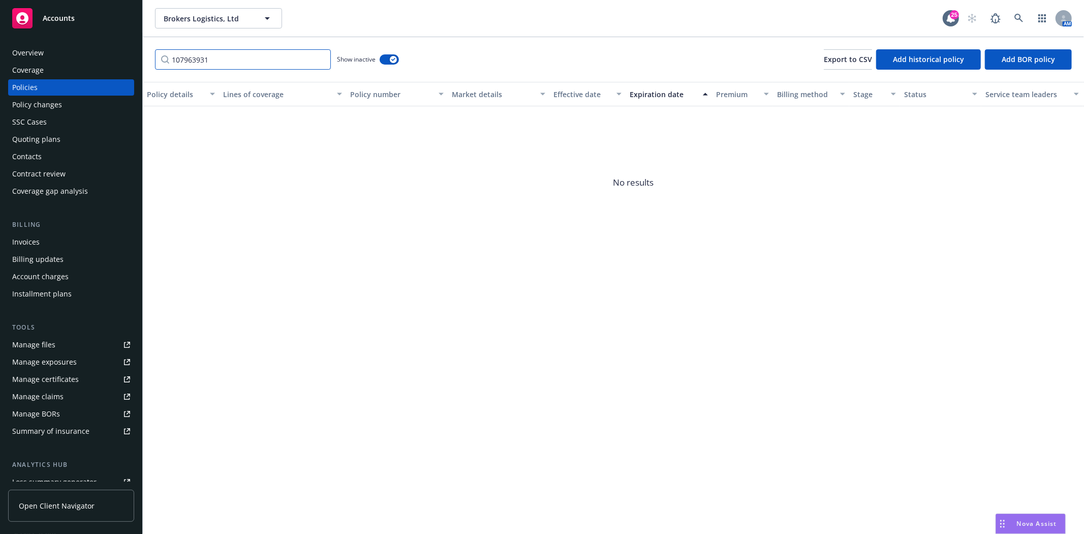
click at [322, 59] on input "107963931" at bounding box center [243, 59] width 176 height 20
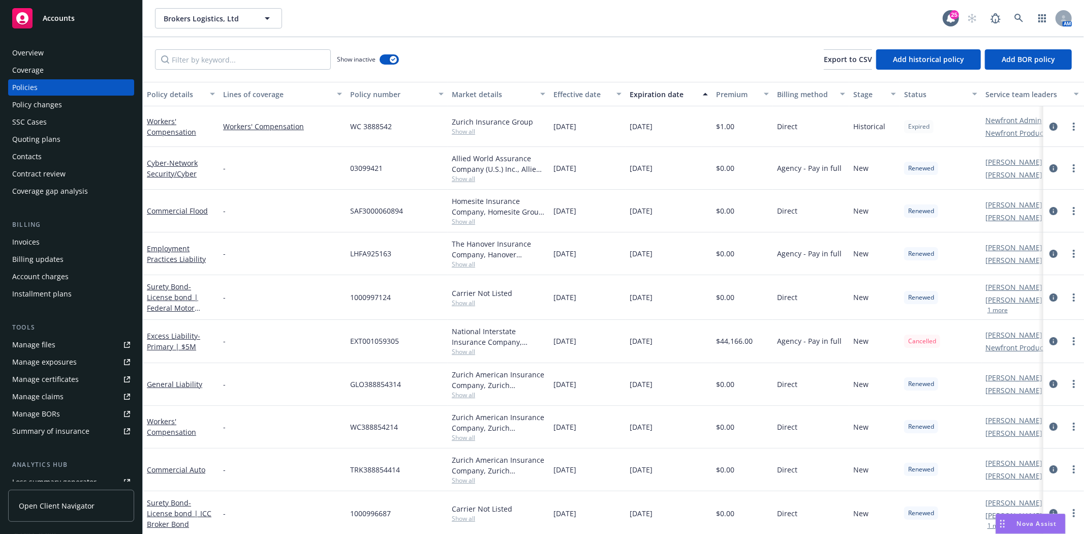
click at [43, 242] on div "Invoices" at bounding box center [71, 242] width 118 height 16
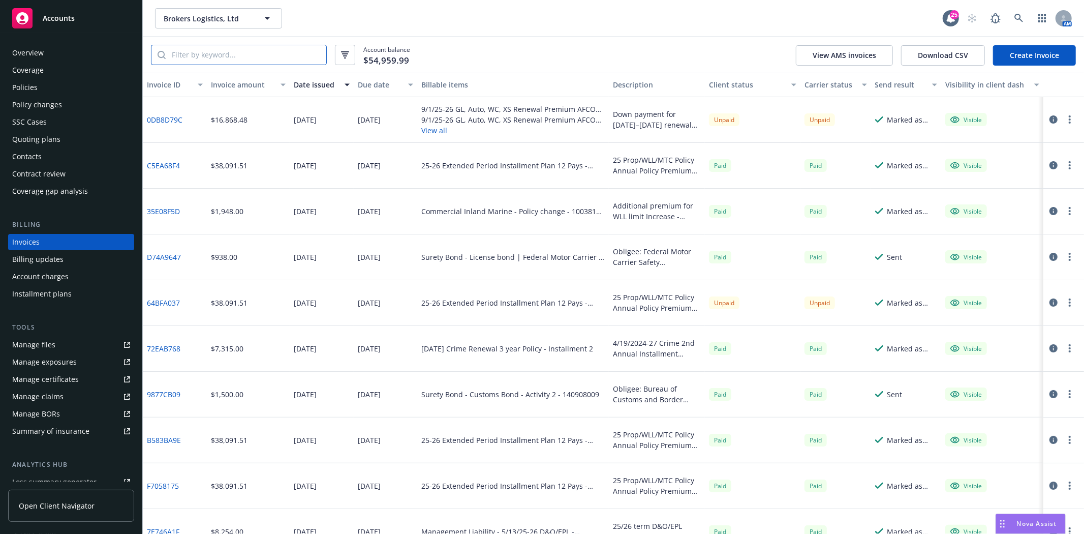
click at [250, 63] on input "search" at bounding box center [246, 54] width 161 height 19
type input "Surety"
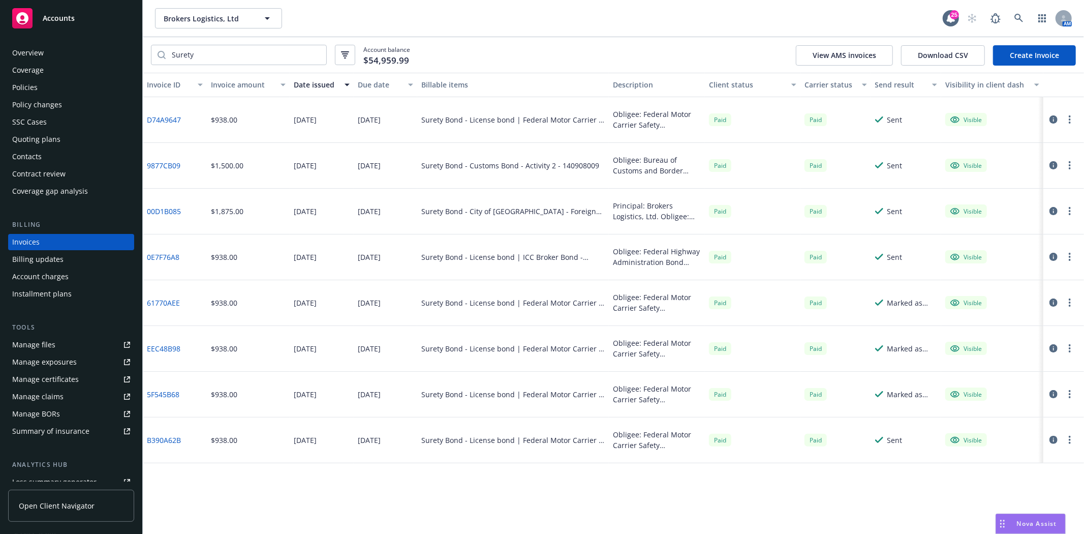
click at [663, 84] on div "Description" at bounding box center [657, 84] width 88 height 11
click at [29, 79] on div "Policies" at bounding box center [24, 87] width 25 height 16
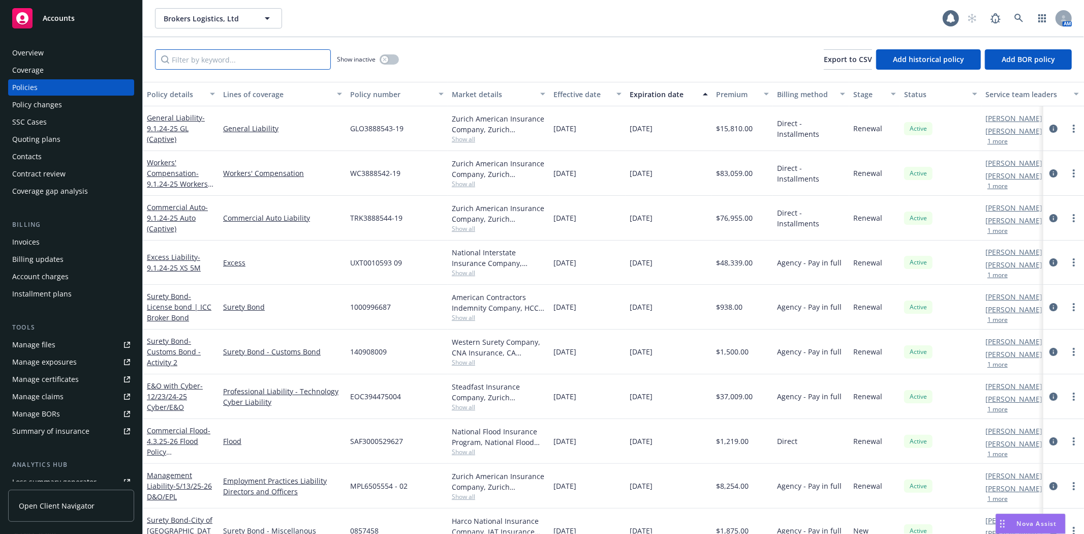
click at [262, 62] on input "Filter by keyword..." at bounding box center [243, 59] width 176 height 20
type input "surety"
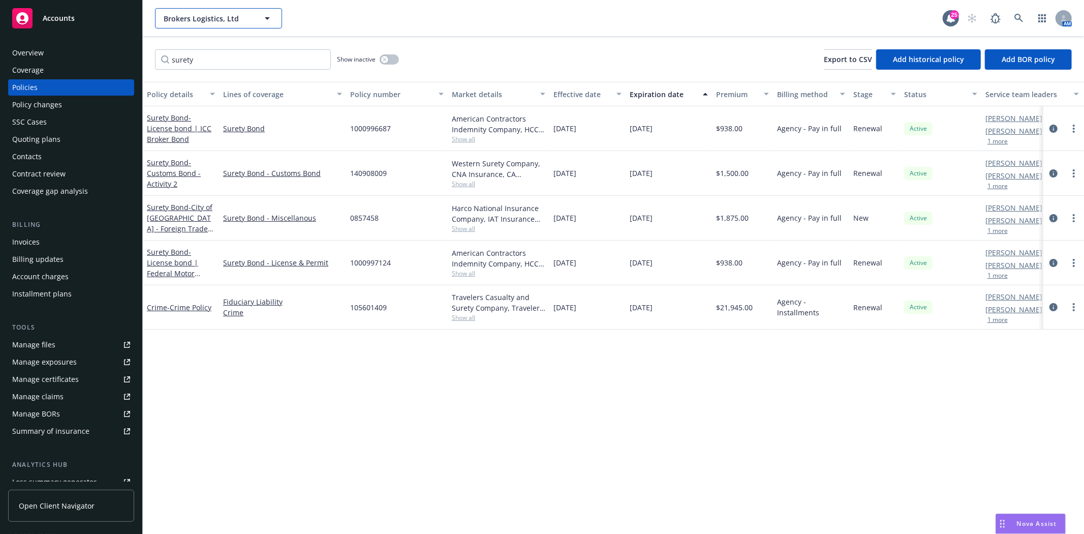
click at [195, 22] on span "Brokers Logistics, Ltd" at bounding box center [208, 18] width 88 height 11
type input "TG-"
click at [180, 48] on strong "Tg-17" at bounding box center [175, 47] width 19 height 10
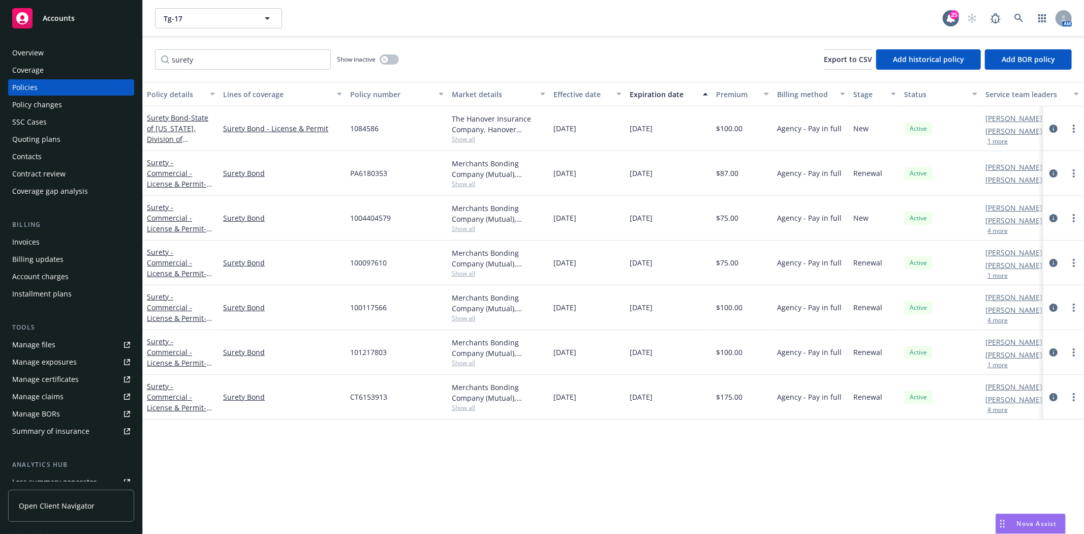
click at [34, 58] on div "Overview" at bounding box center [28, 53] width 32 height 16
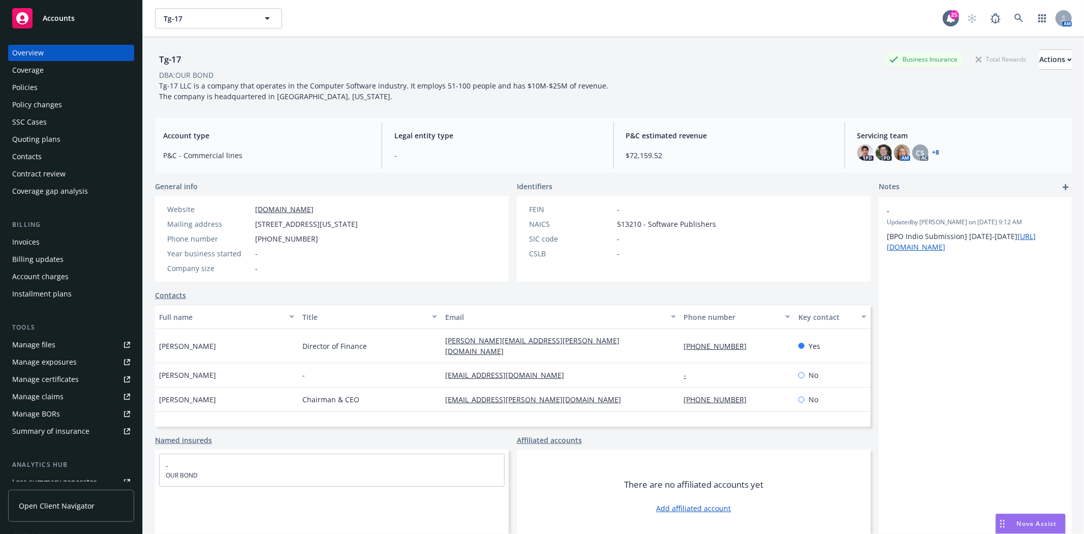
click at [70, 83] on div "Policies" at bounding box center [71, 87] width 118 height 16
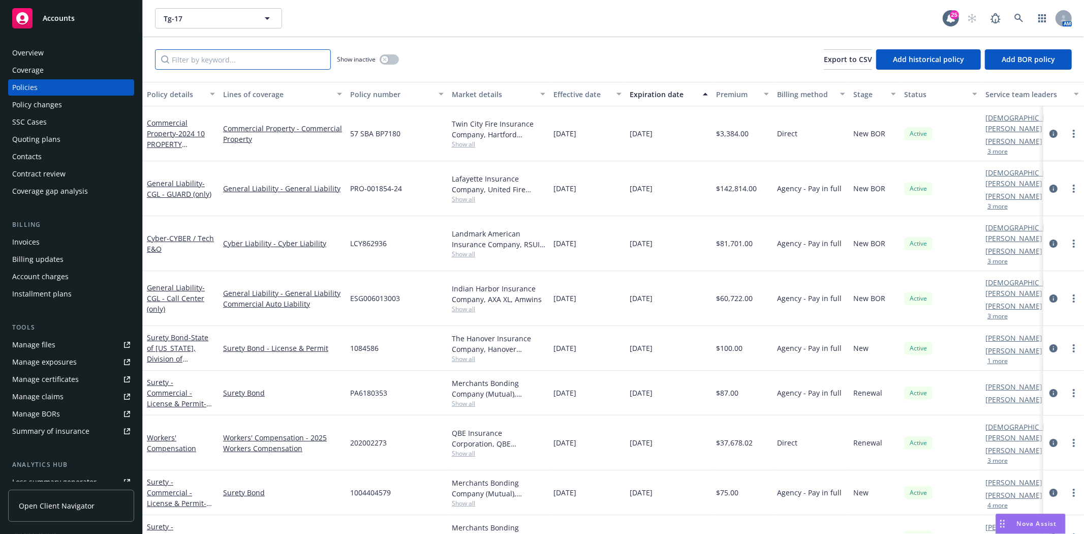
click at [217, 58] on input "Filter by keyword..." at bounding box center [243, 59] width 176 height 20
type input "surety"
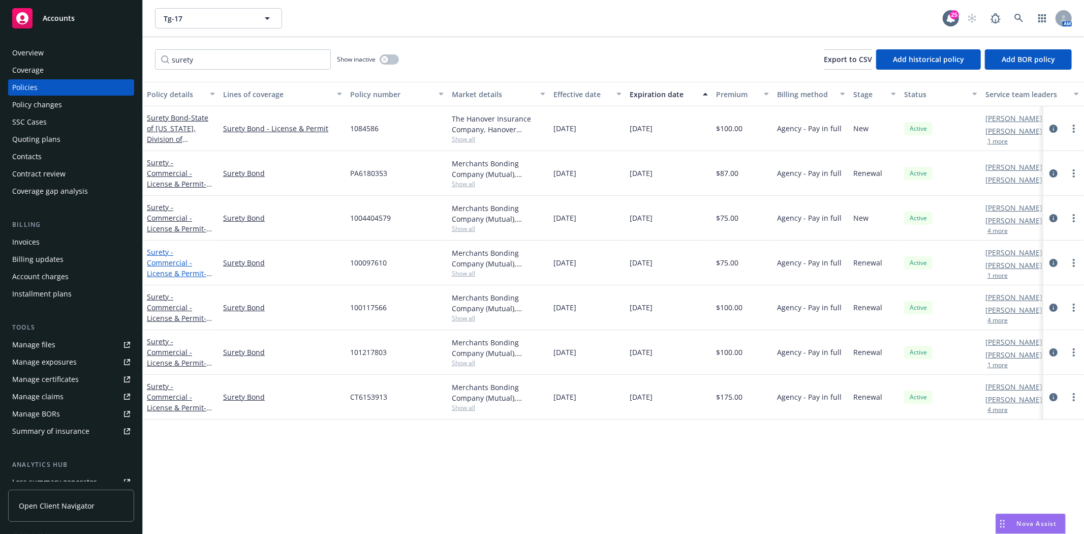
click at [163, 275] on span "- NY Watch, Guard or Patrol Agency Bond" at bounding box center [181, 283] width 68 height 31
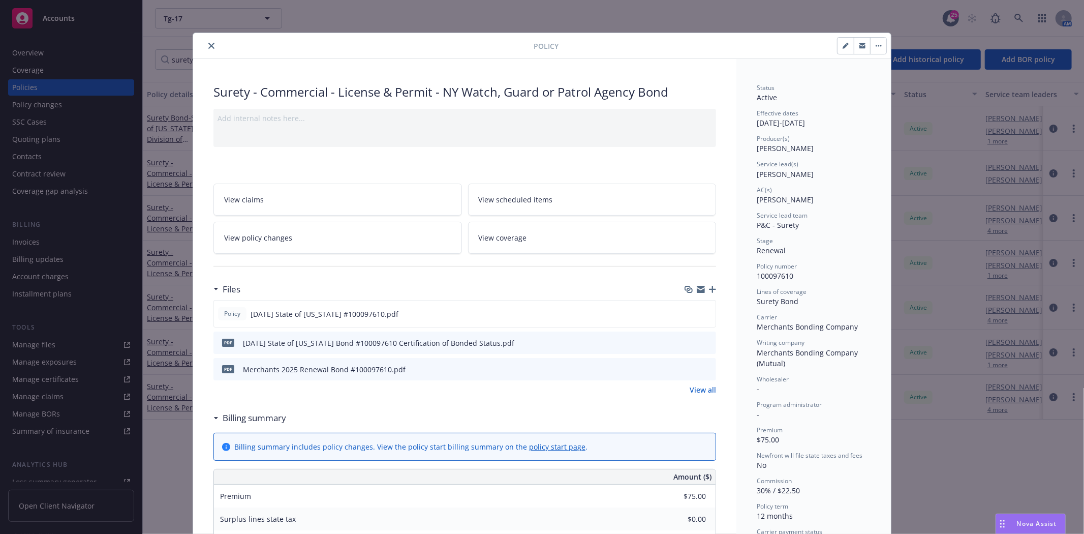
click at [843, 46] on icon "button" at bounding box center [846, 46] width 6 height 6
select select "RENEWAL"
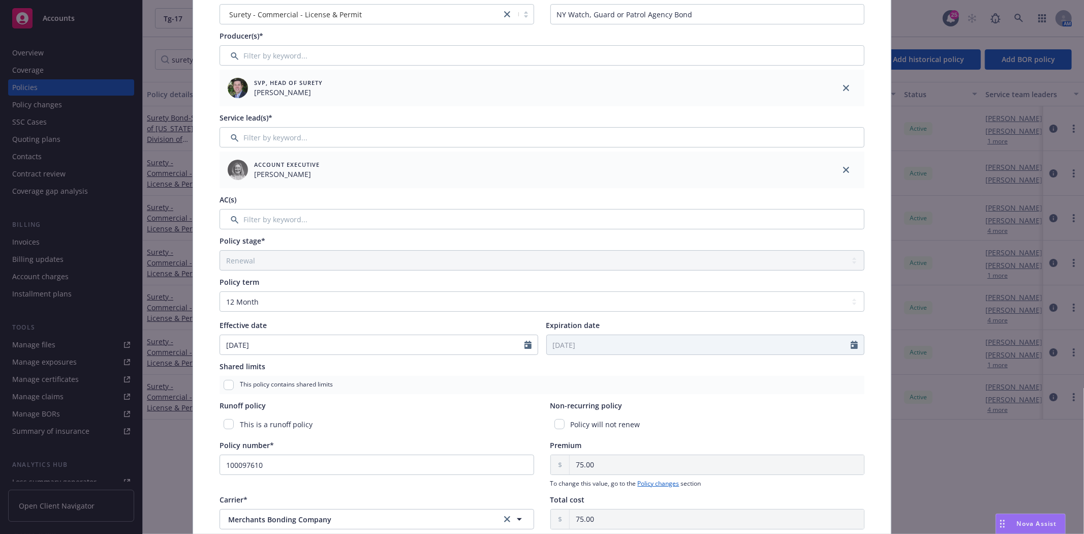
scroll to position [113, 0]
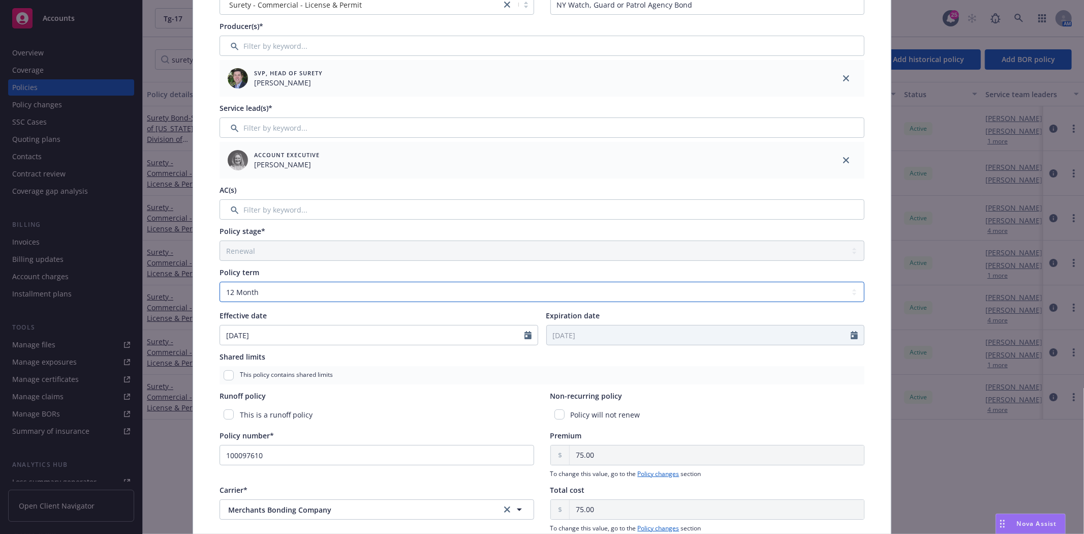
click at [274, 290] on select "Select policy term 12 Month 6 Month 4 Month 3 Month 2 Month 1 Month 36 Month (3…" at bounding box center [542, 292] width 645 height 20
select select "other"
click at [220, 282] on select "Select policy term 12 Month 6 Month 4 Month 3 Month 2 Month 1 Month 36 Month (3…" at bounding box center [542, 292] width 645 height 20
select select "8"
click at [557, 337] on input "Expiration date" at bounding box center [699, 334] width 305 height 19
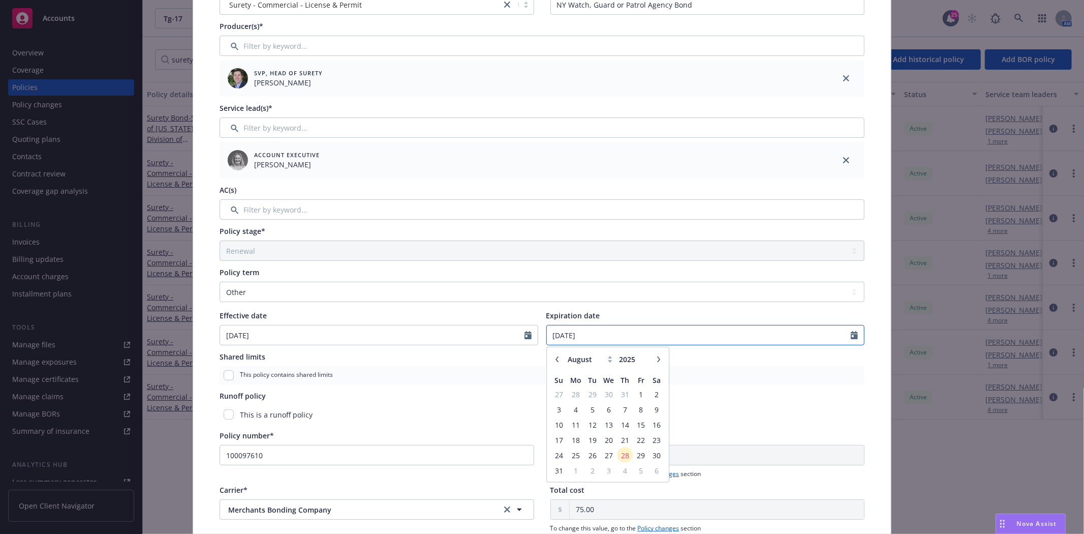
scroll to position [0, 0]
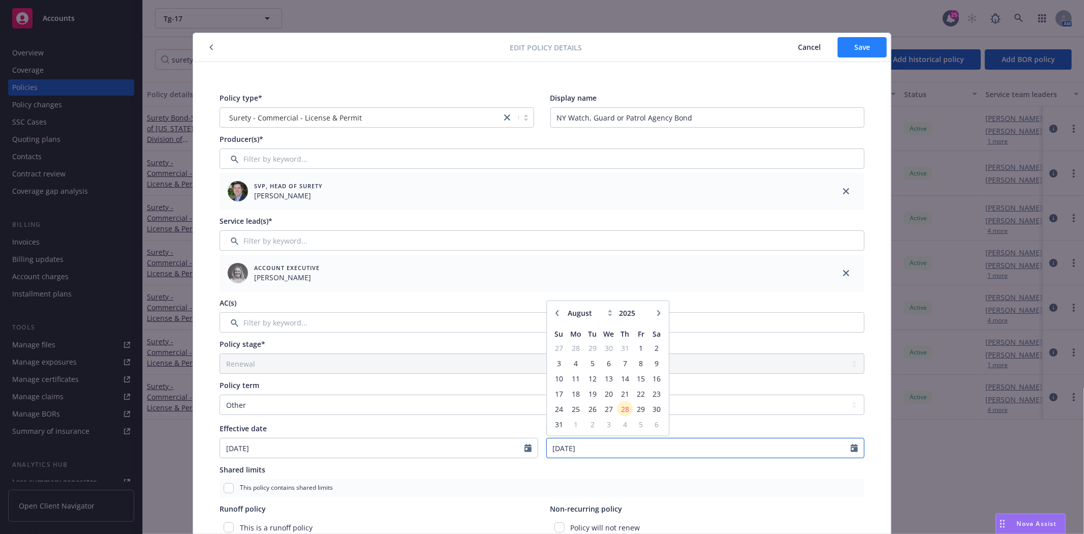
type input "[DATE]"
click at [855, 54] on button "Save" at bounding box center [862, 47] width 49 height 20
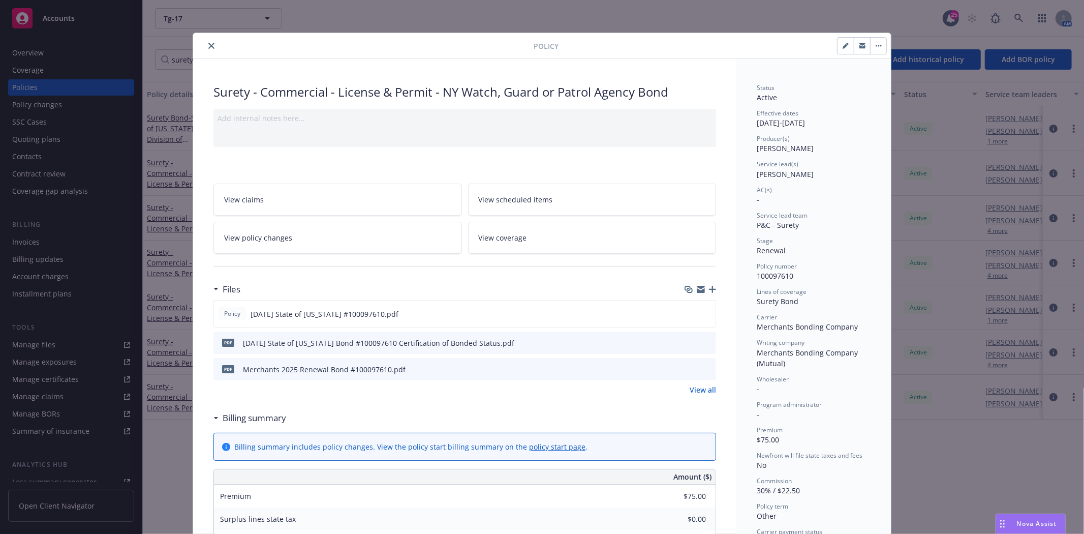
click at [838, 47] on button "button" at bounding box center [846, 46] width 16 height 16
select select "RENEWAL"
select select "other"
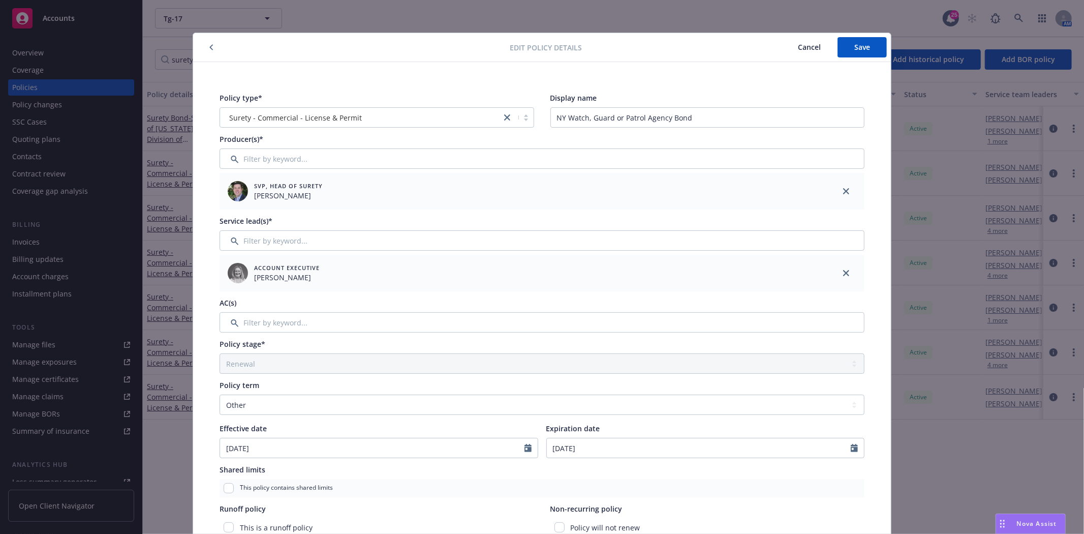
click at [205, 51] on button "button" at bounding box center [211, 47] width 12 height 12
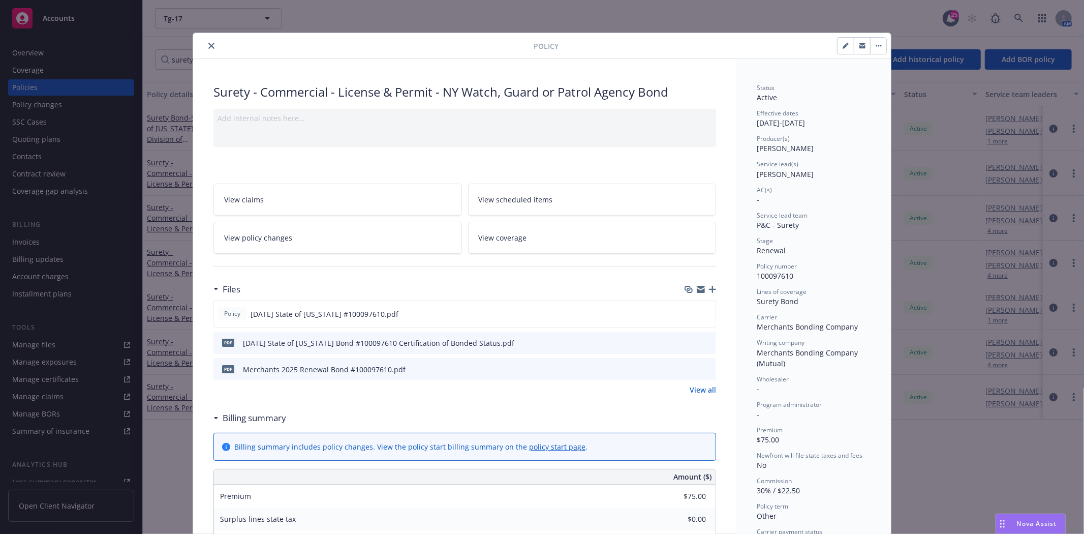
click at [208, 43] on icon "close" at bounding box center [211, 46] width 6 height 6
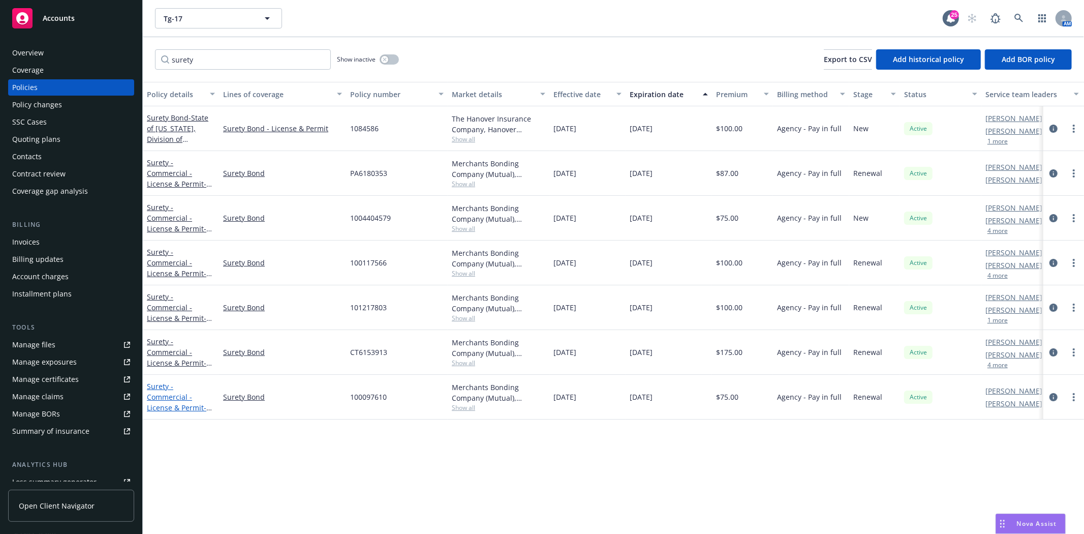
click at [189, 393] on link "Surety - Commercial - License & Permit - NY Watch, Guard or Patrol Agency Bond" at bounding box center [181, 407] width 68 height 52
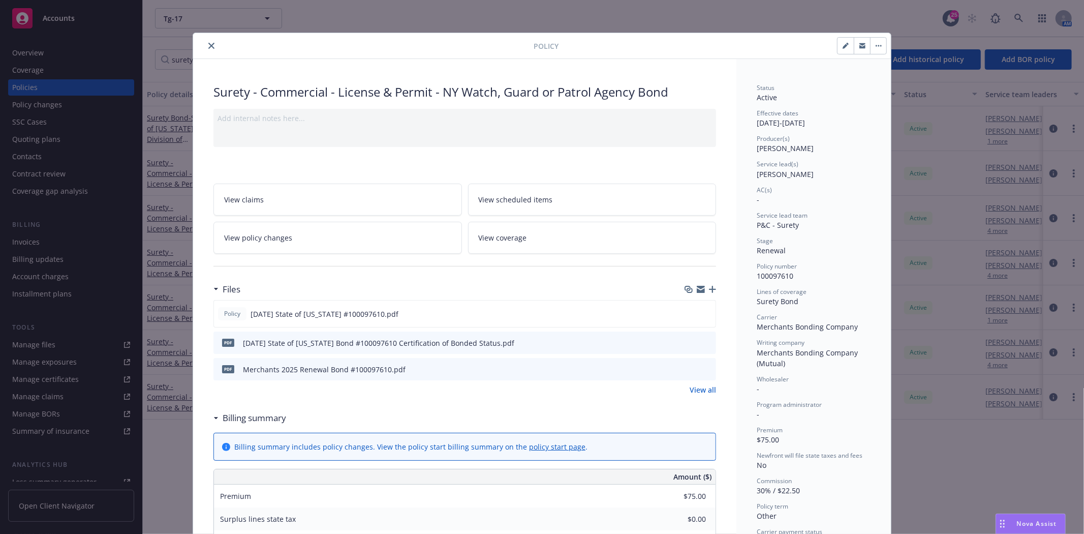
scroll to position [31, 0]
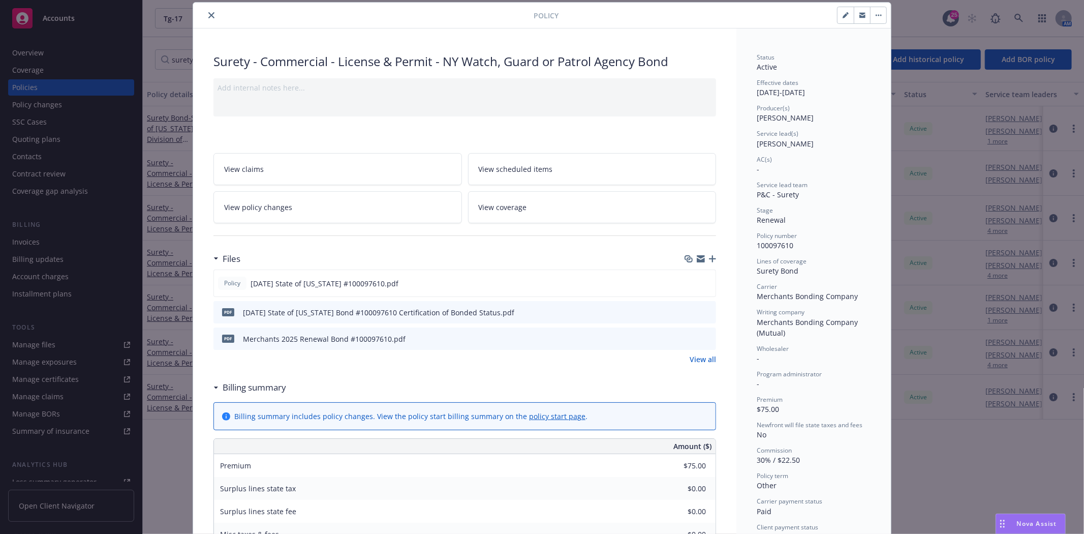
click at [709, 261] on icon "button" at bounding box center [712, 258] width 7 height 7
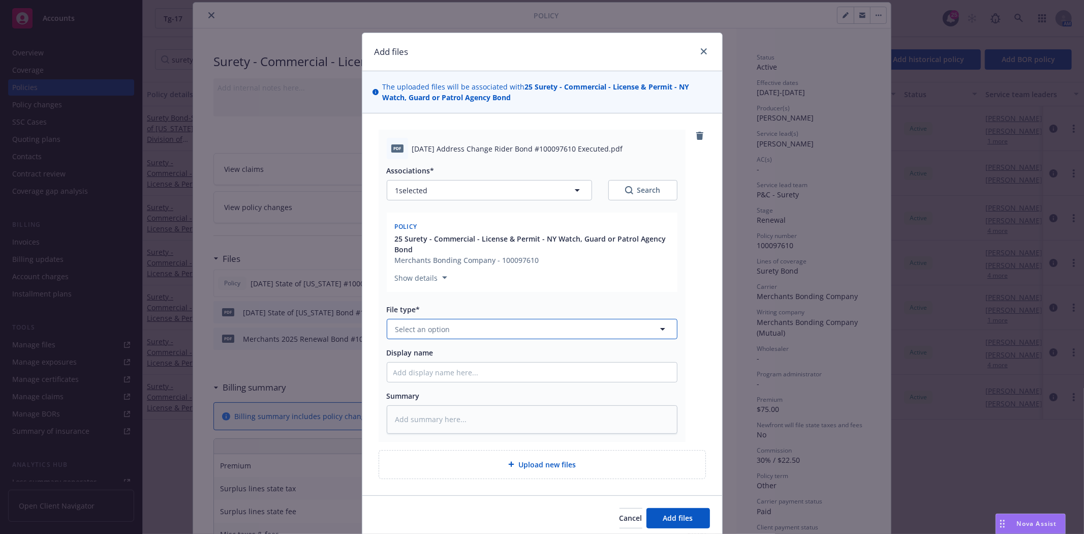
click at [428, 326] on span "Select an option" at bounding box center [423, 329] width 55 height 11
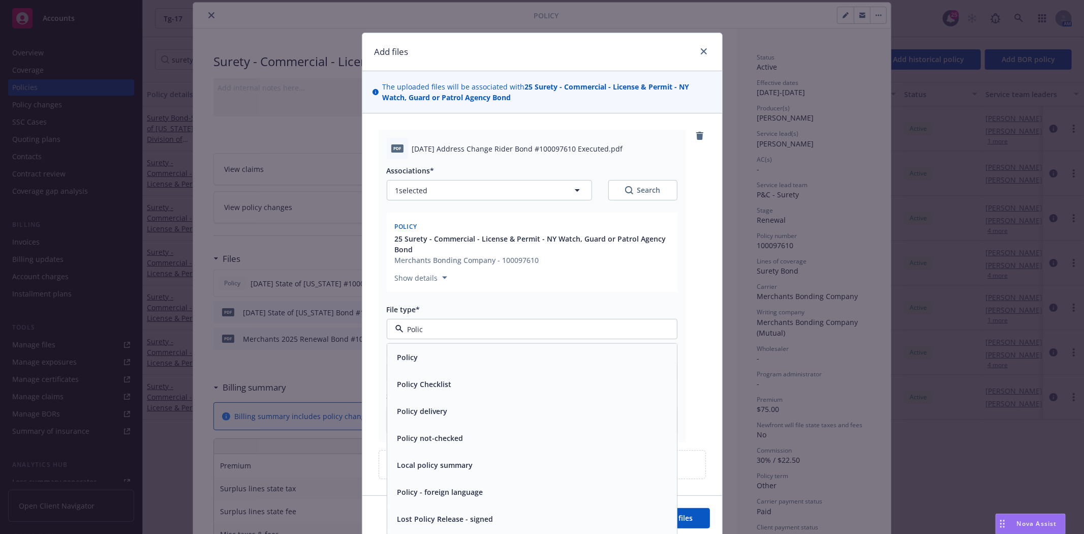
type input "Policy"
click at [418, 347] on div "Policy" at bounding box center [532, 357] width 290 height 27
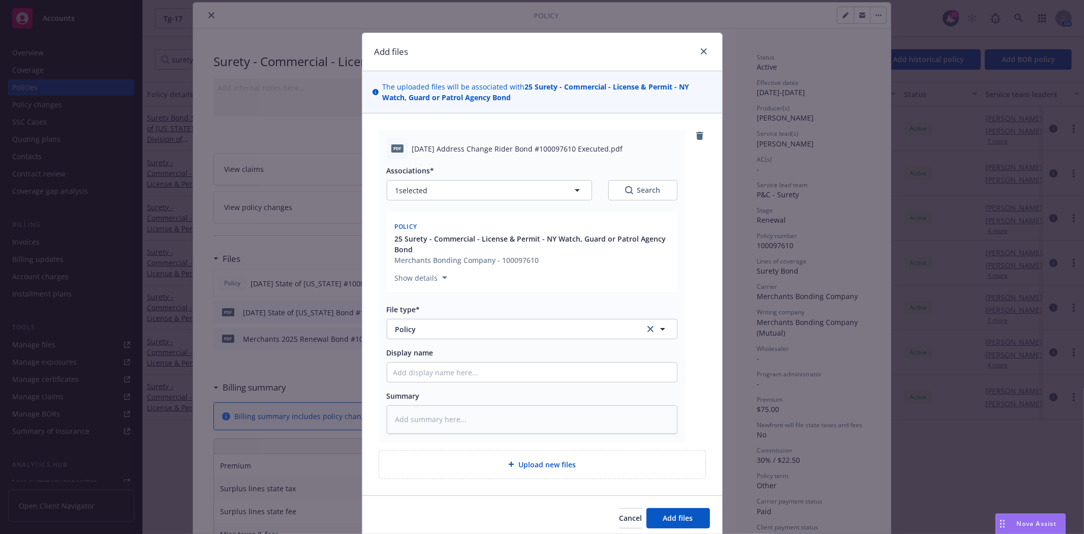
click at [475, 151] on span "2025 08 28 Address Change Rider Bond #100097610 Executed.pdf" at bounding box center [517, 148] width 211 height 11
copy span "2025 08 28 Address Change Rider Bond #100097610 Executed.pdf"
click at [390, 378] on input "Display name" at bounding box center [532, 372] width 290 height 19
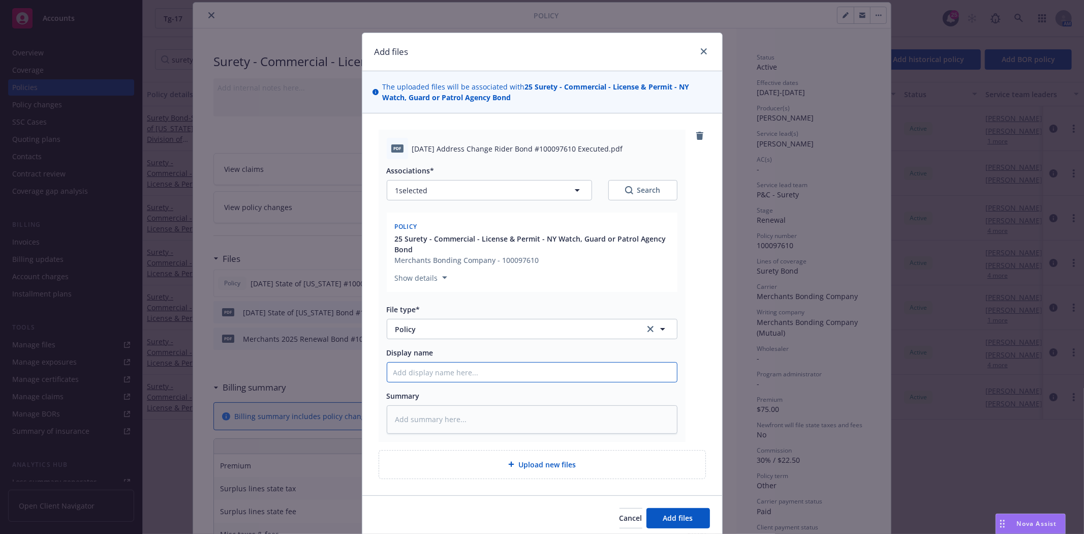
paste input "2025 08 28 Address Change Rider Bond #100097610 Executed.pdf"
type textarea "x"
type input "2025 08 28 Address Change Rider Bond #100097610 Executed.pdf"
type textarea "x"
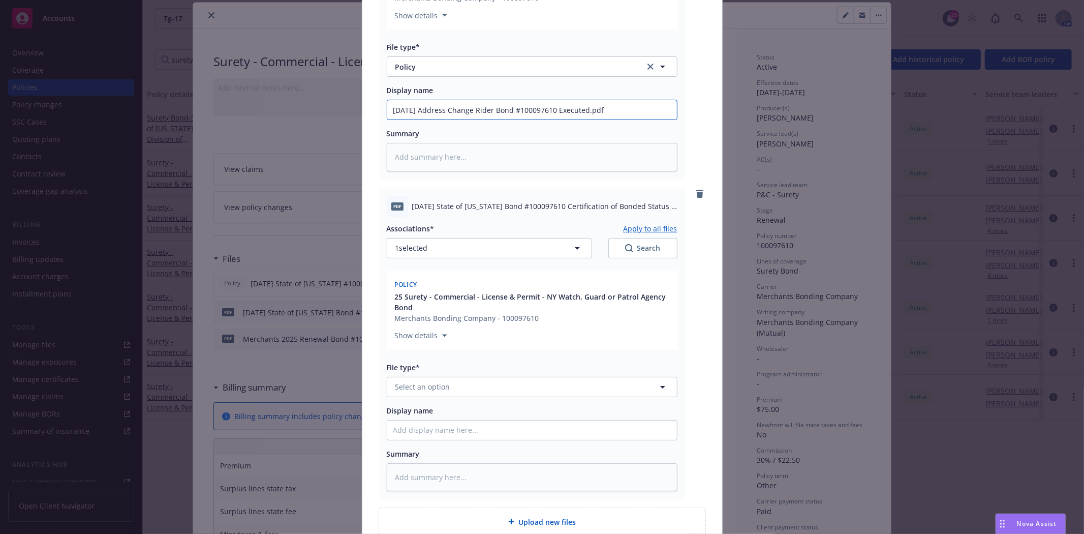
scroll to position [282, 0]
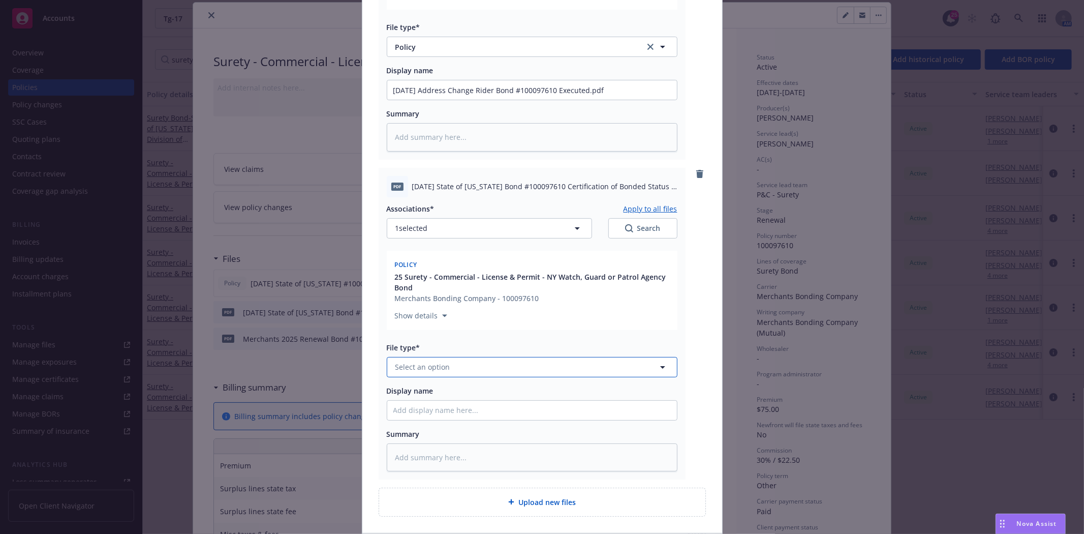
click at [422, 362] on span "Select an option" at bounding box center [423, 366] width 55 height 11
type input "endor"
click at [409, 385] on div "Endorsement" at bounding box center [532, 394] width 290 height 27
click at [511, 186] on span "2025 05 25 State of New York Bond #100097610 Certification of Bonded Status - R…" at bounding box center [544, 186] width 265 height 11
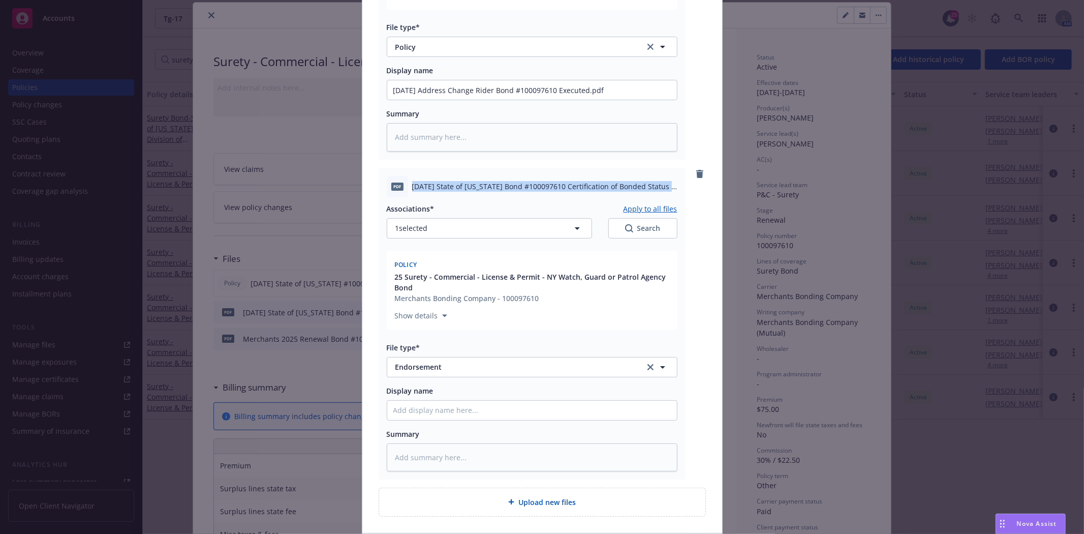
click at [511, 186] on span "2025 05 25 State of New York Bond #100097610 Certification of Bonded Status - R…" at bounding box center [544, 186] width 265 height 11
copy span "2025 05 25 State of New York Bond #100097610 Certification of Bonded Status - R…"
click at [453, 100] on input "Display name" at bounding box center [532, 89] width 290 height 19
paste input "2025 05 25 State of New York Bond #100097610 Certification of Bonded Status - R…"
type textarea "x"
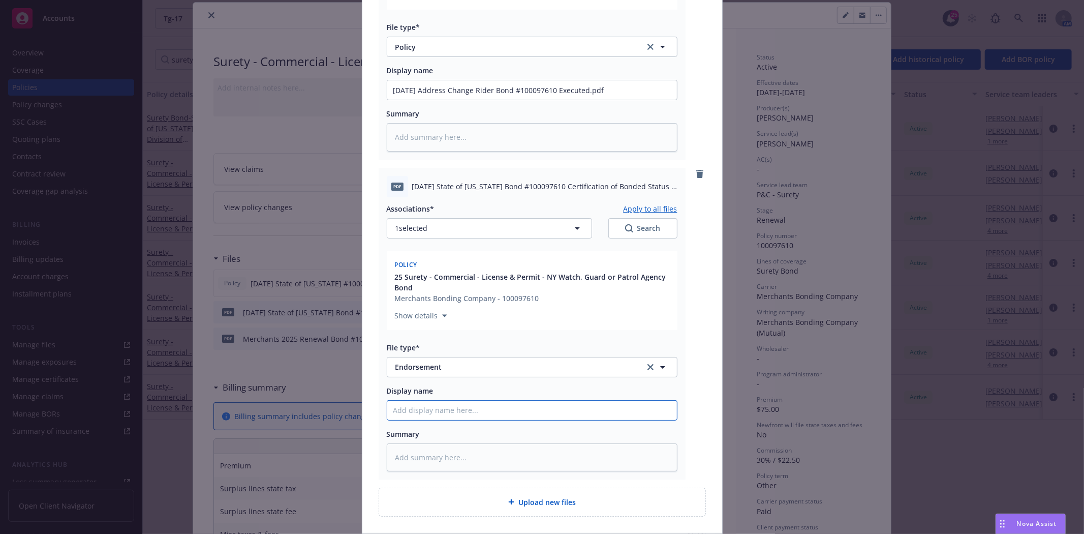
type input "2025 05 25 State of New York Bond #100097610 Certification of Bonded Status - R…"
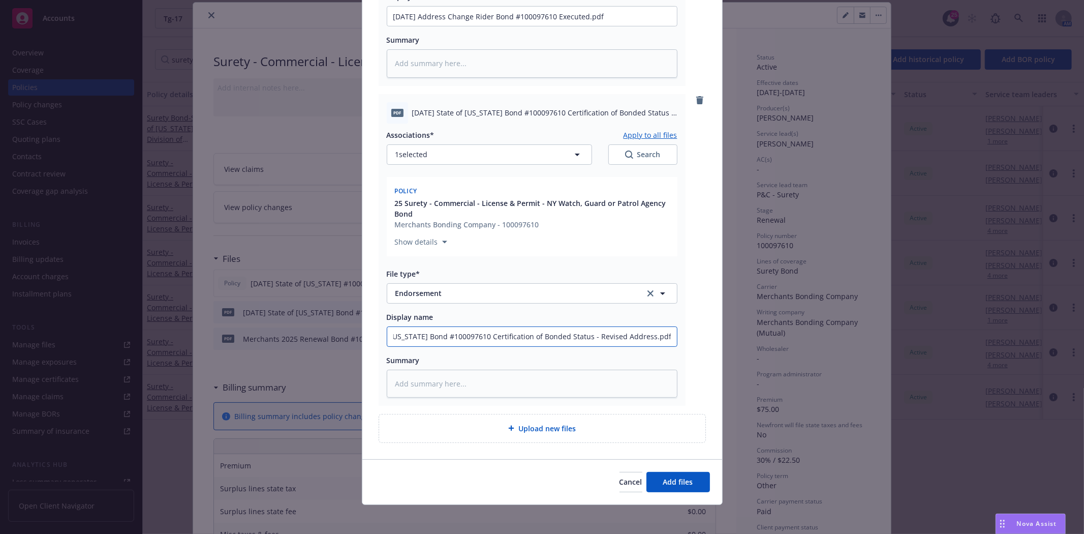
scroll to position [359, 0]
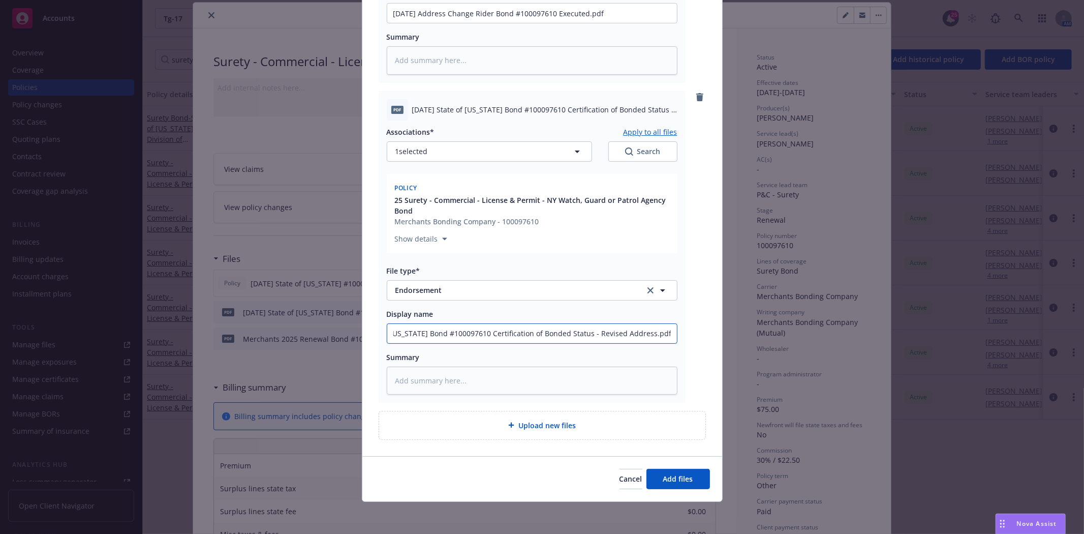
type textarea "x"
type input "2025 05 25 State of New York Bond #100097610 Certification of Bonded Status - R…"
type textarea "x"
type input "2025 05 25 State of New York Bond #100097610 Certification of Bonded Status - R…"
type textarea "x"
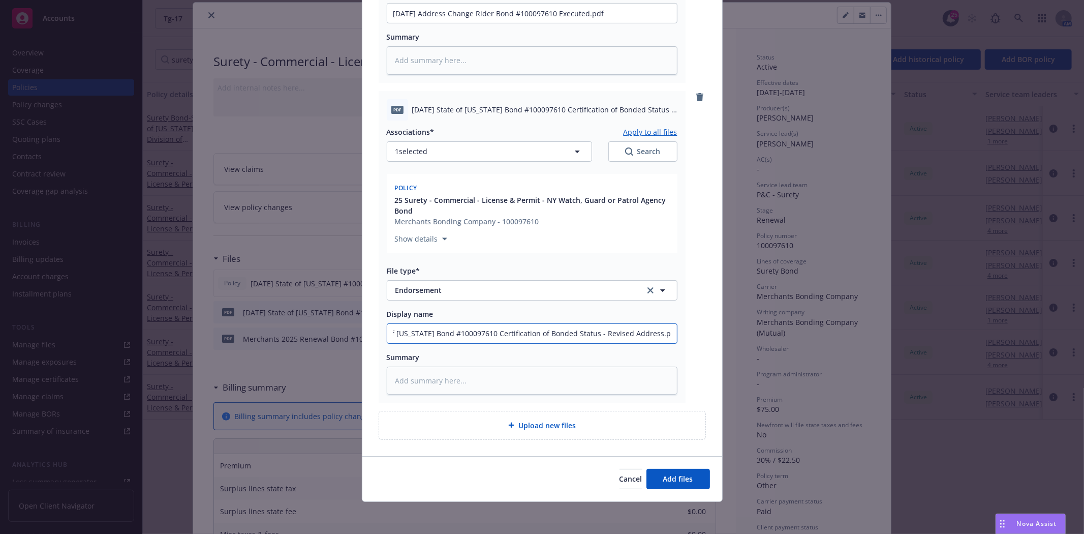
type input "2025 05 25 State of New York Bond #100097610 Certification of Bonded Status - R…"
type textarea "x"
type input "2025 05 25 State of New York Bond #100097610 Certification of Bonded Status - R…"
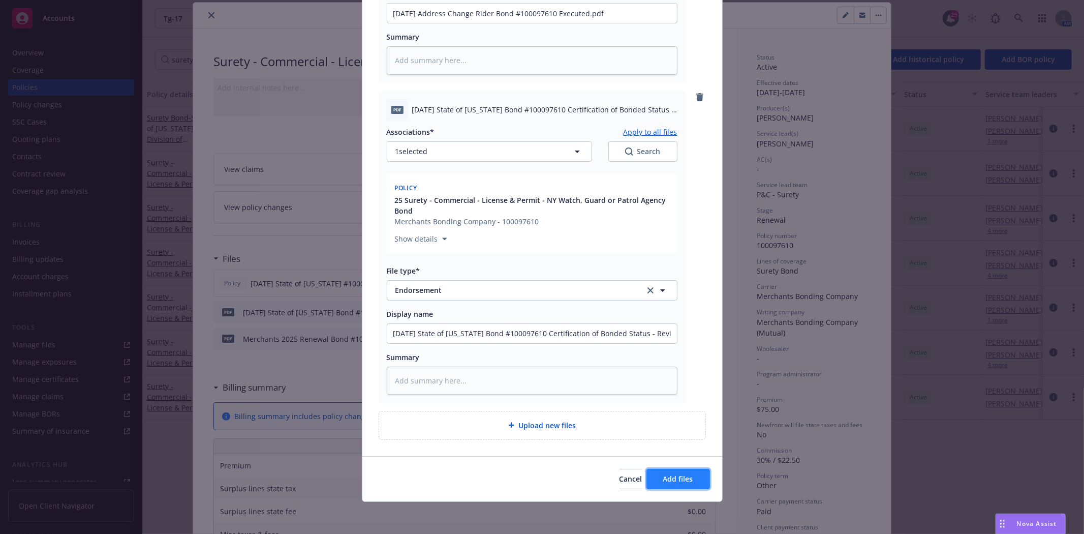
click at [668, 481] on span "Add files" at bounding box center [679, 479] width 30 height 10
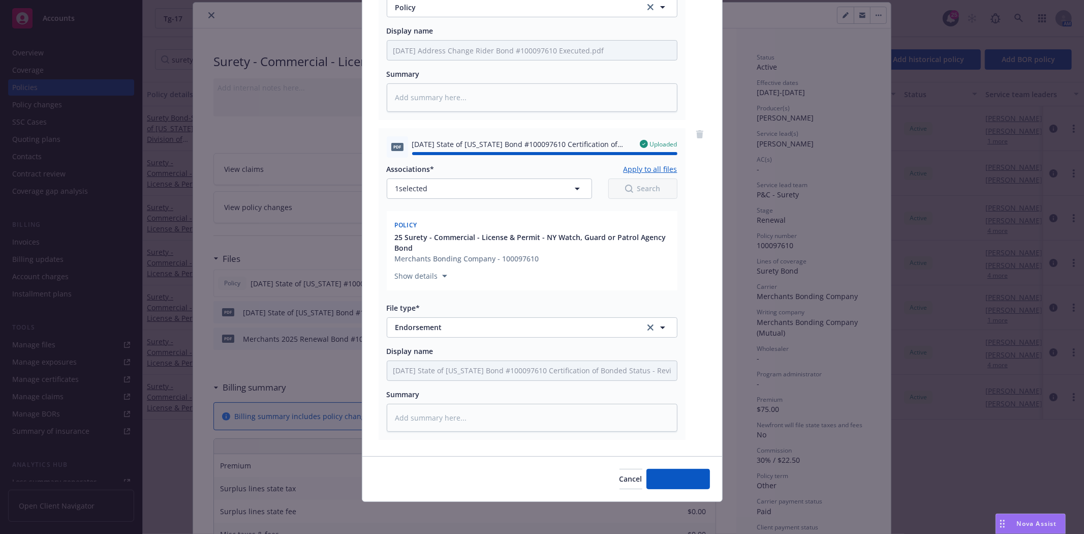
type textarea "x"
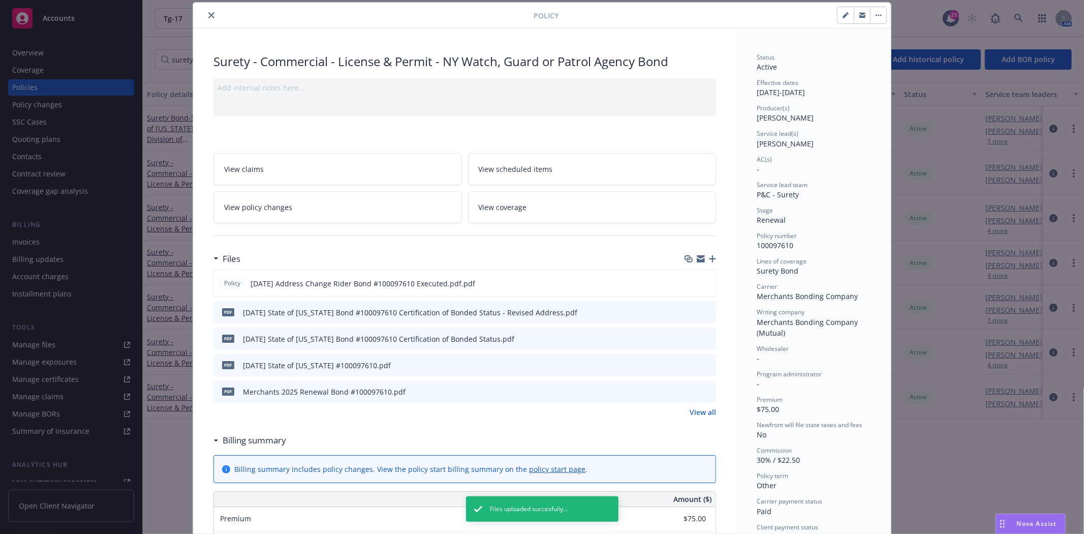
click at [208, 15] on icon "close" at bounding box center [211, 15] width 6 height 6
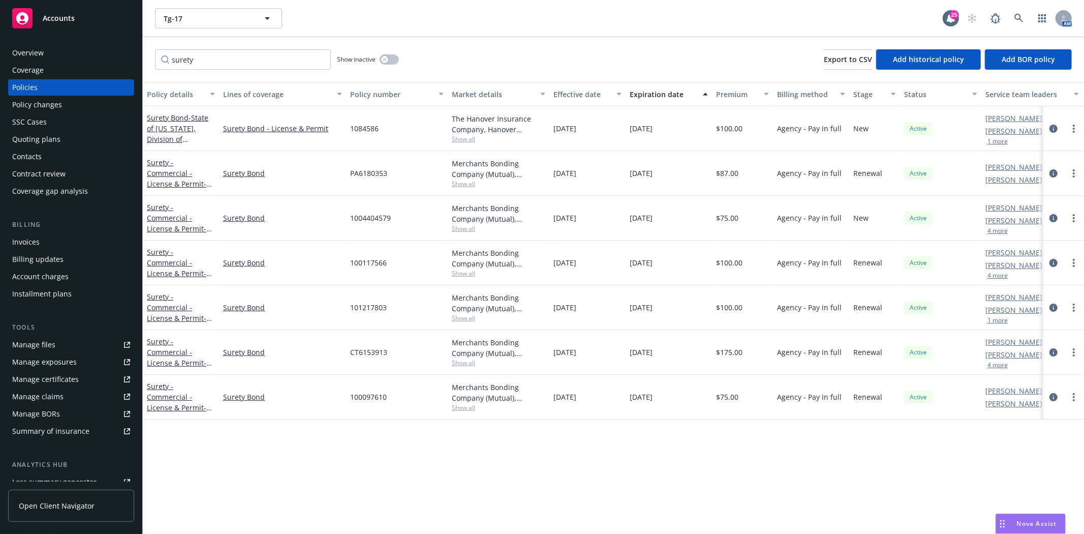
click at [69, 14] on span "Accounts" at bounding box center [59, 18] width 32 height 8
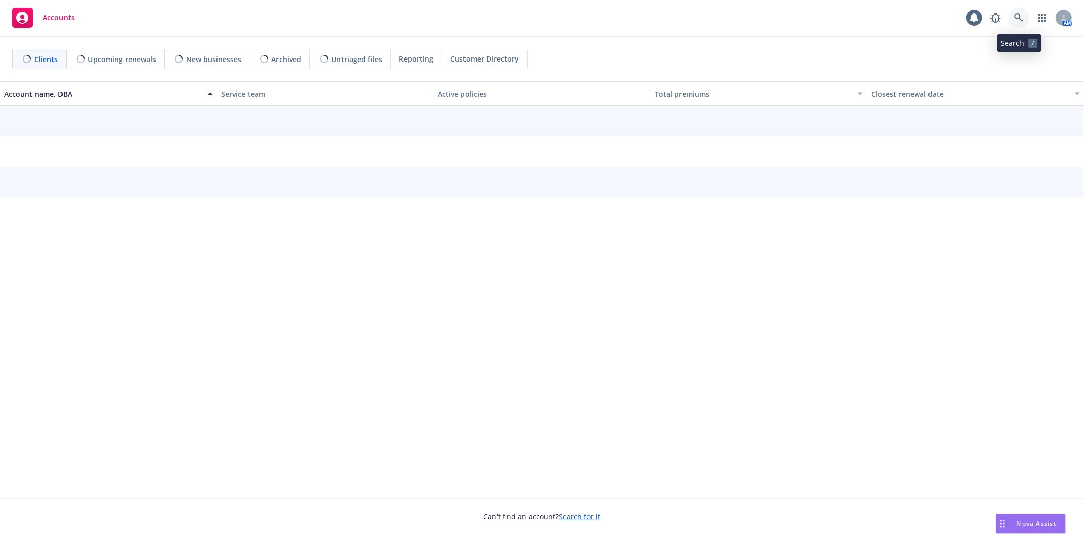
click at [1020, 20] on icon at bounding box center [1019, 17] width 9 height 9
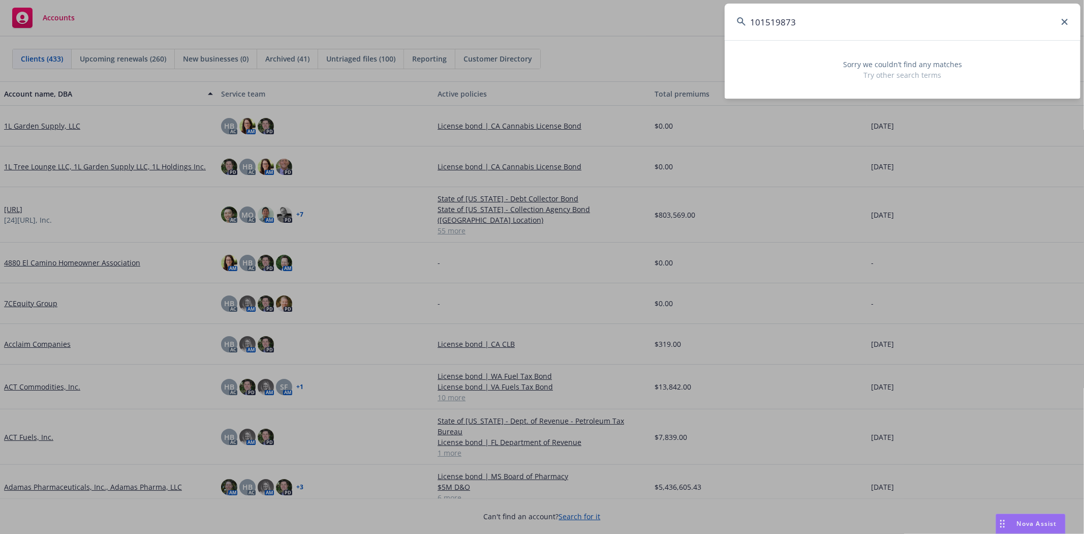
drag, startPoint x: 808, startPoint y: 26, endPoint x: 687, endPoint y: 23, distance: 121.1
click at [687, 23] on div "101519873 Sorry we couldn’t find any matches Try other search terms" at bounding box center [542, 267] width 1084 height 534
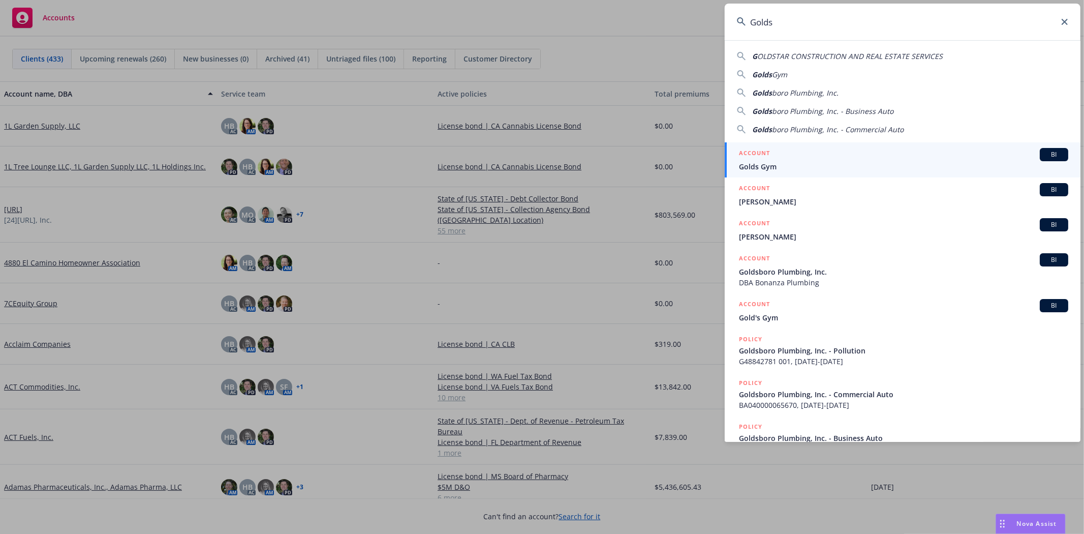
click at [801, 93] on span "boro Plumbing, Inc." at bounding box center [805, 93] width 67 height 10
type input "Goldsboro Plumbing, Inc."
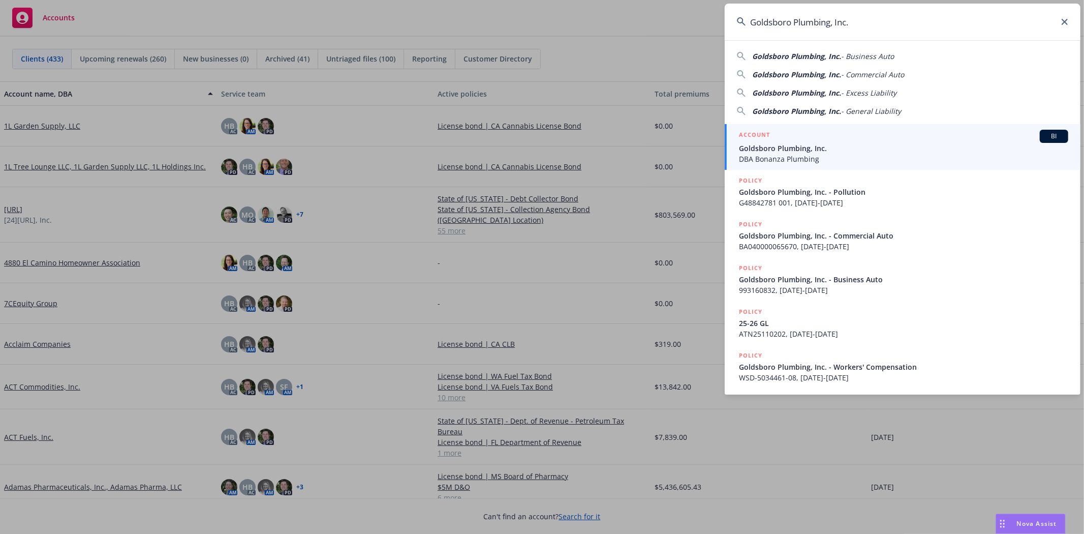
click at [787, 155] on span "DBA Bonanza Plumbing" at bounding box center [903, 159] width 329 height 11
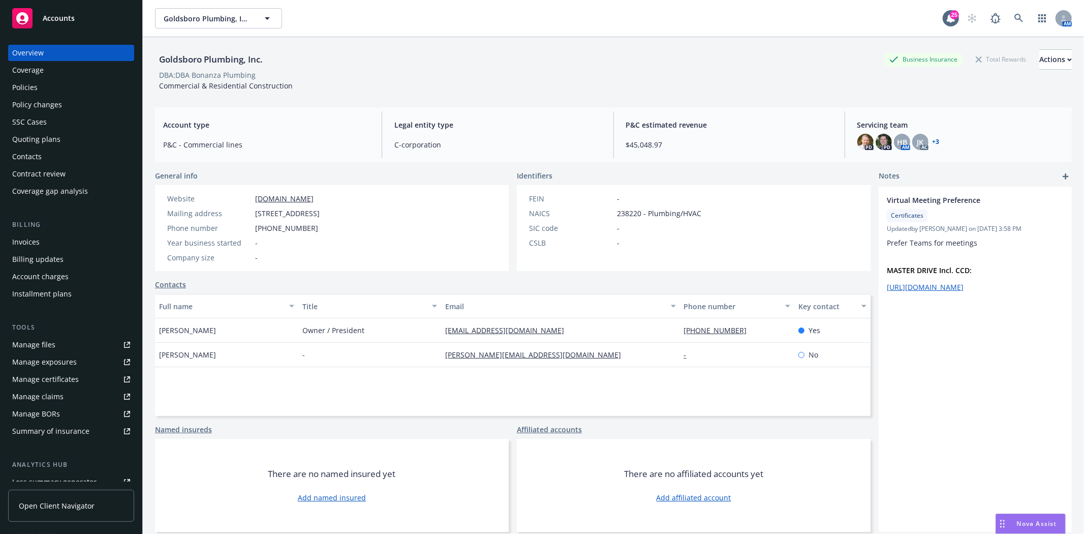
click at [70, 93] on div "Policies" at bounding box center [71, 87] width 118 height 16
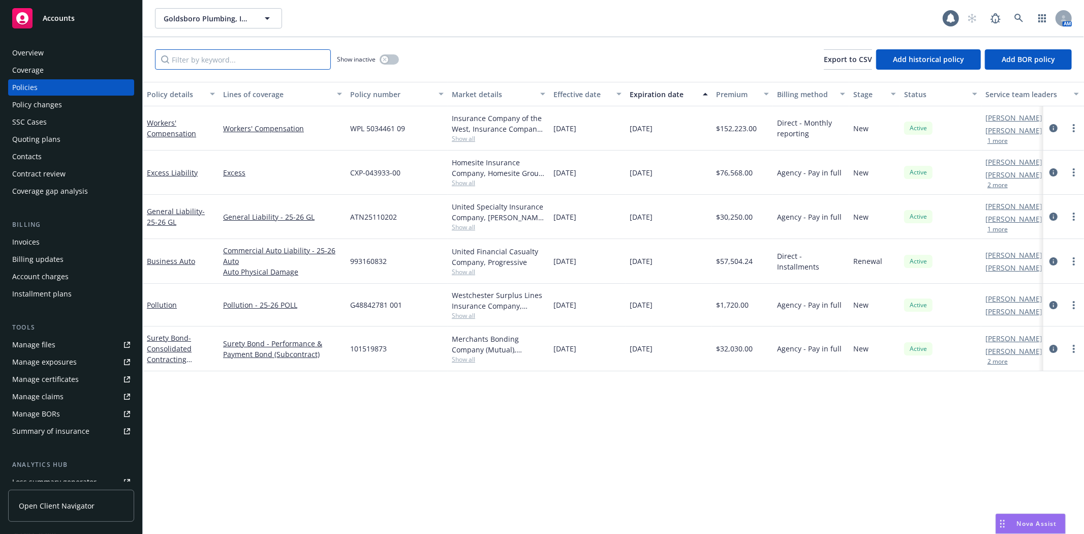
click at [235, 57] on input "Filter by keyword..." at bounding box center [243, 59] width 176 height 20
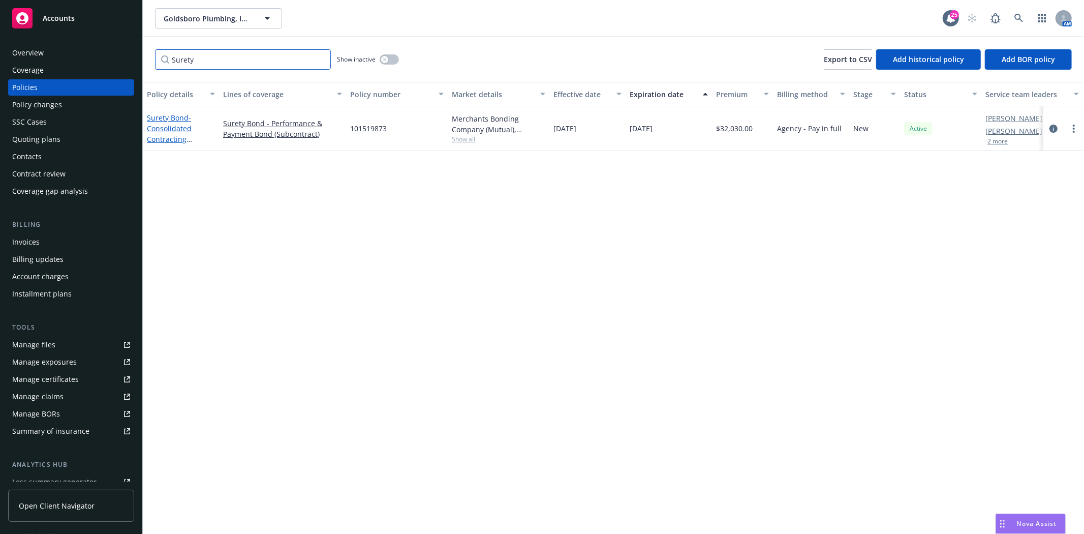
type input "Surety"
click at [160, 127] on span "- Consolidated Contracting Services, Inc-Performance & Payment Bond (Subcontrac…" at bounding box center [172, 150] width 51 height 74
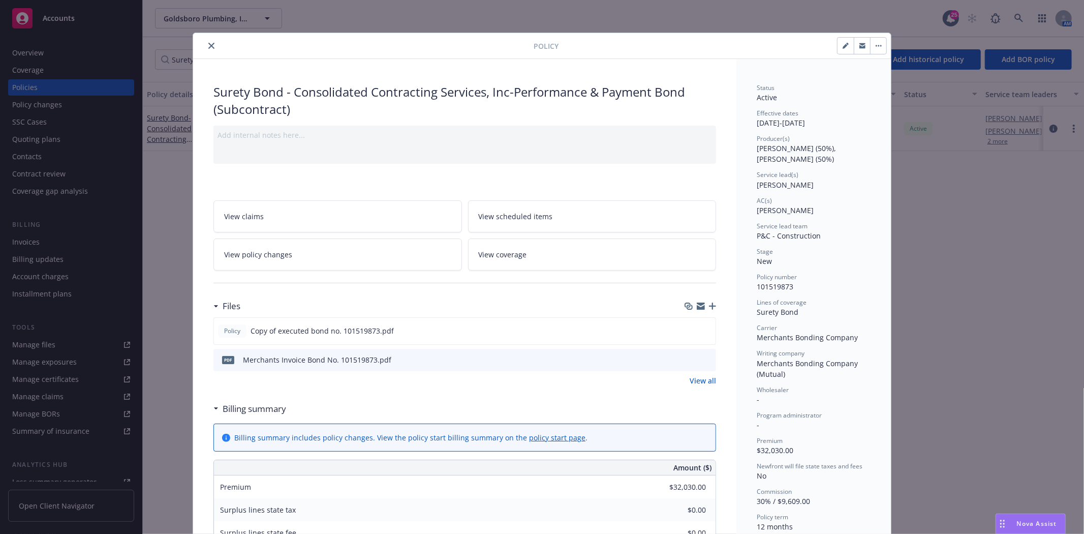
click at [843, 44] on icon "button" at bounding box center [846, 46] width 6 height 6
select select "NEW"
select select "12"
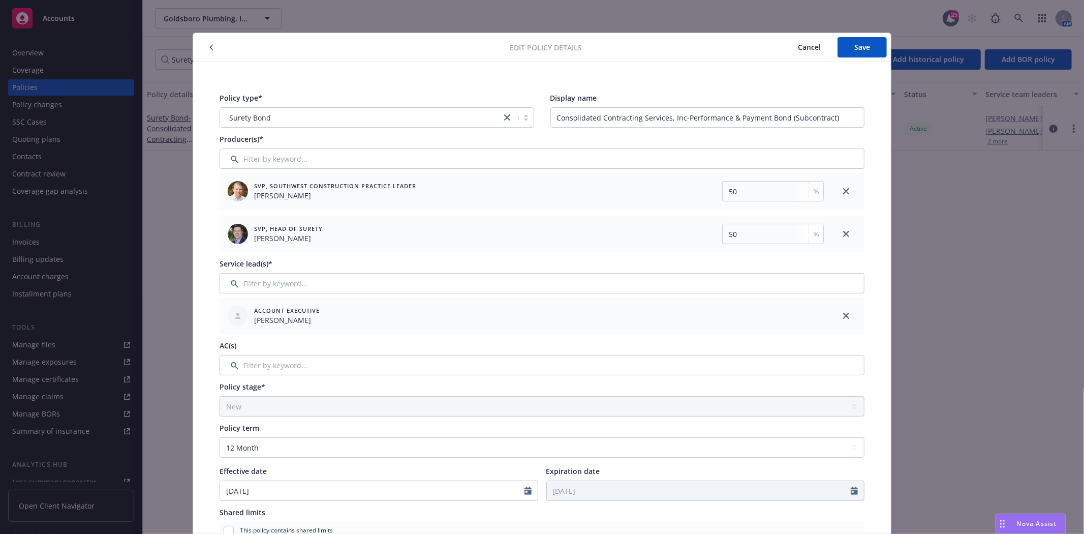
click at [200, 46] on div at bounding box center [353, 47] width 313 height 12
click at [209, 46] on icon "button" at bounding box center [211, 47] width 4 height 6
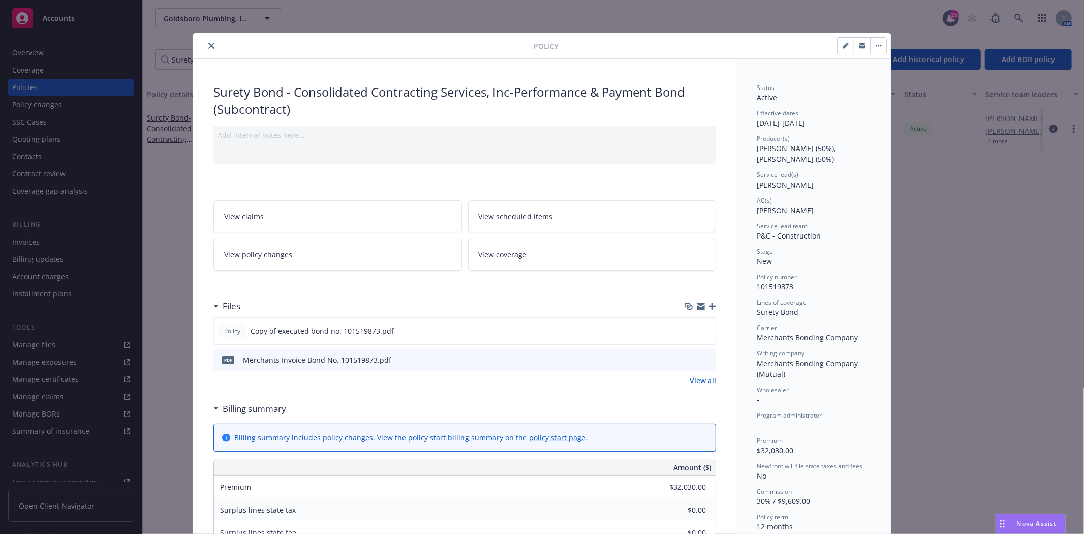
click at [208, 41] on button "close" at bounding box center [211, 46] width 12 height 12
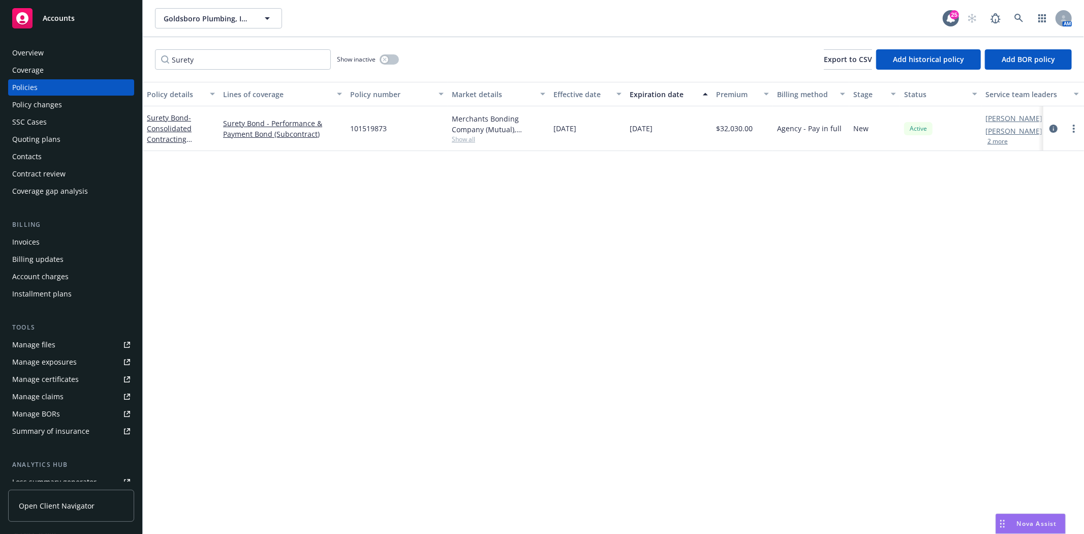
drag, startPoint x: 53, startPoint y: 24, endPoint x: 64, endPoint y: 23, distance: 10.2
click at [53, 24] on div "Accounts" at bounding box center [71, 18] width 118 height 20
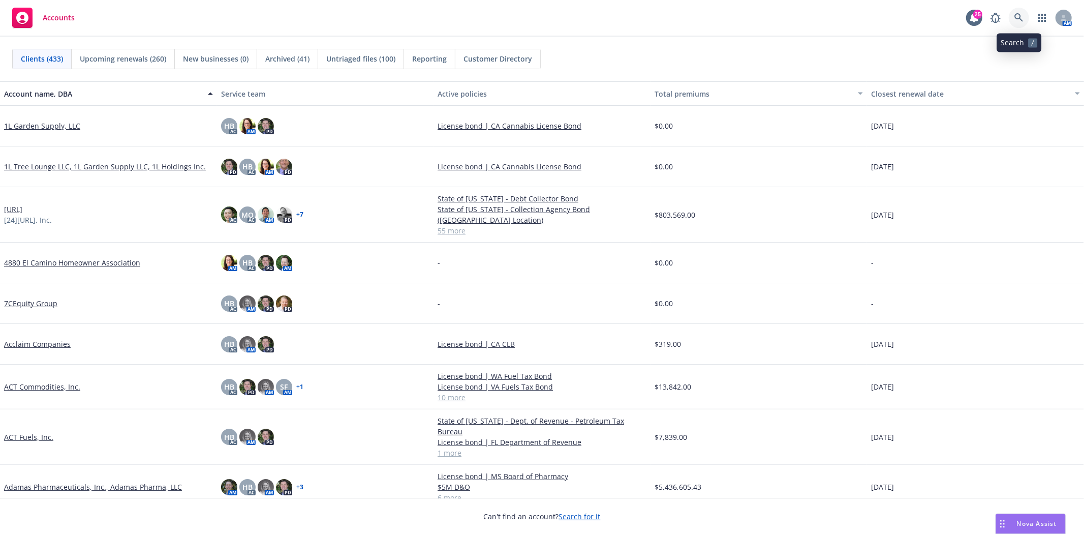
click at [1022, 19] on icon at bounding box center [1019, 17] width 9 height 9
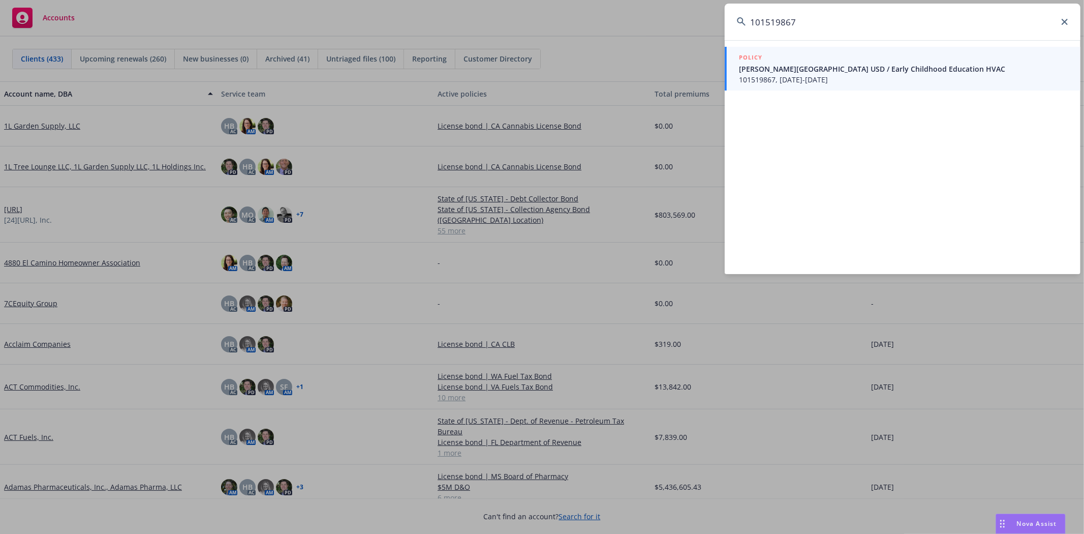
type input "101519867"
click at [861, 61] on div "POLICY" at bounding box center [903, 57] width 329 height 11
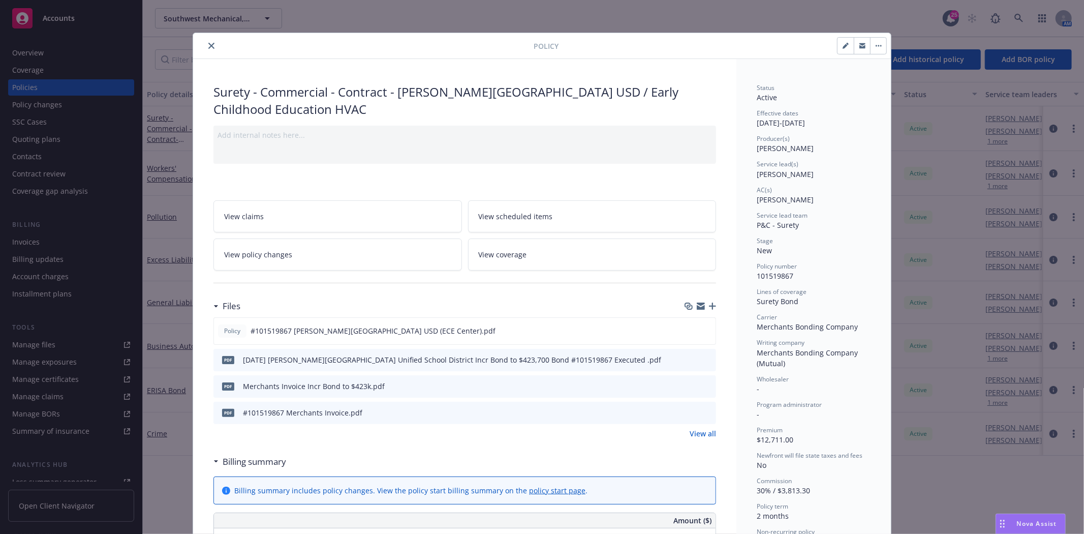
click at [210, 45] on icon "close" at bounding box center [211, 46] width 6 height 6
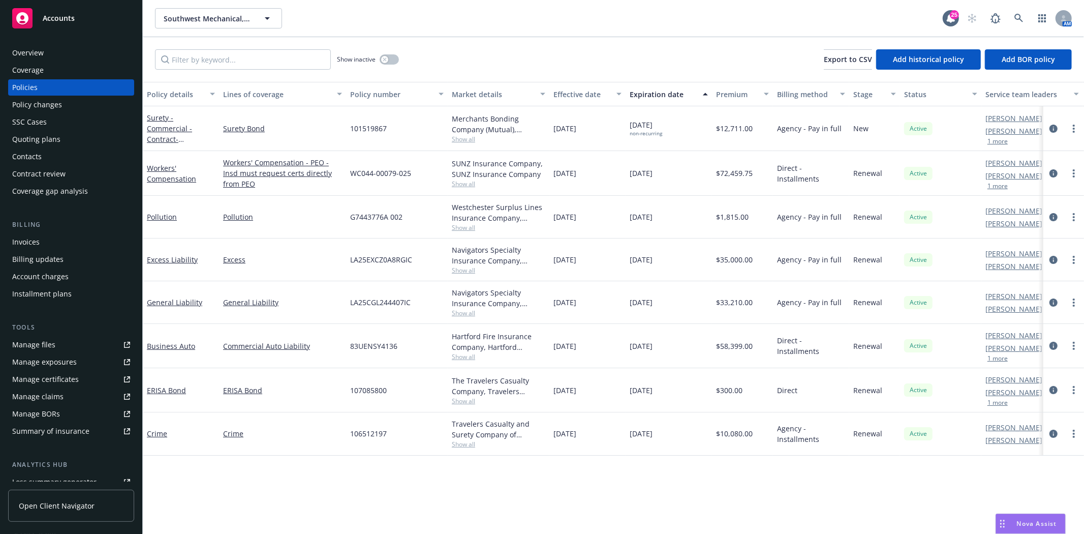
click at [29, 236] on div "Invoices" at bounding box center [25, 242] width 27 height 16
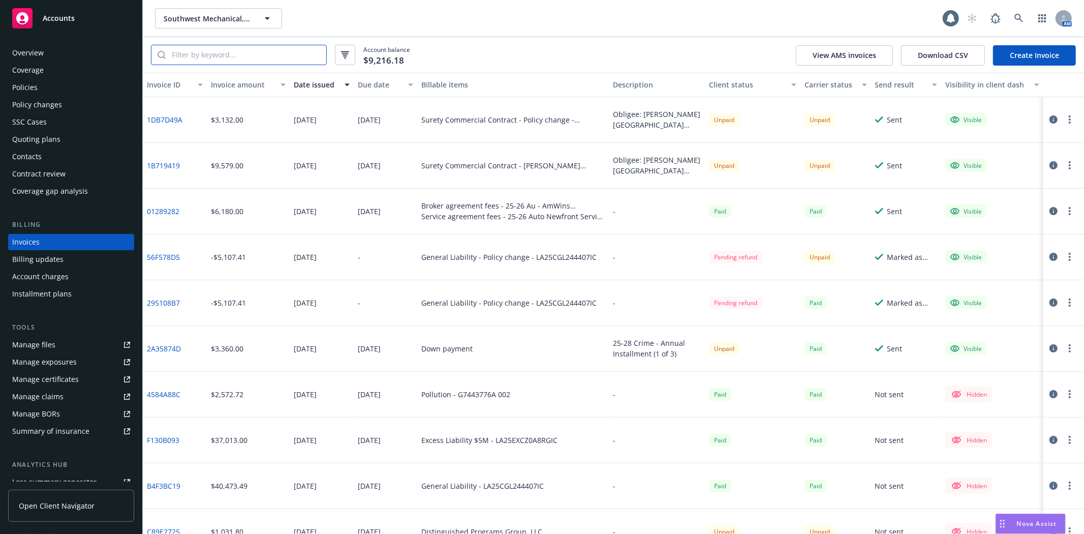
click at [207, 56] on input "search" at bounding box center [246, 54] width 161 height 19
click at [215, 65] on div "Account balance $9,216.18 View AMS invoices Download CSV Create Invoice" at bounding box center [614, 55] width 942 height 36
click at [162, 119] on link "1DB7D49A" at bounding box center [165, 119] width 36 height 11
